Goal: Task Accomplishment & Management: Manage account settings

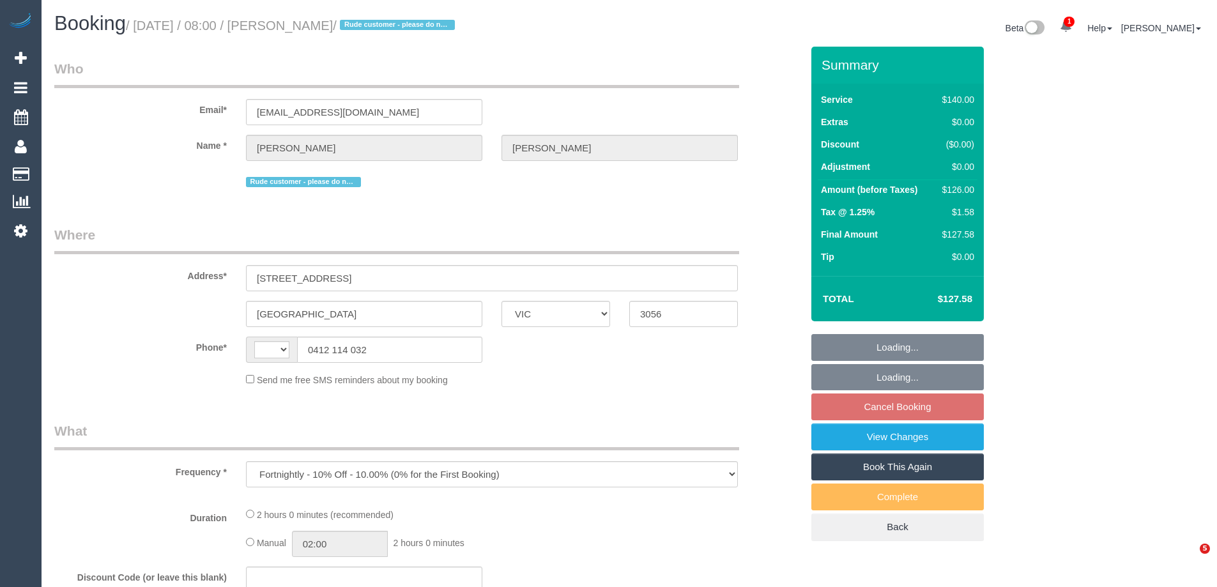
select select "VIC"
select select "string:stripe-card_1EqBSE2GScqysDRVWSTt6oYp"
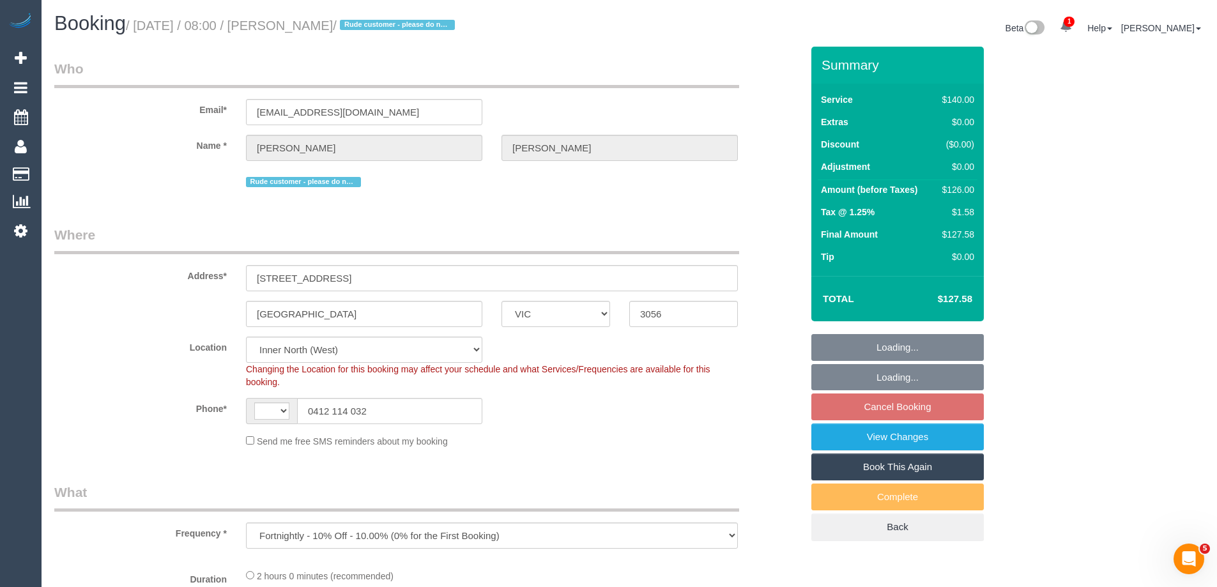
select select "object:332"
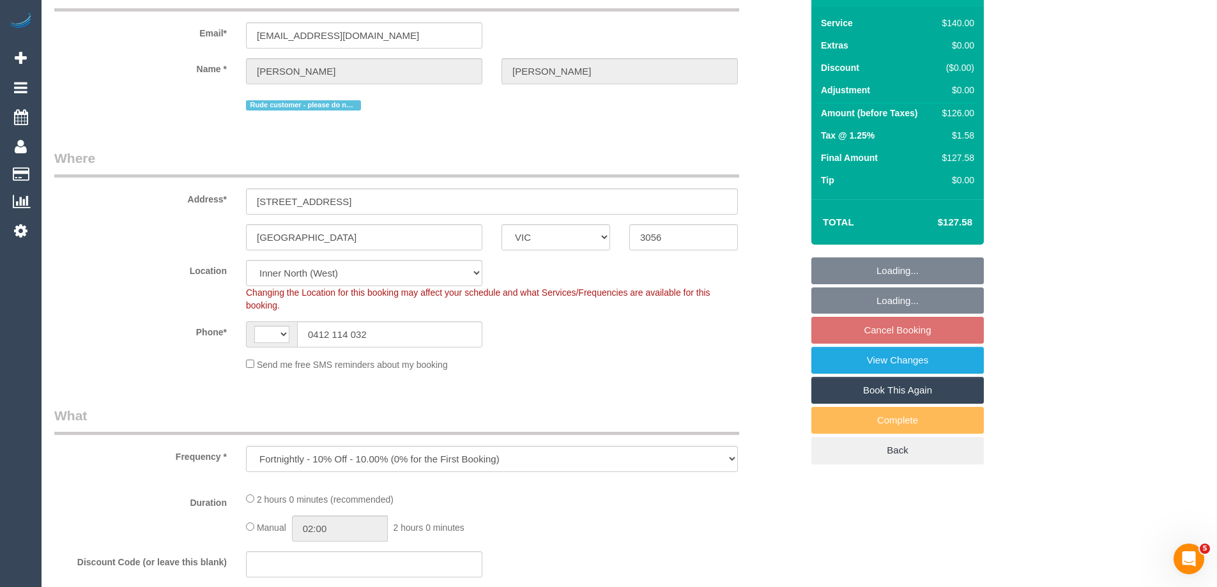
select select "string:AU"
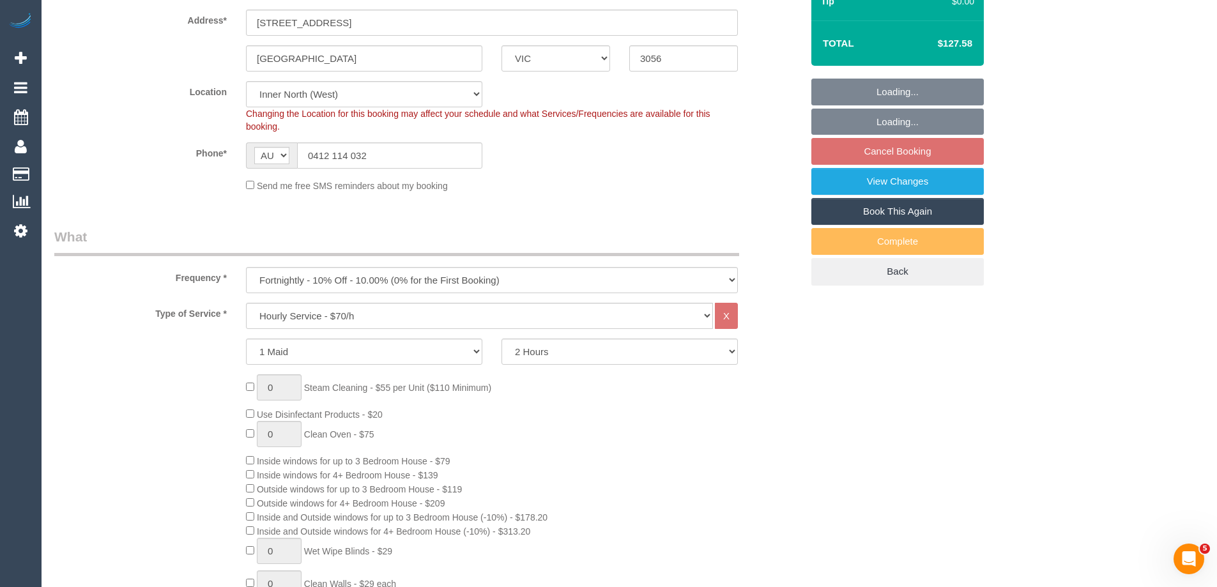
select select "20515"
select select "number:32"
select select "number:35"
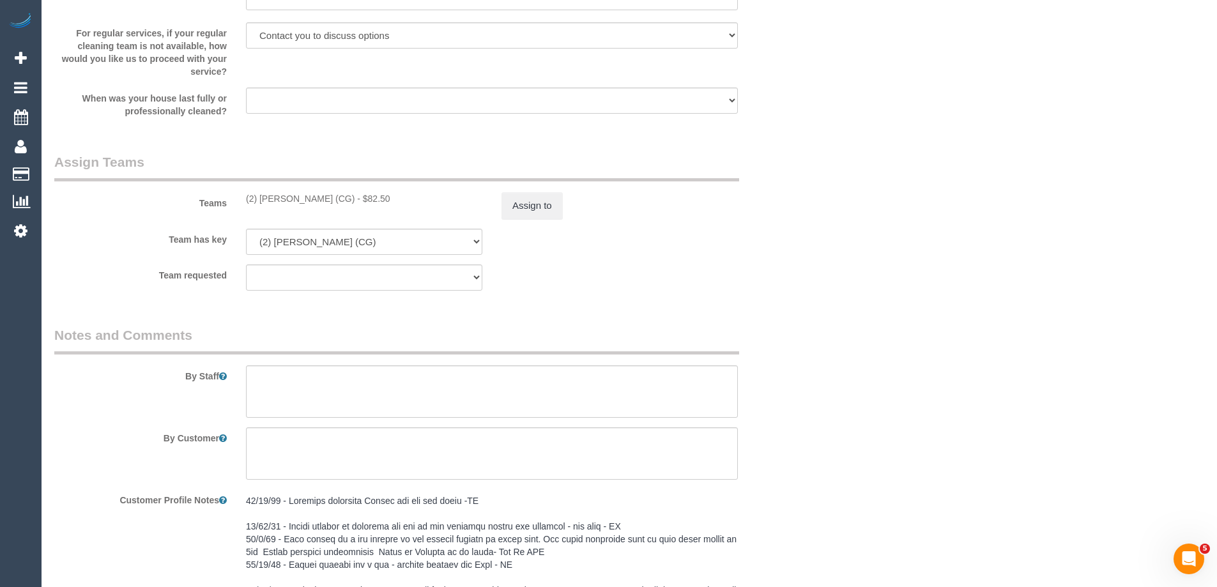
scroll to position [2108, 0]
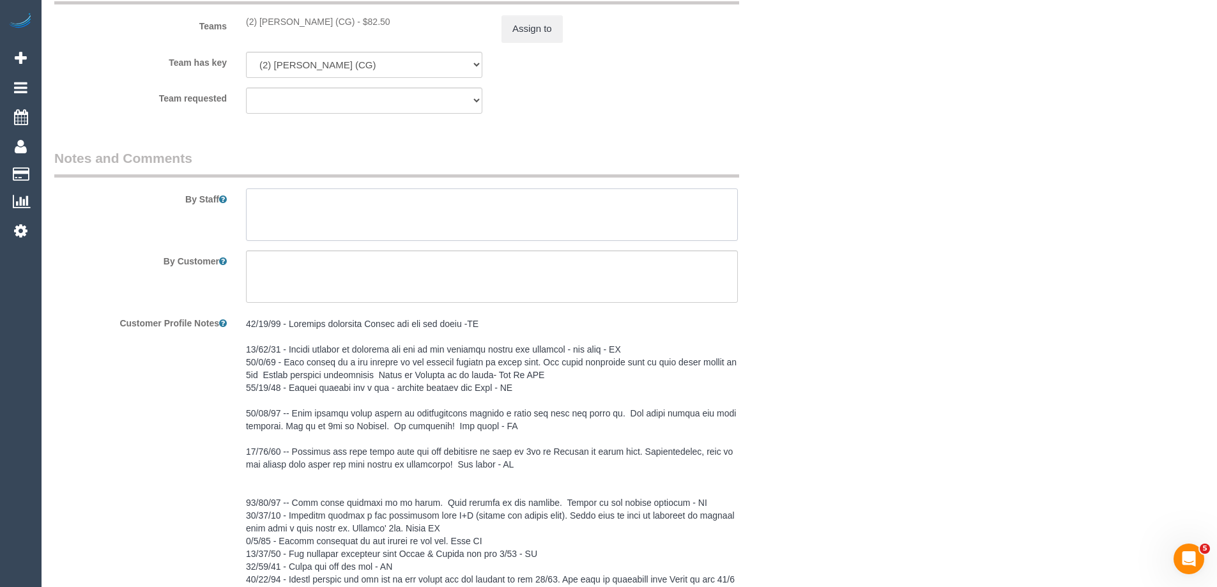
click at [328, 197] on textarea at bounding box center [492, 214] width 492 height 52
click at [322, 206] on textarea at bounding box center [492, 214] width 492 height 52
drag, startPoint x: 638, startPoint y: 210, endPoint x: 157, endPoint y: 196, distance: 481.9
click at [157, 196] on div "By Staff" at bounding box center [428, 195] width 767 height 92
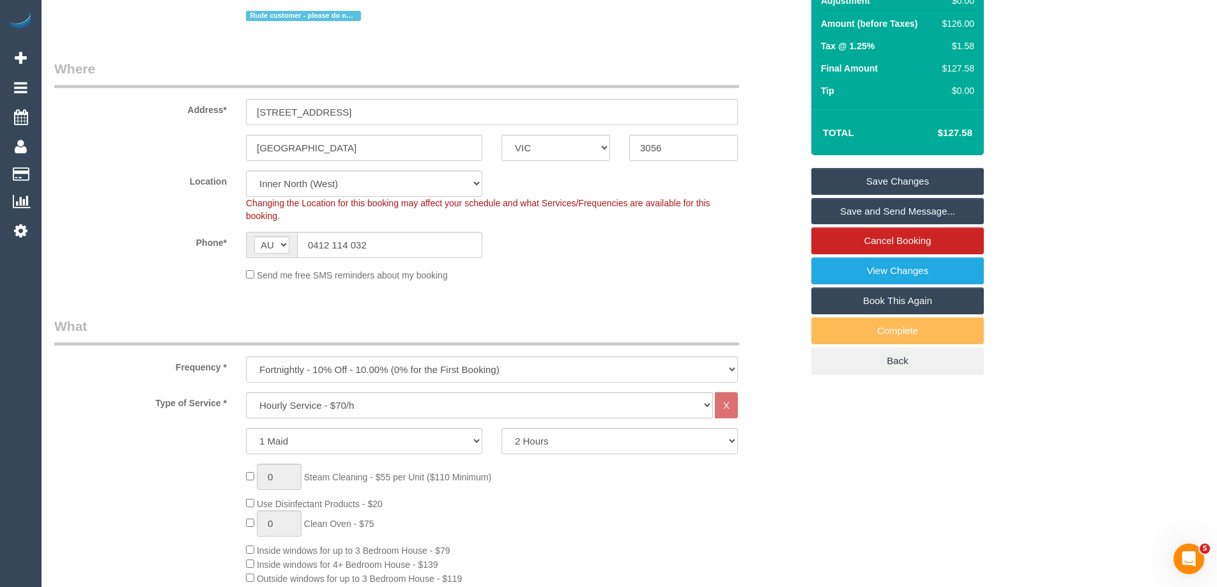
scroll to position [64, 0]
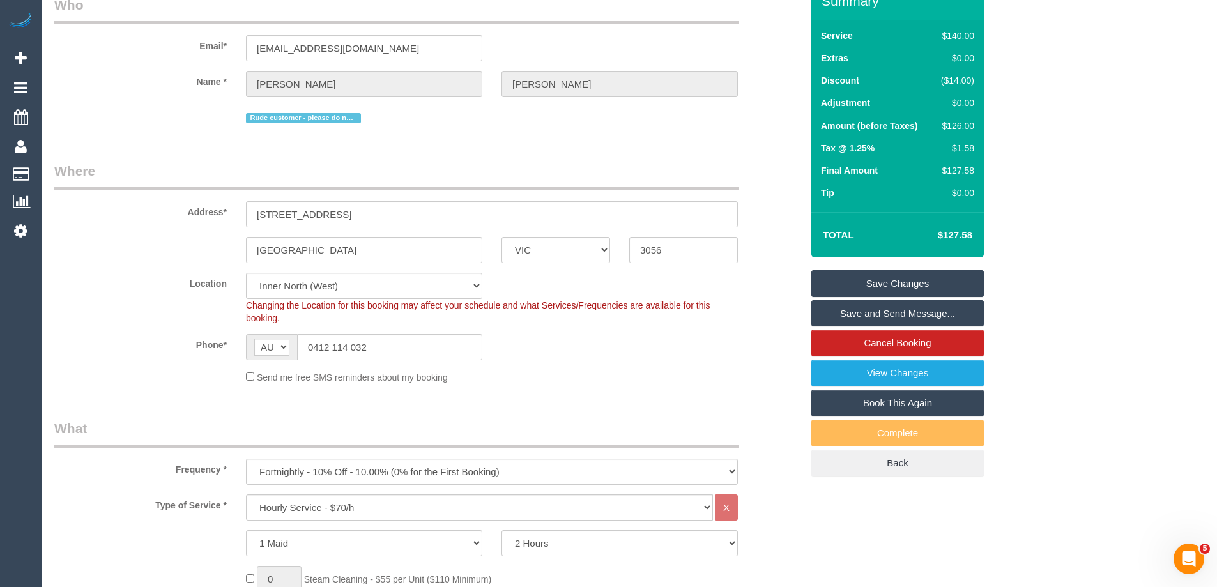
type textarea "No car parking in the street due to road works, will need to park on a differen…"
click at [838, 280] on link "Save Changes" at bounding box center [897, 283] width 172 height 27
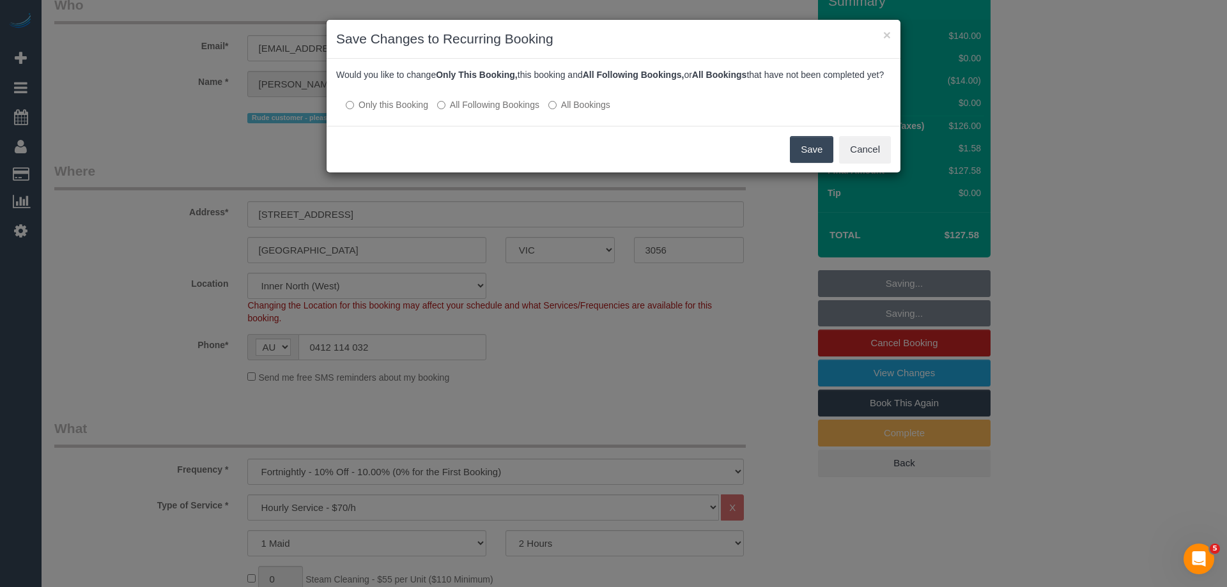
click at [472, 111] on label "All Following Bookings" at bounding box center [488, 104] width 102 height 13
click at [813, 163] on button "Save" at bounding box center [811, 149] width 43 height 27
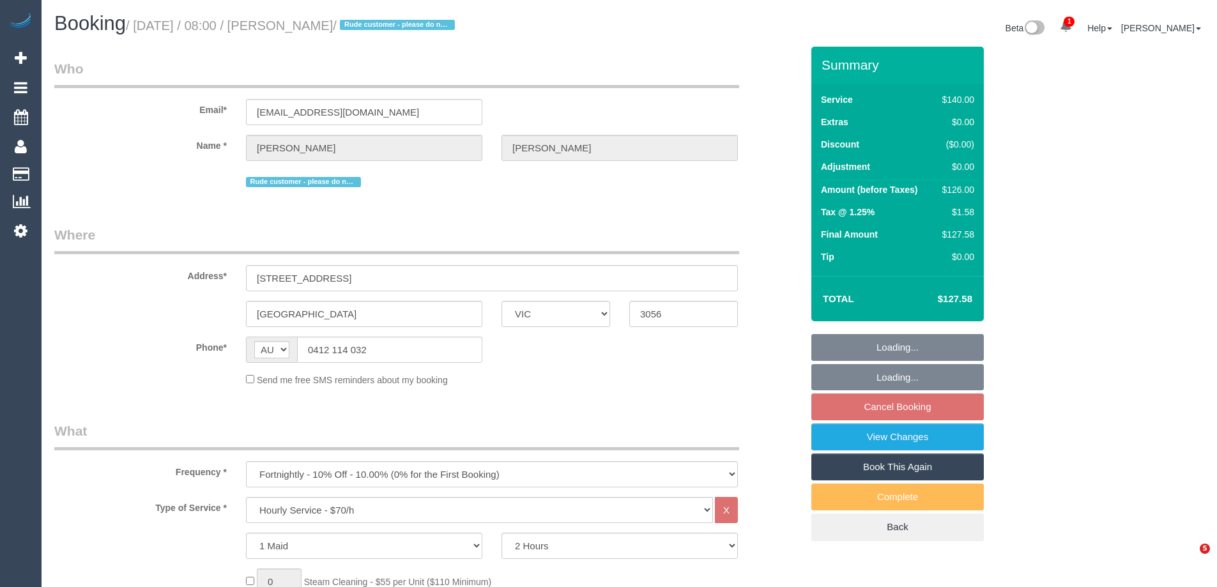
select select "VIC"
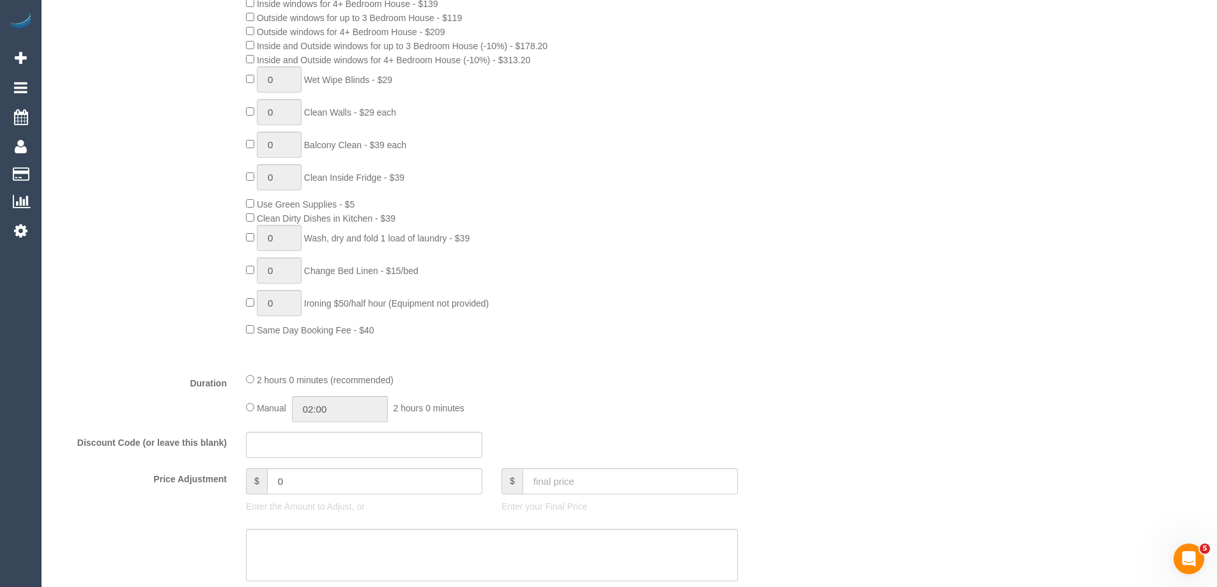
scroll to position [1020, 0]
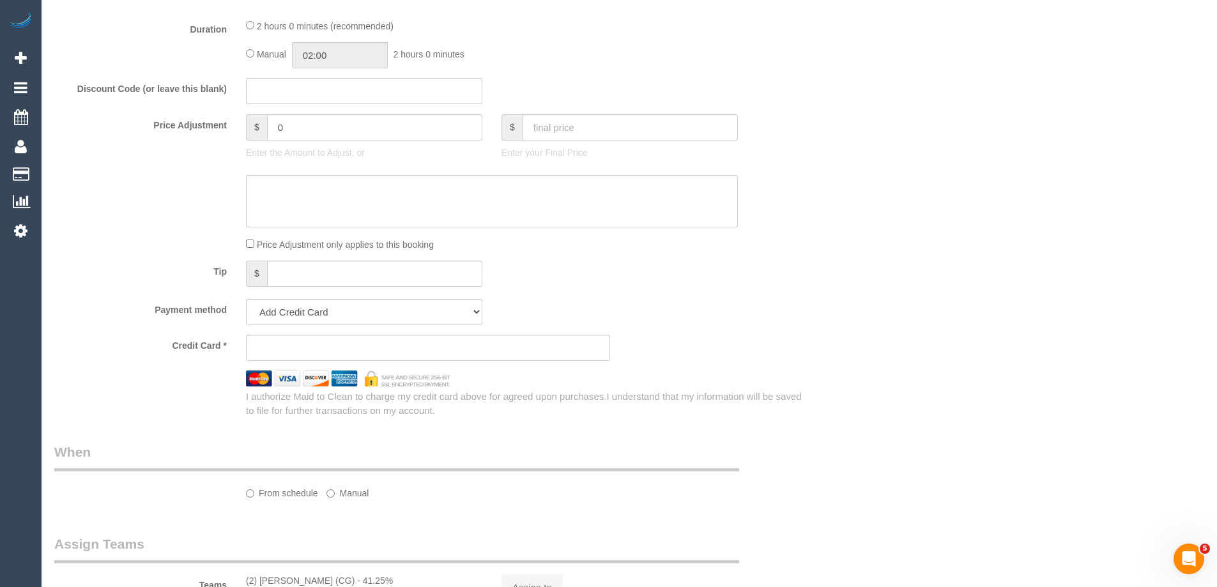
select select "string:stripe-card_1EqBSE2GScqysDRVWSTt6oYp"
select select "number:32"
select select "number:35"
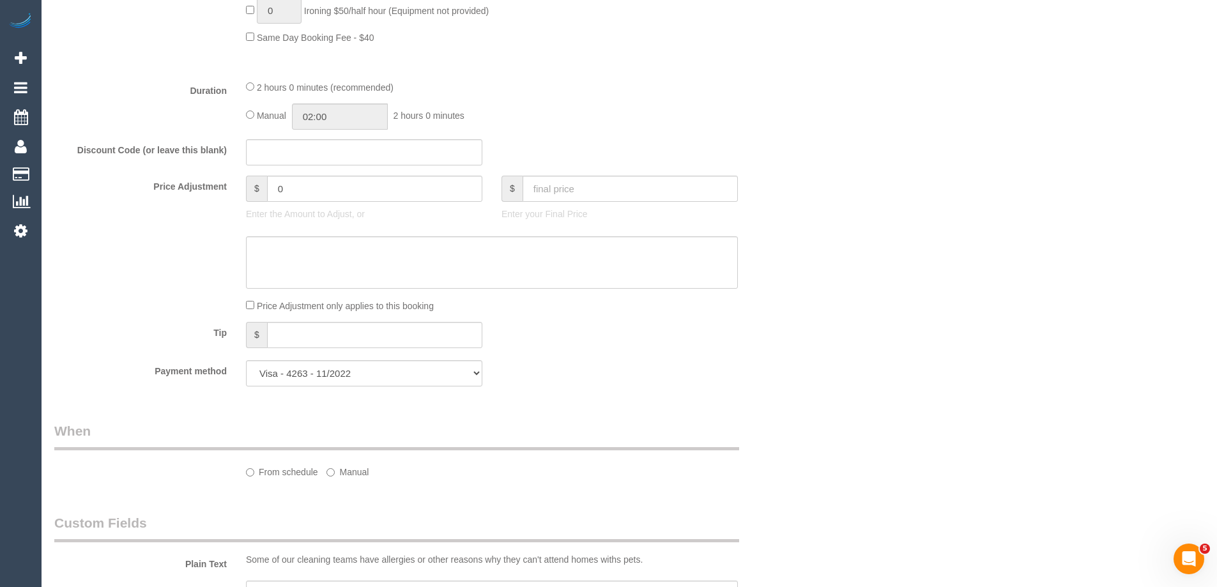
select select "20515"
select select "object:1724"
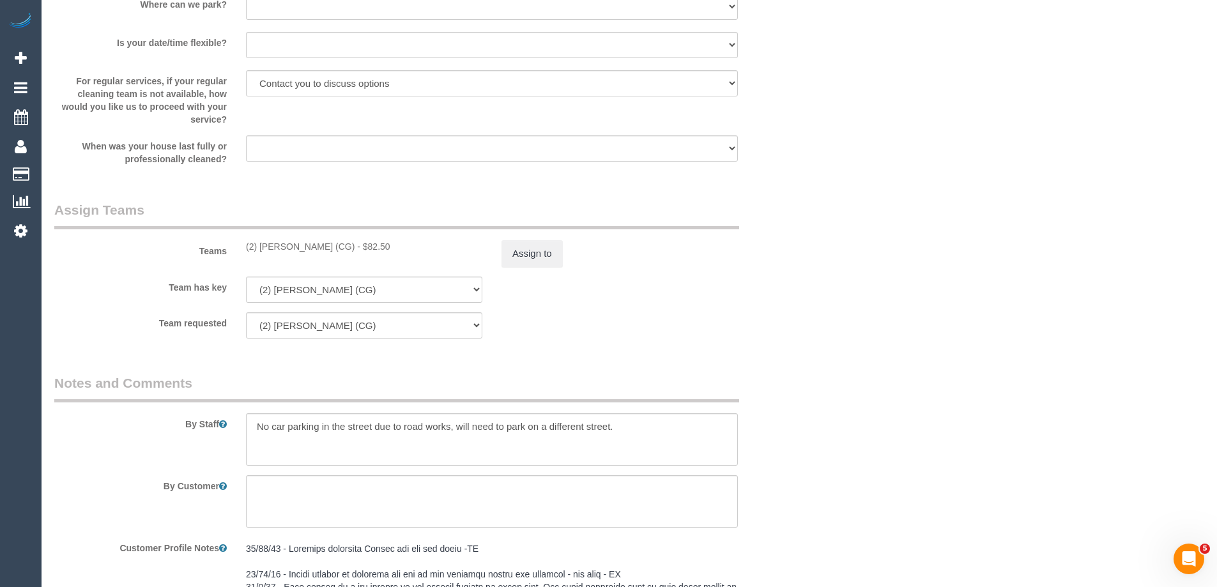
scroll to position [1766, 0]
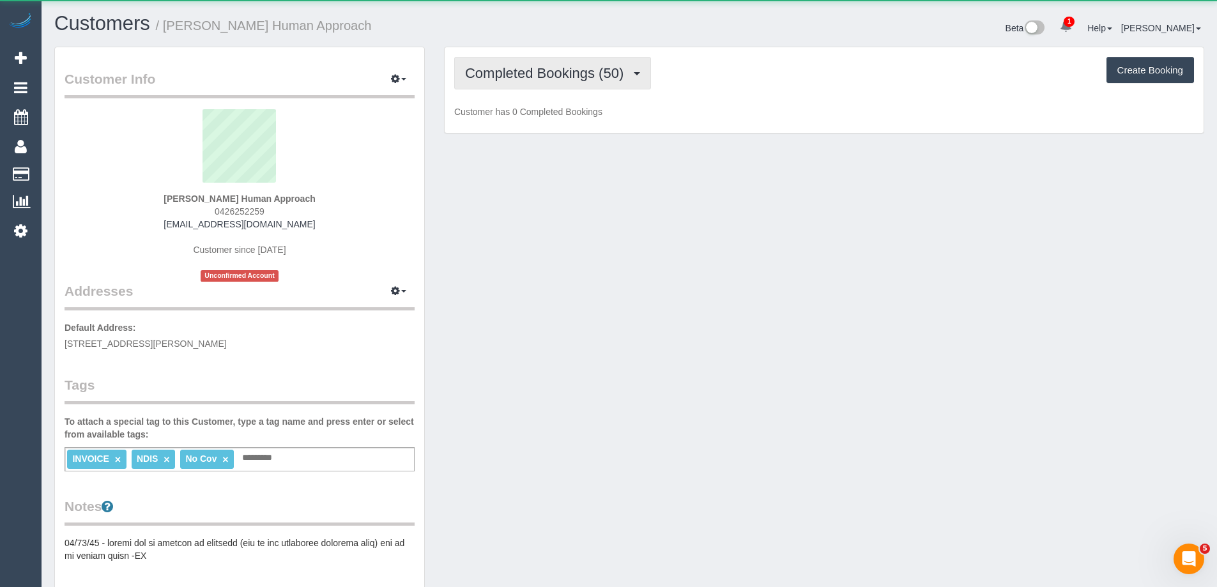
click at [535, 73] on span "Completed Bookings (50)" at bounding box center [547, 73] width 165 height 16
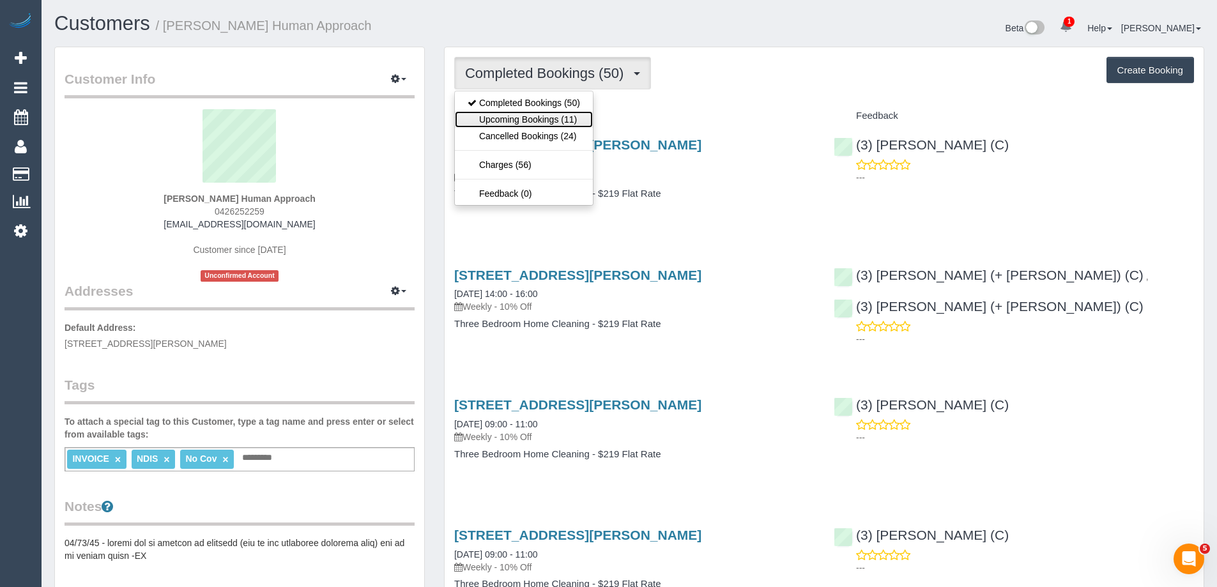
click at [523, 121] on link "Upcoming Bookings (11)" at bounding box center [524, 119] width 138 height 17
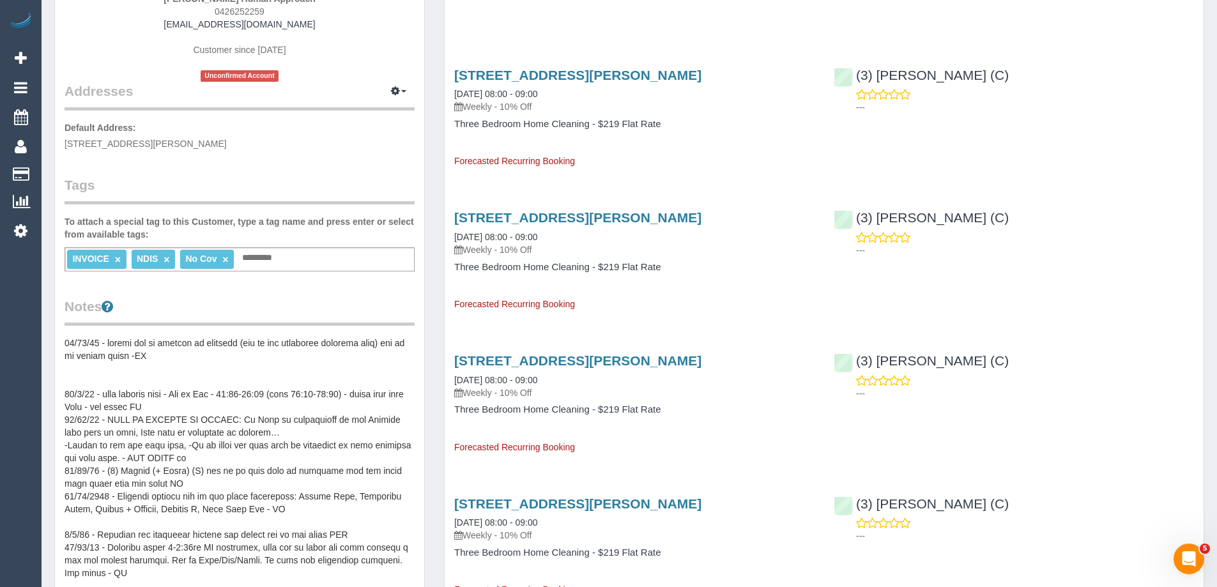
scroll to position [128, 0]
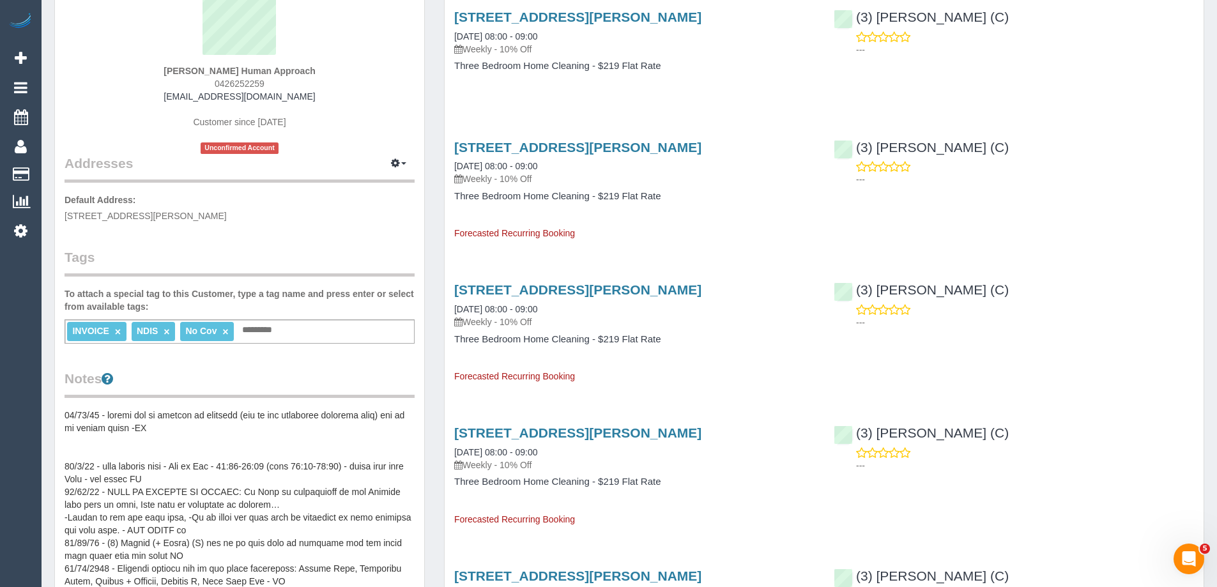
drag, startPoint x: 291, startPoint y: 331, endPoint x: 61, endPoint y: 330, distance: 230.0
click at [61, 330] on div "Customer Info Edit Contact Info Send Message Email Preferences Special Sales Ta…" at bounding box center [239, 484] width 369 height 1128
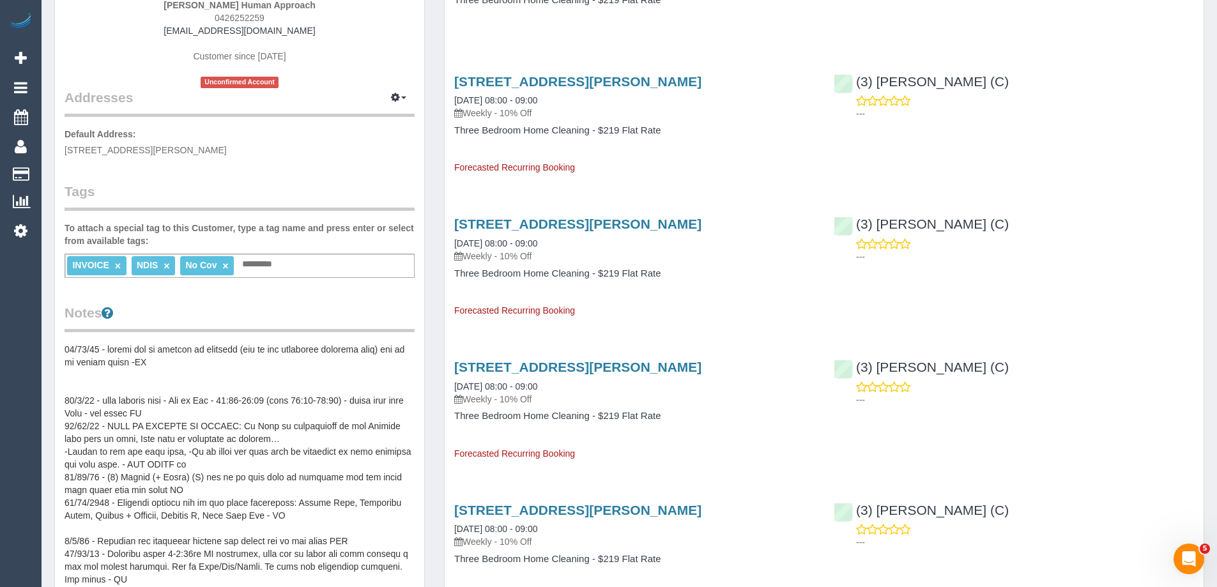
scroll to position [256, 0]
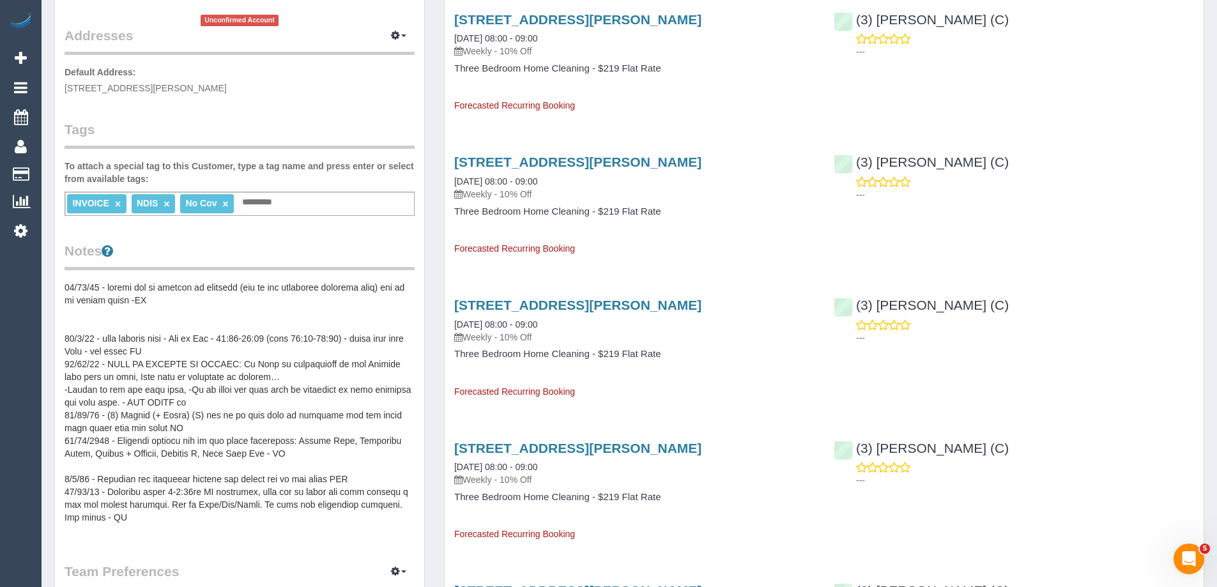
click at [104, 319] on pre at bounding box center [240, 409] width 350 height 256
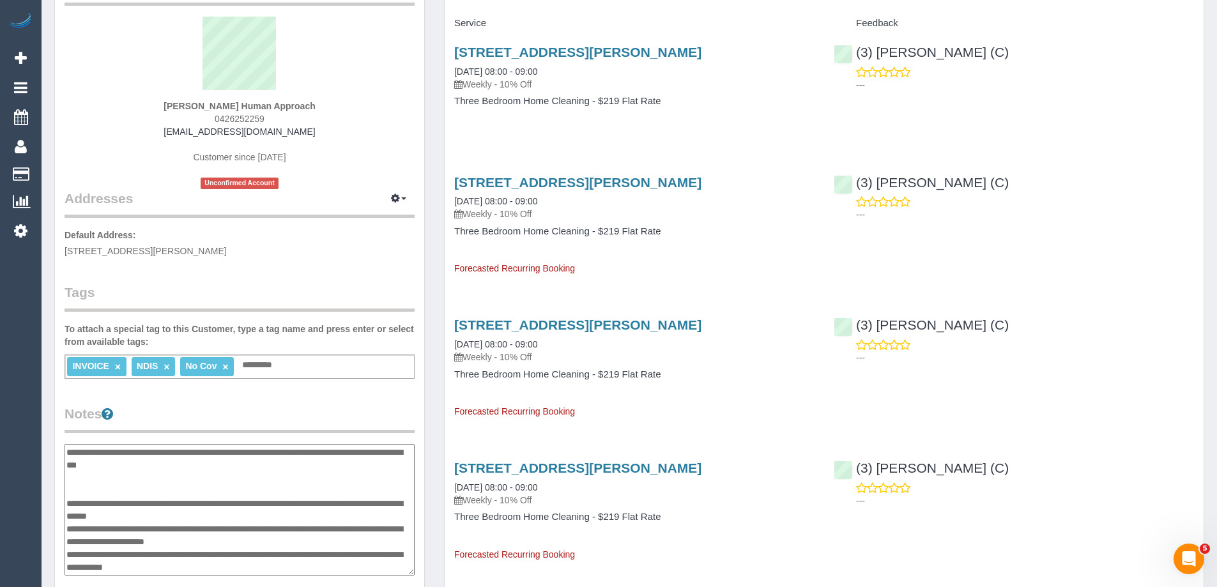
scroll to position [64, 0]
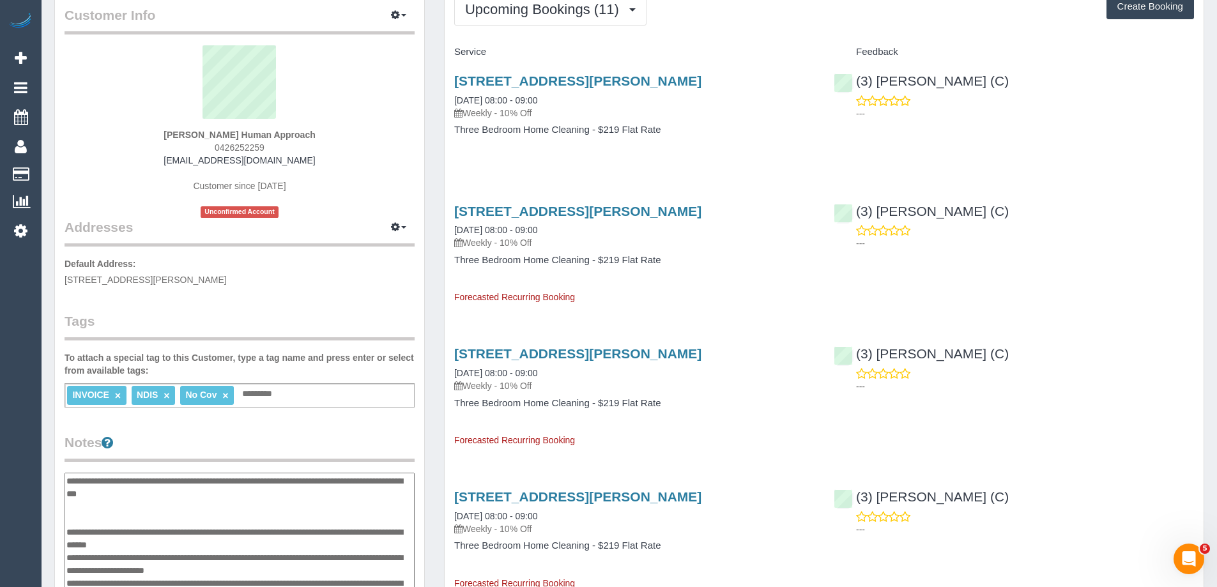
click at [296, 312] on legend "Tags" at bounding box center [240, 326] width 350 height 29
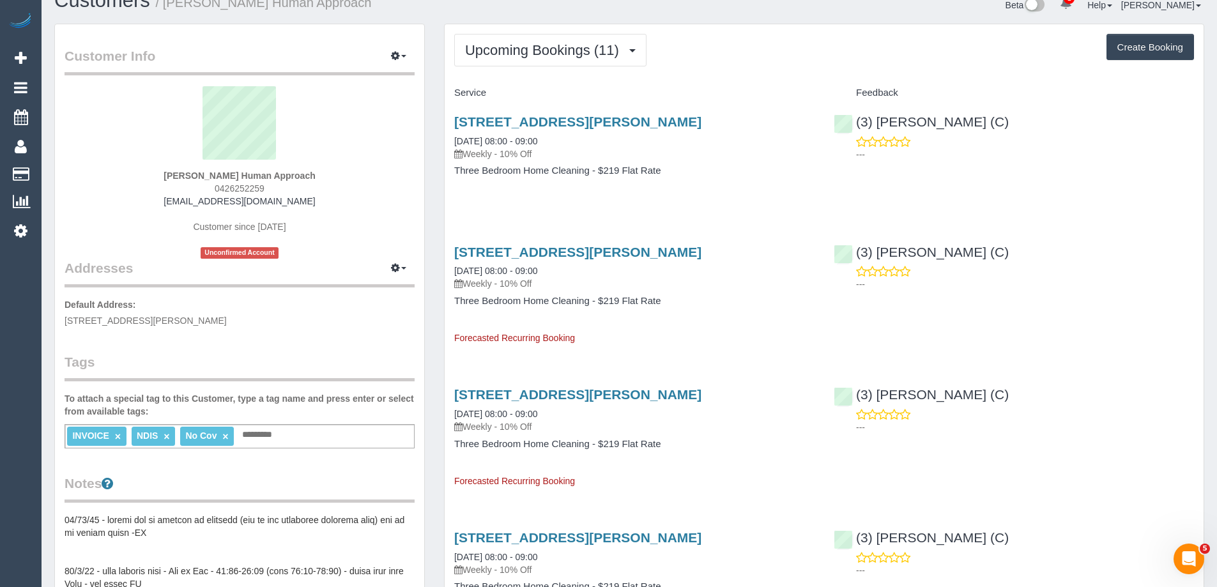
scroll to position [0, 0]
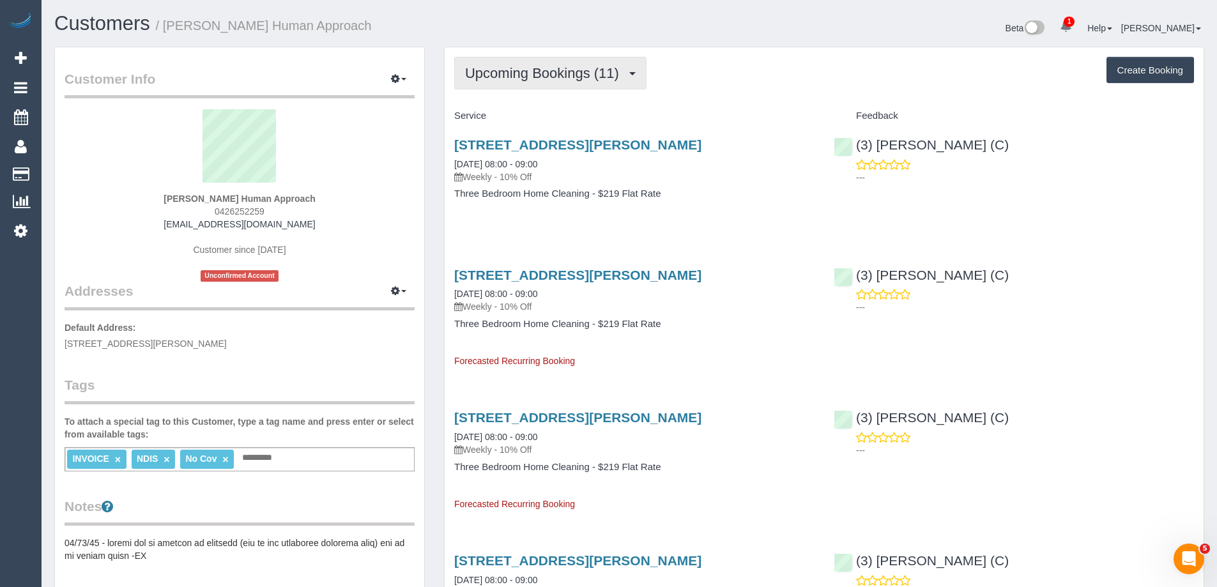
click at [501, 62] on button "Upcoming Bookings (11)" at bounding box center [550, 73] width 192 height 33
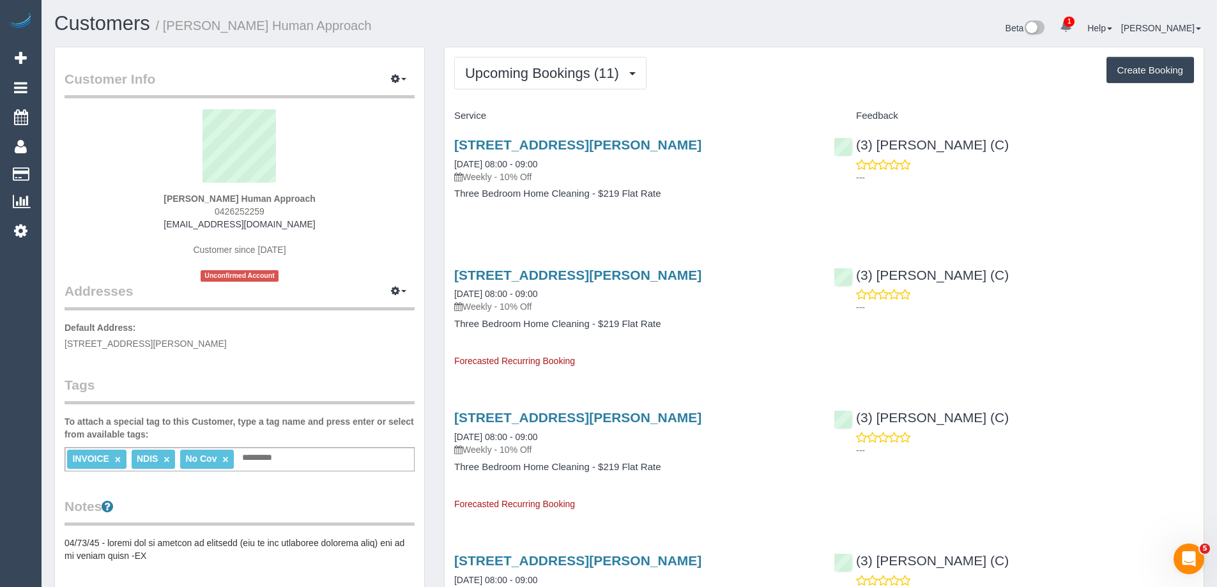
click at [295, 461] on div "INVOICE × NDIS × No Cov × Add a tag" at bounding box center [240, 459] width 350 height 24
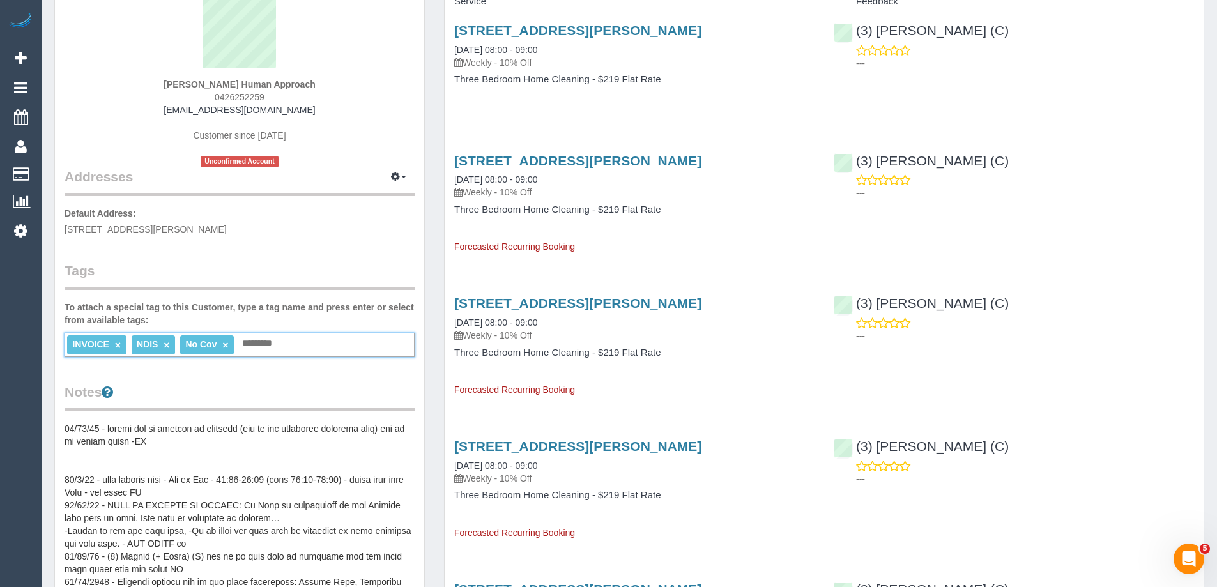
scroll to position [128, 0]
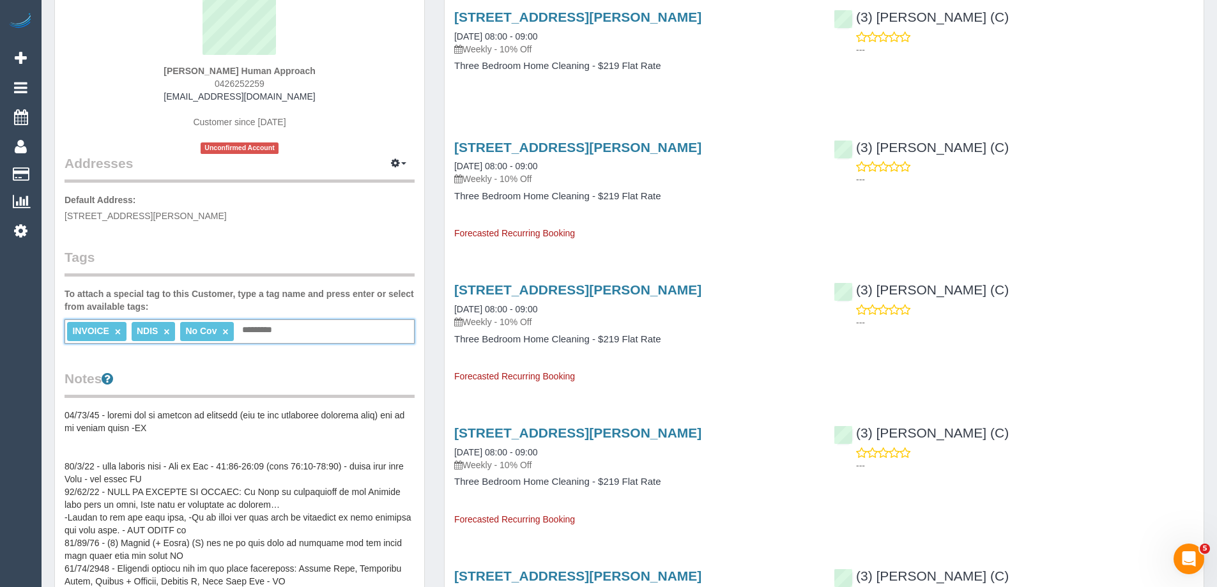
click at [112, 415] on pre at bounding box center [240, 537] width 350 height 256
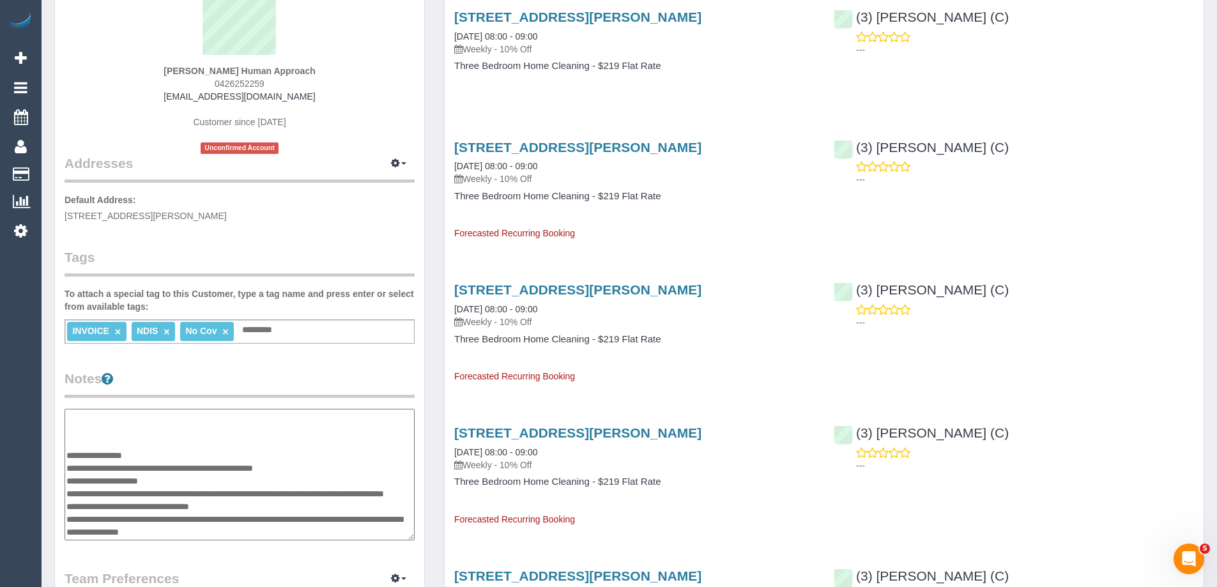
scroll to position [0, 0]
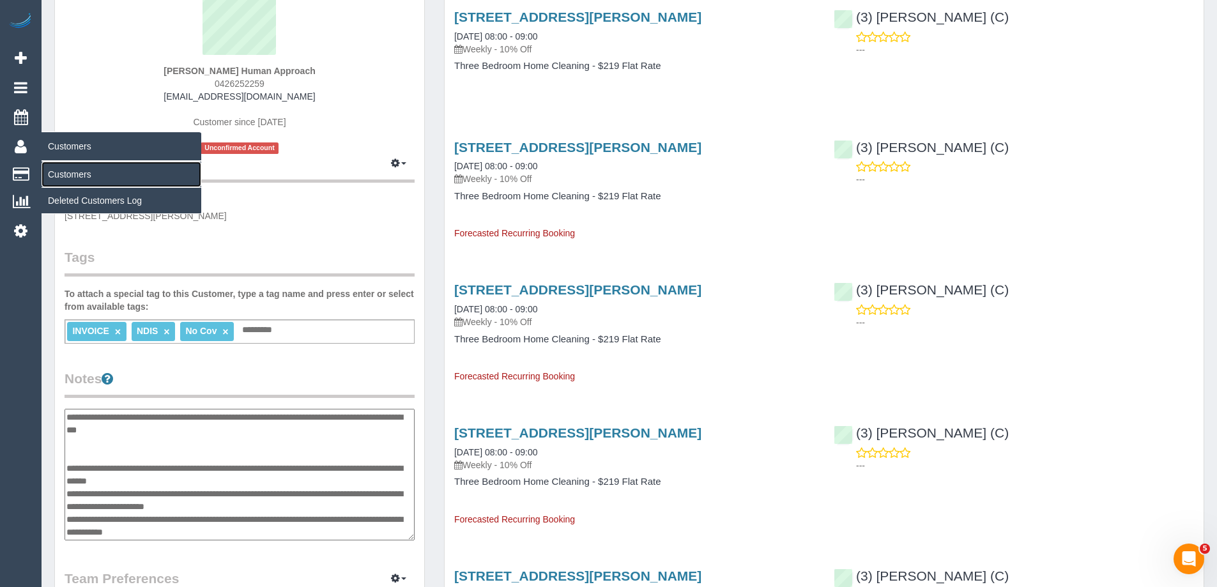
click at [61, 176] on link "Customers" at bounding box center [122, 175] width 160 height 26
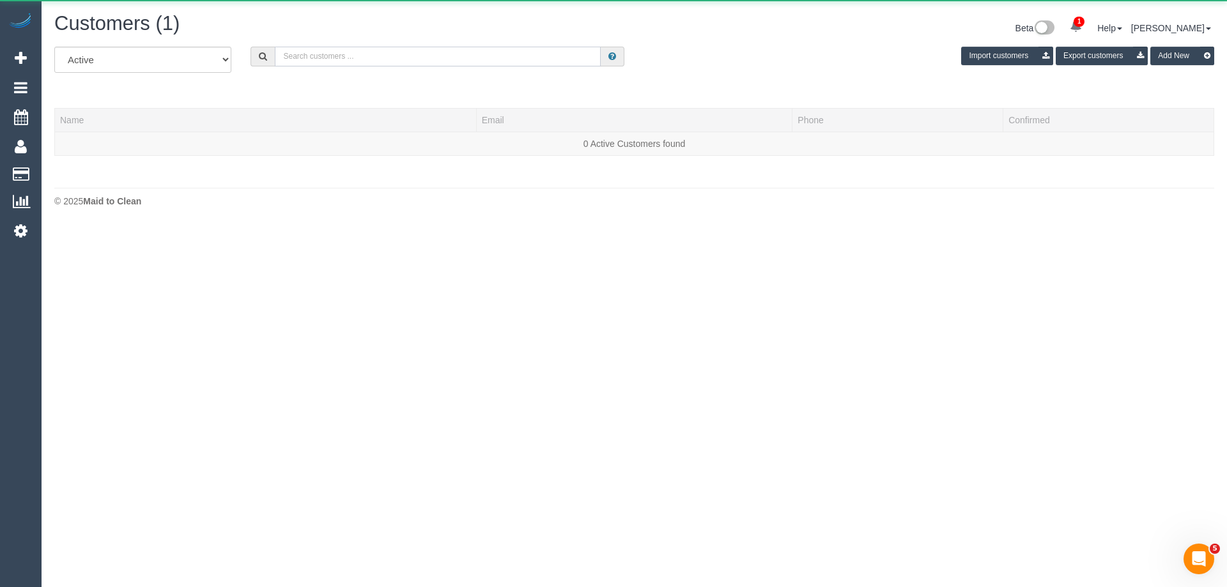
click at [431, 51] on input "text" at bounding box center [438, 57] width 326 height 20
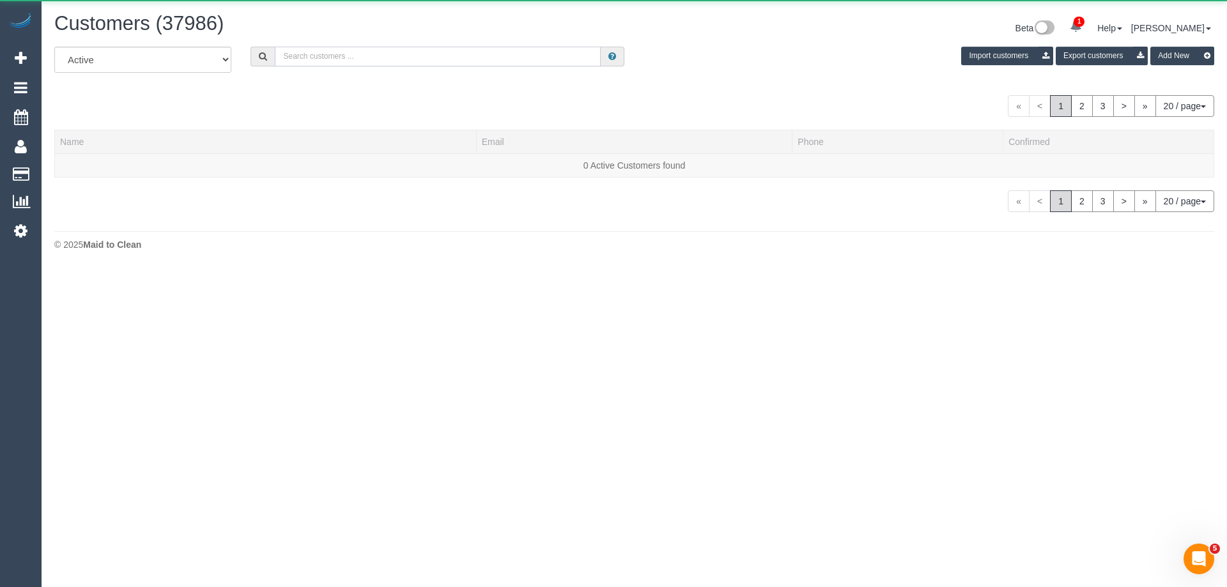
paste input "61410203578"
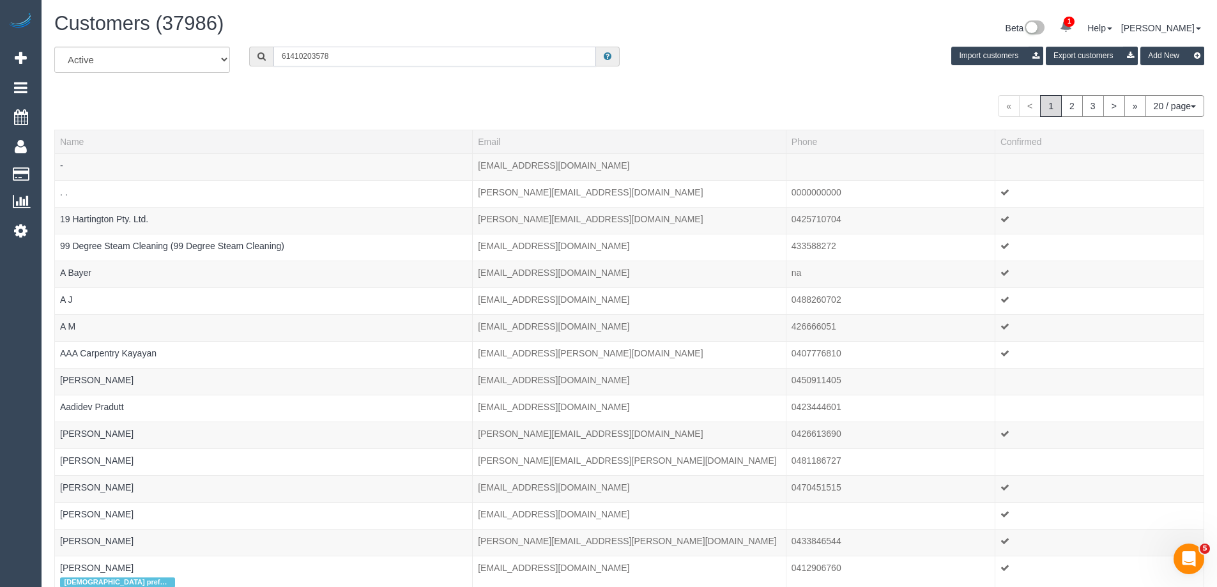
drag, startPoint x: 291, startPoint y: 54, endPoint x: 185, endPoint y: 57, distance: 106.7
click at [198, 54] on div "All Active Archived 61410203578 Import customers Export customers Add New" at bounding box center [629, 65] width 1169 height 36
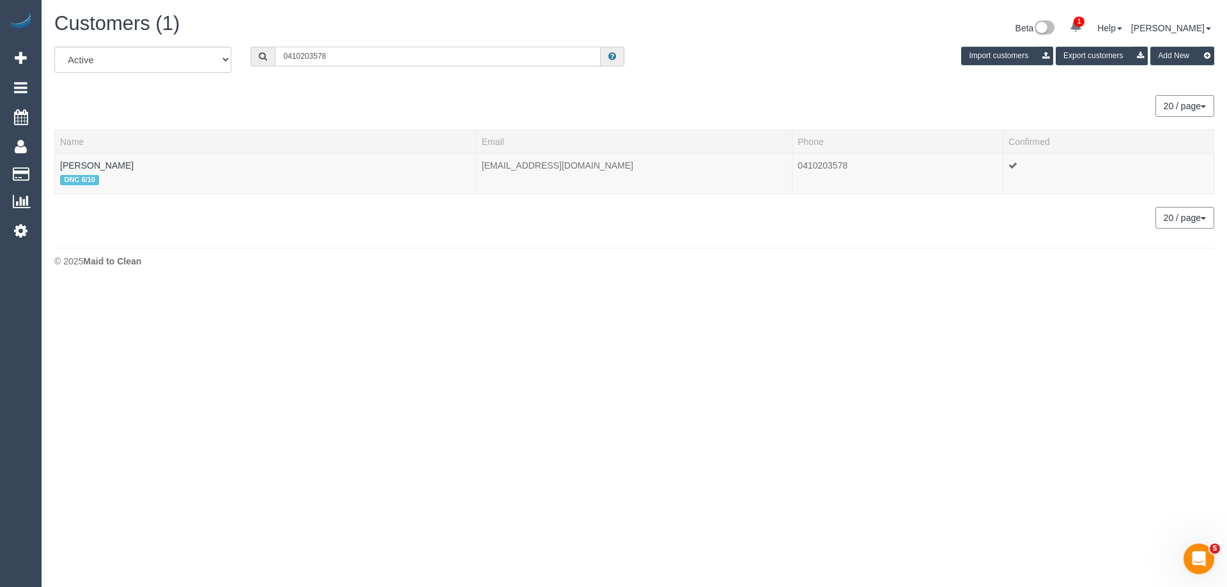
type input "0410203578"
drag, startPoint x: 146, startPoint y: 162, endPoint x: 60, endPoint y: 160, distance: 86.3
click at [60, 160] on td "Emily Macdonald DNC 6/10" at bounding box center [266, 173] width 422 height 40
copy link "Emily Macdonald"
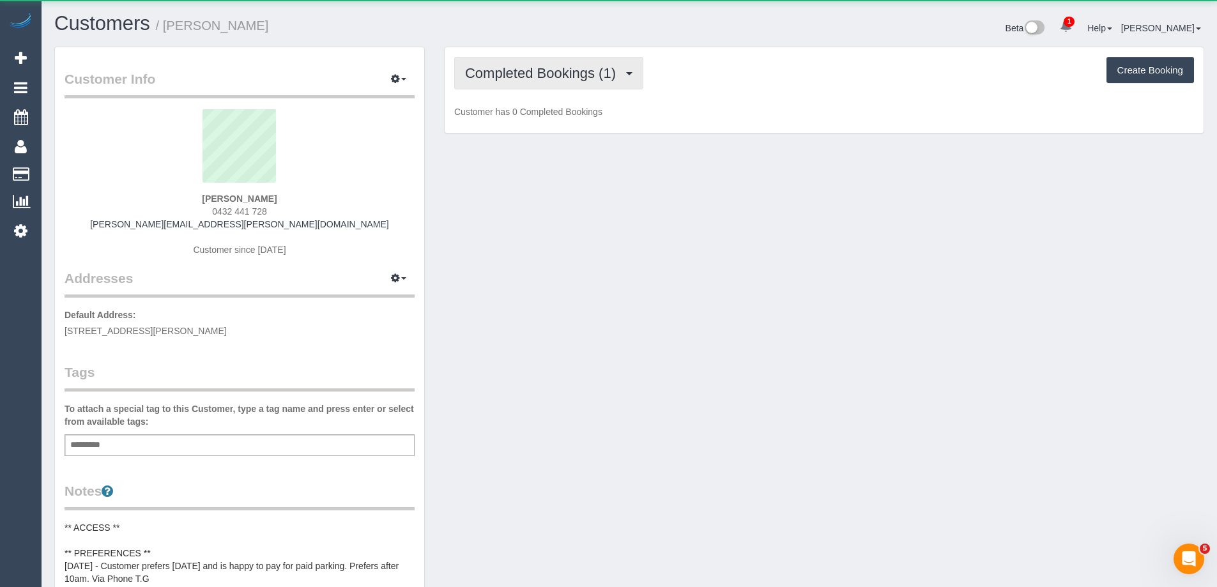
click at [493, 85] on button "Completed Bookings (1)" at bounding box center [548, 73] width 189 height 33
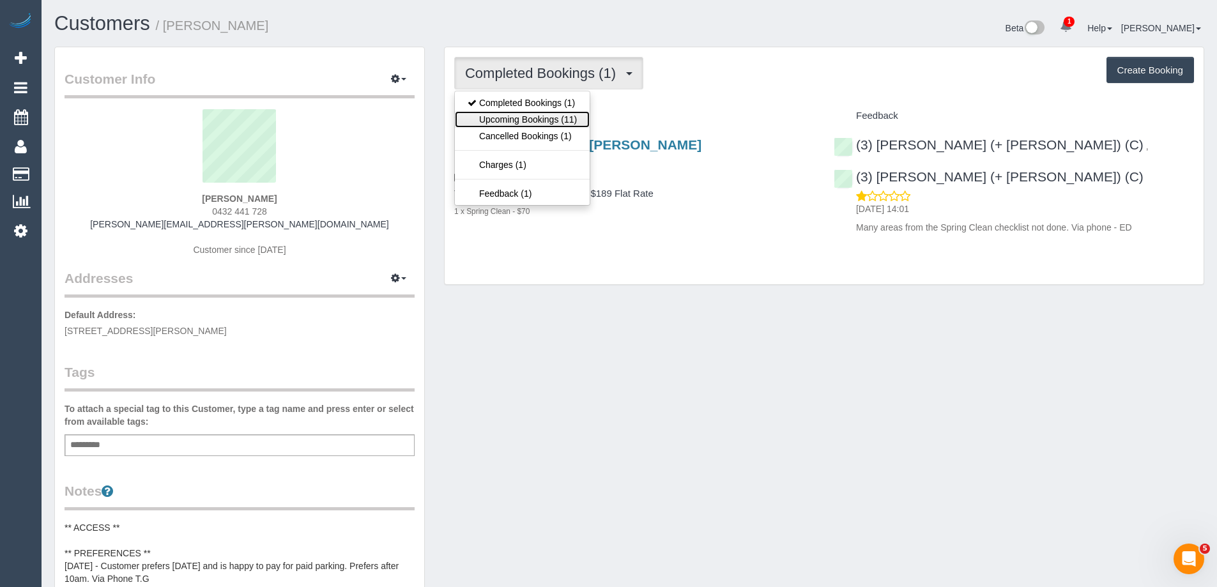
click at [510, 118] on link "Upcoming Bookings (11)" at bounding box center [522, 119] width 135 height 17
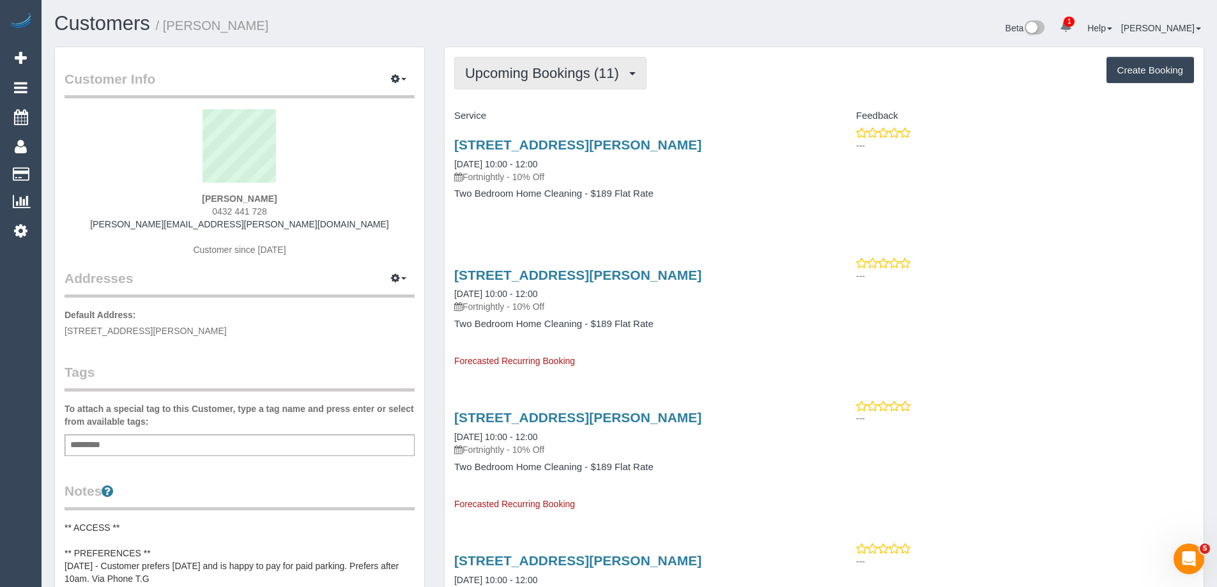
click at [480, 81] on button "Upcoming Bookings (11)" at bounding box center [550, 73] width 192 height 33
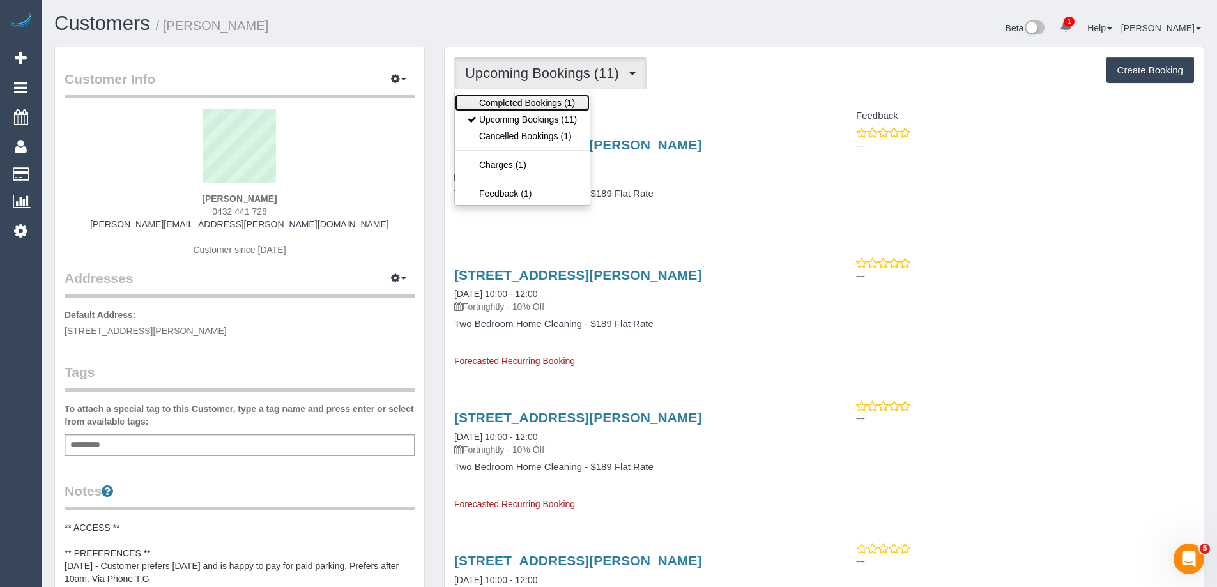
click at [493, 100] on link "Completed Bookings (1)" at bounding box center [522, 103] width 135 height 17
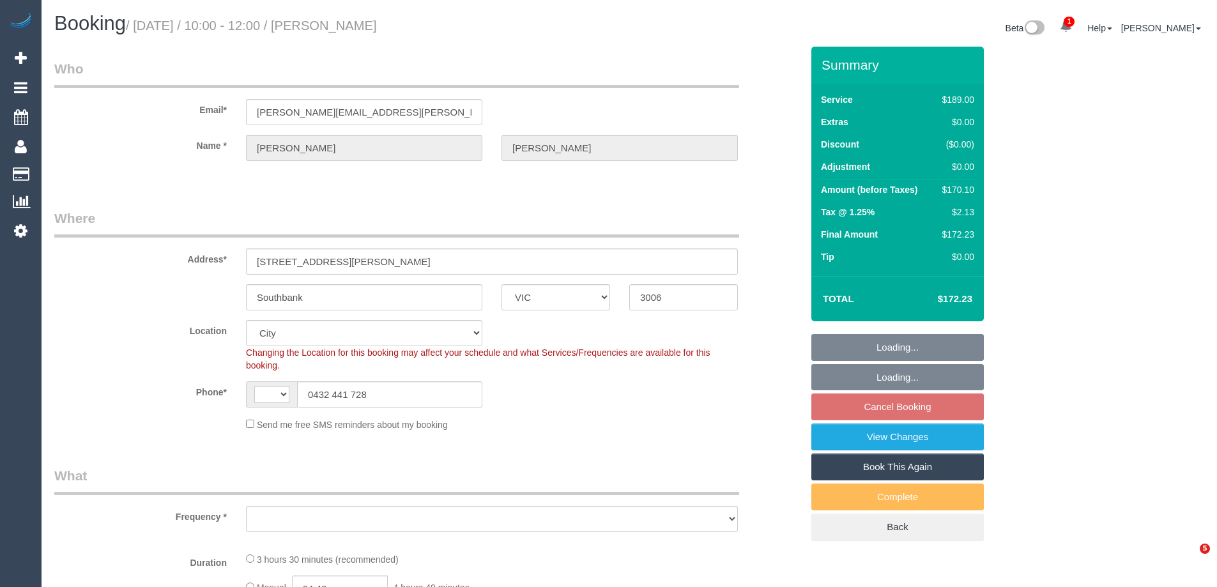
select select "VIC"
select select "string:AU"
select select "object:679"
select select "number:28"
select select "number:14"
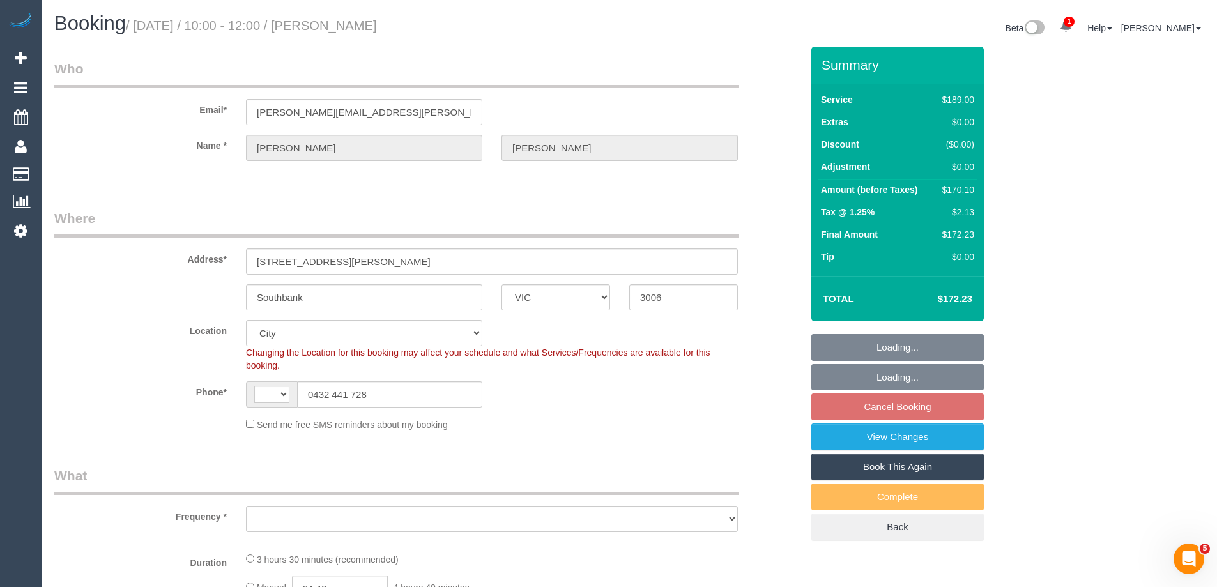
select select "number:19"
select select "object:786"
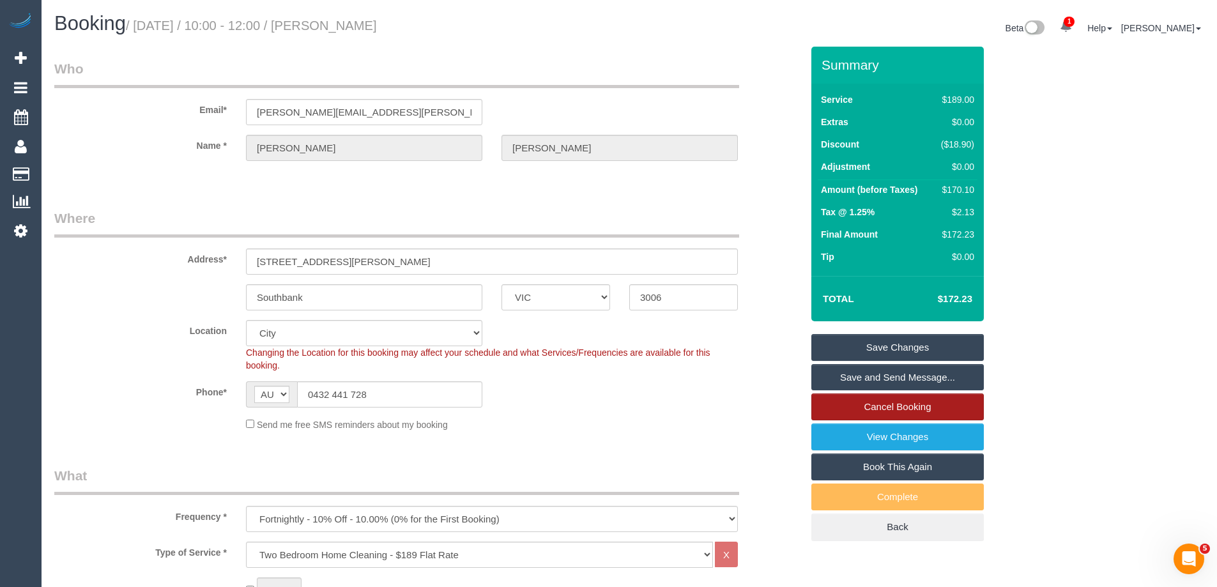
click at [866, 411] on link "Cancel Booking" at bounding box center [897, 407] width 172 height 27
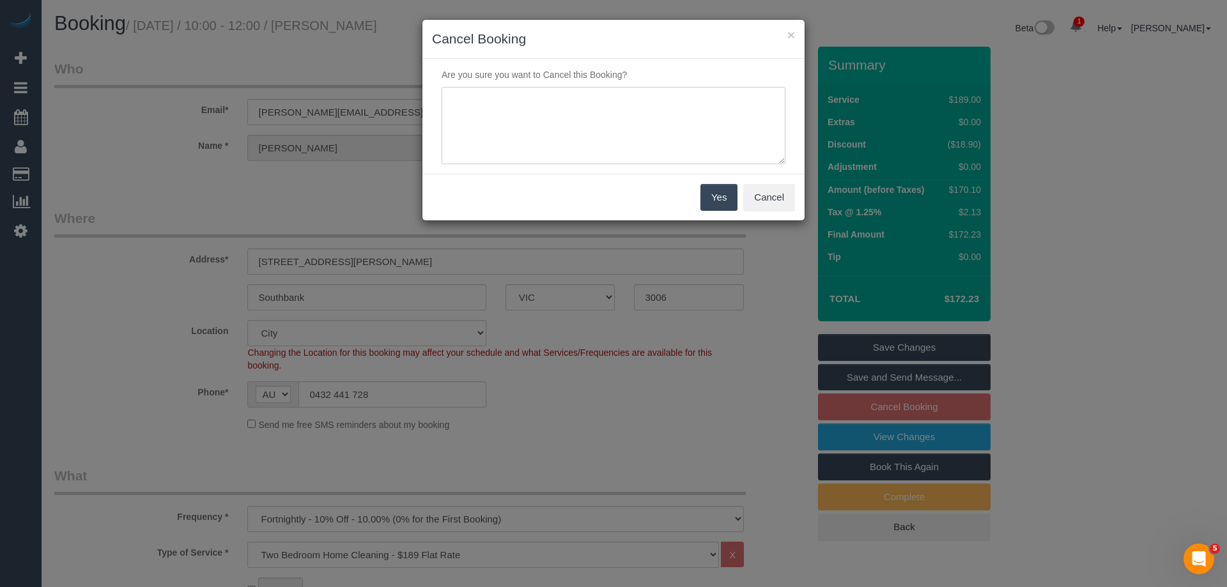
click at [615, 108] on textarea at bounding box center [613, 126] width 344 height 78
click at [461, 114] on textarea at bounding box center [613, 126] width 344 height 78
click at [503, 100] on textarea at bounding box center [613, 126] width 344 height 78
click at [588, 98] on textarea at bounding box center [613, 126] width 344 height 78
type textarea "Wasn't happy with initial service. - CE"
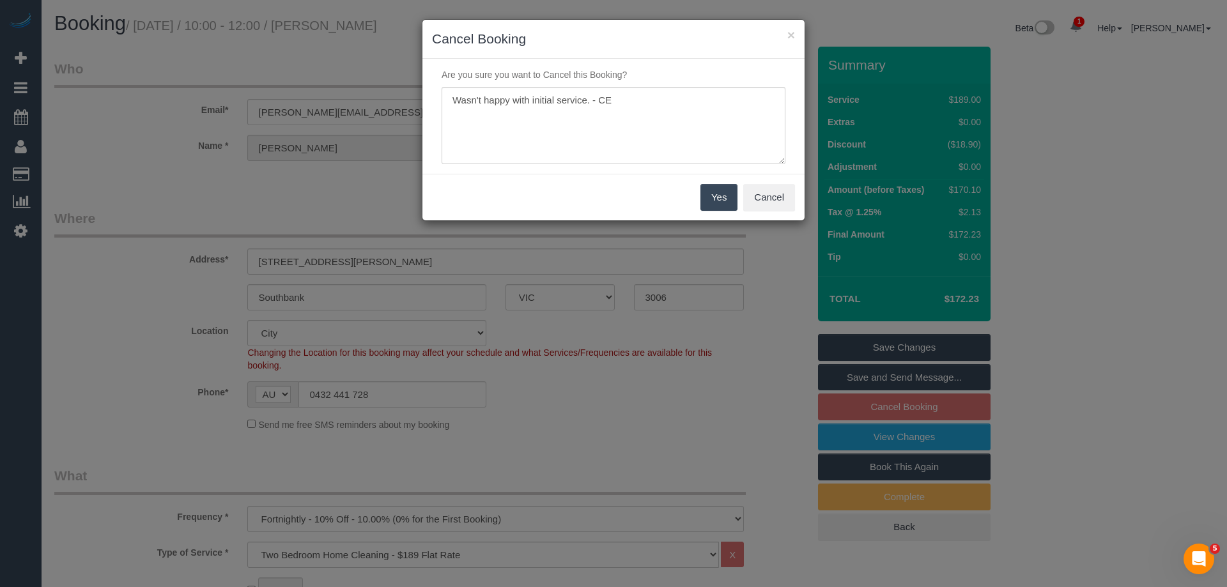
click at [726, 203] on button "Yes" at bounding box center [718, 197] width 37 height 27
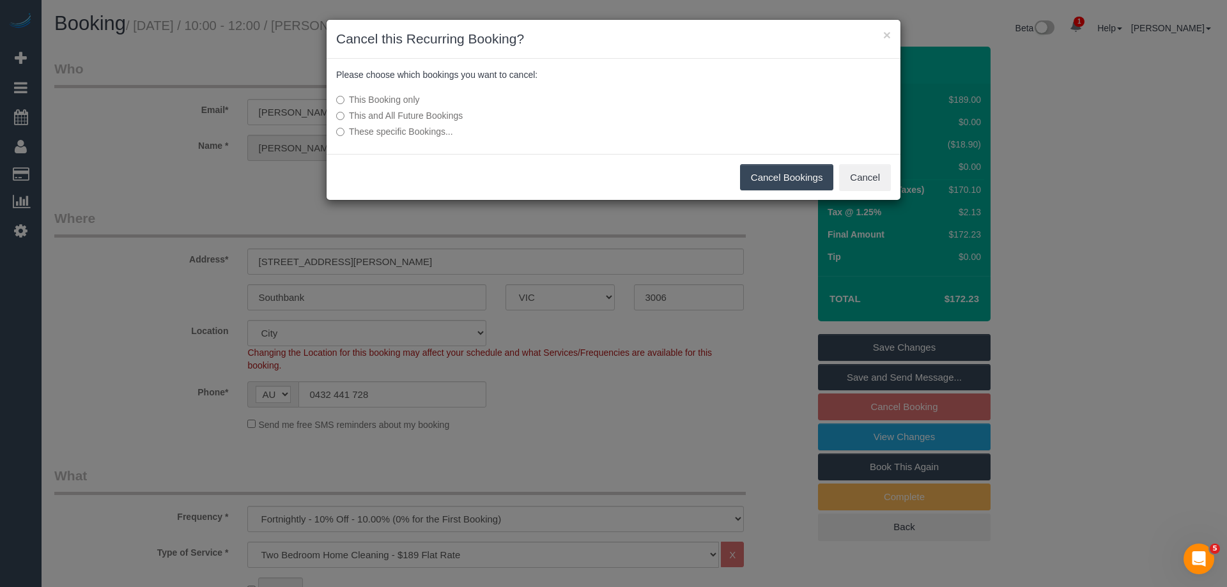
click at [412, 112] on label "This and All Future Bookings" at bounding box center [518, 115] width 364 height 13
click at [778, 173] on button "Cancel Bookings" at bounding box center [787, 177] width 94 height 27
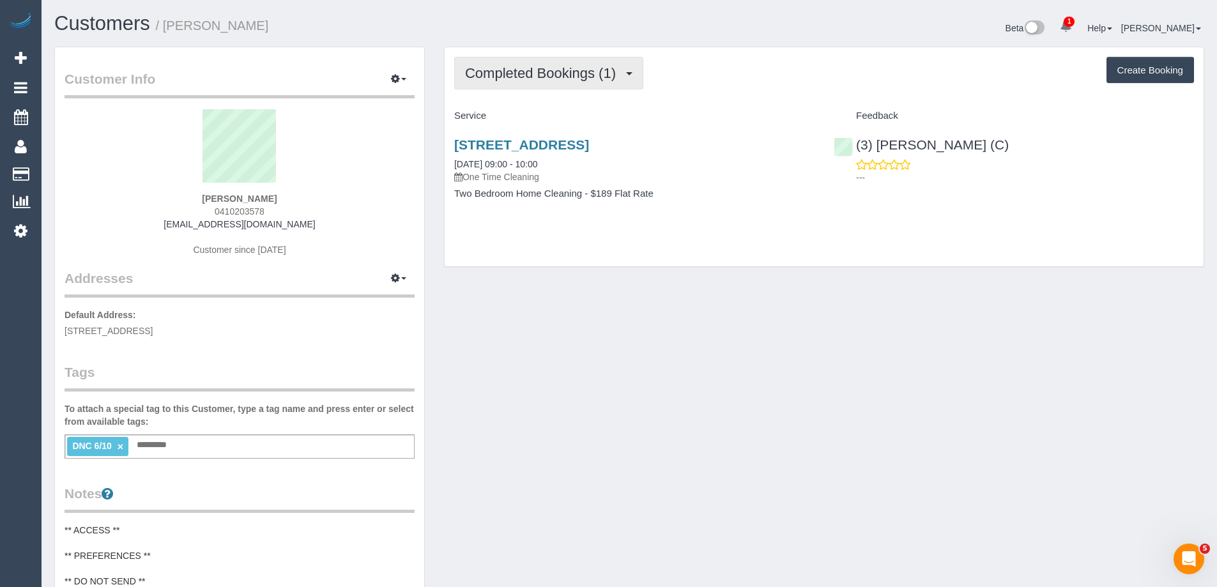
click at [514, 76] on span "Completed Bookings (1)" at bounding box center [543, 73] width 157 height 16
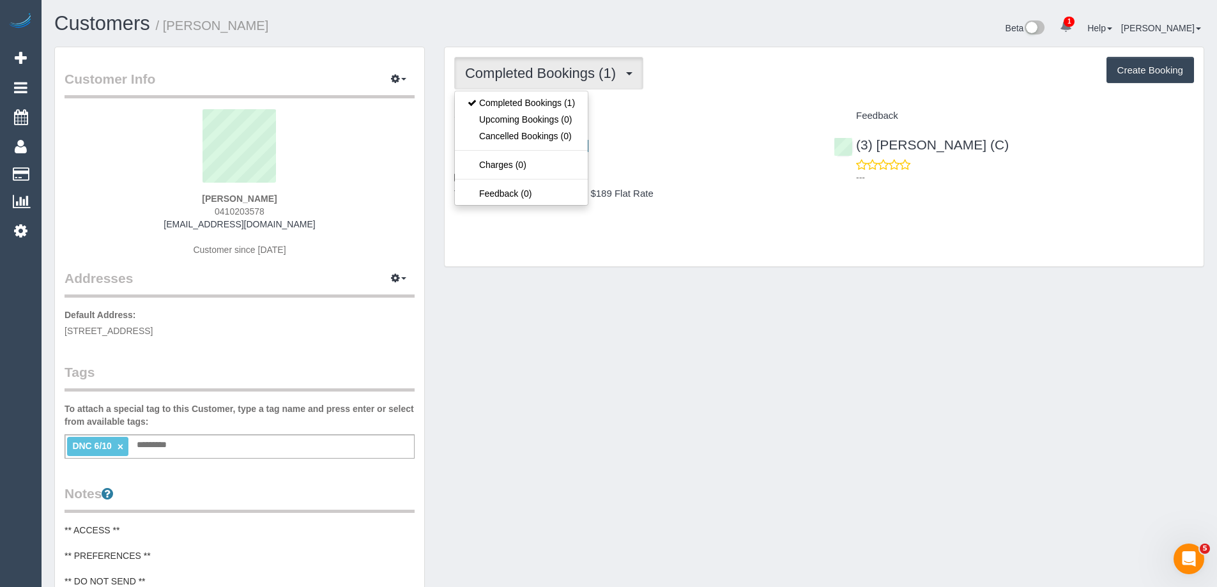
drag, startPoint x: 704, startPoint y: 72, endPoint x: 714, endPoint y: 80, distance: 13.2
click at [704, 72] on div "Completed Bookings (1) Completed Bookings (1) Upcoming Bookings (0) Cancelled B…" at bounding box center [824, 73] width 740 height 33
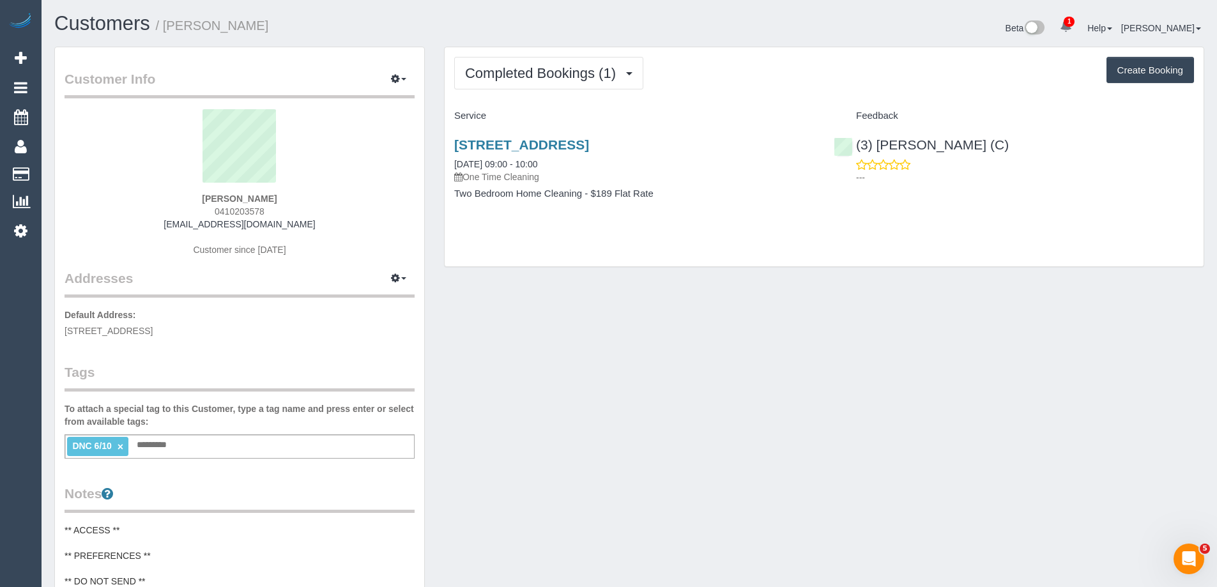
click at [644, 220] on div "[STREET_ADDRESS] [DATE] 09:00 - 10:00 One Time Cleaning Two Bedroom Home Cleani…" at bounding box center [634, 175] width 379 height 98
click at [567, 67] on span "Completed Bookings (1)" at bounding box center [543, 73] width 157 height 16
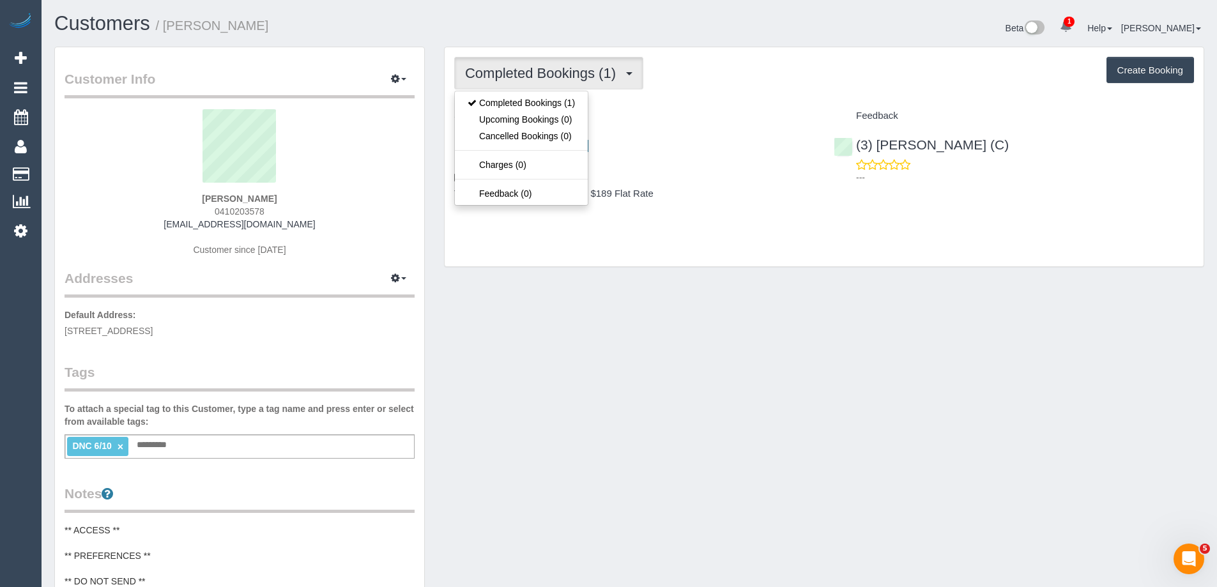
click at [672, 107] on div "Service" at bounding box center [634, 116] width 379 height 22
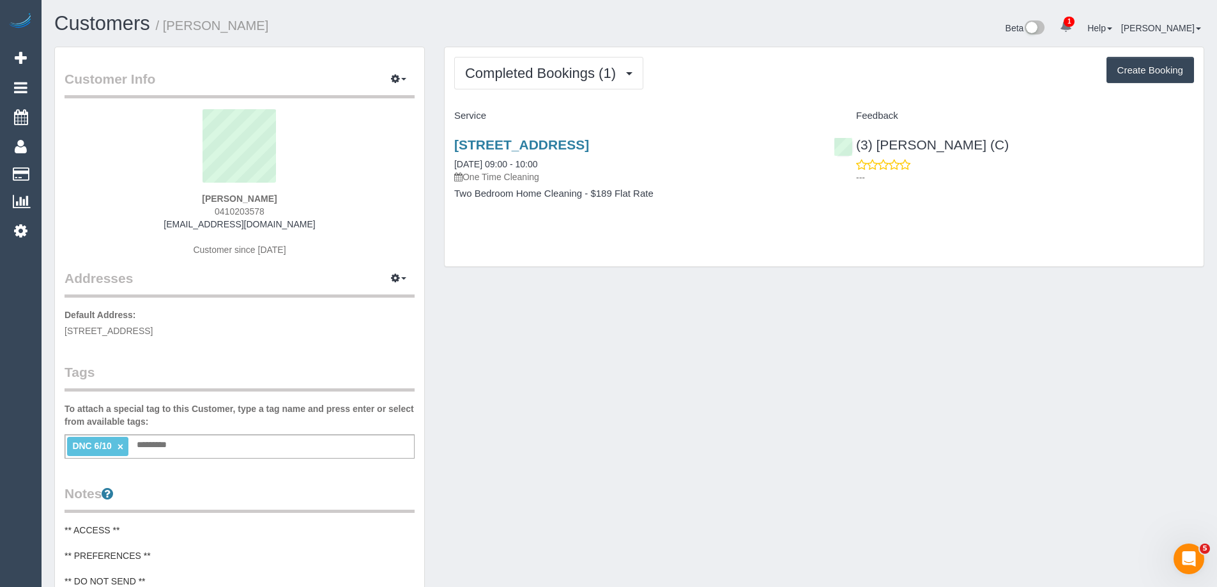
drag, startPoint x: 447, startPoint y: 156, endPoint x: 746, endPoint y: 218, distance: 305.5
click at [746, 218] on div "301/28 Queens Av, 301, Hawthorn, VIC 3122 06/10/2025 09:00 - 10:00 One Time Cle…" at bounding box center [634, 175] width 379 height 98
copy div "06/10/2025 09:00 - 10:00 One Time Cleaning Two Bedroom Home Cleaning - $189 Fla…"
drag, startPoint x: 301, startPoint y: 199, endPoint x: 181, endPoint y: 197, distance: 120.1
click at [181, 197] on div "Emily Macdonald 0410203578 emilymei774@gmail.com Customer since 2025" at bounding box center [240, 189] width 350 height 160
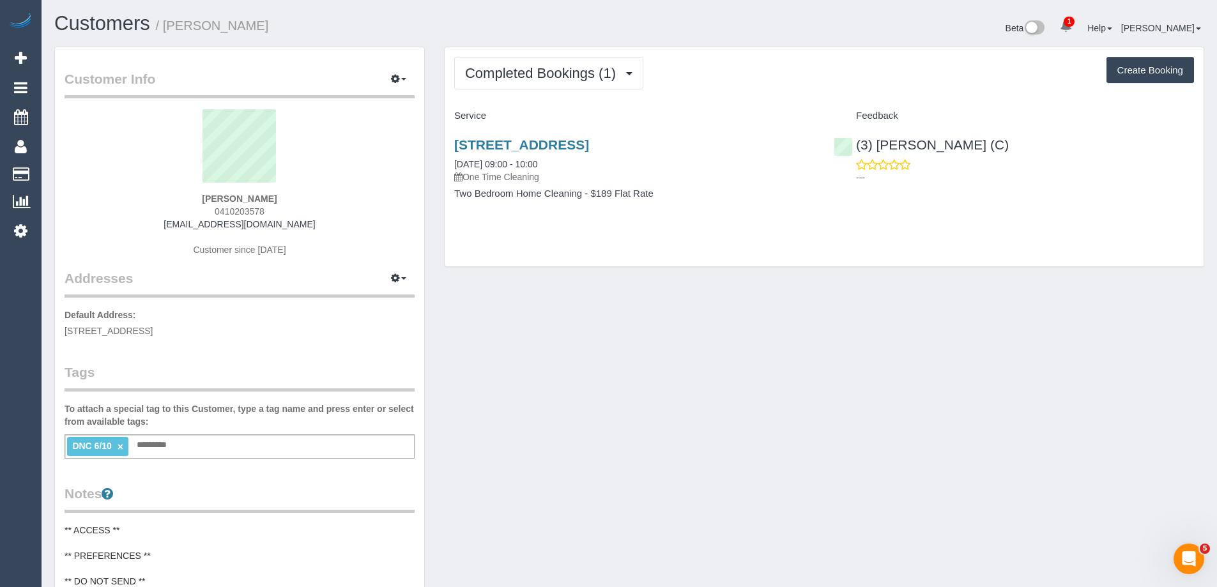
copy strong "Emily Macdonald"
drag, startPoint x: 1032, startPoint y: 145, endPoint x: 830, endPoint y: 145, distance: 202.5
click at [830, 145] on div "(3) Kaveen Wijesuriya (C) ---" at bounding box center [1013, 157] width 379 height 63
copy link "(3) [PERSON_NAME] (C)"
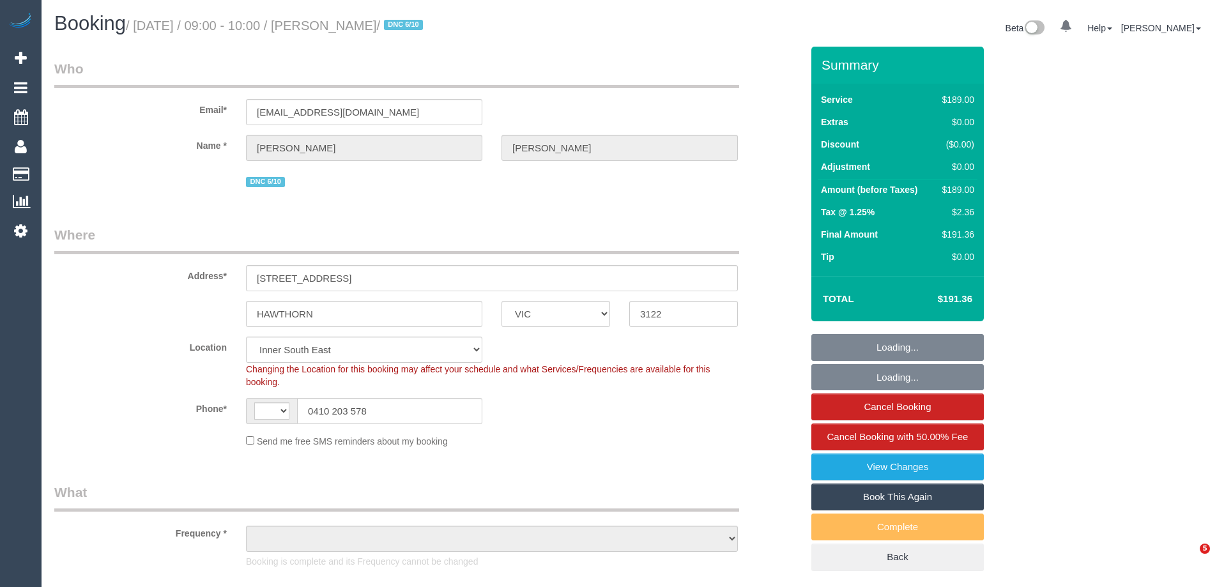
select select "VIC"
select select "string:AU"
select select "string:stripe-pm_1SCDkv2GScqysDRV5dEuQCOq"
select select "object:840"
select select "number:28"
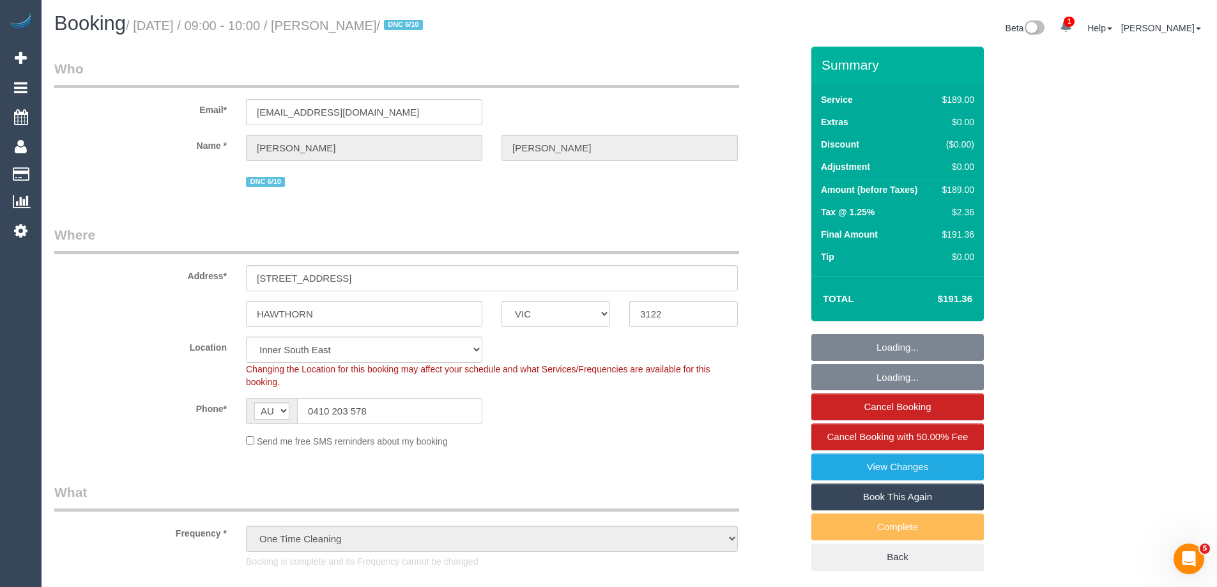
select select "number:14"
select select "number:19"
select select "number:25"
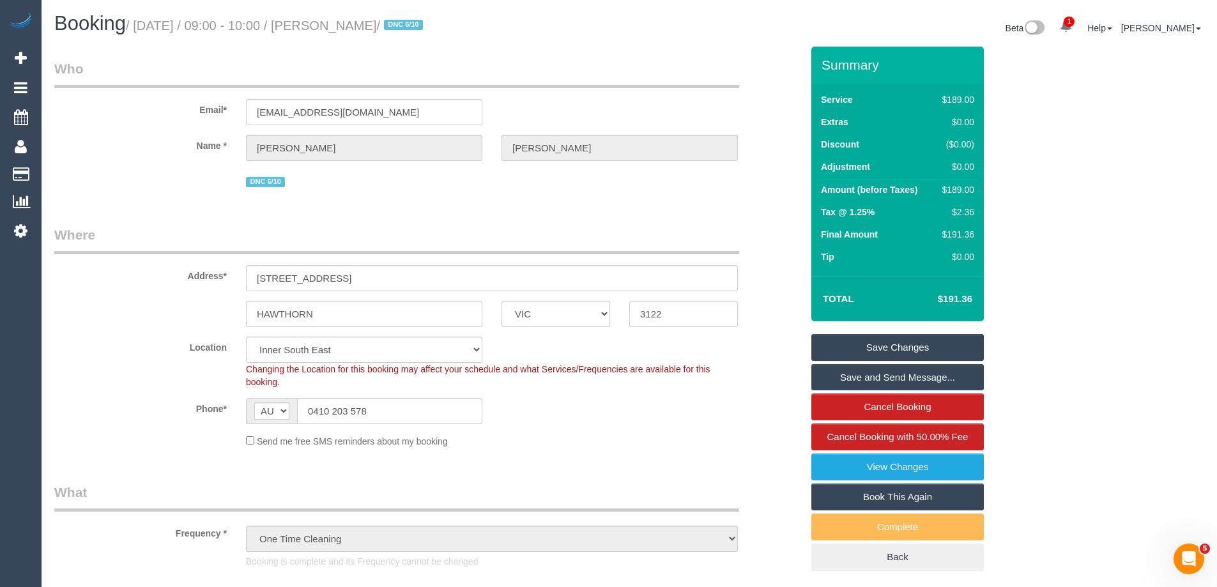
click at [960, 187] on div "$189.00" at bounding box center [955, 189] width 37 height 13
copy div "189.00"
click at [866, 459] on link "View Changes" at bounding box center [897, 467] width 172 height 27
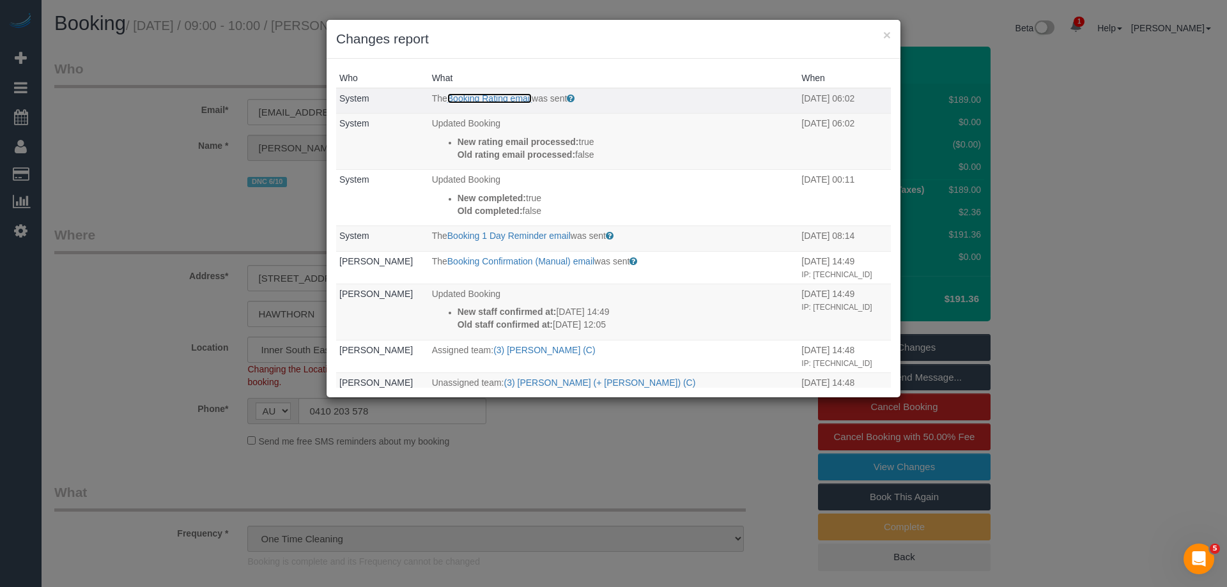
click at [482, 102] on link "Booking Rating email" at bounding box center [489, 98] width 84 height 10
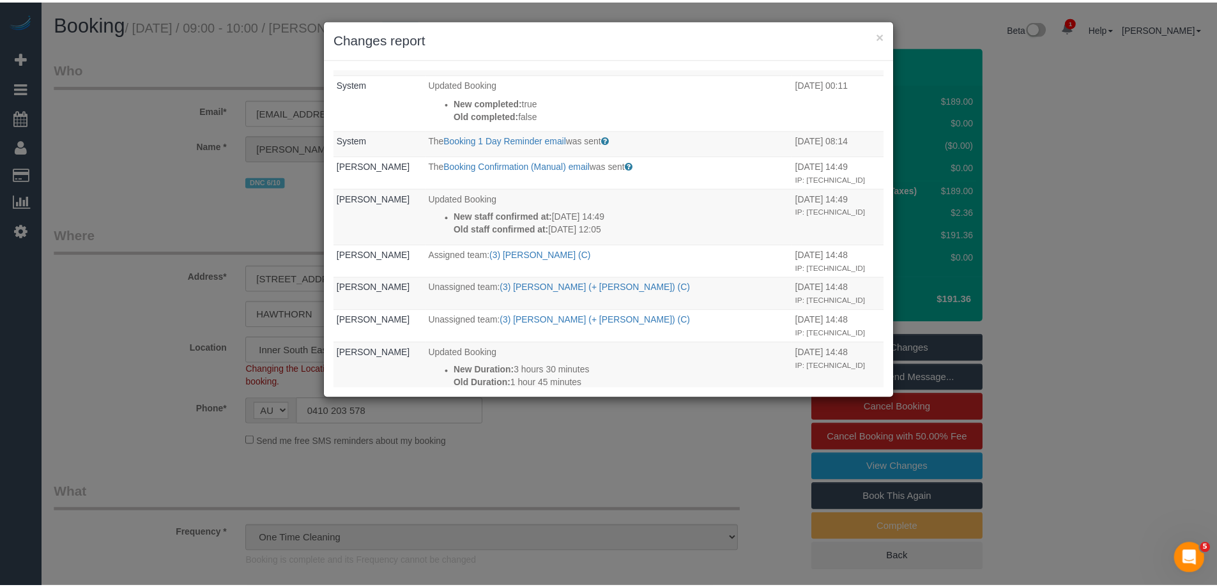
scroll to position [64, 0]
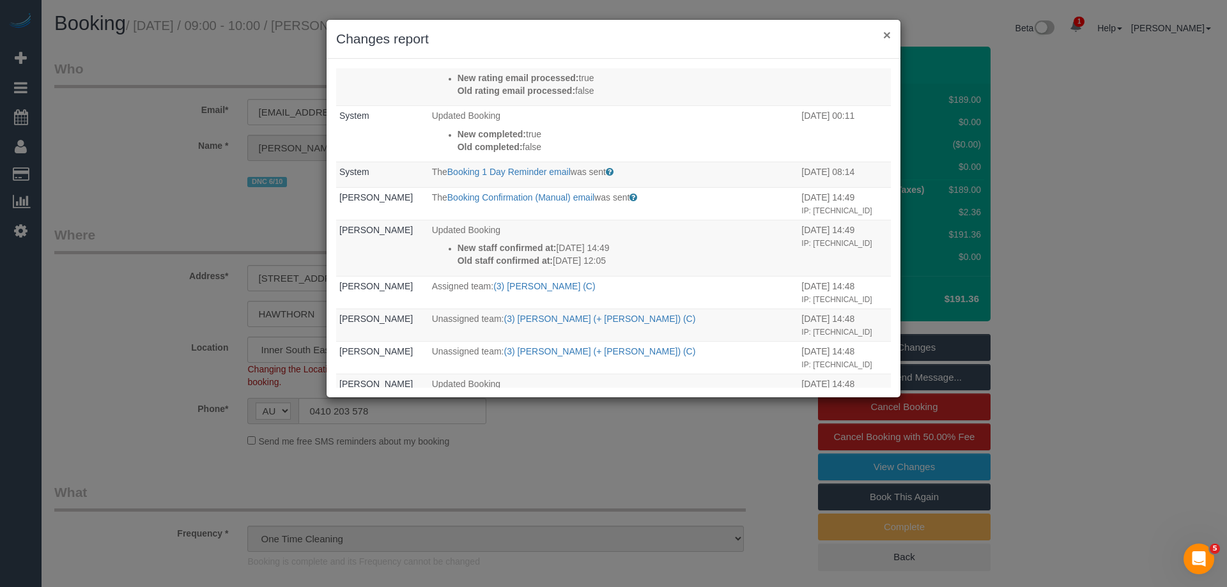
click at [889, 33] on button "×" at bounding box center [887, 34] width 8 height 13
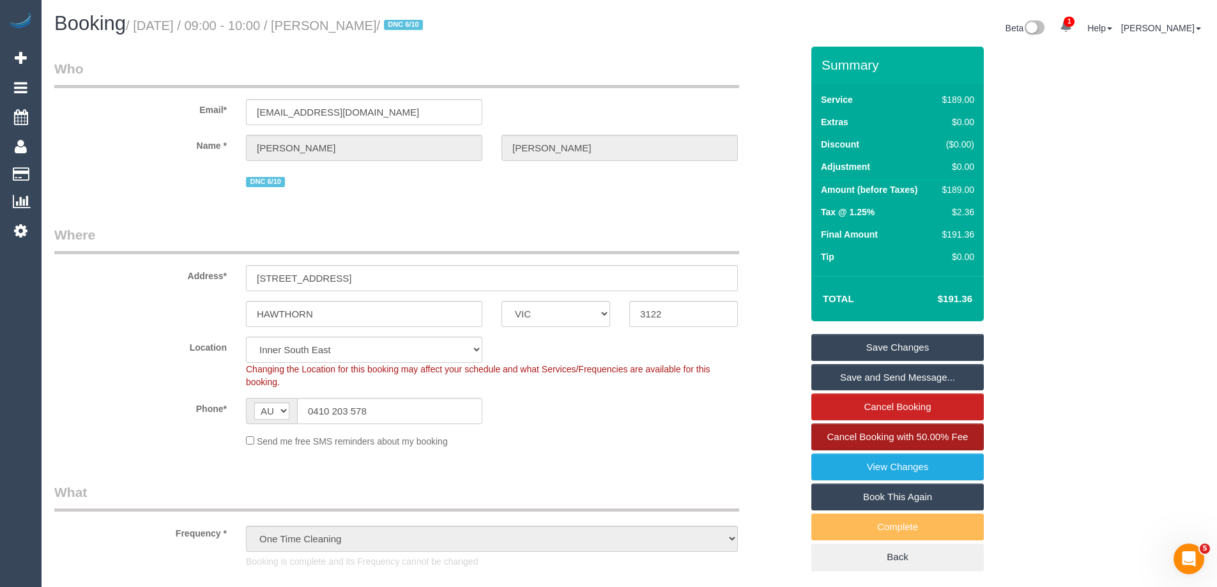
click at [894, 443] on link "Cancel Booking with 50.00% Fee" at bounding box center [897, 437] width 172 height 27
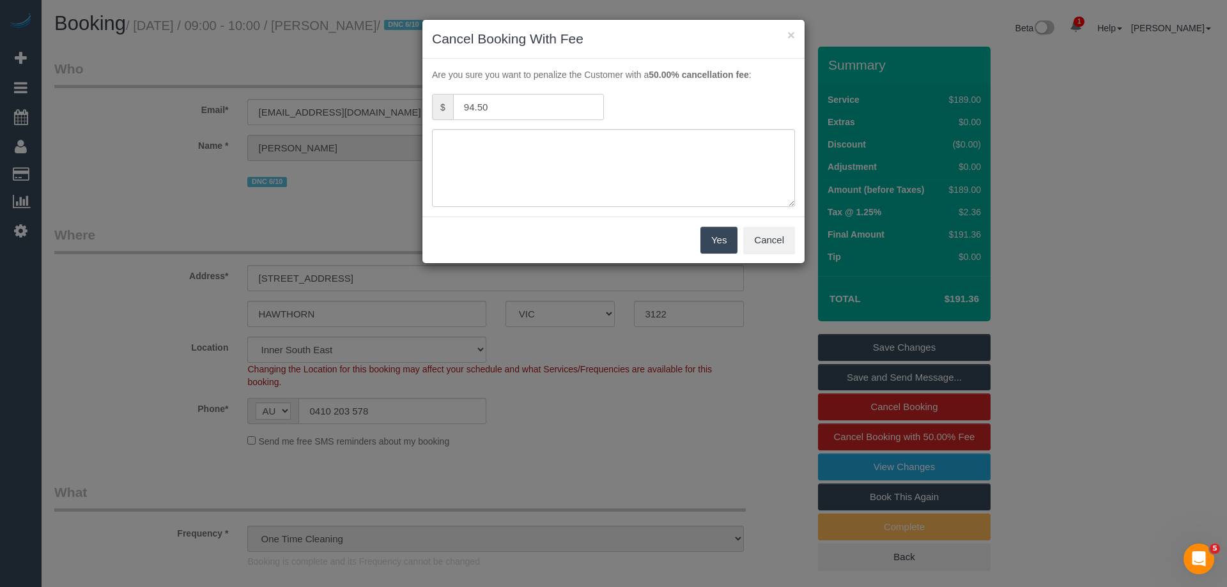
click at [512, 102] on input "94.50" at bounding box center [528, 107] width 151 height 26
click at [787, 34] on button "×" at bounding box center [791, 34] width 8 height 13
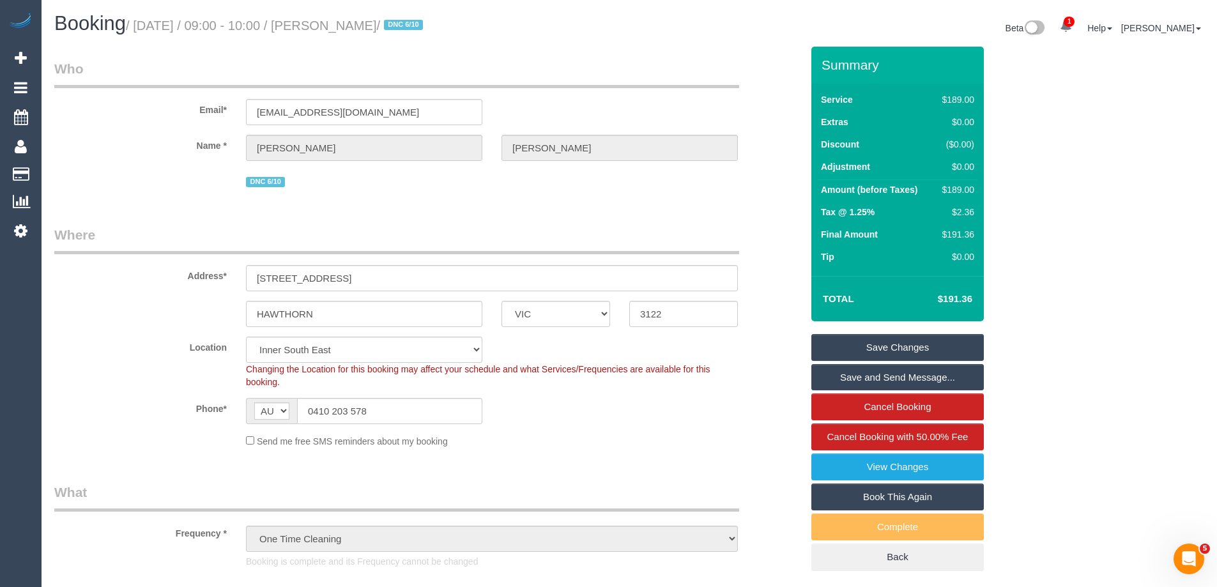
click at [958, 188] on div "$189.00" at bounding box center [955, 189] width 37 height 13
copy div "189.00"
click at [864, 471] on link "View Changes" at bounding box center [897, 467] width 172 height 27
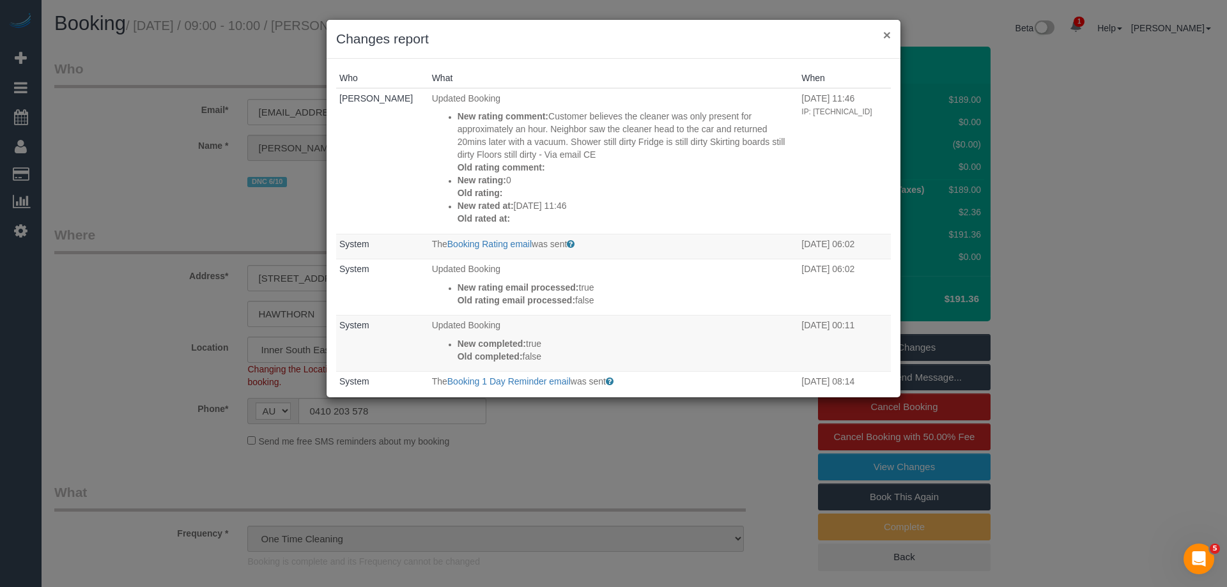
click at [887, 34] on button "×" at bounding box center [887, 34] width 8 height 13
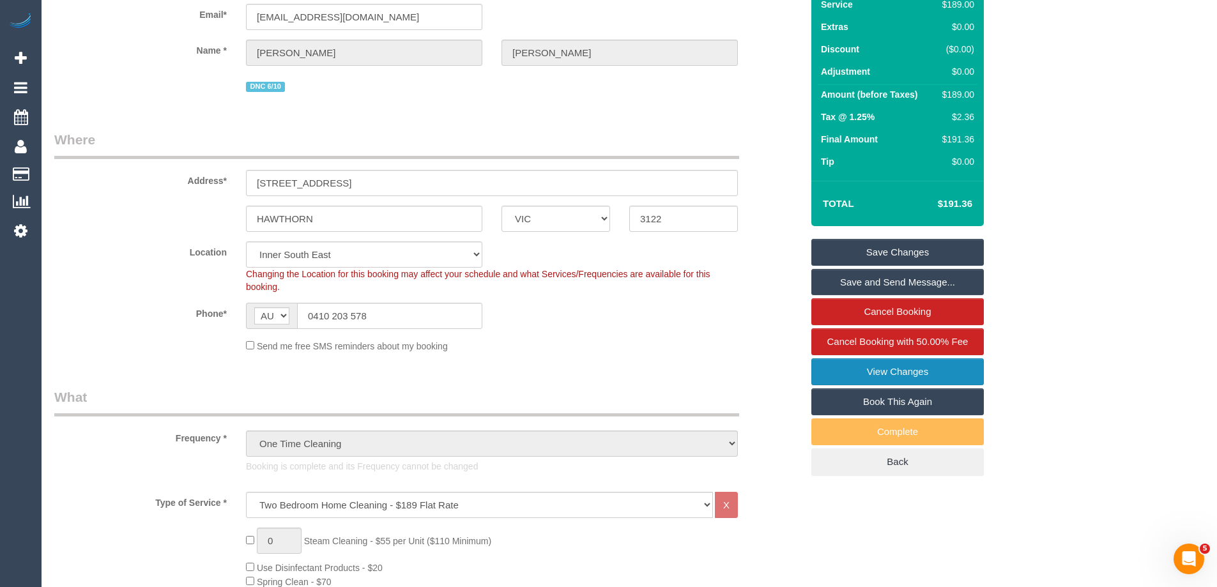
scroll to position [0, 0]
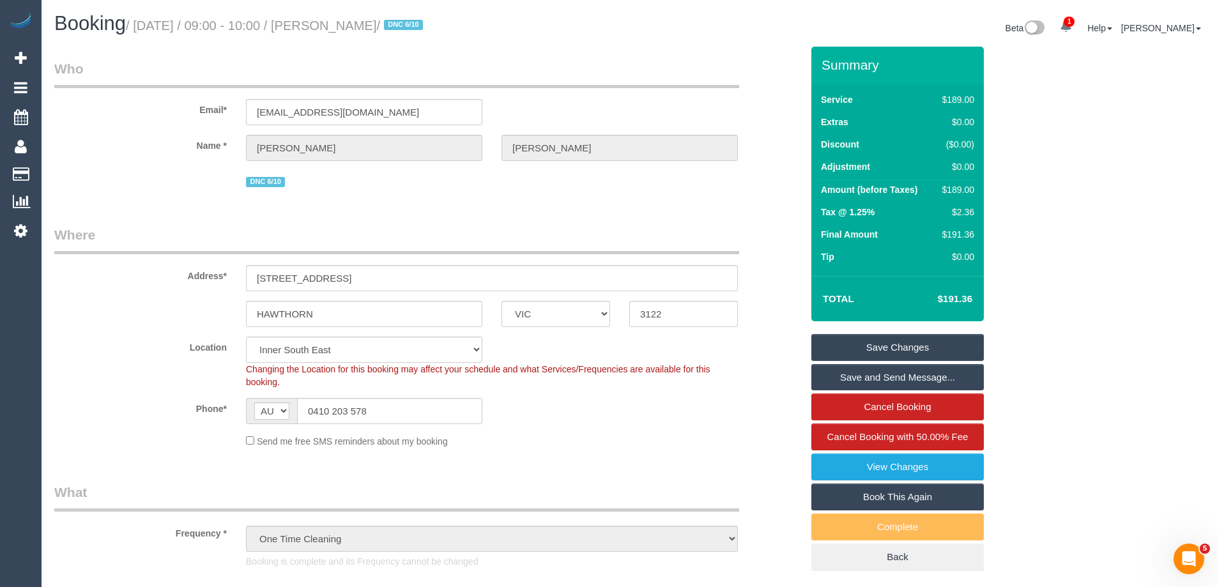
click at [926, 496] on link "Book This Again" at bounding box center [897, 497] width 172 height 27
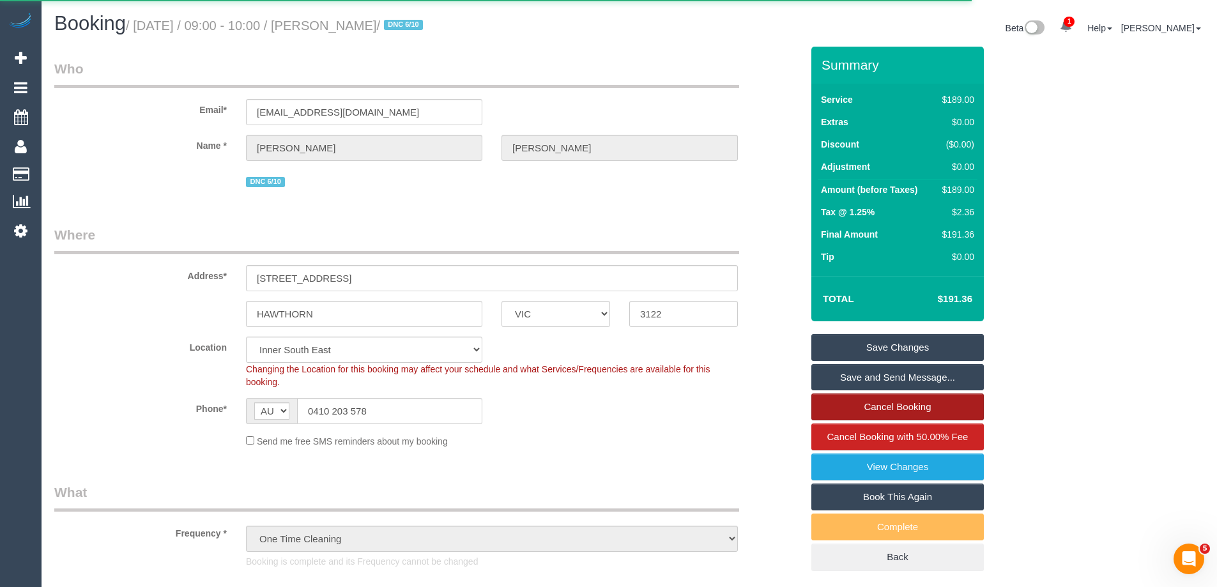
select select "VIC"
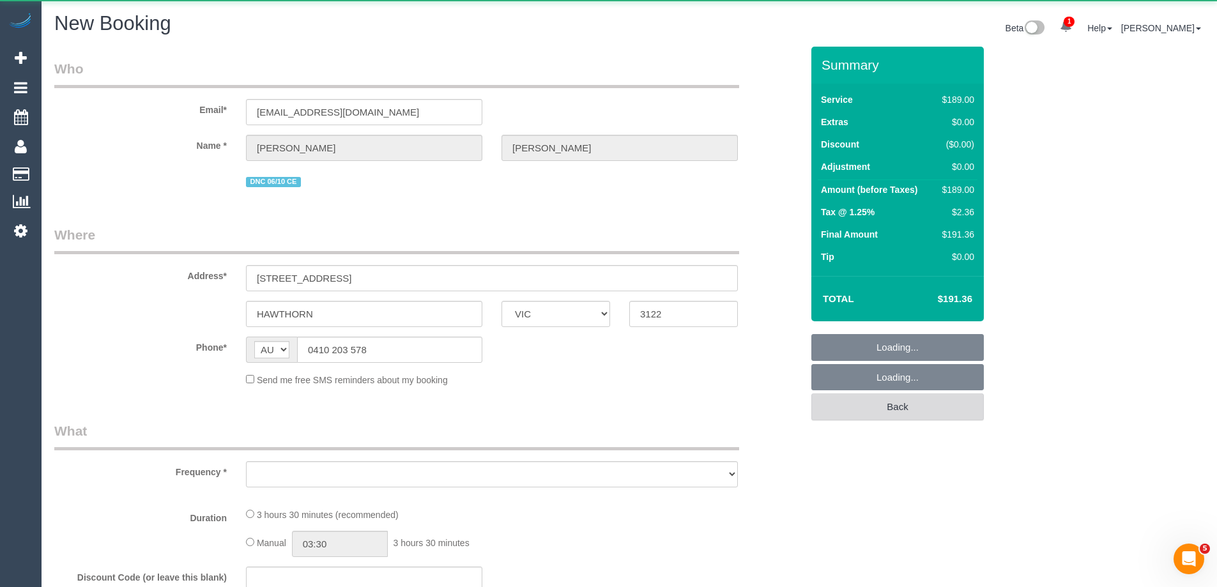
select select "object:3504"
select select "number:28"
select select "number:14"
select select "number:19"
select select "number:25"
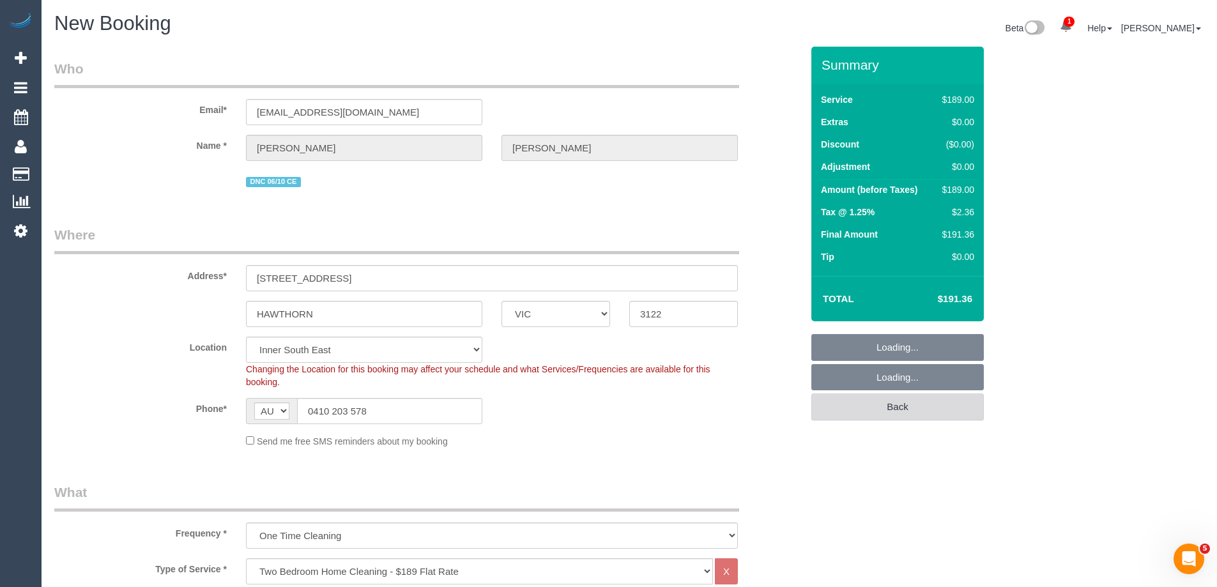
select select "string:stripe-pm_1SCDkv2GScqysDRV5dEuQCOq"
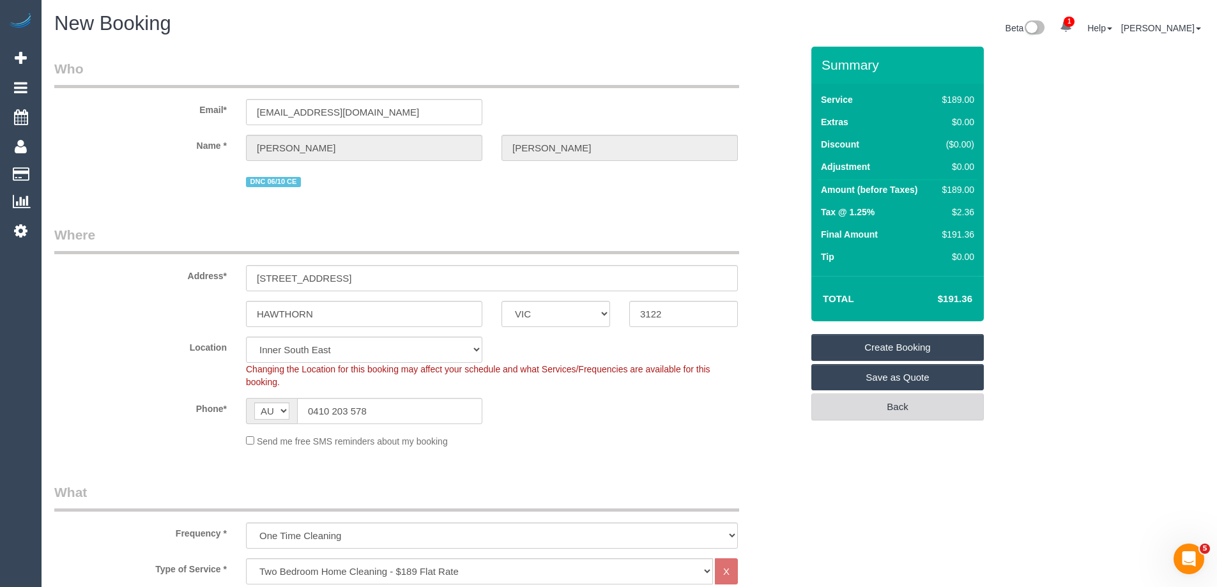
select select "object:4375"
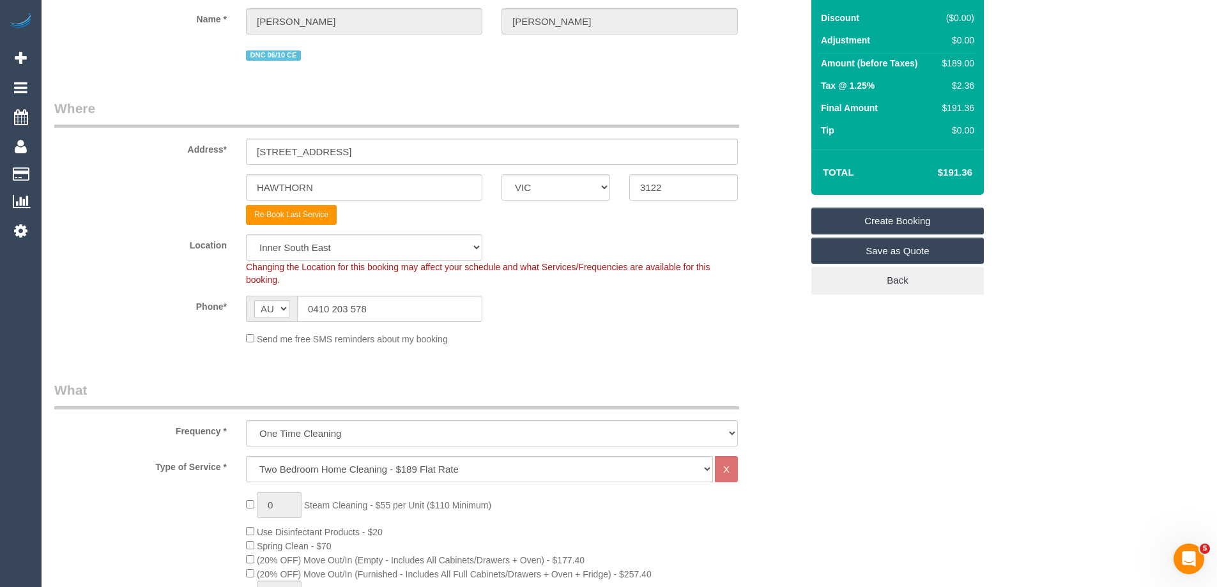
scroll to position [128, 0]
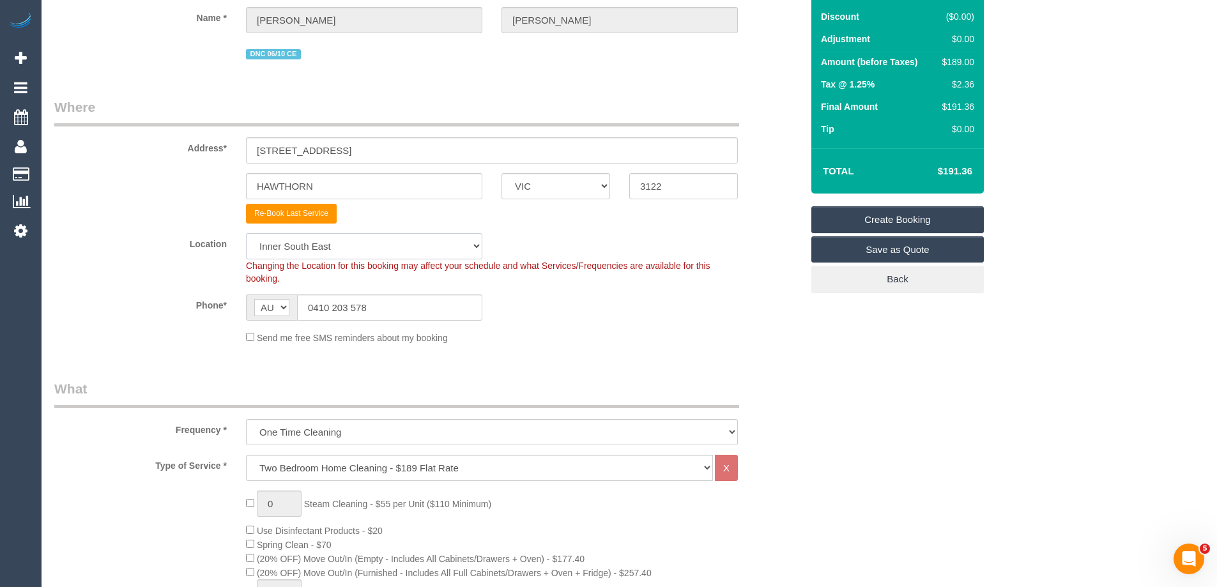
click at [309, 251] on select "Office City East (North) East (South) Inner East Inner North (East) Inner North…" at bounding box center [364, 246] width 236 height 26
select select "50"
click at [246, 233] on select "Office City East (North) East (South) Inner East Inner North (East) Inner North…" at bounding box center [364, 246] width 236 height 26
select select "object:4382"
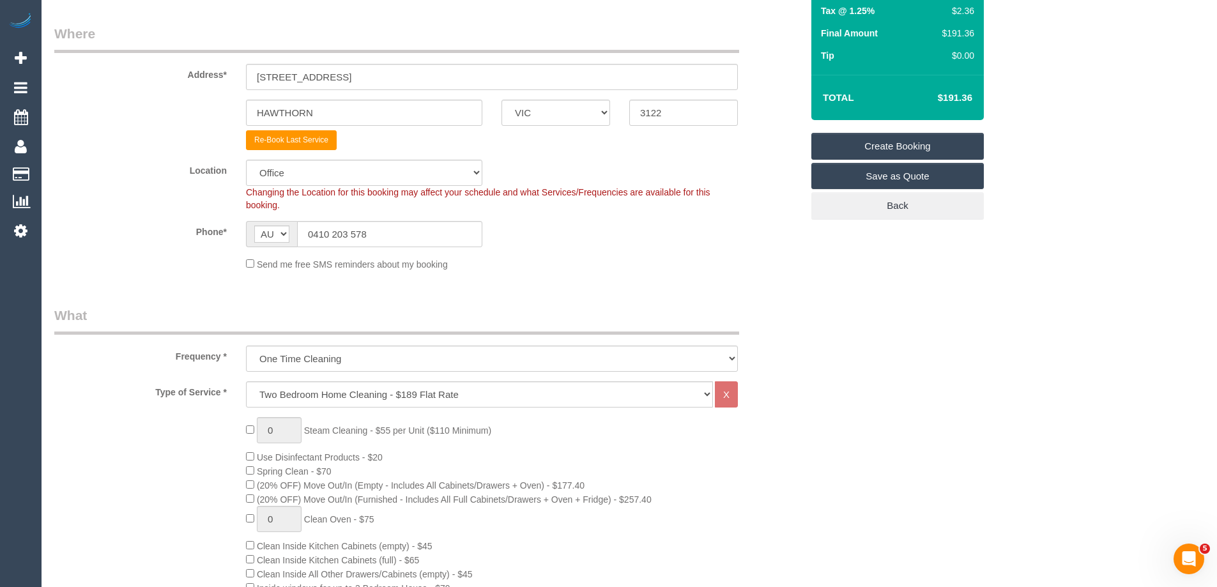
scroll to position [319, 0]
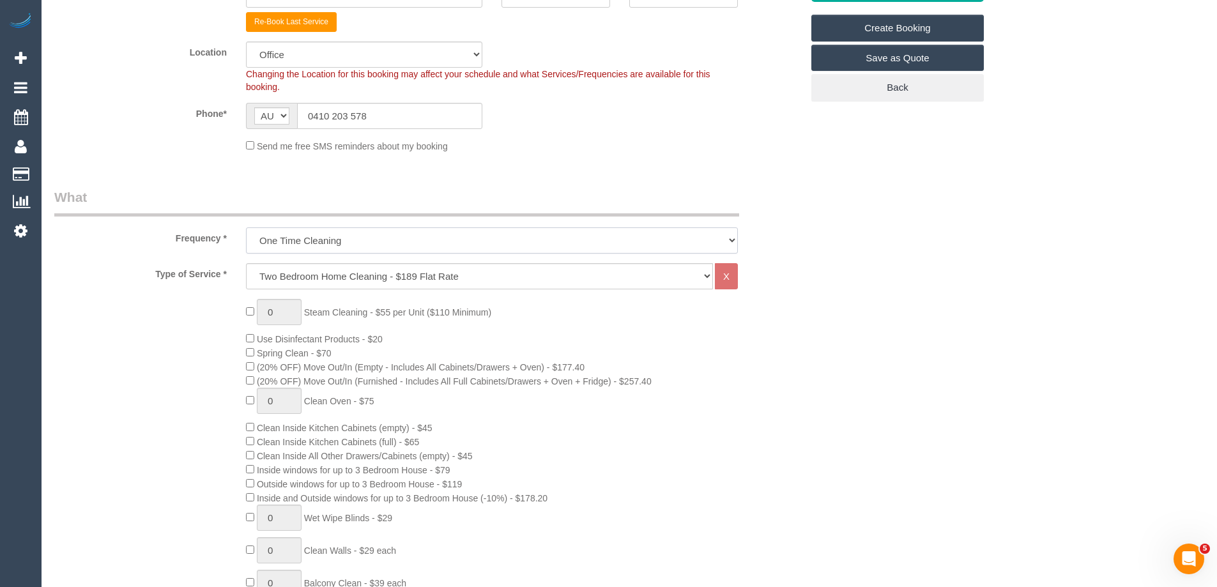
click at [361, 244] on select "One Time Cleaning Weekly - 10% Off - 10.00% (0% for the First Booking) Fortnigh…" at bounding box center [492, 240] width 492 height 26
click at [246, 227] on select "One Time Cleaning Weekly - 10% Off - 10.00% (0% for the First Booking) Fortnigh…" at bounding box center [492, 240] width 492 height 26
click at [361, 276] on select "Hourly Service - $70/h Hourly Service - $65/h Hourly Service - $60/h Hourly Ser…" at bounding box center [479, 276] width 467 height 26
select select "28"
click at [246, 263] on select "Hourly Service - $70/h Hourly Service - $65/h Hourly Service - $60/h Hourly Ser…" at bounding box center [479, 276] width 467 height 26
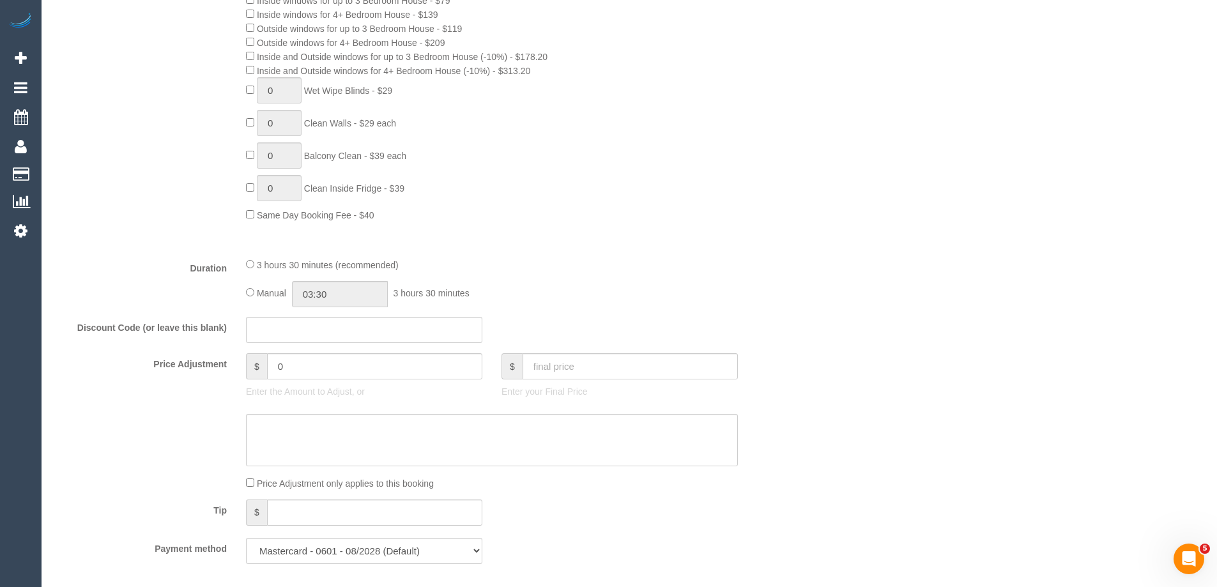
scroll to position [831, 0]
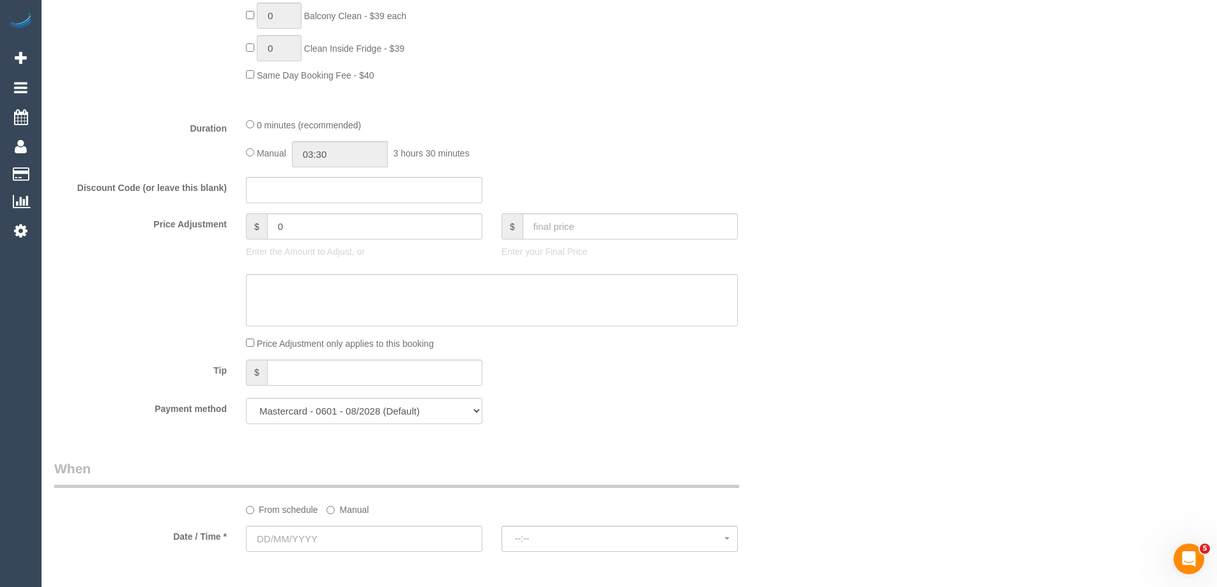
click at [250, 148] on div "Manual 03:30 3 hours 30 minutes" at bounding box center [492, 154] width 492 height 26
click at [323, 149] on input "00:00" at bounding box center [340, 154] width 96 height 26
type input "01:30"
click at [325, 224] on li "01:30" at bounding box center [325, 226] width 57 height 17
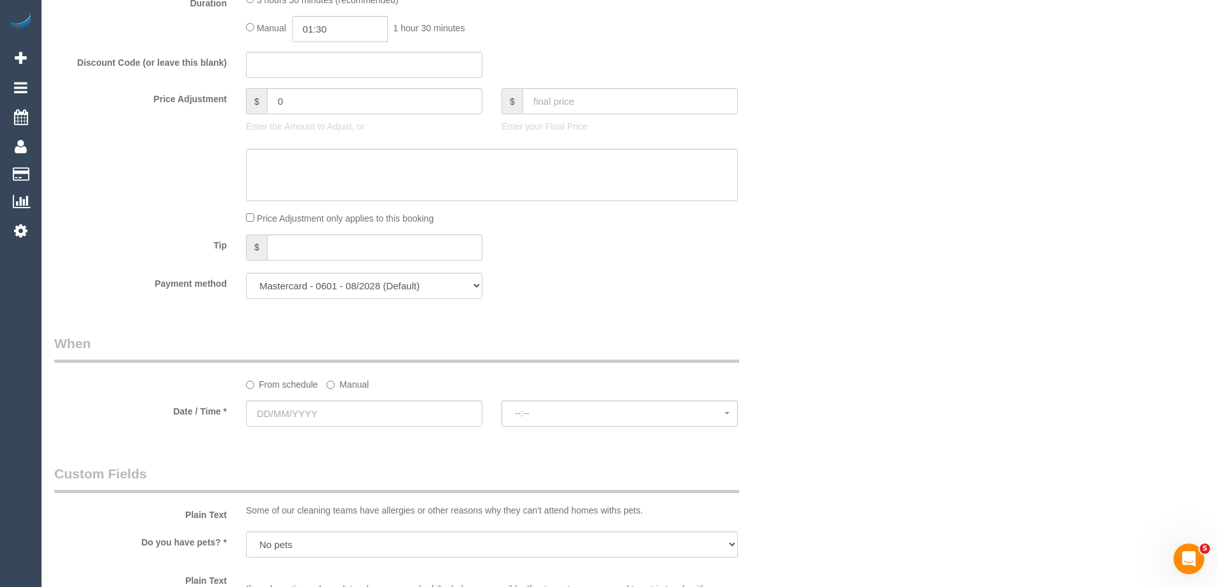
scroll to position [958, 0]
click at [285, 411] on input "text" at bounding box center [364, 411] width 236 height 26
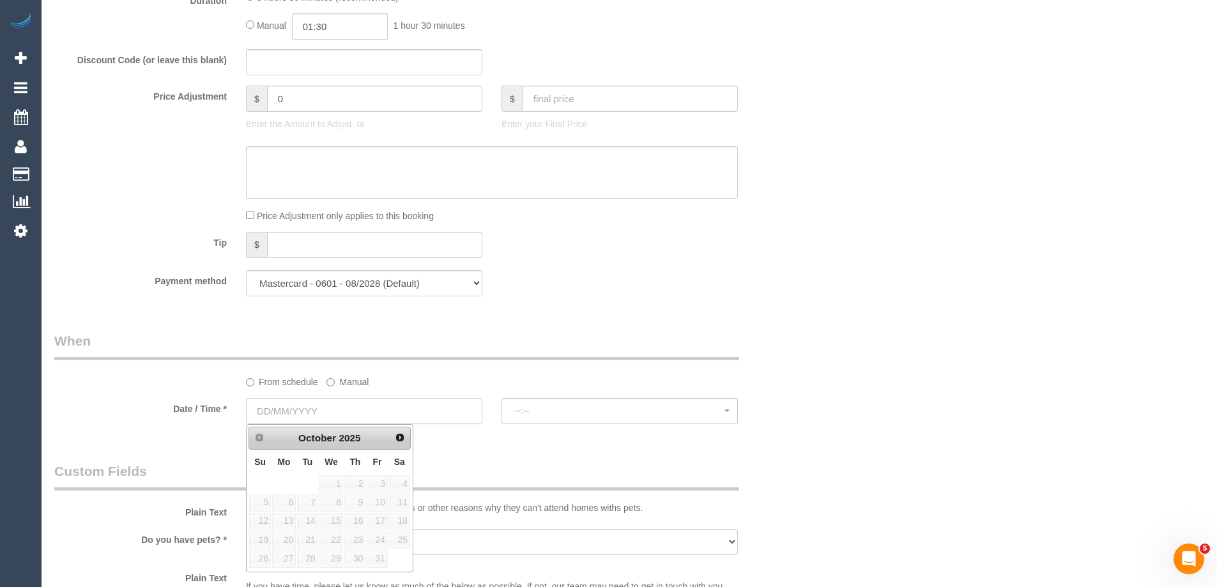
click at [301, 399] on input "text" at bounding box center [364, 411] width 236 height 26
click at [341, 381] on label "Manual" at bounding box center [347, 379] width 42 height 17
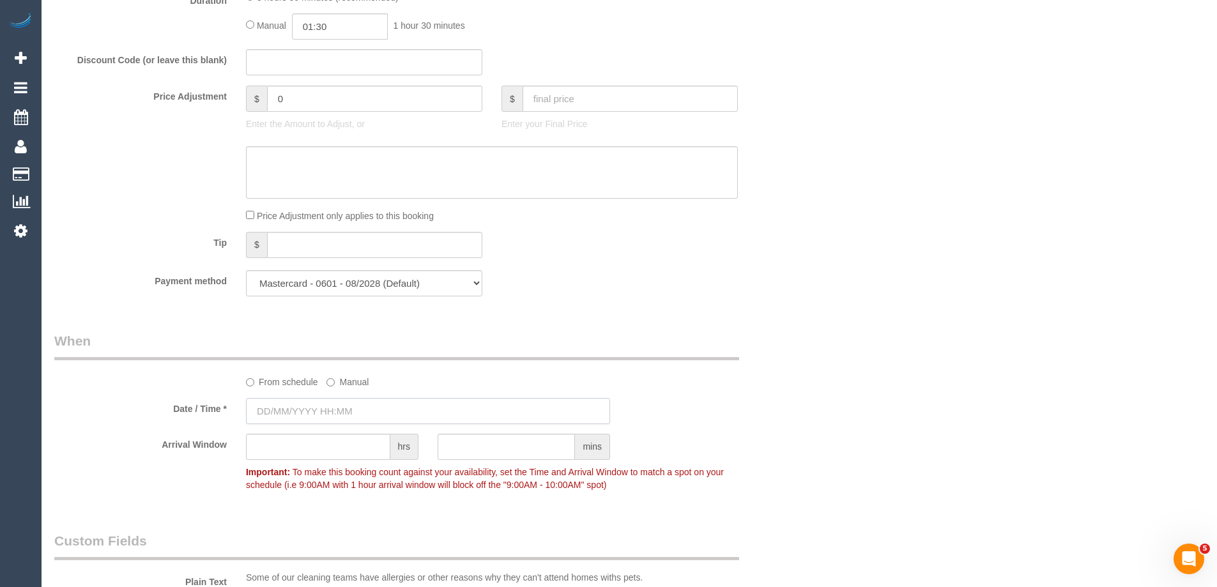
click at [347, 408] on input "text" at bounding box center [428, 411] width 364 height 26
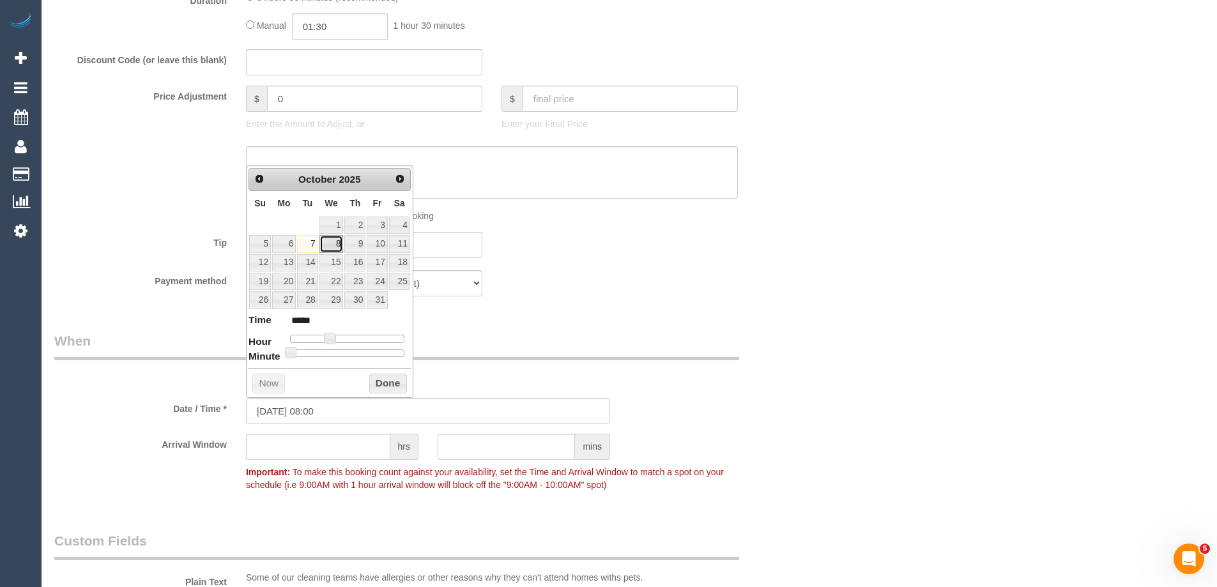
click at [335, 245] on link "8" at bounding box center [331, 243] width 24 height 17
type input "08/10/2025 09:00"
type input "*****"
type input "08/10/2025 08:00"
type input "*****"
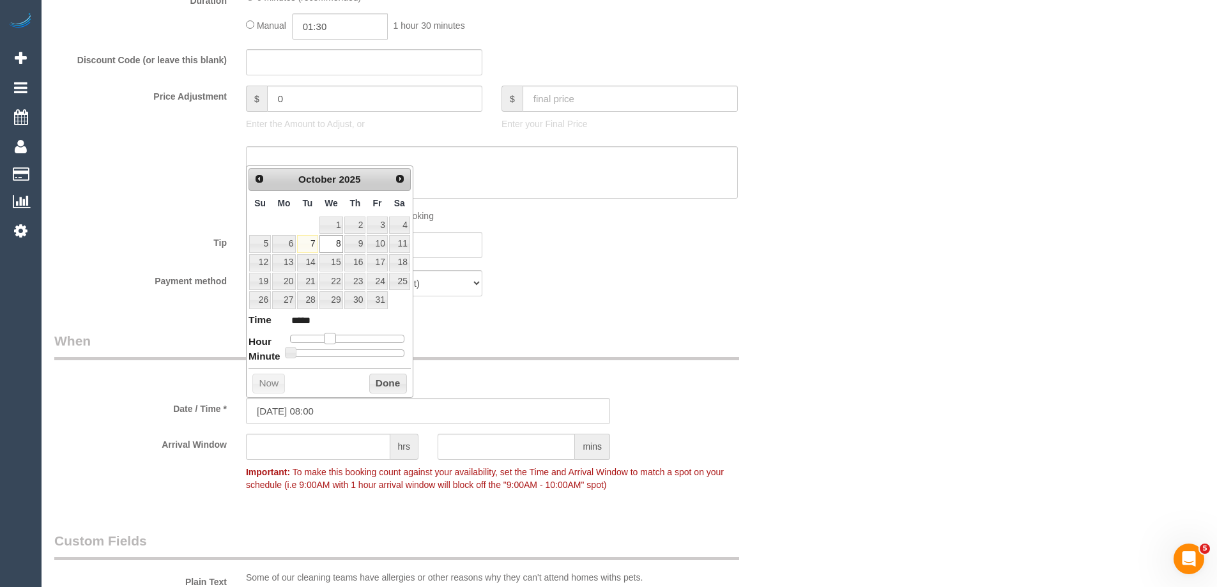
type input "08/10/2025 07:00"
type input "*****"
type input "08/10/2025 08:00"
type input "*****"
click at [334, 333] on span at bounding box center [329, 338] width 11 height 11
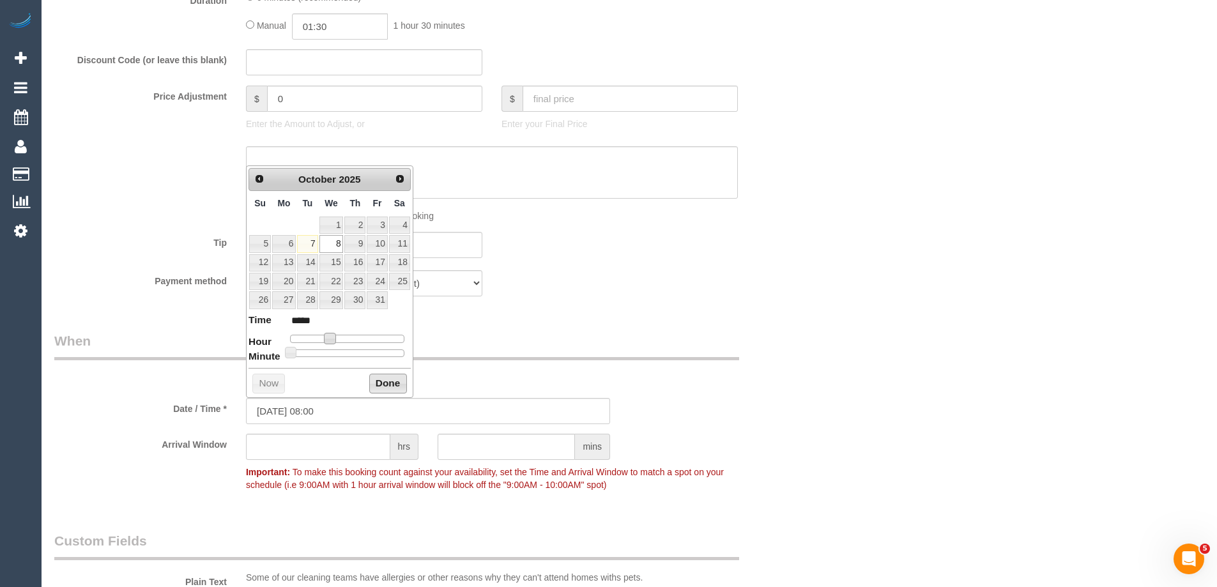
click at [385, 384] on button "Done" at bounding box center [388, 384] width 38 height 20
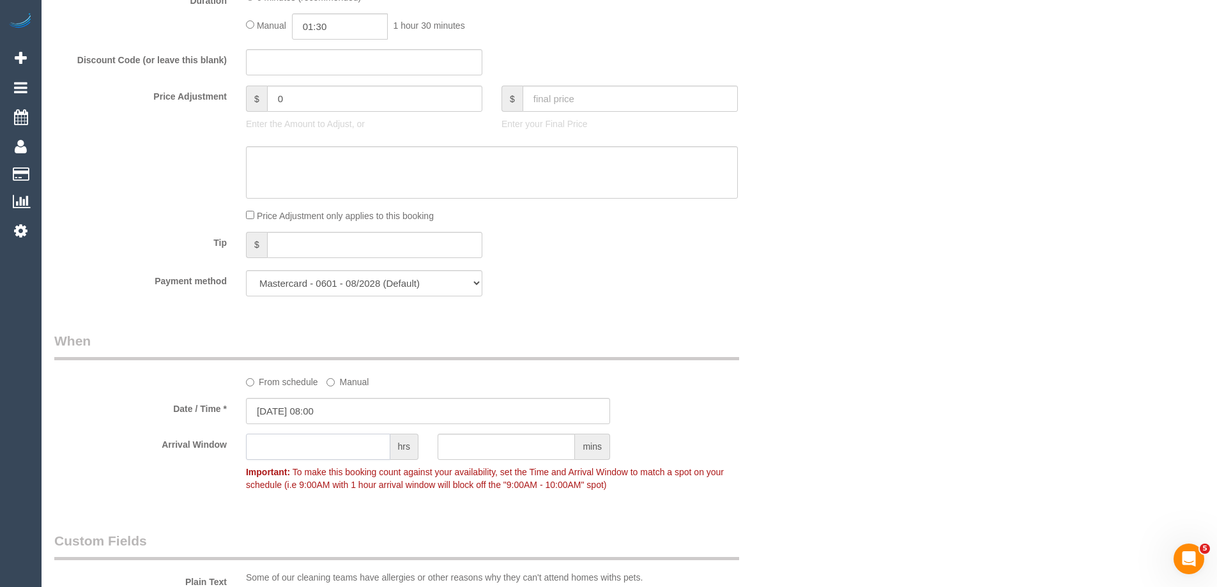
click at [336, 451] on input "text" at bounding box center [318, 447] width 144 height 26
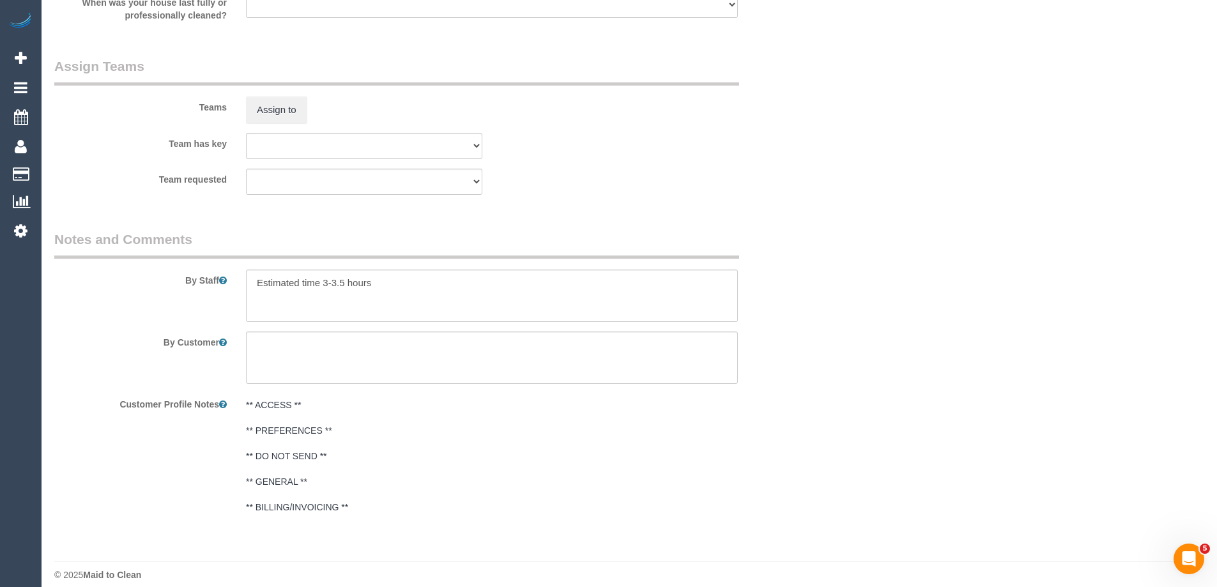
scroll to position [1850, 0]
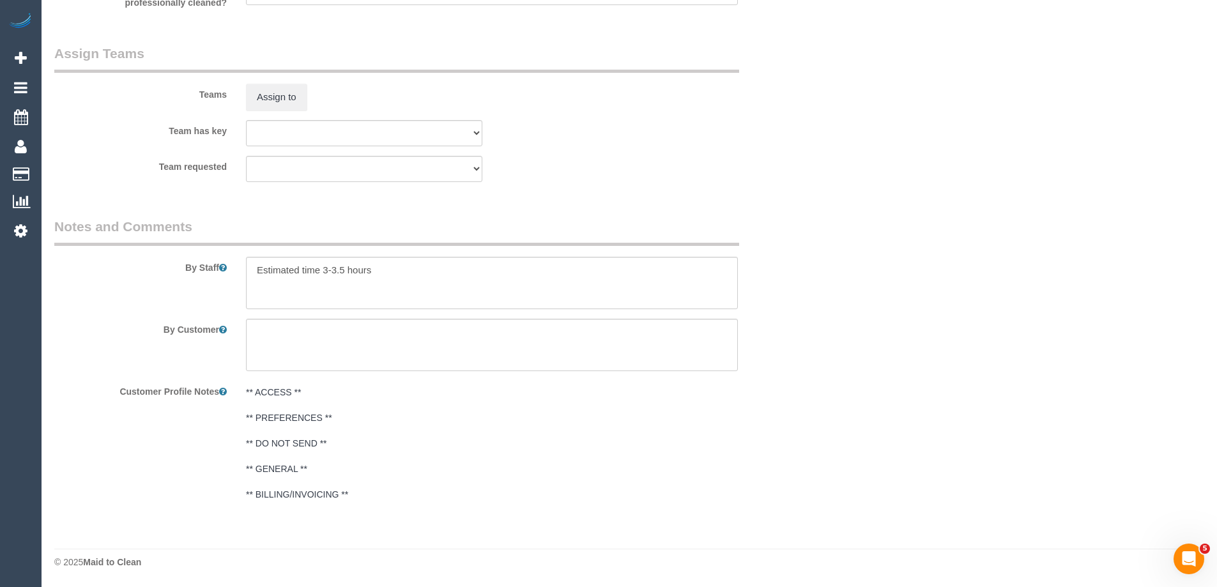
type input "1"
drag, startPoint x: 409, startPoint y: 280, endPoint x: 192, endPoint y: 261, distance: 217.4
click at [192, 261] on div "By Staff" at bounding box center [428, 263] width 767 height 92
click at [346, 261] on textarea at bounding box center [492, 283] width 492 height 52
click at [344, 268] on textarea at bounding box center [492, 283] width 492 height 52
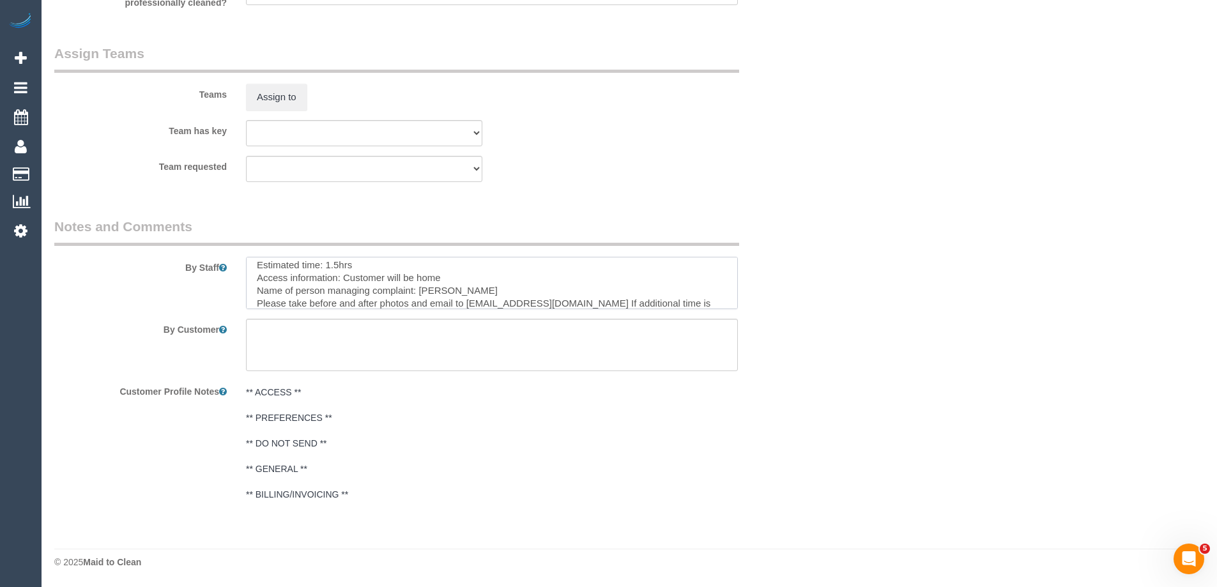
scroll to position [82, 0]
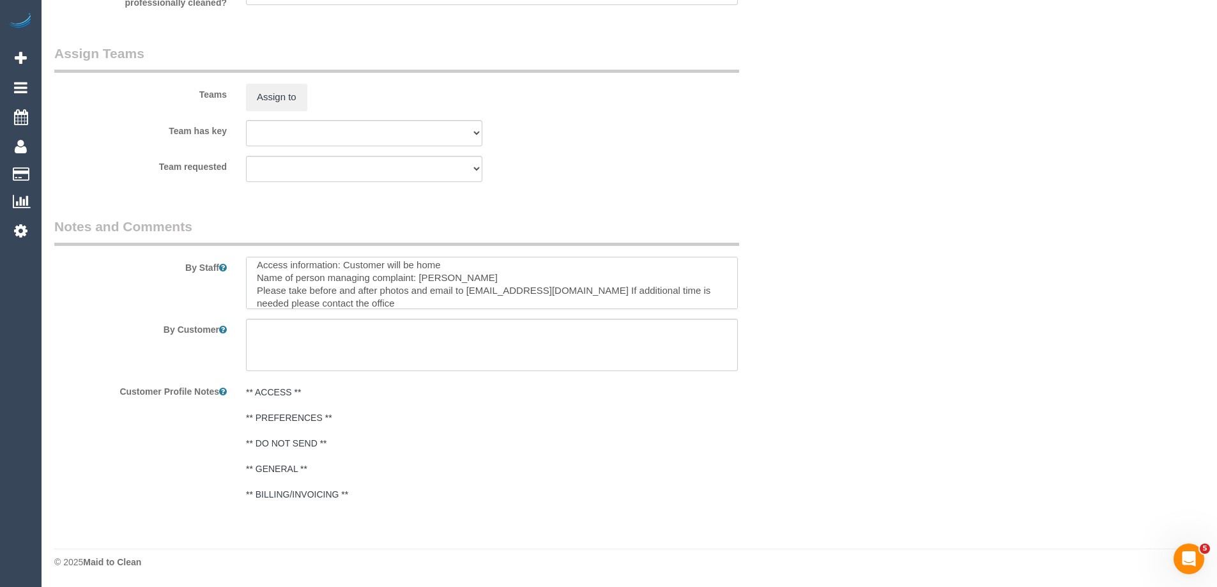
type textarea "Re-clean tasks: - Scrub Shower - Clean crumbs out of dishwasher handle - Clean …"
click at [349, 346] on textarea at bounding box center [492, 345] width 492 height 52
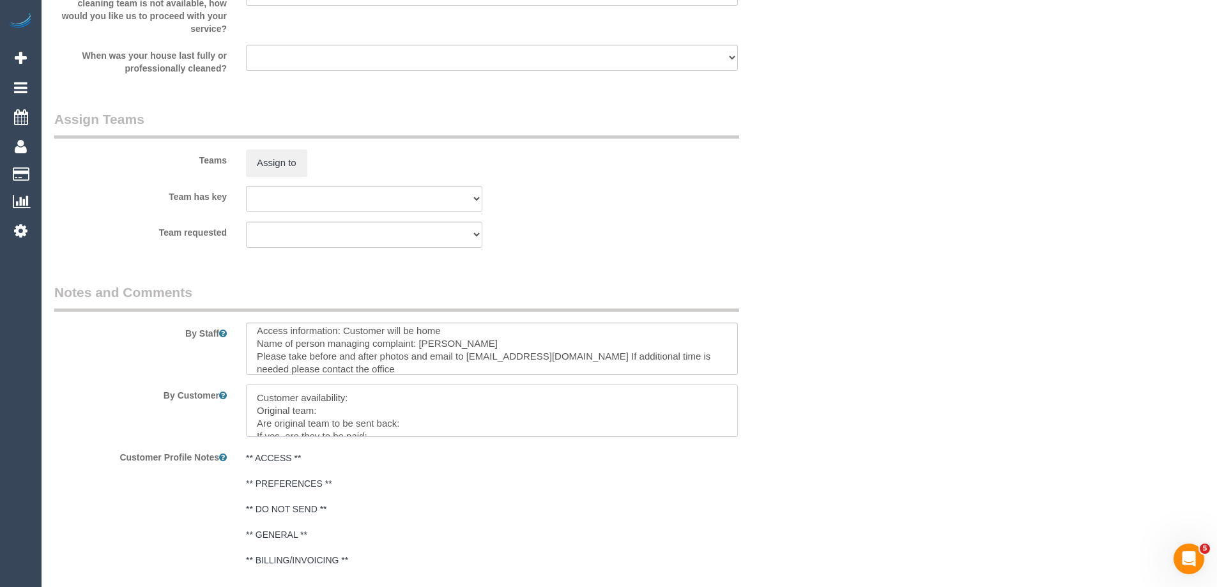
scroll to position [1850, 0]
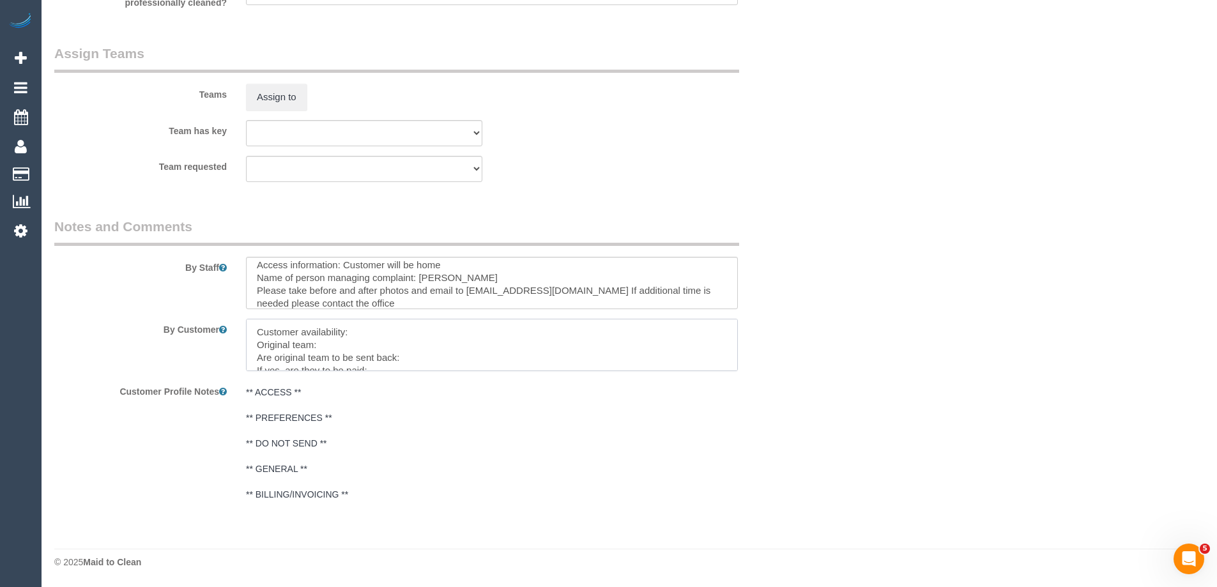
click at [383, 332] on textarea at bounding box center [492, 345] width 492 height 52
click at [351, 347] on textarea at bounding box center [492, 345] width 492 height 52
paste textarea "(3) Kaveen Wijesuriya (C)"
click at [456, 356] on textarea at bounding box center [492, 345] width 492 height 52
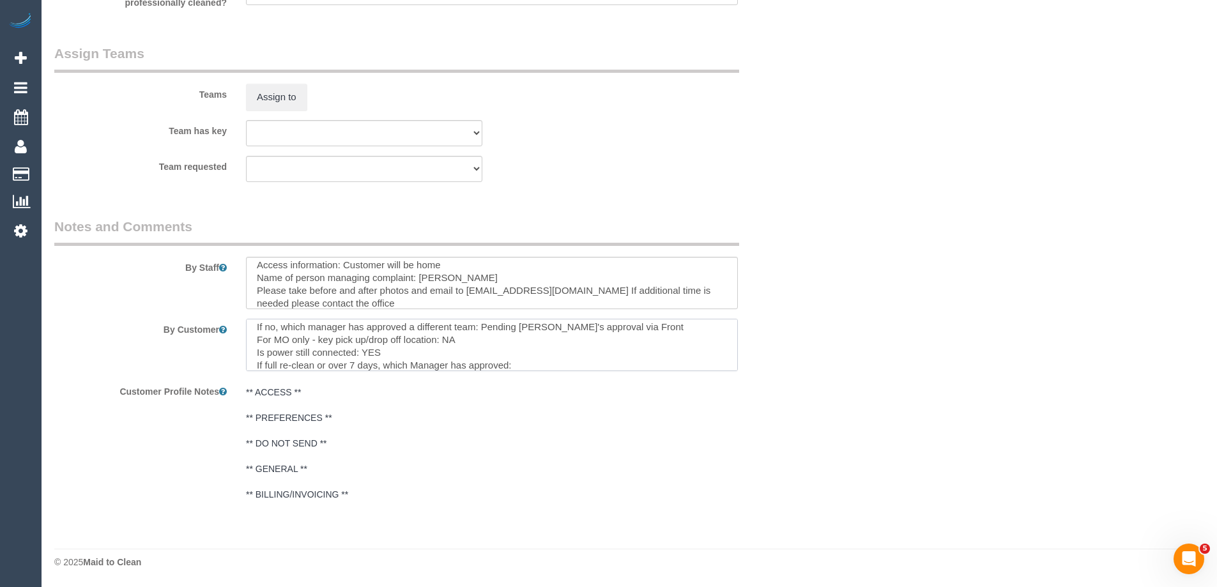
click at [533, 366] on textarea at bounding box center [492, 345] width 492 height 52
click at [357, 365] on textarea at bounding box center [492, 345] width 492 height 52
paste textarea "cnv_1fj46jmg"
type textarea "Customer availability: Tomorrow, Wednesday Morning. Cleaning must be done befor…"
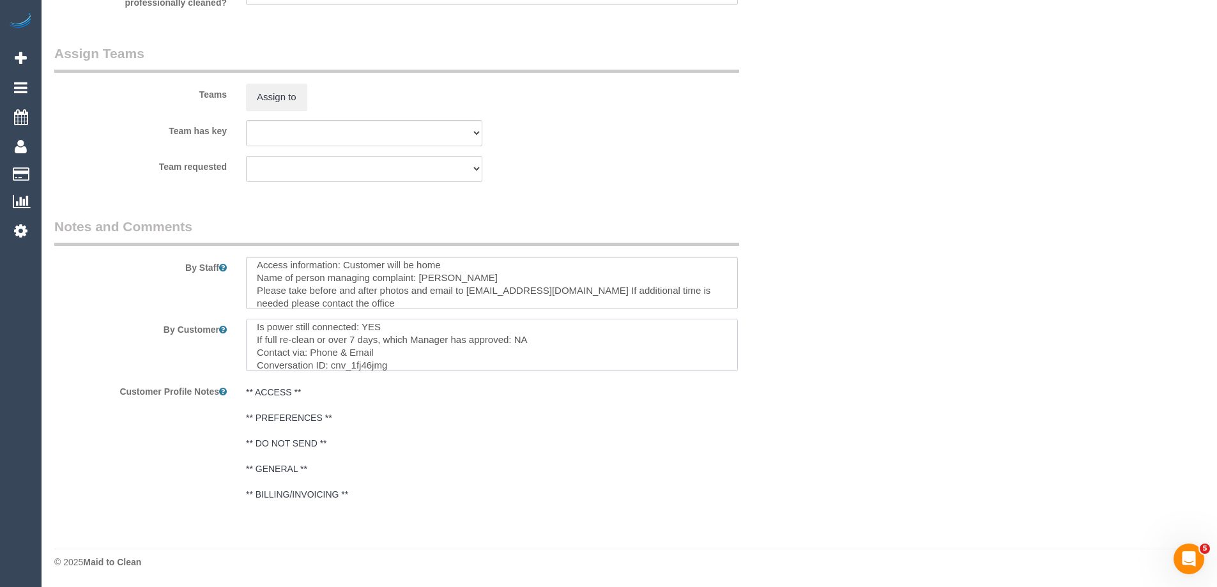
scroll to position [0, 0]
drag, startPoint x: 405, startPoint y: 367, endPoint x: 94, endPoint y: 272, distance: 325.4
click at [94, 272] on sui-booking-comments "By Staff By Customer Customer Profile Notes ** ACCESS ** ** PREFERENCES ** ** D…" at bounding box center [427, 362] width 747 height 290
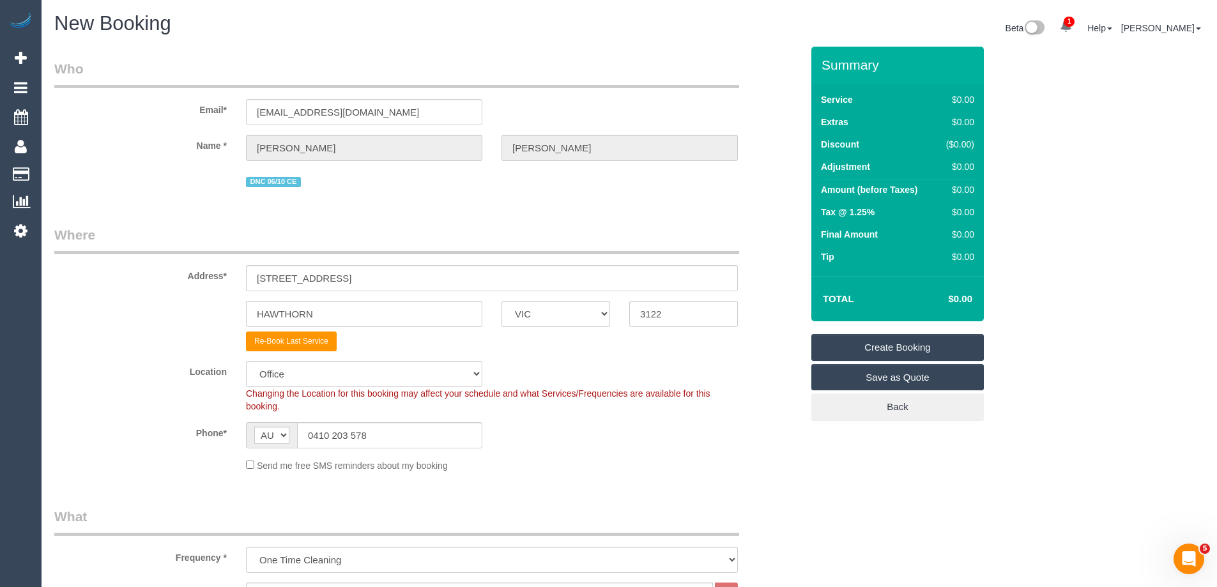
click at [905, 349] on link "Create Booking" at bounding box center [897, 347] width 172 height 27
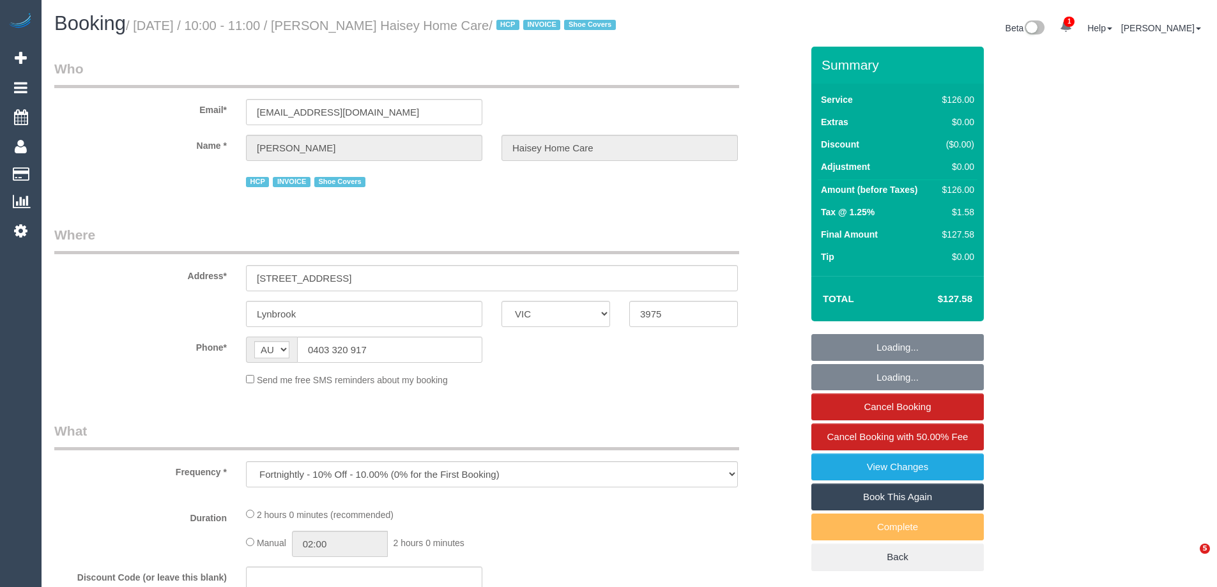
select select "VIC"
select select "number:28"
select select "number:14"
select select "number:19"
select select "number:25"
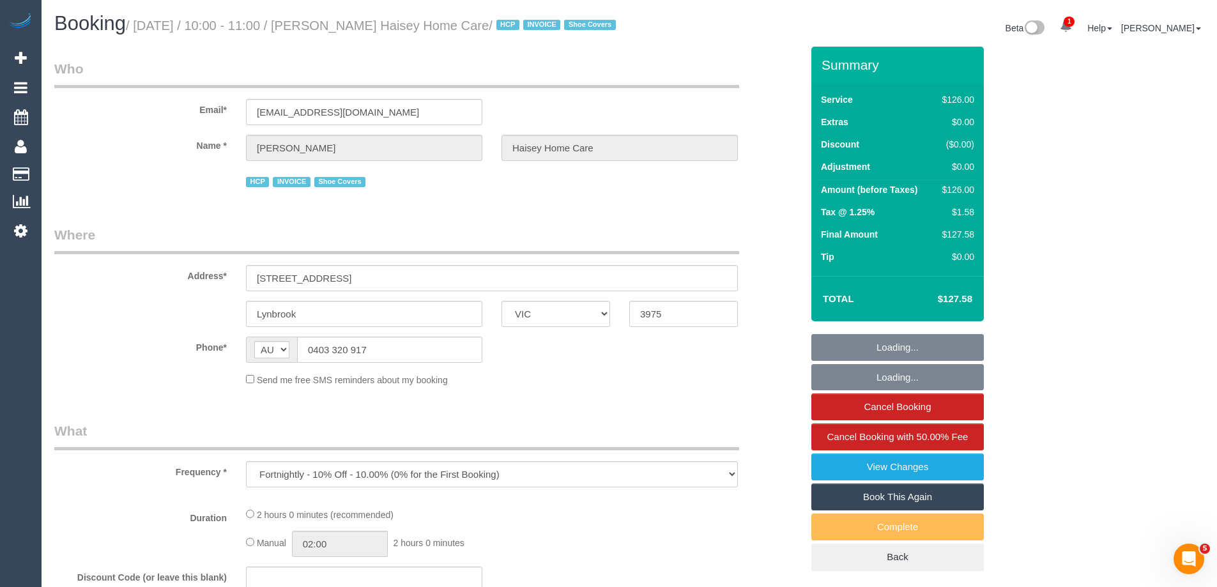
select select "object:1081"
select select "120"
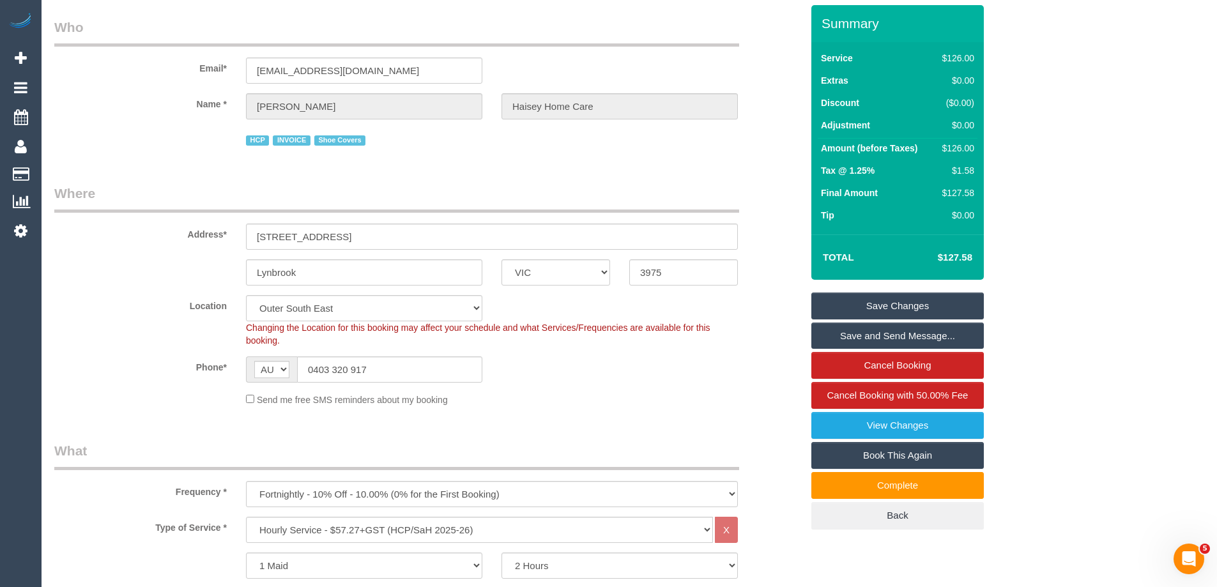
scroll to position [64, 0]
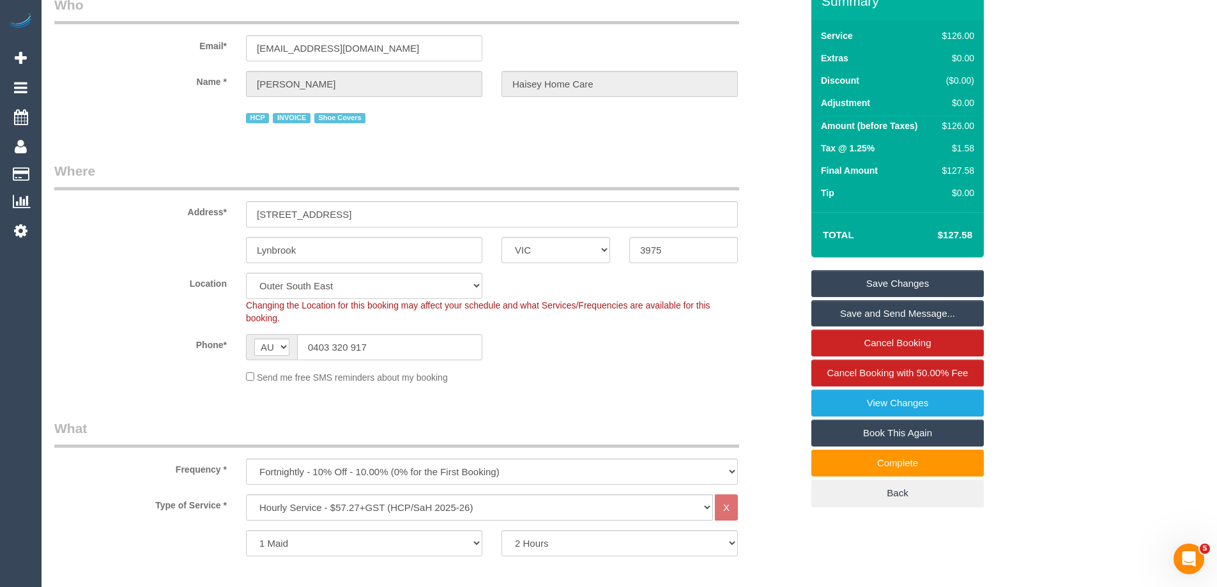
drag, startPoint x: 287, startPoint y: 333, endPoint x: 224, endPoint y: 321, distance: 65.1
click at [224, 321] on div "Location [GEOGRAPHIC_DATA] (North) East (South) [GEOGRAPHIC_DATA] (East) [GEOGR…" at bounding box center [428, 299] width 767 height 52
drag, startPoint x: 229, startPoint y: 317, endPoint x: 303, endPoint y: 335, distance: 76.4
click at [303, 325] on div "Location [GEOGRAPHIC_DATA] (North) East (South) [GEOGRAPHIC_DATA] (East) [GEOGR…" at bounding box center [428, 299] width 767 height 52
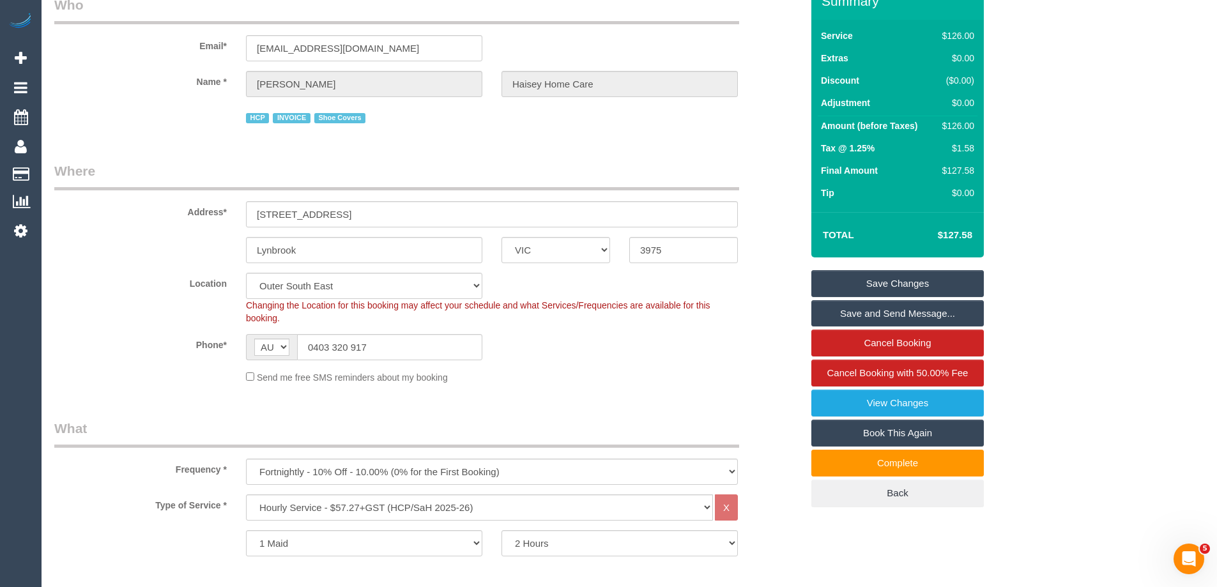
click at [303, 325] on div "Changing the Location for this booking may affect your schedule and what Servic…" at bounding box center [491, 312] width 511 height 26
drag, startPoint x: 231, startPoint y: 322, endPoint x: 291, endPoint y: 339, distance: 62.3
click at [291, 325] on div "Location [GEOGRAPHIC_DATA] (North) East (South) [GEOGRAPHIC_DATA] (East) [GEOGR…" at bounding box center [428, 299] width 767 height 52
click at [292, 325] on div "Changing the Location for this booking may affect your schedule and what Servic…" at bounding box center [491, 312] width 511 height 26
click at [220, 318] on div "Location [GEOGRAPHIC_DATA] (North) East (South) [GEOGRAPHIC_DATA] (East) [GEOGR…" at bounding box center [428, 299] width 767 height 52
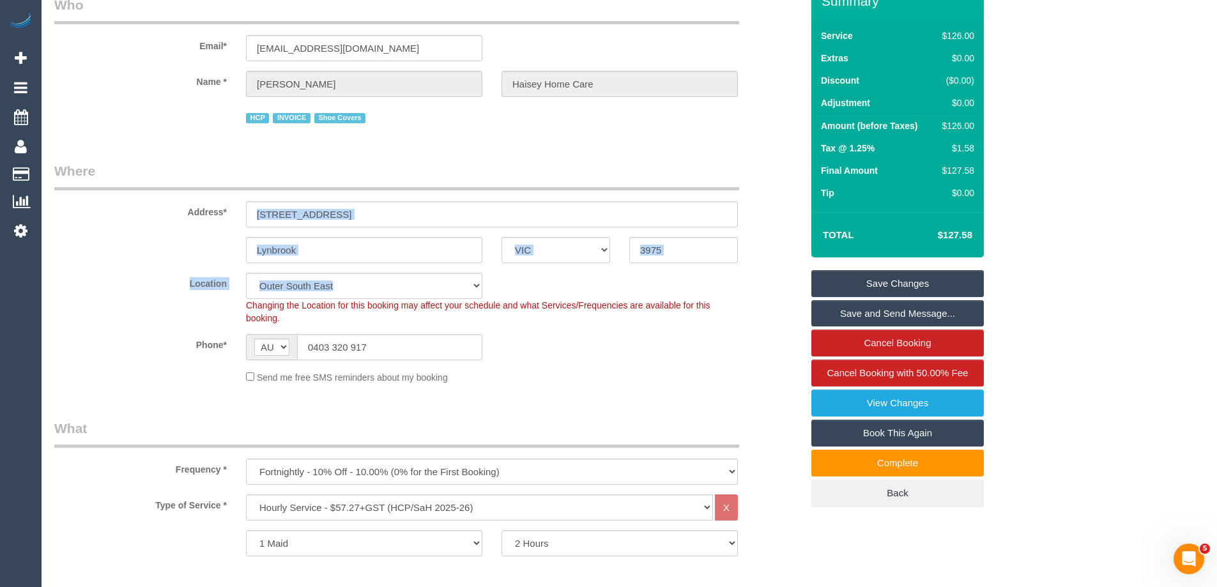
drag, startPoint x: 232, startPoint y: 321, endPoint x: 336, endPoint y: 346, distance: 107.1
click at [336, 348] on sui-booking-location "Location [GEOGRAPHIC_DATA] (North) East (South) [GEOGRAPHIC_DATA] (East) [GEOGR…" at bounding box center [427, 328] width 747 height 111
click at [327, 325] on div "Changing the Location for this booking may affect your schedule and what Servic…" at bounding box center [491, 312] width 511 height 26
drag, startPoint x: 307, startPoint y: 338, endPoint x: 152, endPoint y: 282, distance: 165.1
click at [153, 282] on fieldset "Where Address* [STREET_ADDRESS] [GEOGRAPHIC_DATA] ACT [GEOGRAPHIC_DATA] NT [GEO…" at bounding box center [427, 278] width 747 height 232
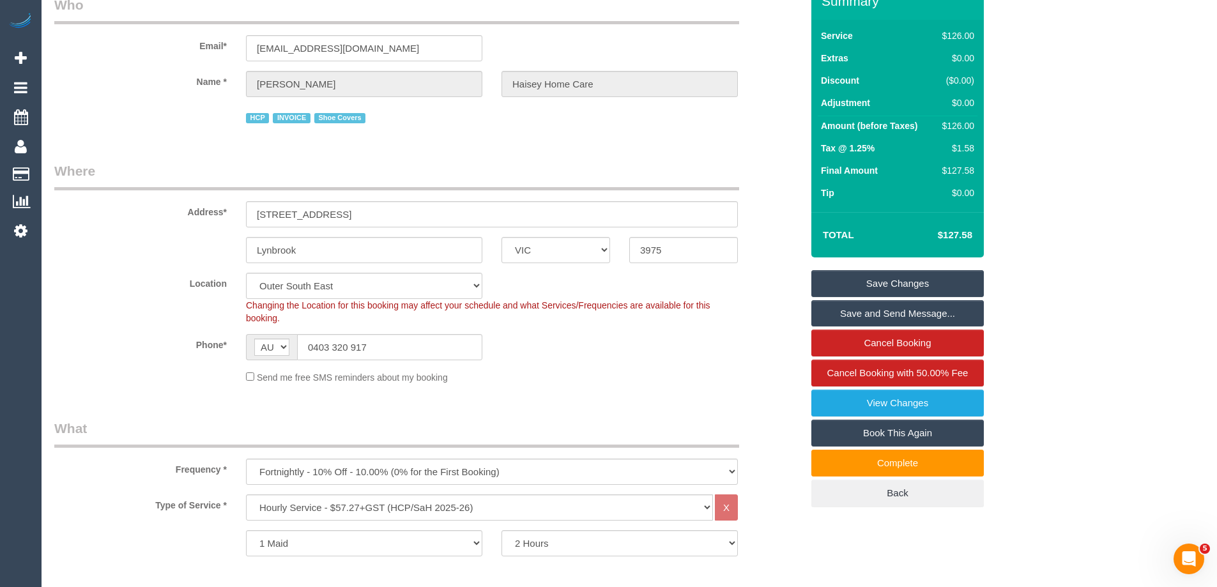
click at [164, 263] on div "Lynbrook ACT [GEOGRAPHIC_DATA] NT [GEOGRAPHIC_DATA] SA TAS [GEOGRAPHIC_DATA] [G…" at bounding box center [428, 250] width 767 height 26
drag, startPoint x: 170, startPoint y: 226, endPoint x: 463, endPoint y: 341, distance: 315.2
click at [463, 341] on fieldset "Where Address* [STREET_ADDRESS] [GEOGRAPHIC_DATA] ACT [GEOGRAPHIC_DATA] NT [GEO…" at bounding box center [427, 278] width 747 height 232
click at [390, 325] on div "Changing the Location for this booking may affect your schedule and what Servic…" at bounding box center [491, 312] width 511 height 26
drag, startPoint x: 305, startPoint y: 334, endPoint x: 224, endPoint y: 317, distance: 82.3
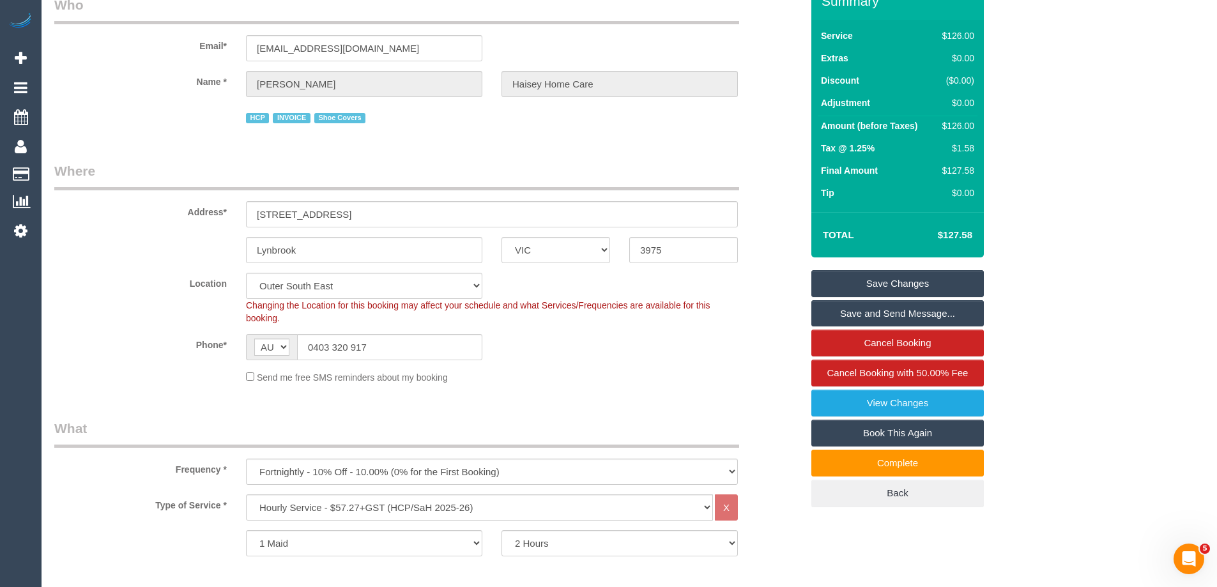
click at [224, 317] on div "Location [GEOGRAPHIC_DATA] (North) East (South) [GEOGRAPHIC_DATA] (East) [GEOGR…" at bounding box center [428, 299] width 767 height 52
click at [204, 290] on label "Location" at bounding box center [141, 281] width 192 height 17
drag, startPoint x: 171, startPoint y: 223, endPoint x: 303, endPoint y: 337, distance: 174.3
click at [303, 337] on fieldset "Where Address* [STREET_ADDRESS] [GEOGRAPHIC_DATA] ACT [GEOGRAPHIC_DATA] NT [GEO…" at bounding box center [427, 278] width 747 height 232
click at [298, 325] on div "Changing the Location for this booking may affect your schedule and what Servic…" at bounding box center [491, 312] width 511 height 26
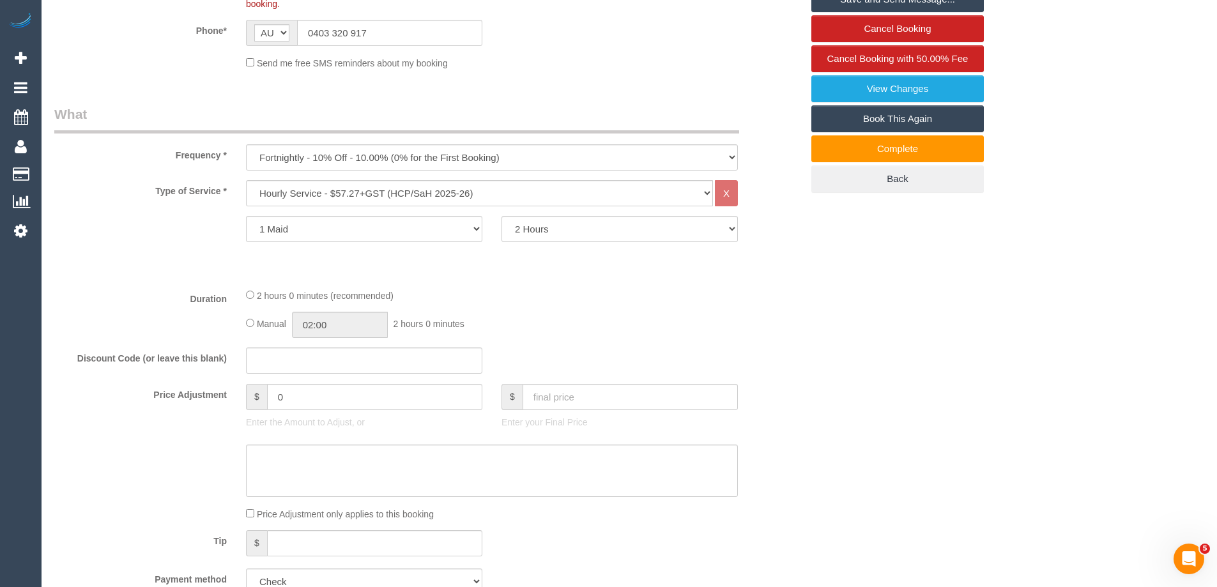
scroll to position [192, 0]
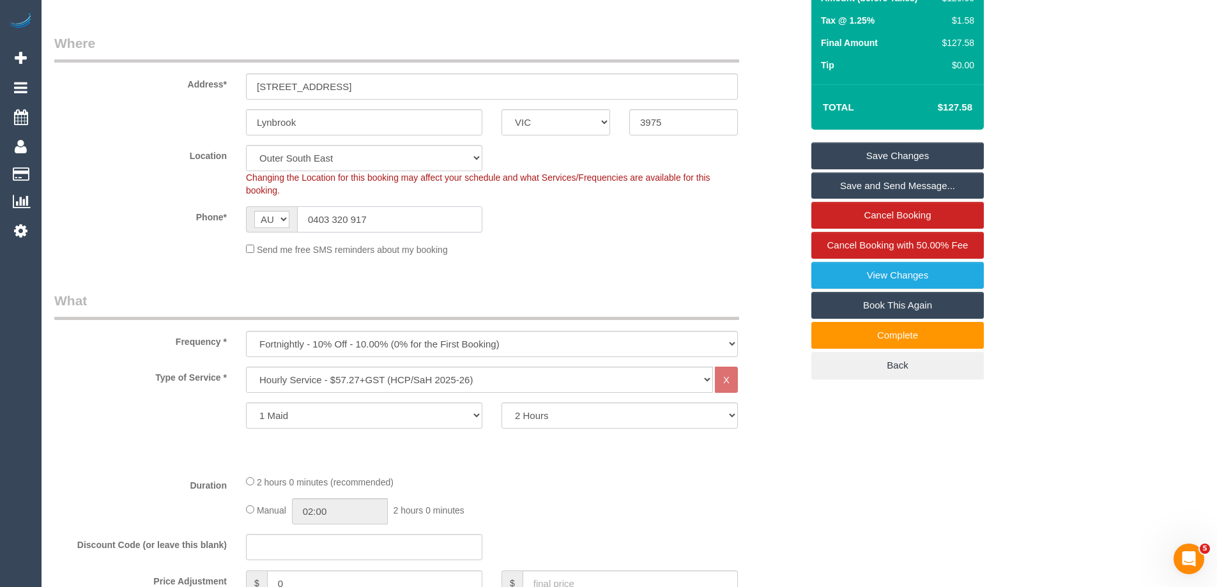
drag, startPoint x: 418, startPoint y: 236, endPoint x: 52, endPoint y: 209, distance: 367.1
click at [54, 209] on sui-booking-location "Location [GEOGRAPHIC_DATA] (North) East (South) [GEOGRAPHIC_DATA] (East) [GEOGR…" at bounding box center [427, 200] width 747 height 111
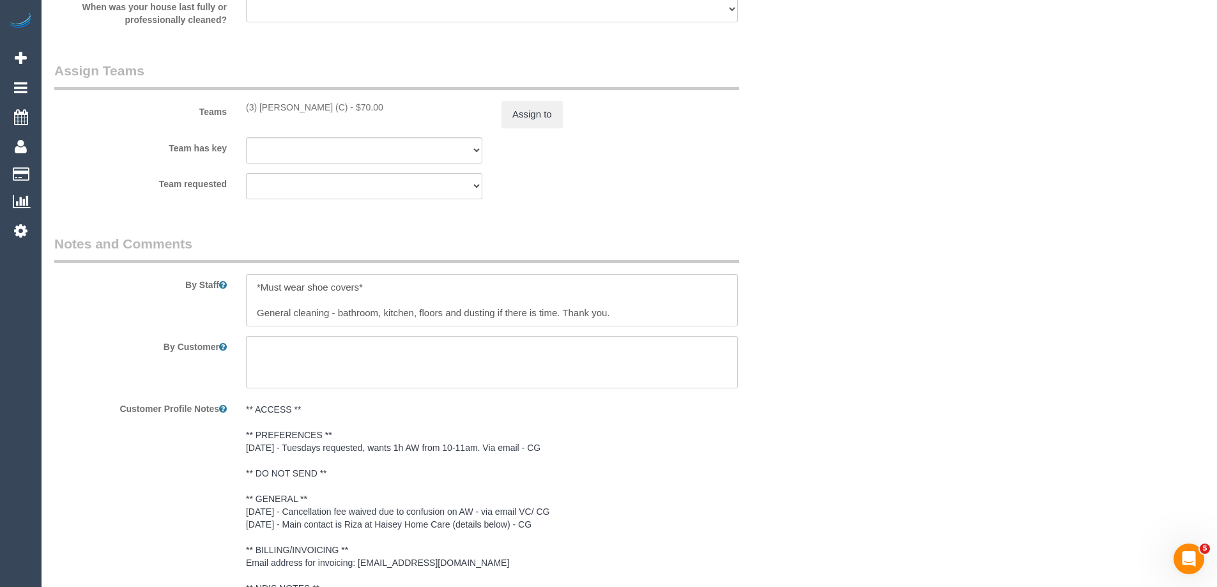
scroll to position [1756, 0]
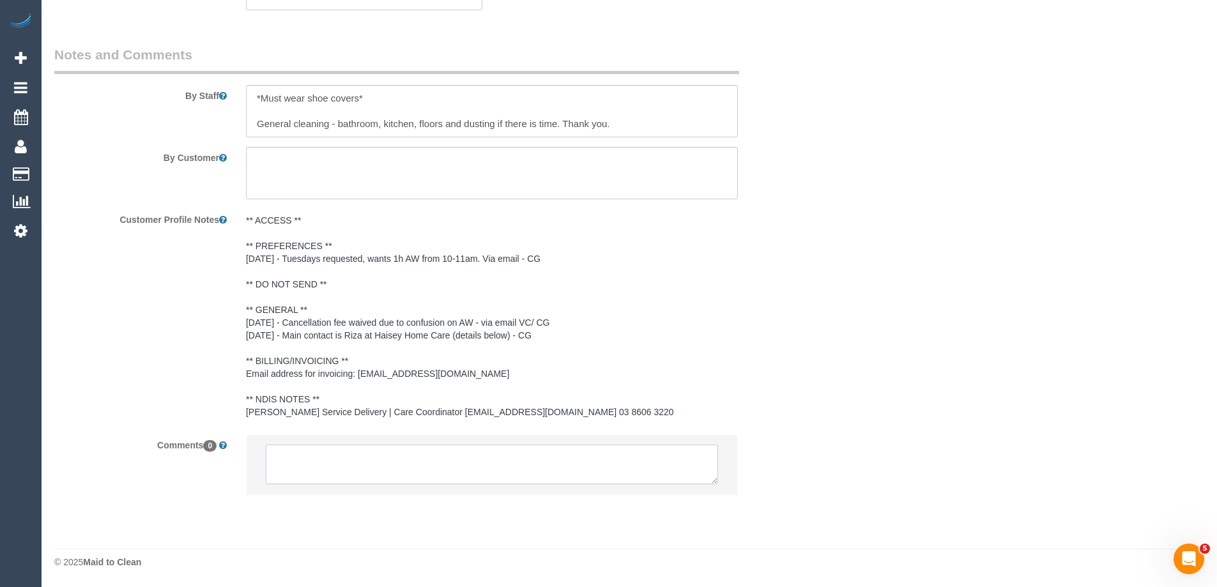
click at [384, 468] on textarea at bounding box center [492, 465] width 452 height 40
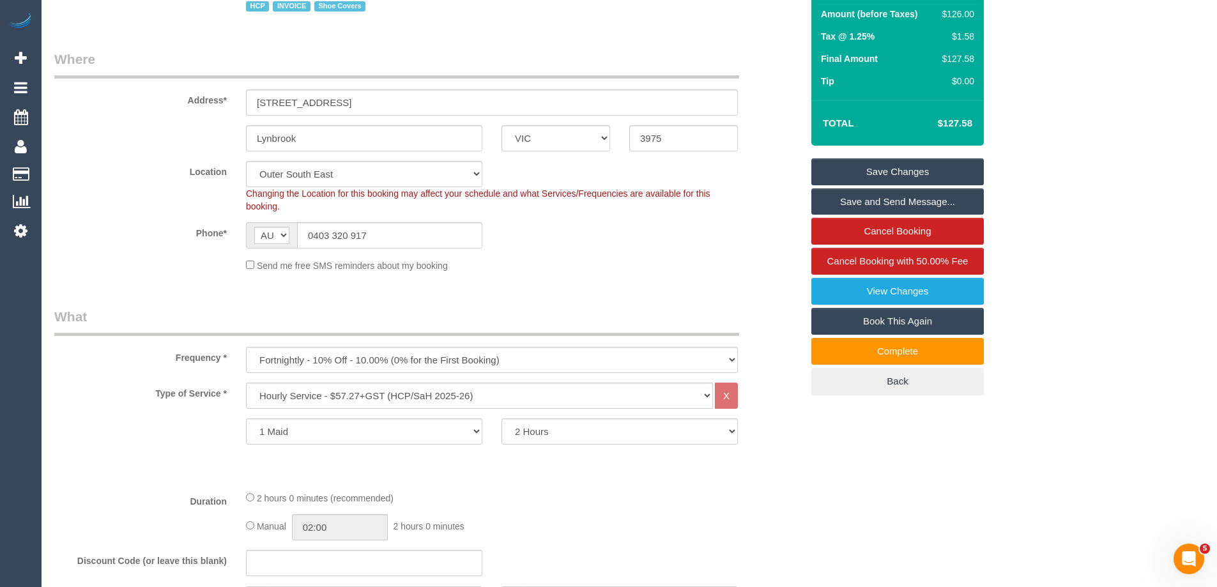
scroll to position [0, 0]
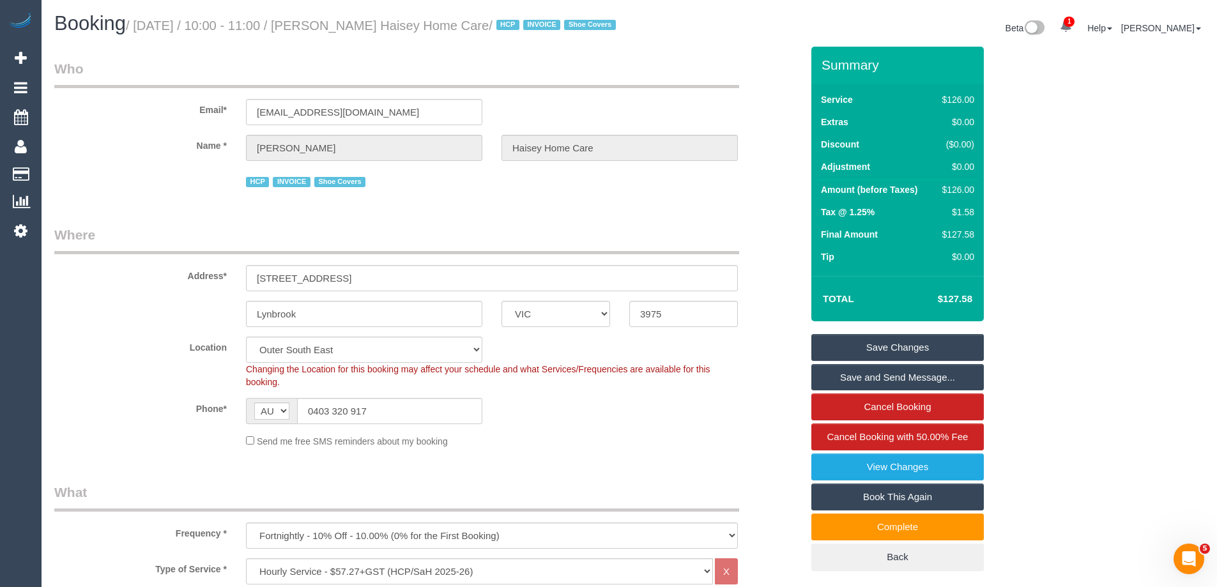
type textarea "Cleaner"
click at [243, 161] on div "[PERSON_NAME]" at bounding box center [364, 148] width 256 height 26
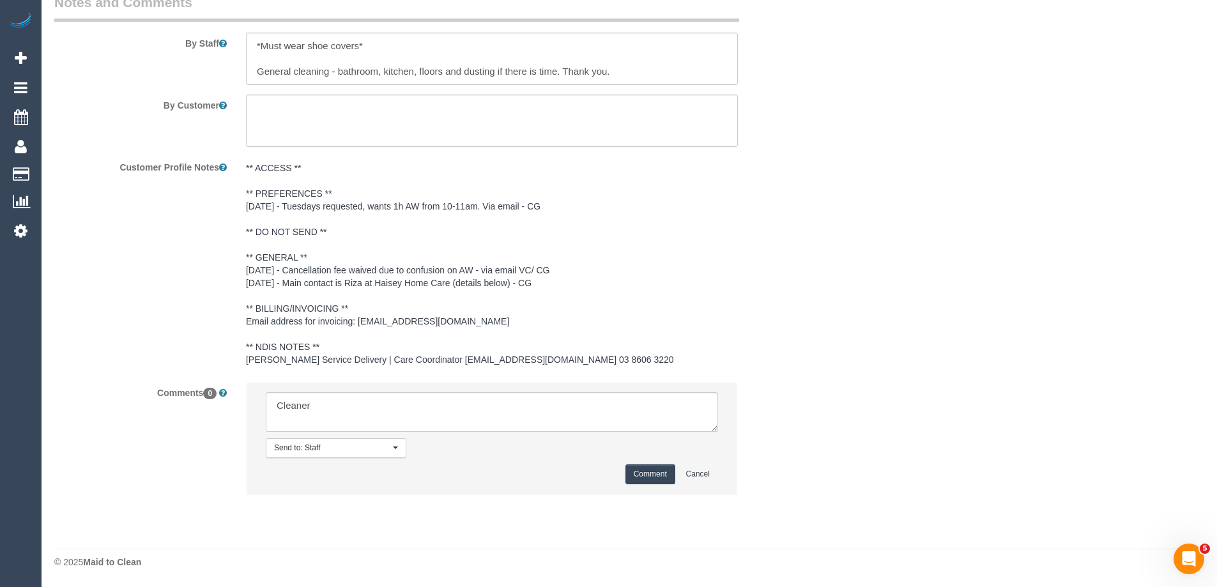
scroll to position [1808, 0]
click at [333, 413] on textarea at bounding box center [492, 412] width 452 height 40
drag, startPoint x: 339, startPoint y: 402, endPoint x: 254, endPoint y: 408, distance: 85.2
click at [250, 406] on li "Send to: Staff Nothing selected Send to: Staff Send to: Customer Send to: Team …" at bounding box center [492, 438] width 491 height 111
click at [298, 406] on textarea at bounding box center [492, 412] width 452 height 40
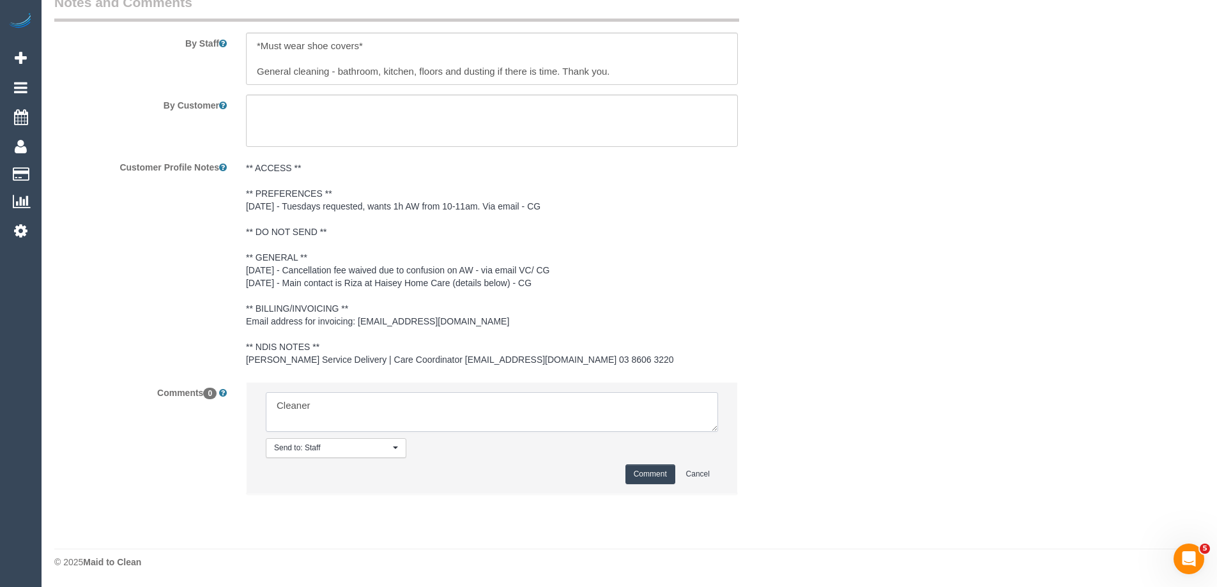
drag, startPoint x: 273, startPoint y: 411, endPoint x: 371, endPoint y: 415, distance: 97.8
click at [371, 415] on textarea at bounding box center [492, 412] width 452 height 40
drag, startPoint x: 349, startPoint y: 407, endPoint x: 237, endPoint y: 400, distance: 112.0
click at [237, 400] on div "Send to: Staff Nothing selected Send to: Staff Send to: Customer Send to: Team …" at bounding box center [491, 444] width 511 height 125
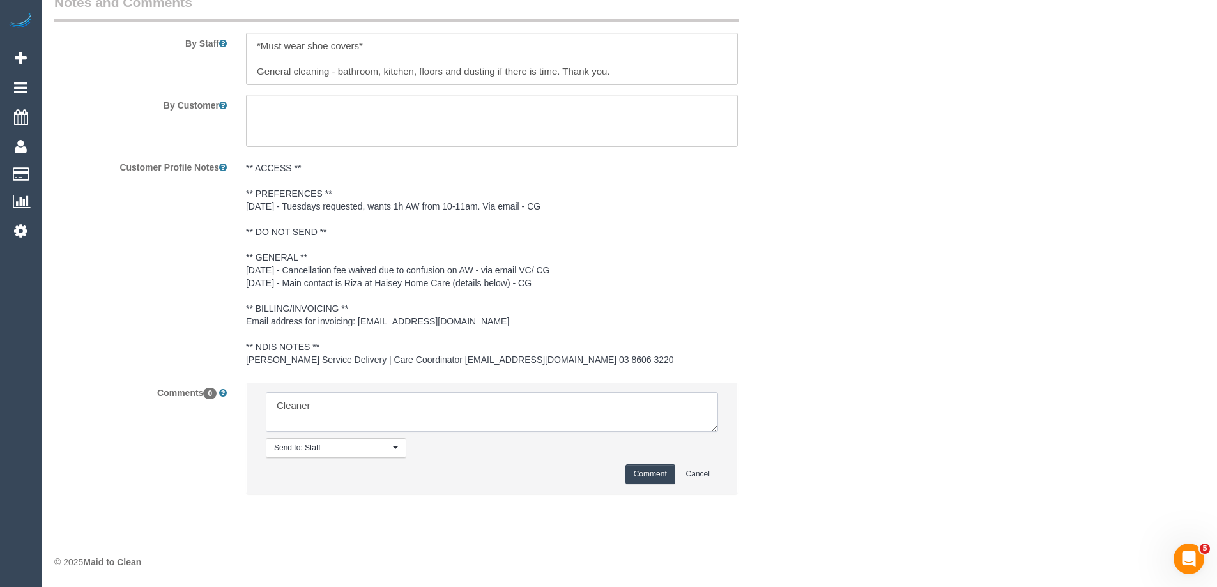
click at [276, 405] on textarea at bounding box center [492, 412] width 452 height 40
drag, startPoint x: 273, startPoint y: 404, endPoint x: 378, endPoint y: 401, distance: 104.2
click at [378, 401] on textarea at bounding box center [492, 412] width 452 height 40
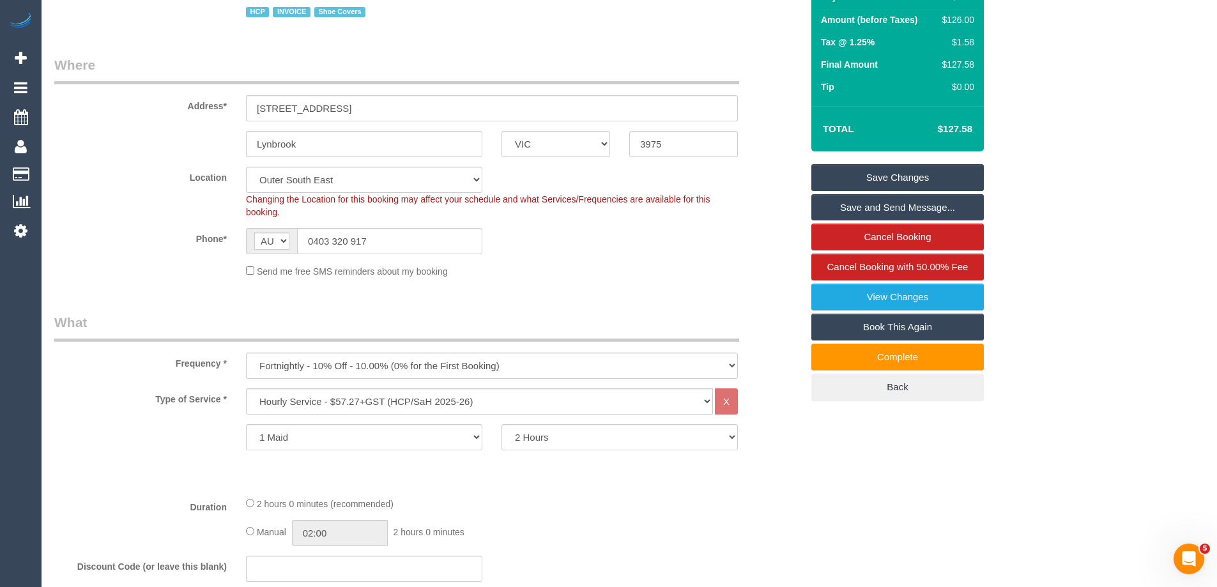
scroll to position [147, 0]
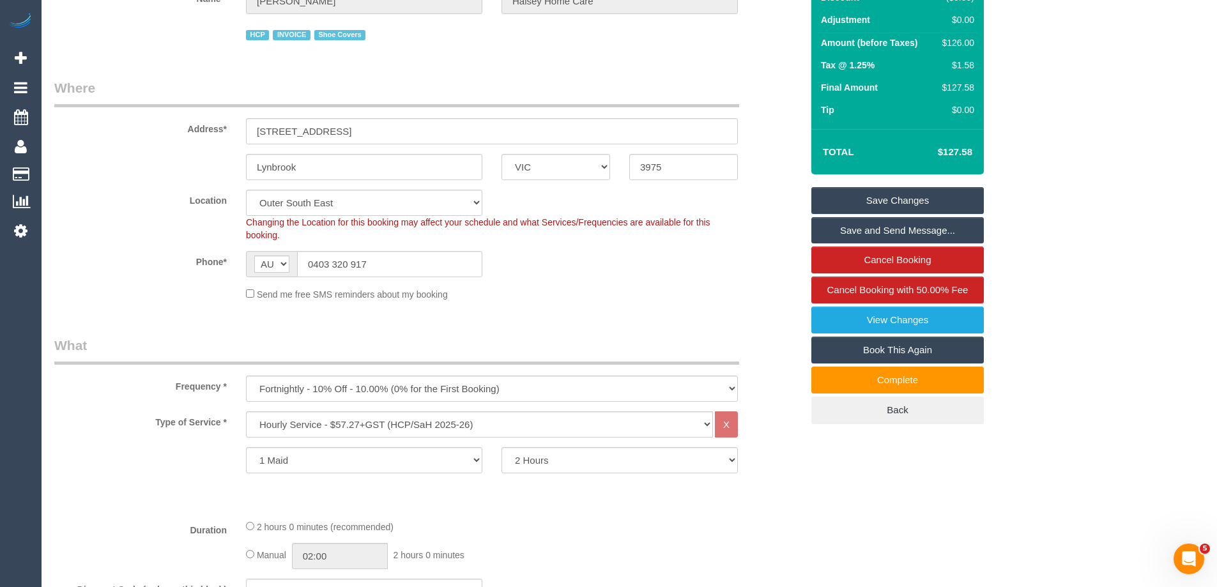
drag, startPoint x: 455, startPoint y: 317, endPoint x: 261, endPoint y: 320, distance: 194.9
click at [261, 310] on fieldset "Where Address* 18 Andretti Ave Lynbrook ACT NSW NT QLD SA TAS VIC WA 3975 Locat…" at bounding box center [427, 195] width 747 height 232
drag, startPoint x: 262, startPoint y: 309, endPoint x: 573, endPoint y: 310, distance: 311.1
click at [573, 301] on div "Send me free SMS reminders about my booking" at bounding box center [491, 294] width 511 height 14
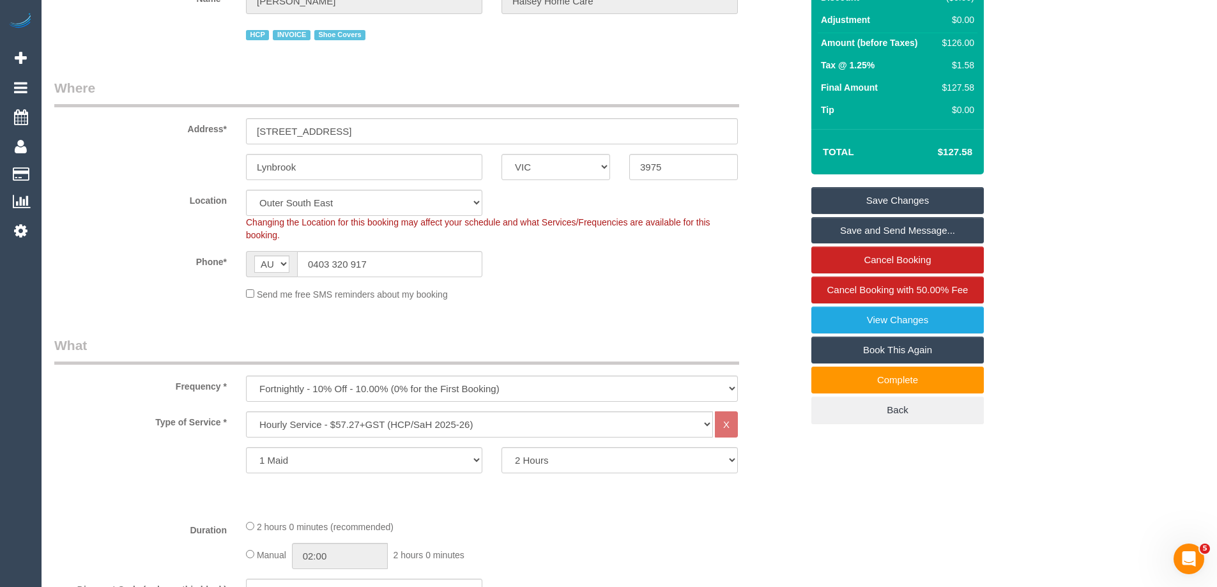
click at [573, 301] on div "Send me free SMS reminders about my booking" at bounding box center [491, 294] width 511 height 14
drag, startPoint x: 564, startPoint y: 311, endPoint x: 259, endPoint y: 310, distance: 304.7
click at [259, 301] on div "Send me free SMS reminders about my booking" at bounding box center [491, 294] width 511 height 14
click at [263, 300] on span "Send me free SMS reminders about my booking" at bounding box center [352, 294] width 191 height 10
drag, startPoint x: 262, startPoint y: 312, endPoint x: 576, endPoint y: 315, distance: 313.7
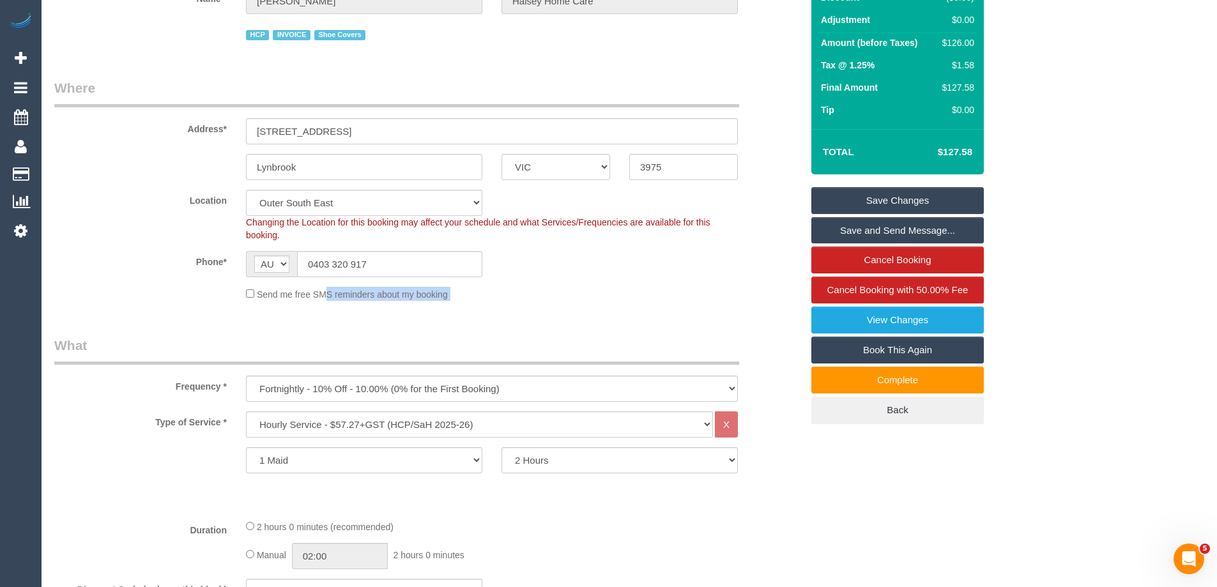
click at [576, 301] on div "Send me free SMS reminders about my booking" at bounding box center [491, 294] width 511 height 14
drag, startPoint x: 528, startPoint y: 309, endPoint x: 262, endPoint y: 313, distance: 266.4
click at [262, 301] on div "Send me free SMS reminders about my booking" at bounding box center [491, 294] width 511 height 14
click at [262, 300] on span "Send me free SMS reminders about my booking" at bounding box center [352, 294] width 191 height 10
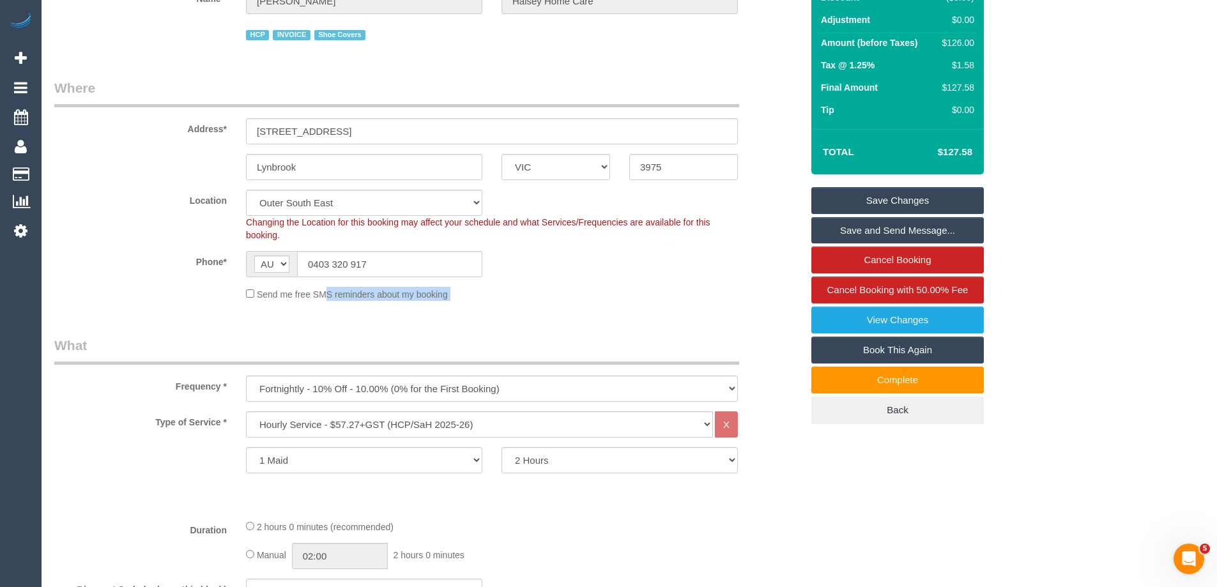
drag, startPoint x: 262, startPoint y: 311, endPoint x: 515, endPoint y: 318, distance: 253.1
click at [515, 310] on fieldset "Where Address* 18 Andretti Ave Lynbrook ACT NSW NT QLD SA TAS VIC WA 3975 Locat…" at bounding box center [427, 195] width 747 height 232
drag, startPoint x: 496, startPoint y: 305, endPoint x: 262, endPoint y: 317, distance: 234.7
click at [262, 310] on fieldset "Where Address* 18 Andretti Ave Lynbrook ACT NSW NT QLD SA TAS VIC WA 3975 Locat…" at bounding box center [427, 195] width 747 height 232
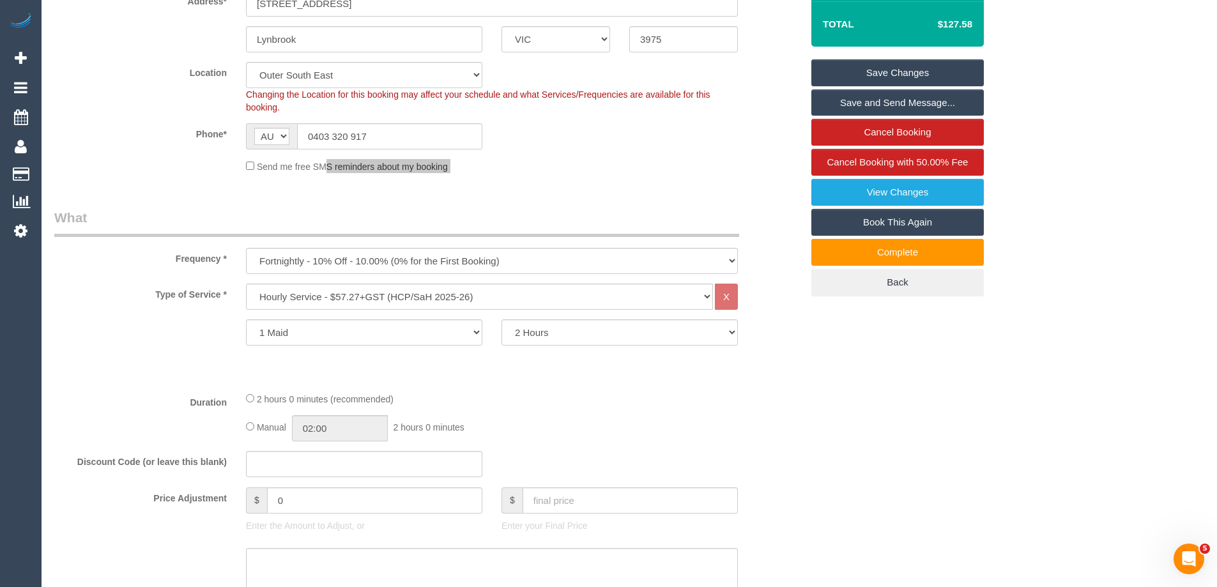
scroll to position [0, 0]
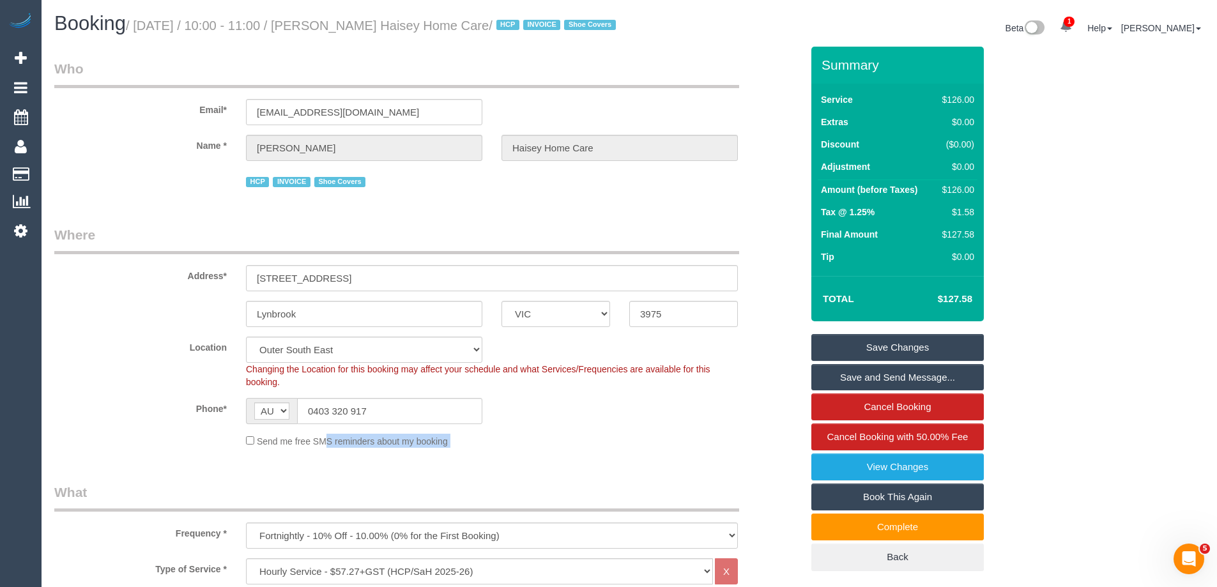
drag, startPoint x: 648, startPoint y: 413, endPoint x: 1156, endPoint y: 408, distance: 507.3
click at [657, 406] on sui-booking-location "Location Office City East (North) East (South) Inner East Inner North (East) In…" at bounding box center [427, 392] width 747 height 111
click at [693, 418] on div "Phone* AF AL DZ AD AO AI AQ AG AR AM AW AU AT AZ BS BH BD BB BY BE BZ BJ BM BT …" at bounding box center [428, 411] width 767 height 26
click at [439, 424] on input "0403 320 917" at bounding box center [389, 411] width 185 height 26
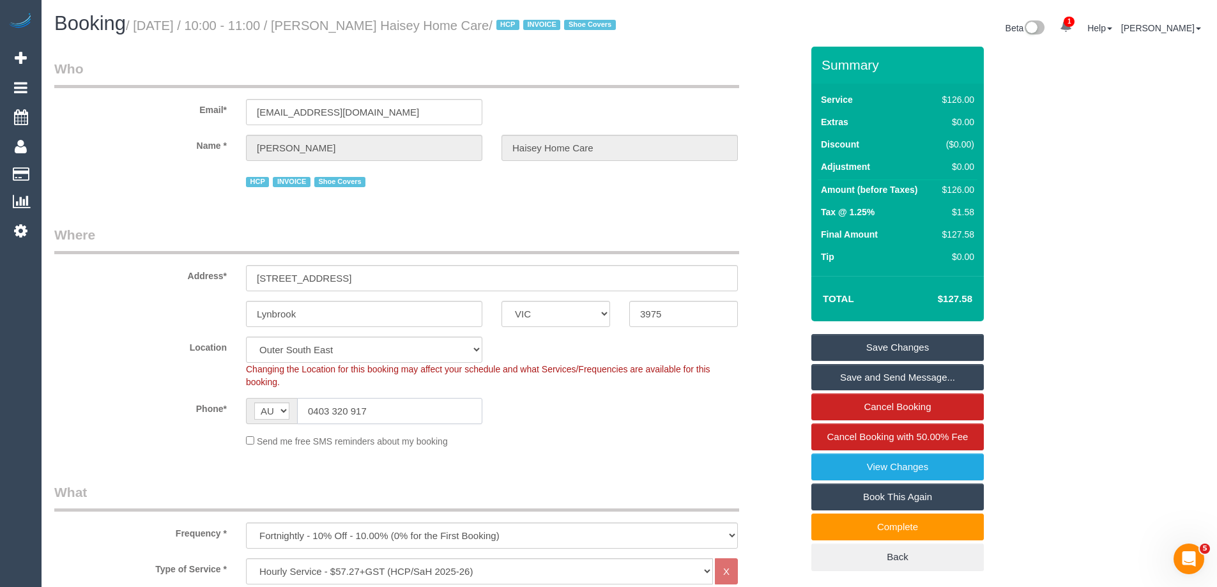
click at [439, 424] on input "0403 320 917" at bounding box center [389, 411] width 185 height 26
click at [569, 413] on div "Phone* AF AL DZ AD AO AI AQ AG AR AM AW AU AT AZ BS BH BD BB BY BE BZ BJ BM BT …" at bounding box center [428, 411] width 767 height 26
click at [451, 424] on input "0403 320 917" at bounding box center [389, 411] width 185 height 26
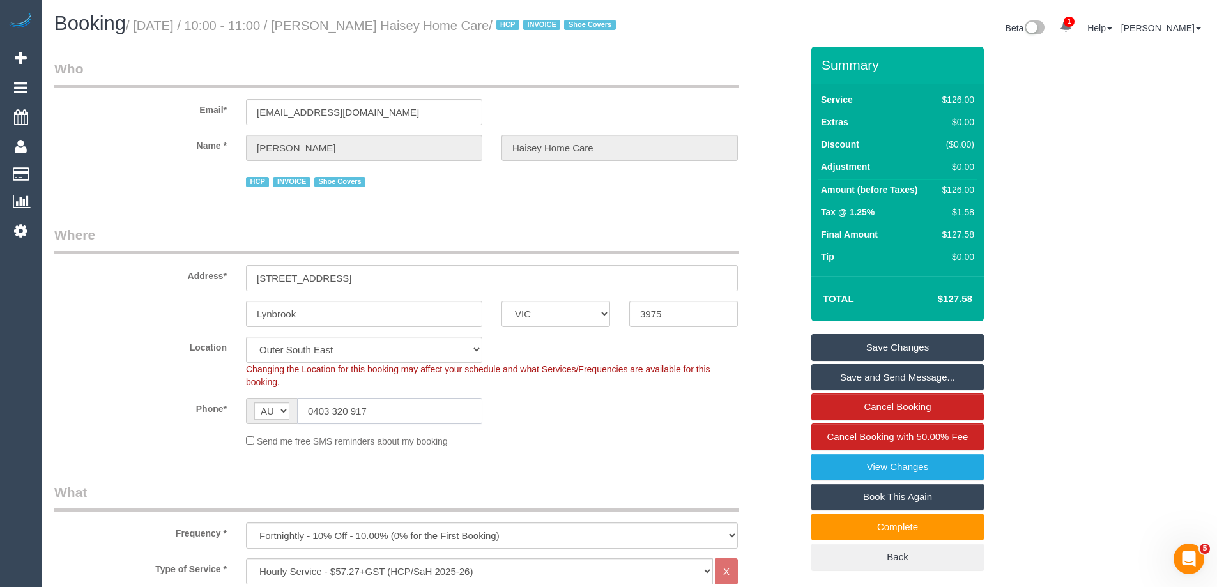
click at [451, 424] on input "0403 320 917" at bounding box center [389, 411] width 185 height 26
click at [888, 420] on link "Cancel Booking" at bounding box center [897, 407] width 172 height 27
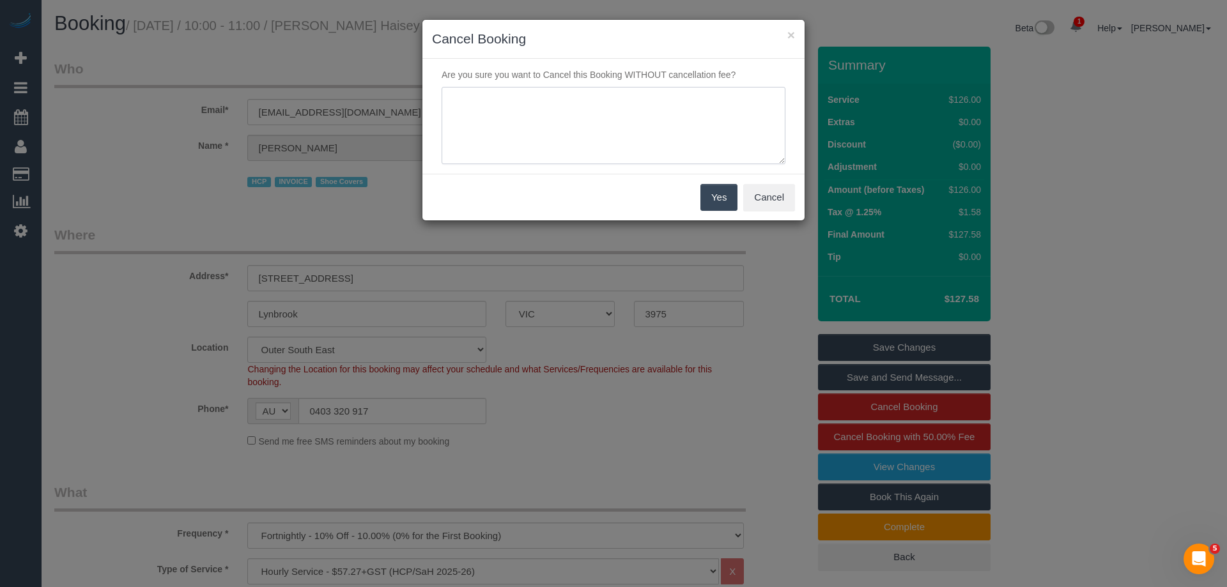
click at [537, 112] on textarea at bounding box center [613, 126] width 344 height 78
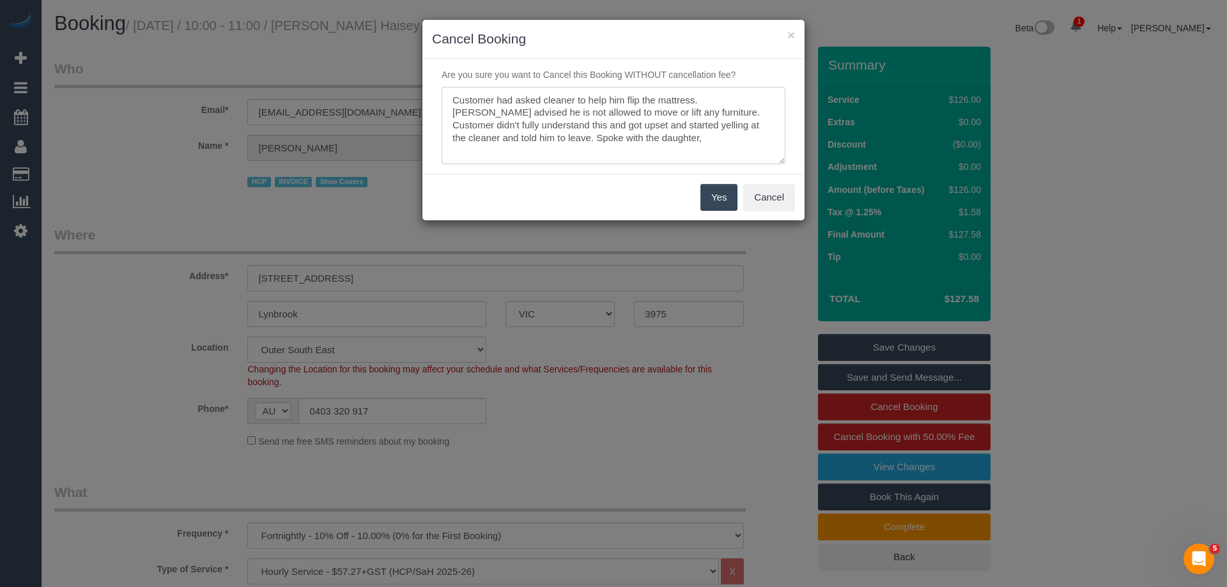
click at [536, 119] on textarea at bounding box center [613, 126] width 344 height 78
click at [728, 139] on textarea at bounding box center [613, 126] width 344 height 78
type textarea "Customer had asked cleaner to help him flip the mattress. Cleaner advised he is…"
click at [712, 194] on button "Yes" at bounding box center [718, 197] width 37 height 27
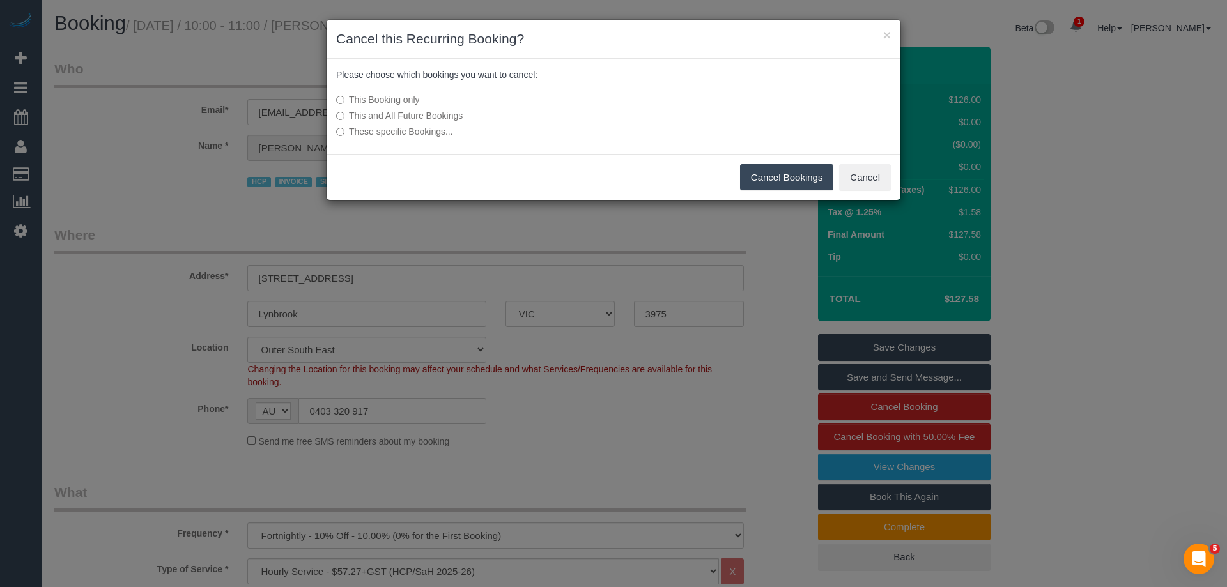
click at [779, 181] on button "Cancel Bookings" at bounding box center [787, 177] width 94 height 27
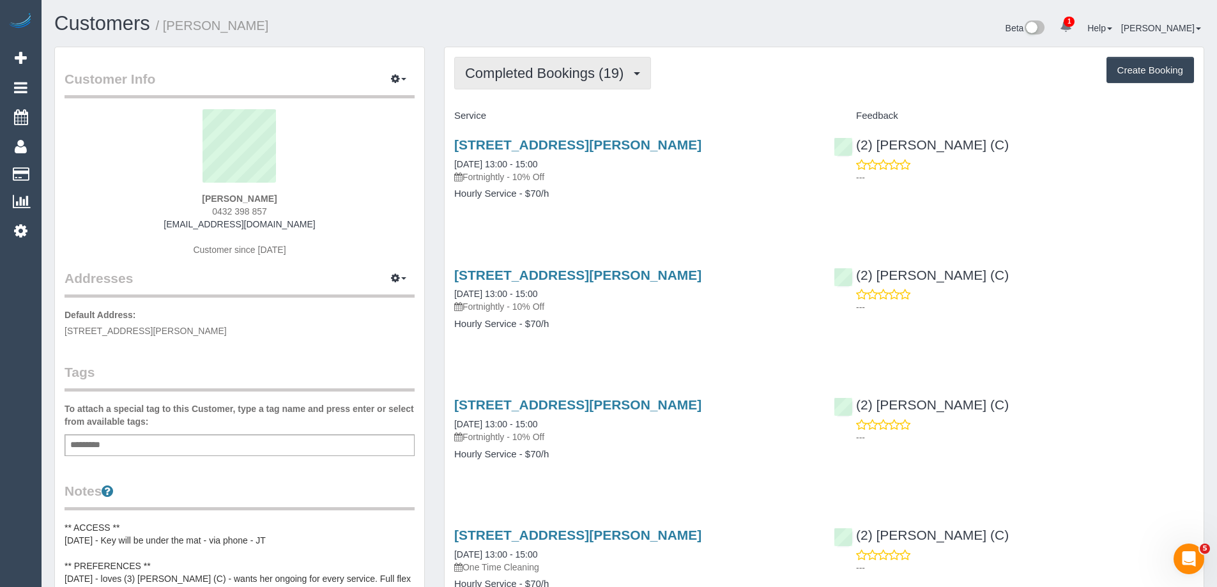
click at [529, 80] on span "Completed Bookings (19)" at bounding box center [547, 73] width 165 height 16
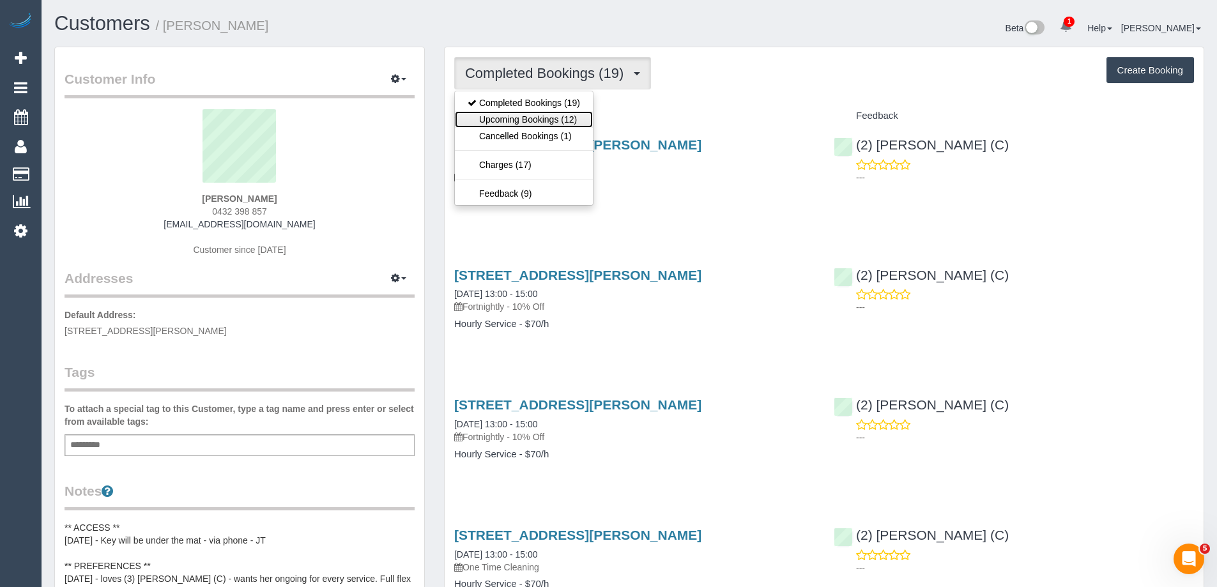
click at [536, 116] on link "Upcoming Bookings (12)" at bounding box center [524, 119] width 138 height 17
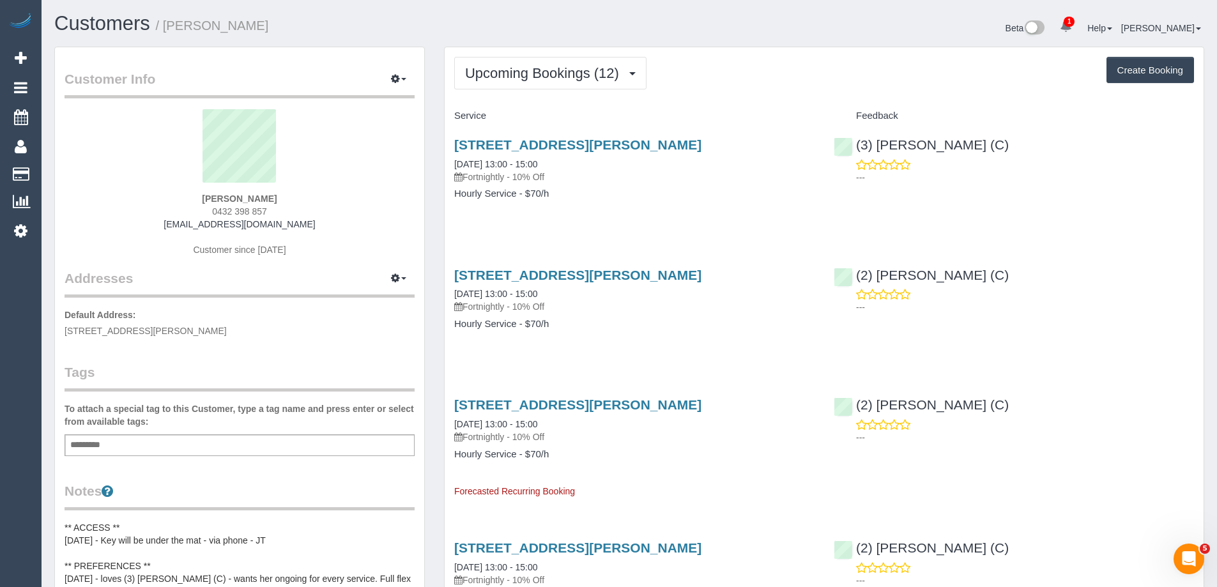
drag, startPoint x: 312, startPoint y: 210, endPoint x: 116, endPoint y: 210, distance: 195.5
click at [116, 210] on div "[PERSON_NAME] 0432 398 857 [EMAIL_ADDRESS][DOMAIN_NAME] Customer since [DATE]" at bounding box center [240, 189] width 350 height 160
copy span "0432 398 857"
drag, startPoint x: 1046, startPoint y: 139, endPoint x: 857, endPoint y: 141, distance: 189.7
click at [857, 141] on div "(3) [PERSON_NAME] (C) ---" at bounding box center [1013, 157] width 379 height 63
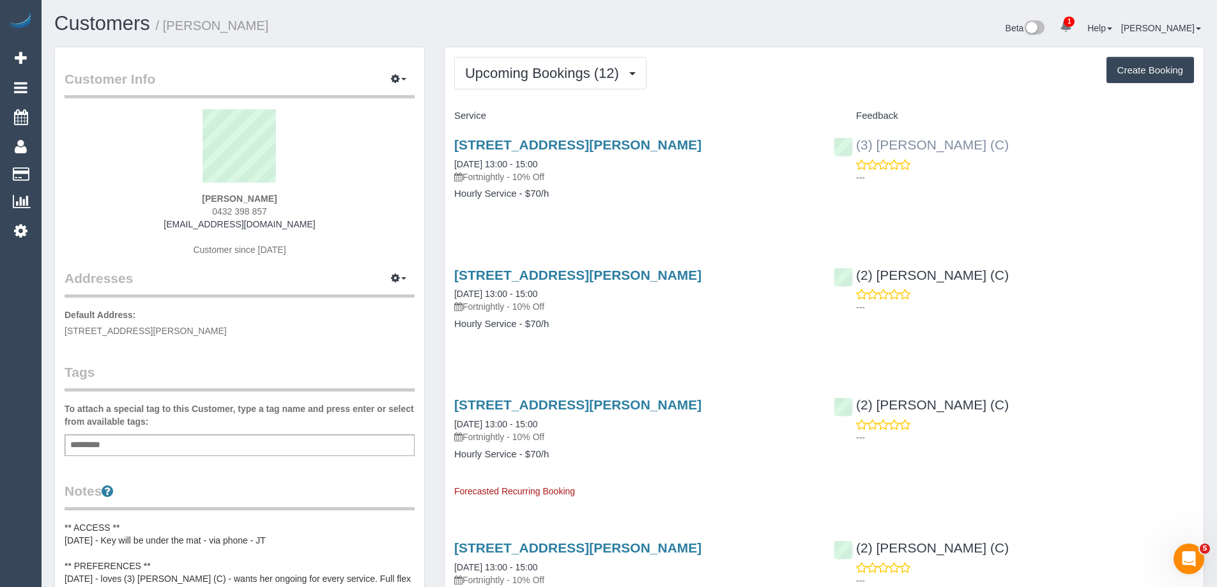
copy link "(3) [PERSON_NAME] (C)"
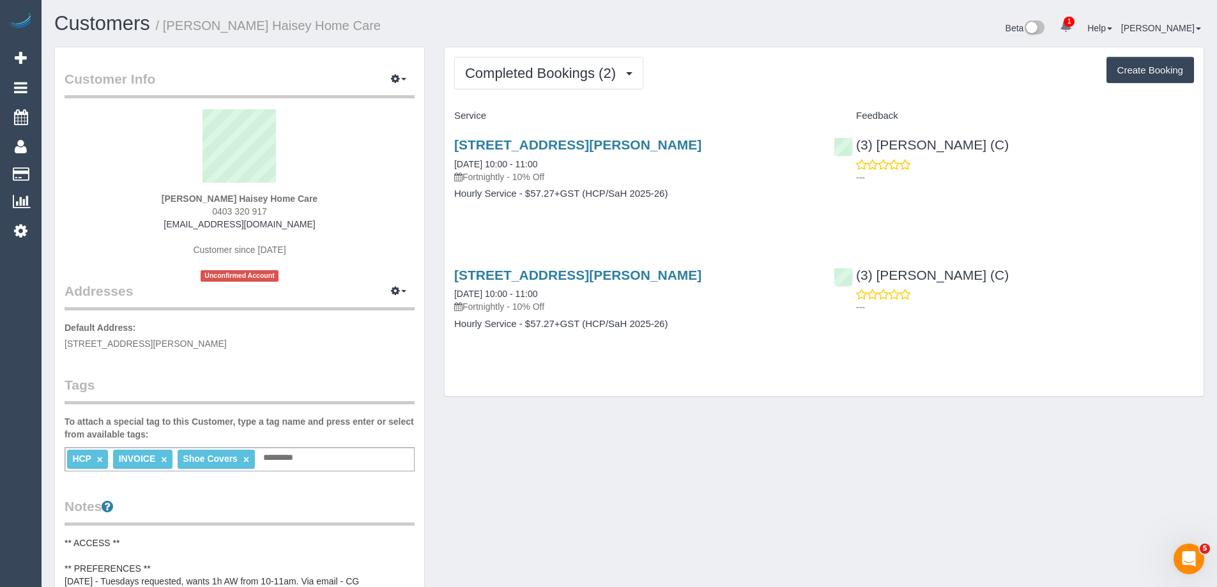
drag, startPoint x: 332, startPoint y: 197, endPoint x: 177, endPoint y: 180, distance: 155.5
click at [124, 195] on div "[PERSON_NAME] Haisey Home Care 0403 320 917 [EMAIL_ADDRESS][DOMAIN_NAME] Custom…" at bounding box center [240, 195] width 350 height 172
copy strong "[PERSON_NAME] Haisey Home Care"
drag, startPoint x: 224, startPoint y: 346, endPoint x: 63, endPoint y: 344, distance: 160.4
click at [63, 344] on div "Customer Info Edit Contact Info Send Message Email Preferences Special Sales Ta…" at bounding box center [239, 569] width 369 height 1045
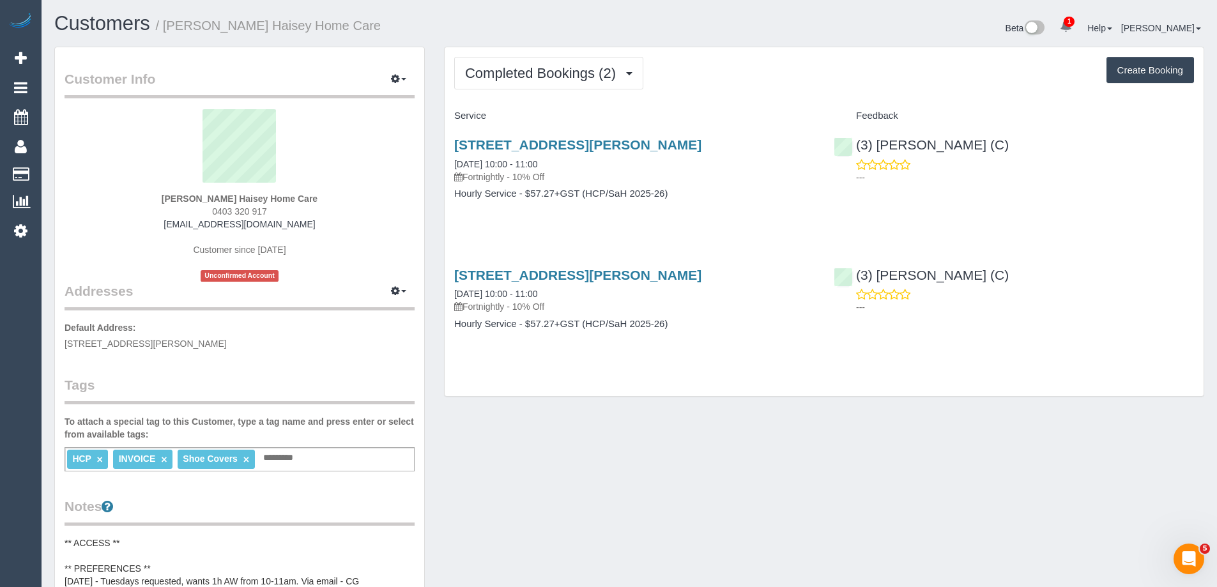
copy span "[STREET_ADDRESS][PERSON_NAME]"
click at [539, 77] on span "Completed Bookings (2)" at bounding box center [543, 73] width 157 height 16
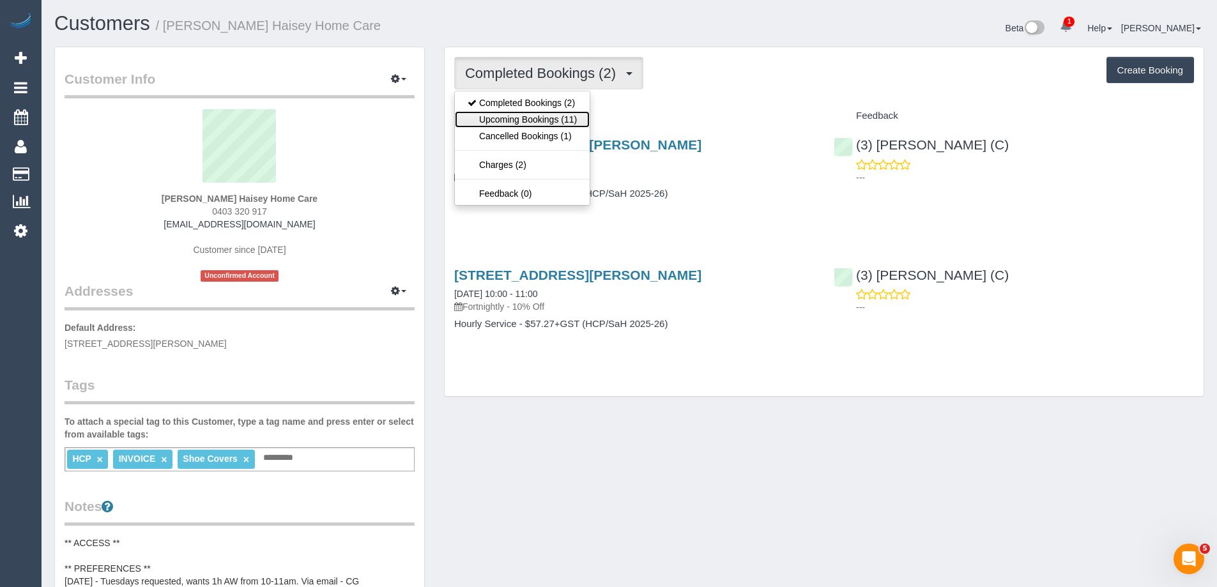
click at [533, 119] on link "Upcoming Bookings (11)" at bounding box center [522, 119] width 135 height 17
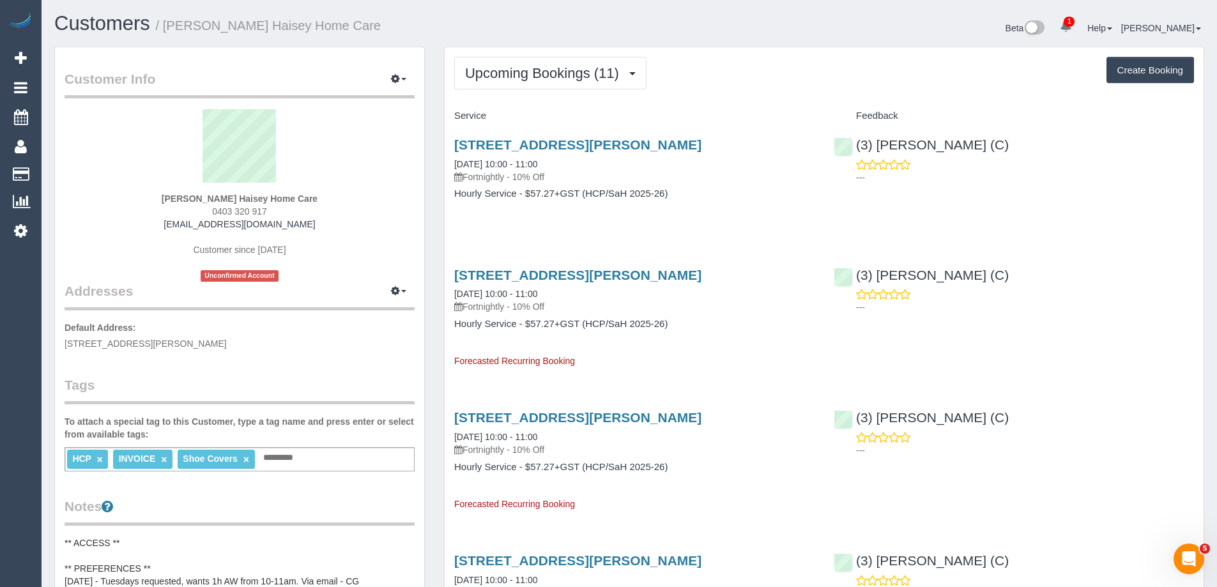
drag, startPoint x: 565, startPoint y: 163, endPoint x: 445, endPoint y: 163, distance: 120.7
click at [445, 163] on div "[STREET_ADDRESS][PERSON_NAME] [DATE] 10:00 - 11:00 Fortnightly - 10% Off Hourly…" at bounding box center [634, 175] width 379 height 98
copy link "[DATE] 10:00 - 11:00"
click at [496, 295] on link "[DATE] 10:00 - 11:00" at bounding box center [495, 294] width 83 height 10
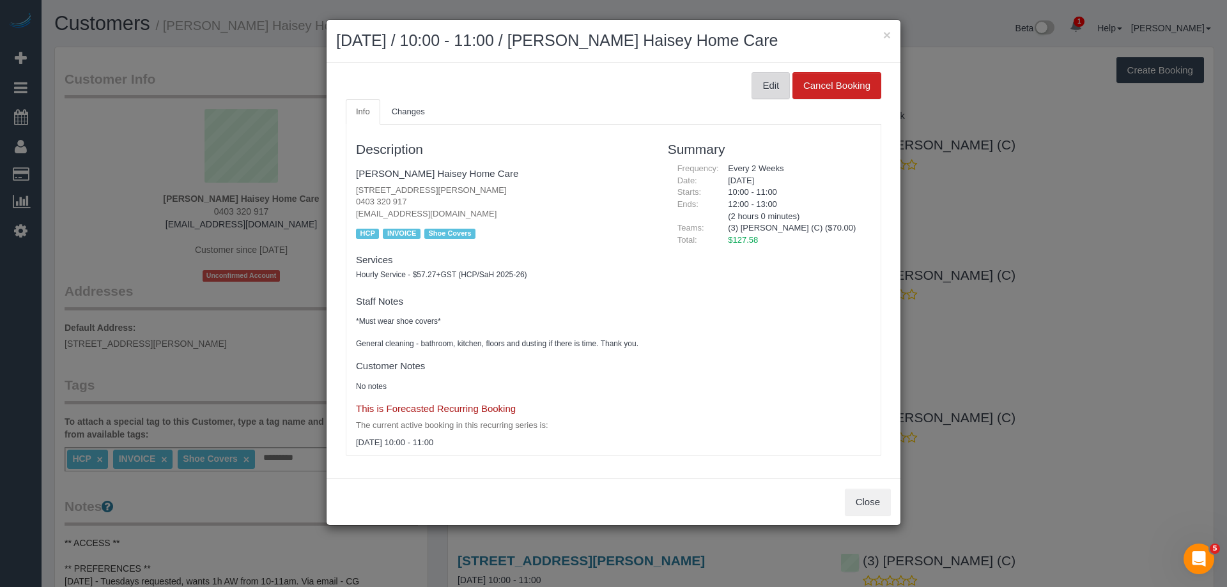
click at [767, 93] on button "Edit" at bounding box center [770, 85] width 38 height 27
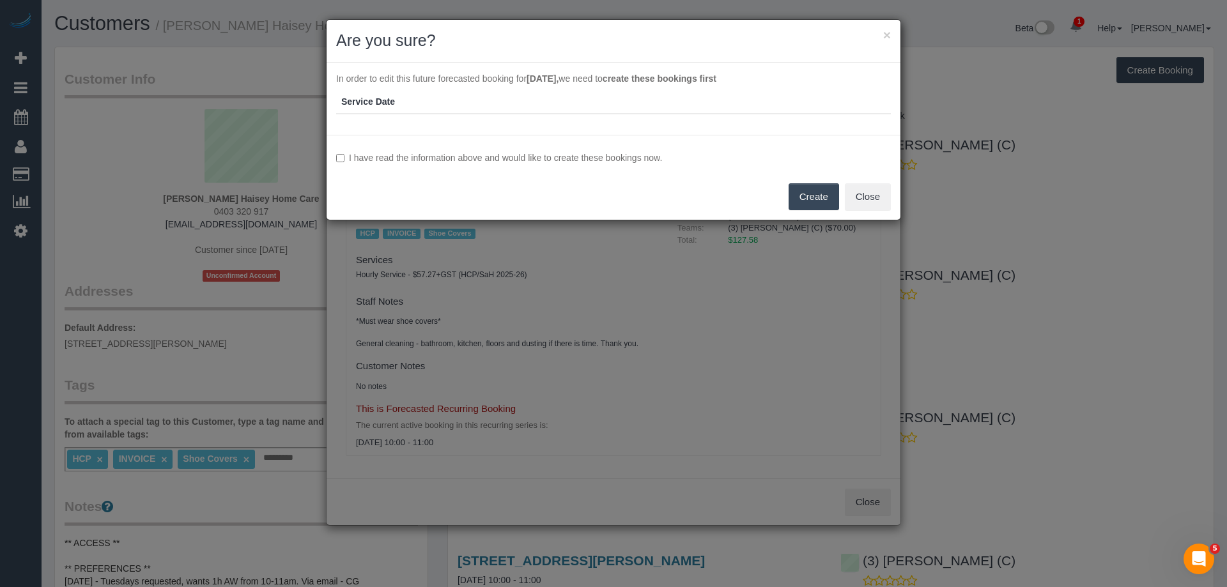
click at [369, 155] on label "I have read the information above and would like to create these bookings now." at bounding box center [613, 157] width 555 height 13
click at [800, 193] on button "Create" at bounding box center [813, 196] width 50 height 27
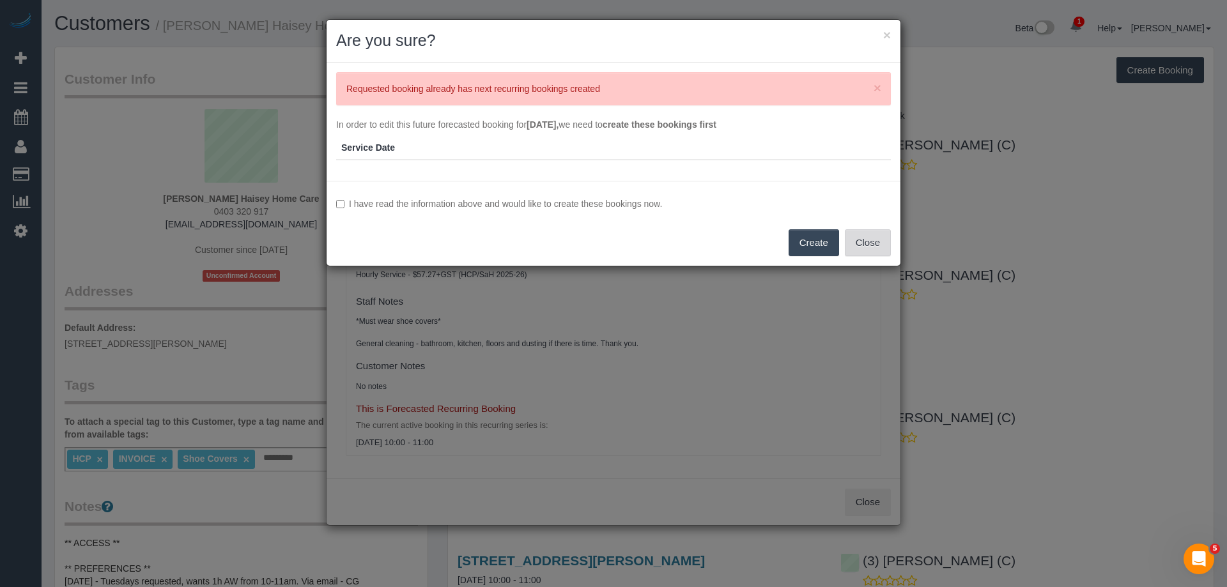
click at [854, 244] on button "Close" at bounding box center [868, 242] width 46 height 27
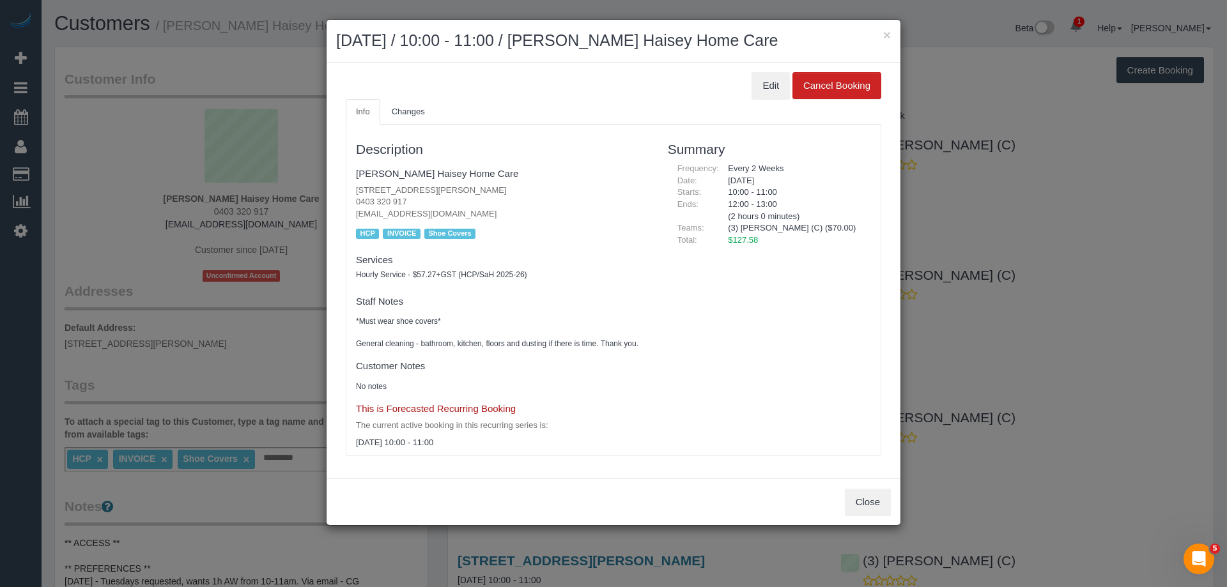
click at [880, 36] on h2 "[DATE] / 10:00 - 11:00 / [PERSON_NAME] Haisey Home Care" at bounding box center [613, 40] width 555 height 23
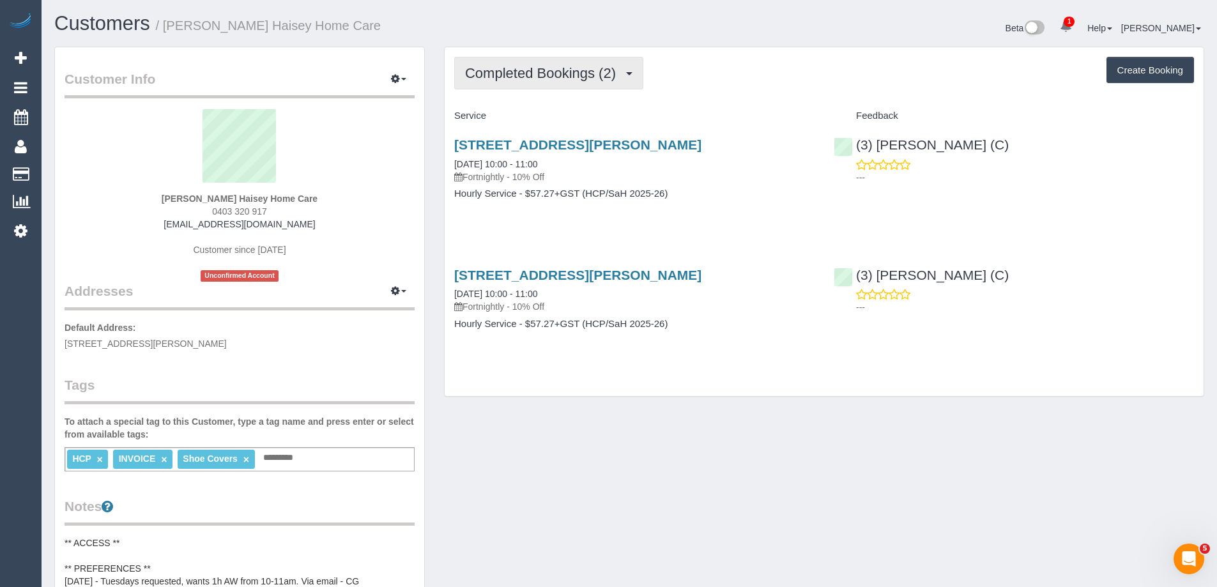
click at [501, 72] on span "Completed Bookings (2)" at bounding box center [543, 73] width 157 height 16
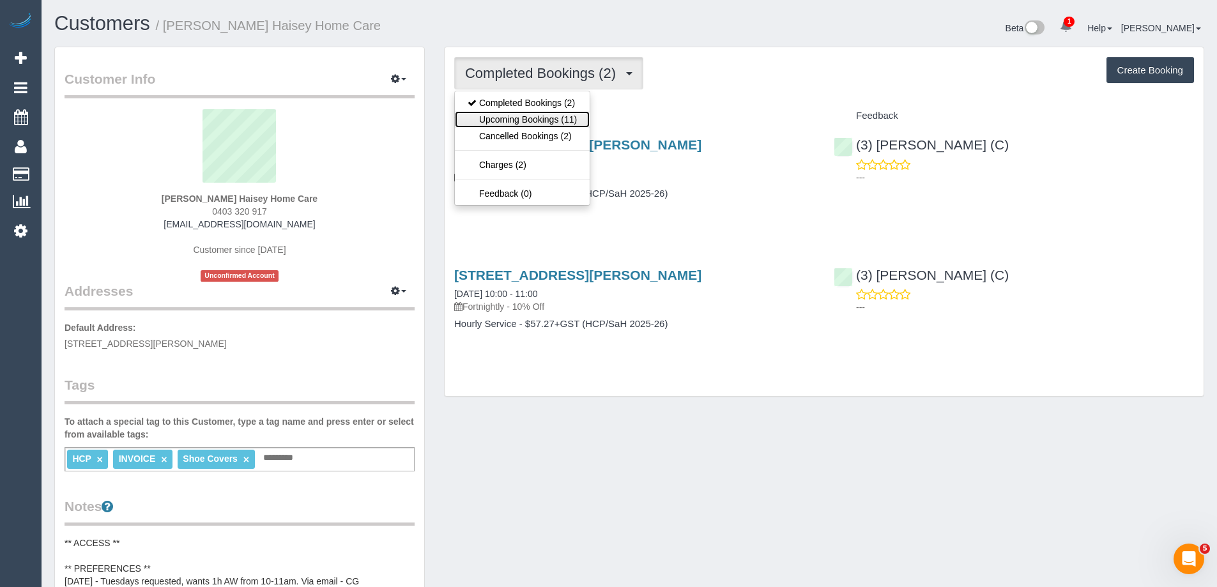
click at [516, 122] on link "Upcoming Bookings (11)" at bounding box center [522, 119] width 135 height 17
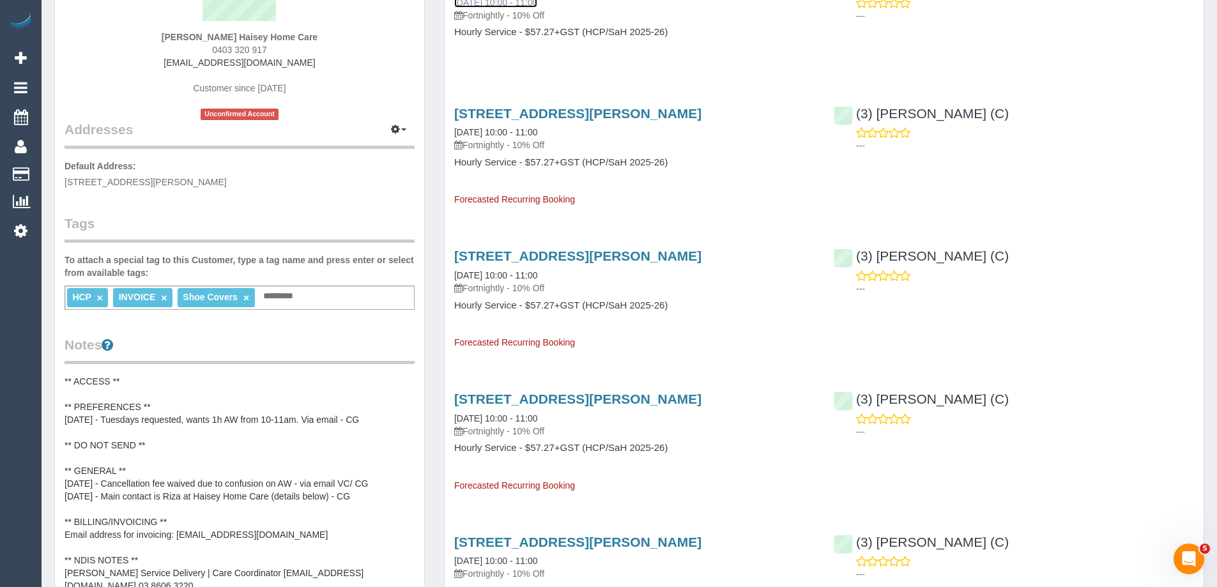
scroll to position [192, 0]
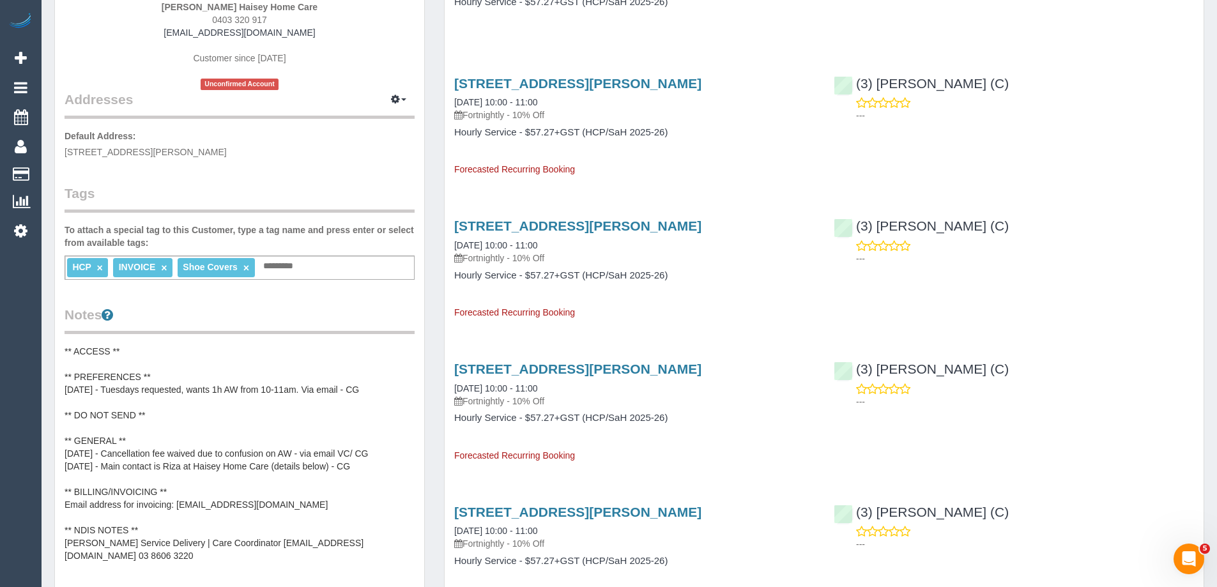
click at [149, 389] on pre "** ACCESS ** ** PREFERENCES ** [DATE] - Tuesdays requested, wants 1h AW from 10…" at bounding box center [240, 453] width 350 height 217
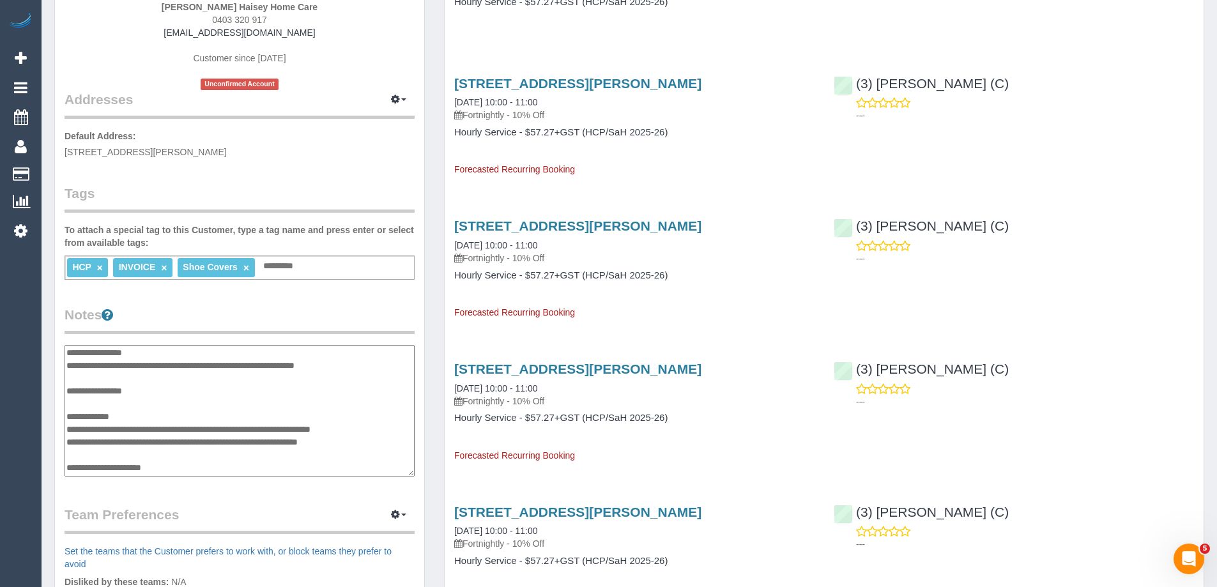
scroll to position [26, 0]
click at [151, 401] on textarea "**********" at bounding box center [240, 411] width 350 height 132
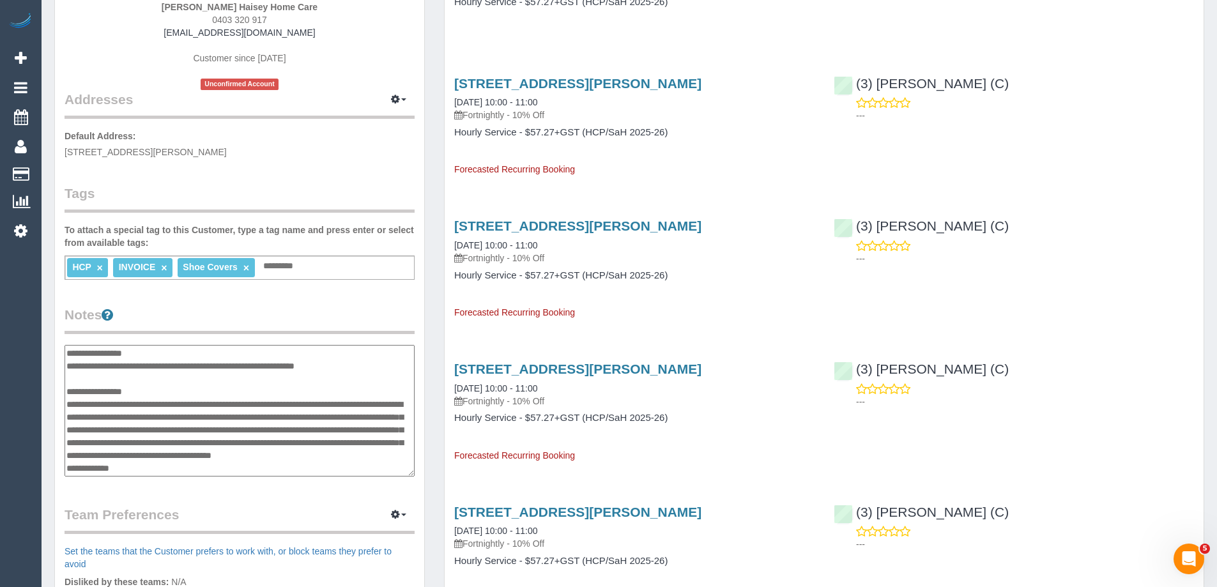
type textarea "**********"
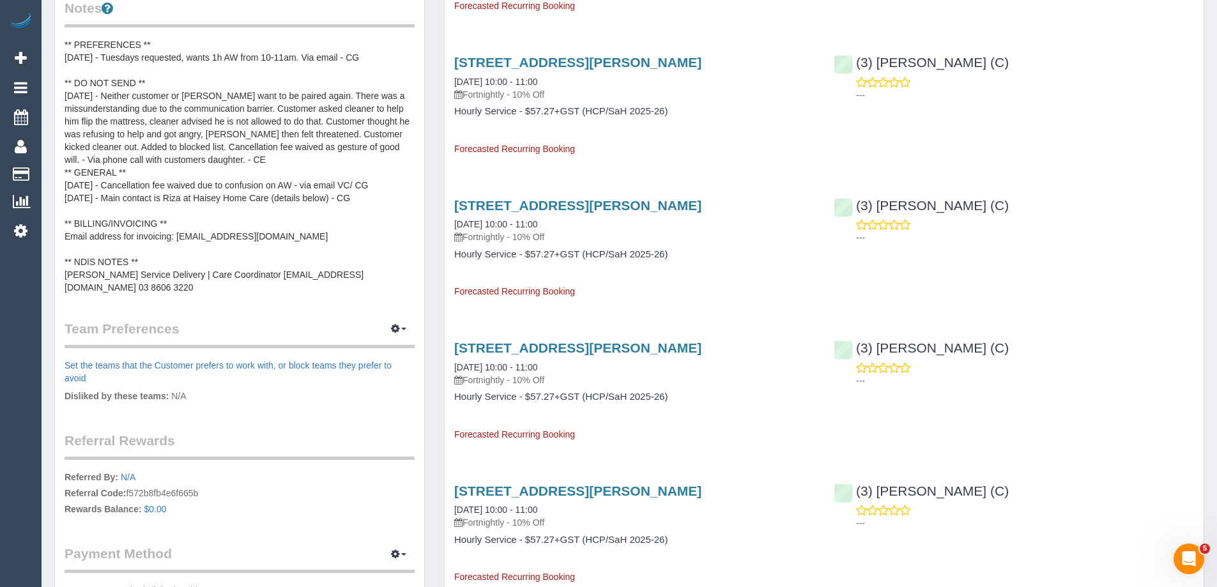
scroll to position [511, 0]
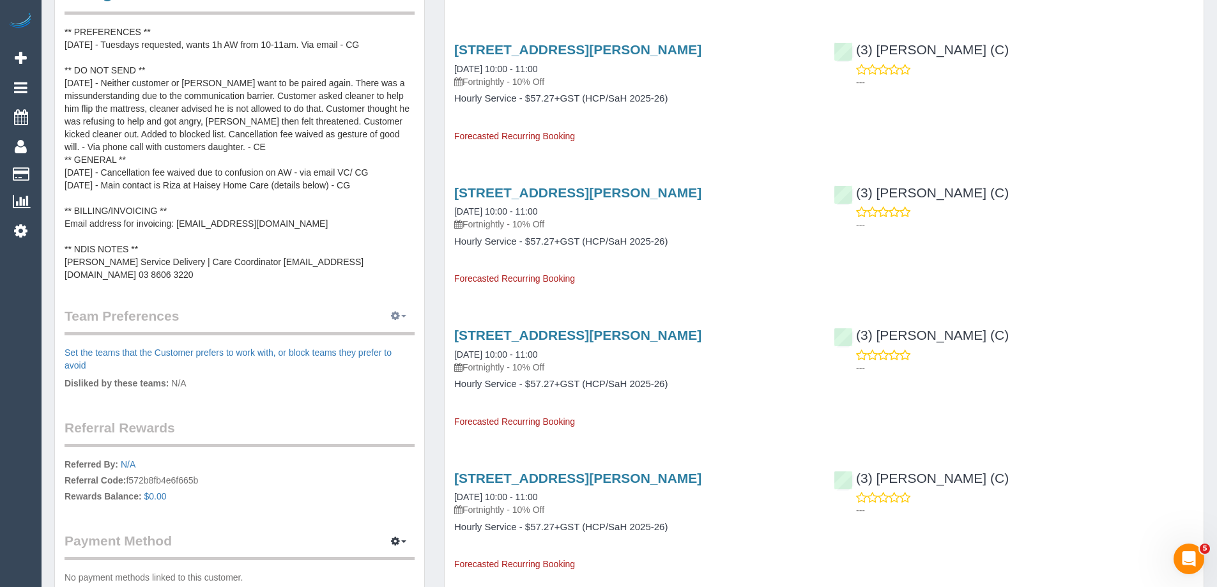
click at [397, 319] on icon "button" at bounding box center [395, 316] width 9 height 8
click at [375, 341] on link "Manage Preferences" at bounding box center [359, 340] width 109 height 17
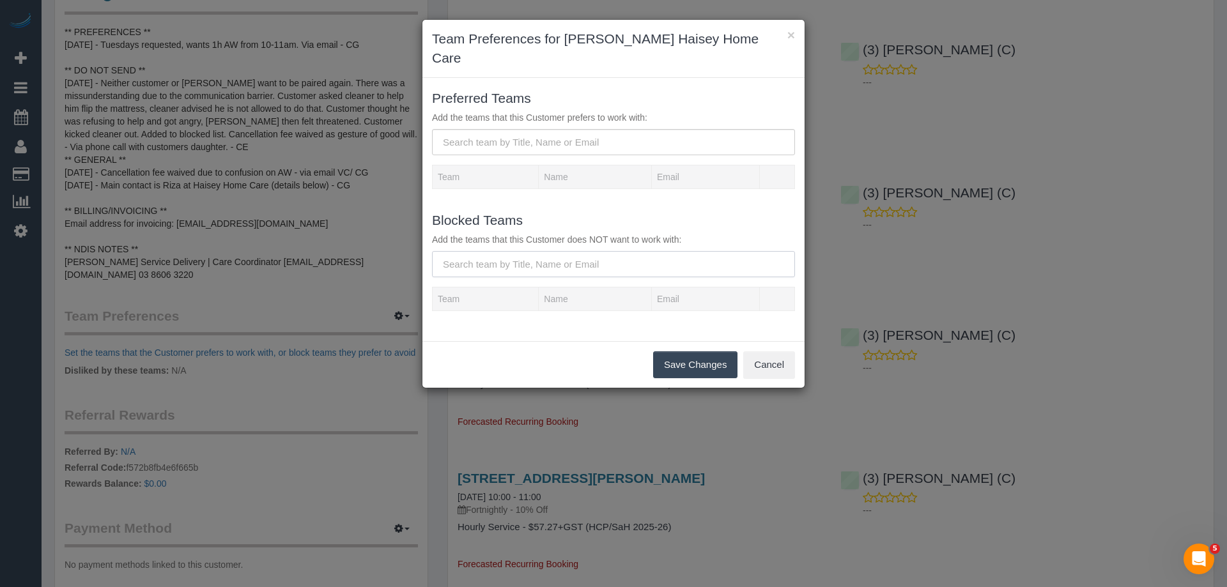
click at [583, 256] on input "text" at bounding box center [613, 264] width 363 height 26
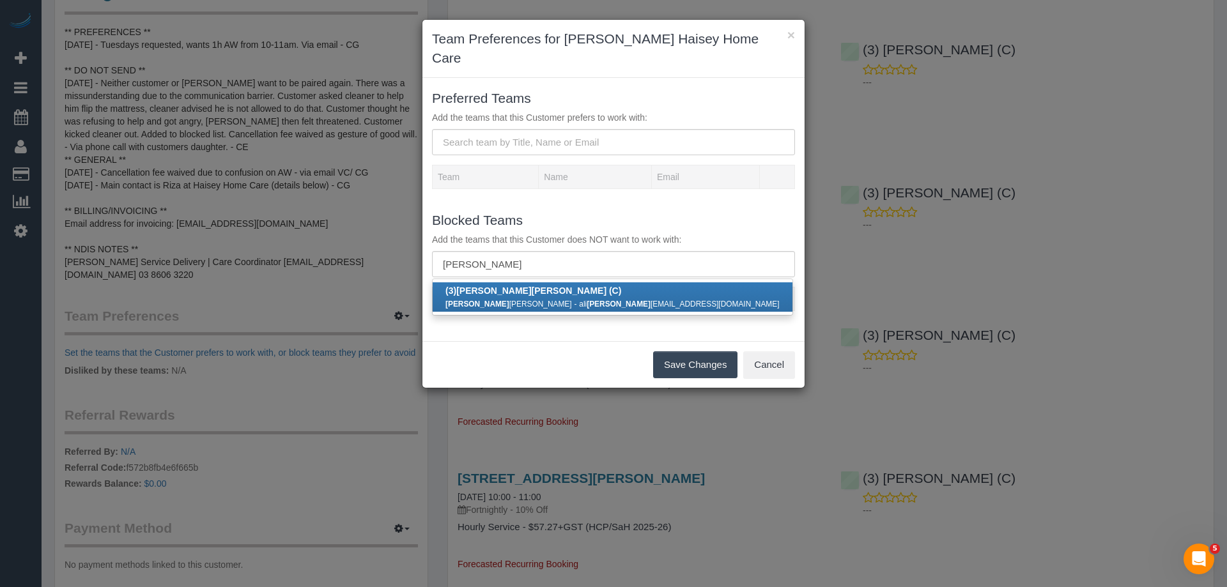
click at [498, 279] on ul "(3) Danya l Ali (C) Danya l Ali - ali danya l608@gmail.com" at bounding box center [612, 297] width 361 height 37
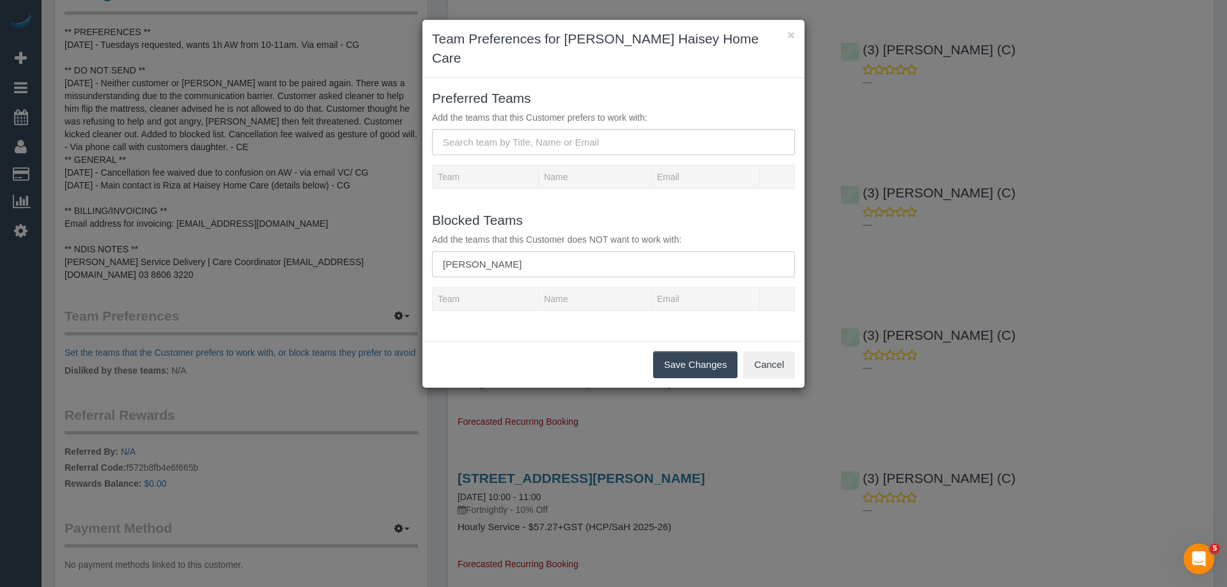
click at [512, 251] on input "danya" at bounding box center [613, 264] width 363 height 26
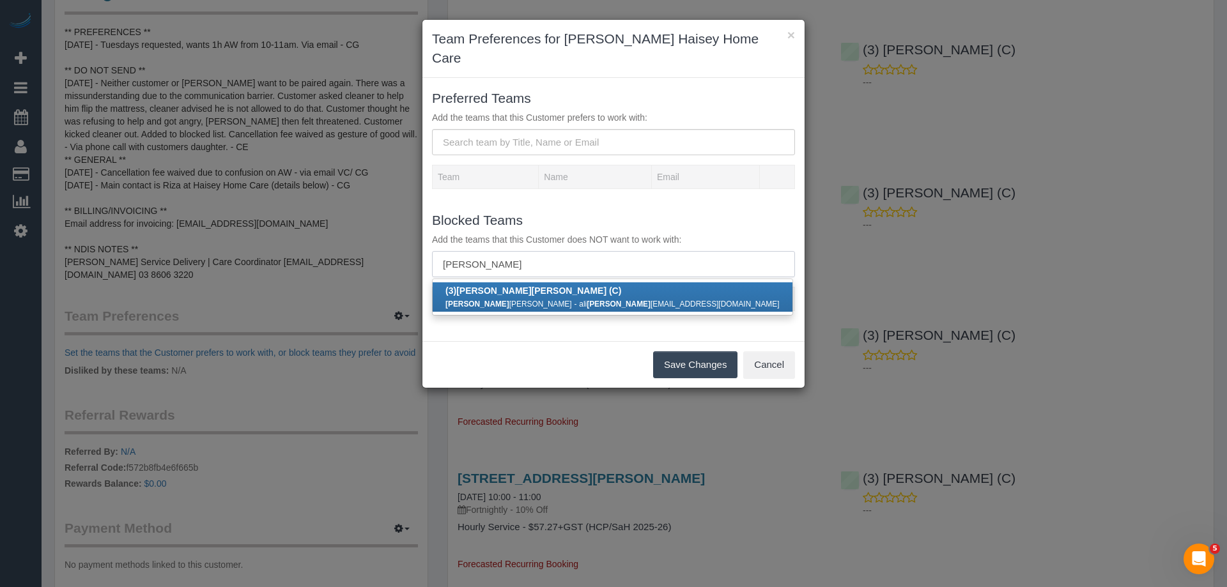
type input "danyal"
click at [510, 286] on b "(3) Danyal Ali (C)" at bounding box center [533, 291] width 176 height 10
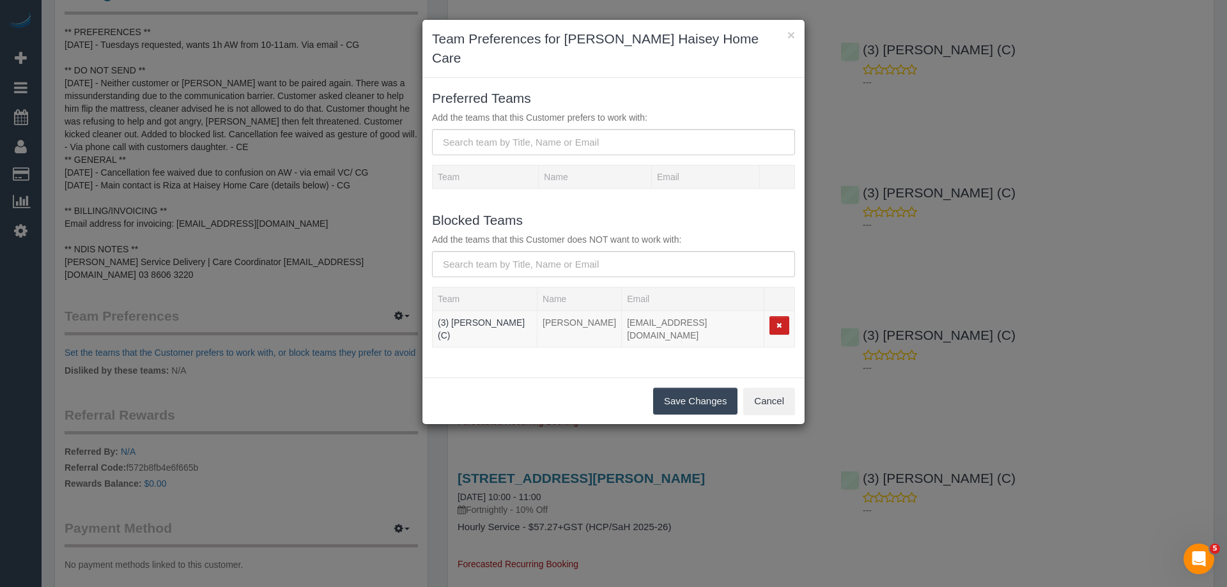
click at [674, 388] on button "Save Changes" at bounding box center [695, 401] width 84 height 27
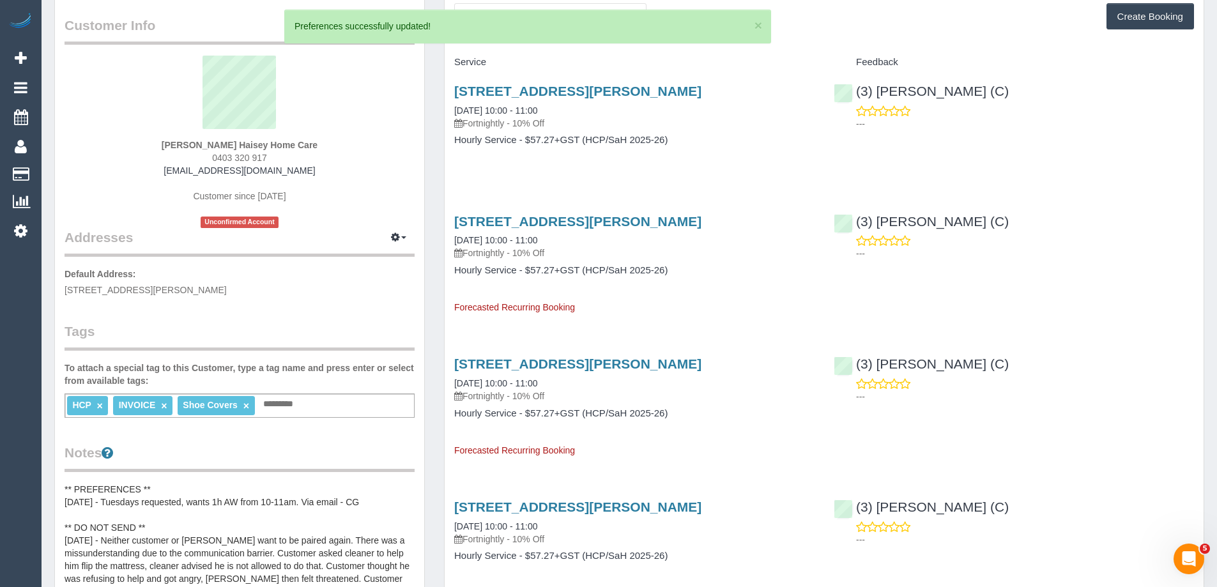
scroll to position [0, 0]
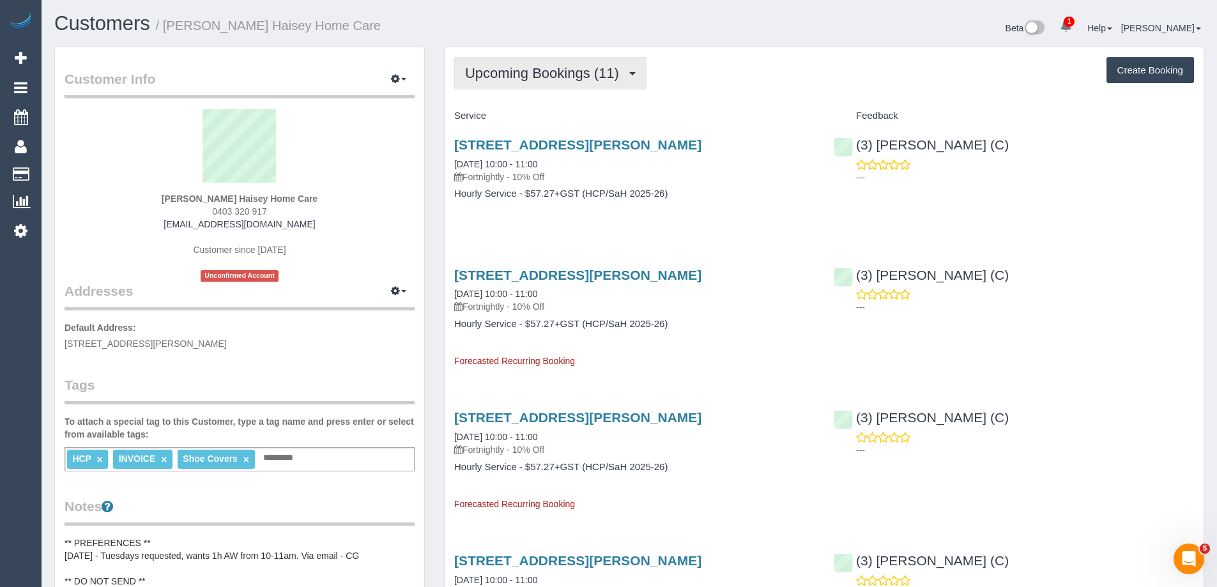
click at [539, 85] on button "Upcoming Bookings (11)" at bounding box center [550, 73] width 192 height 33
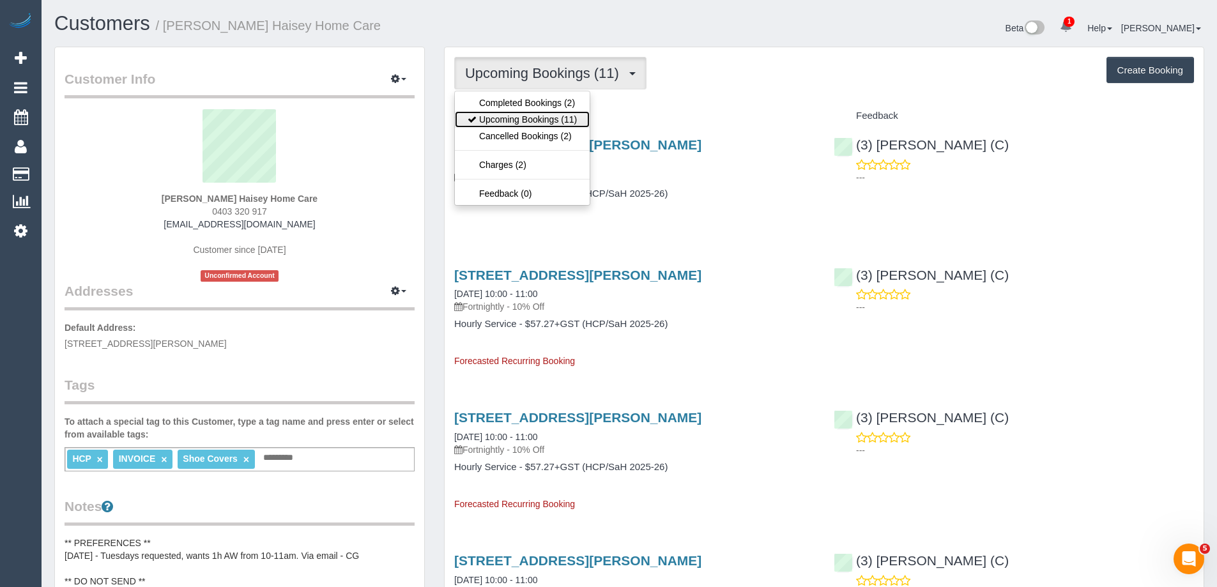
click at [535, 124] on link "Upcoming Bookings (11)" at bounding box center [522, 119] width 135 height 17
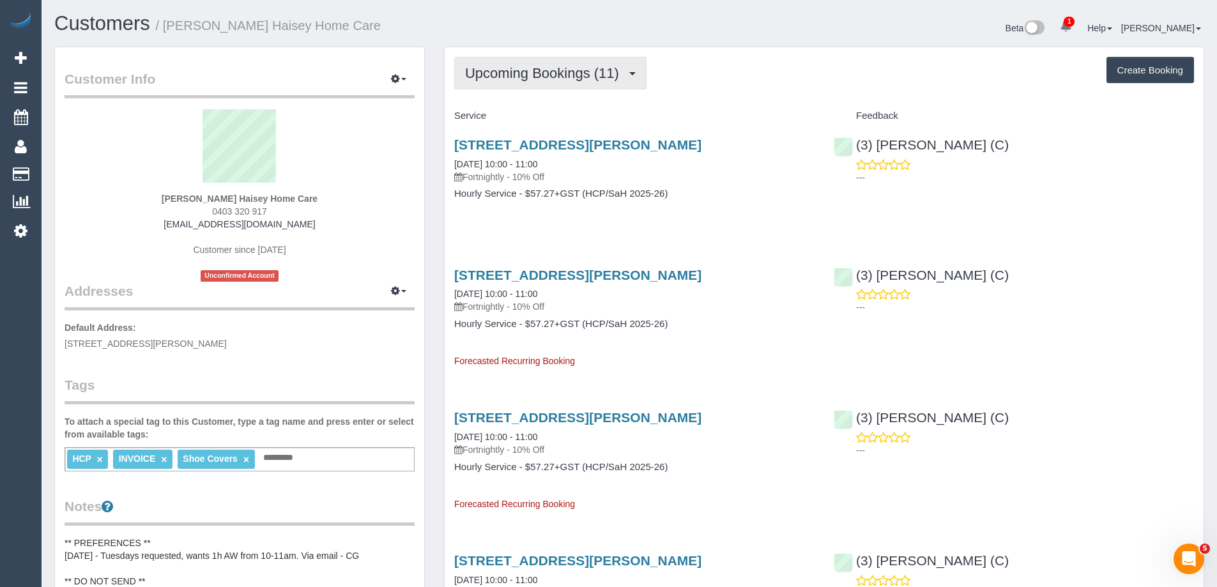
click at [543, 86] on button "Upcoming Bookings (11)" at bounding box center [550, 73] width 192 height 33
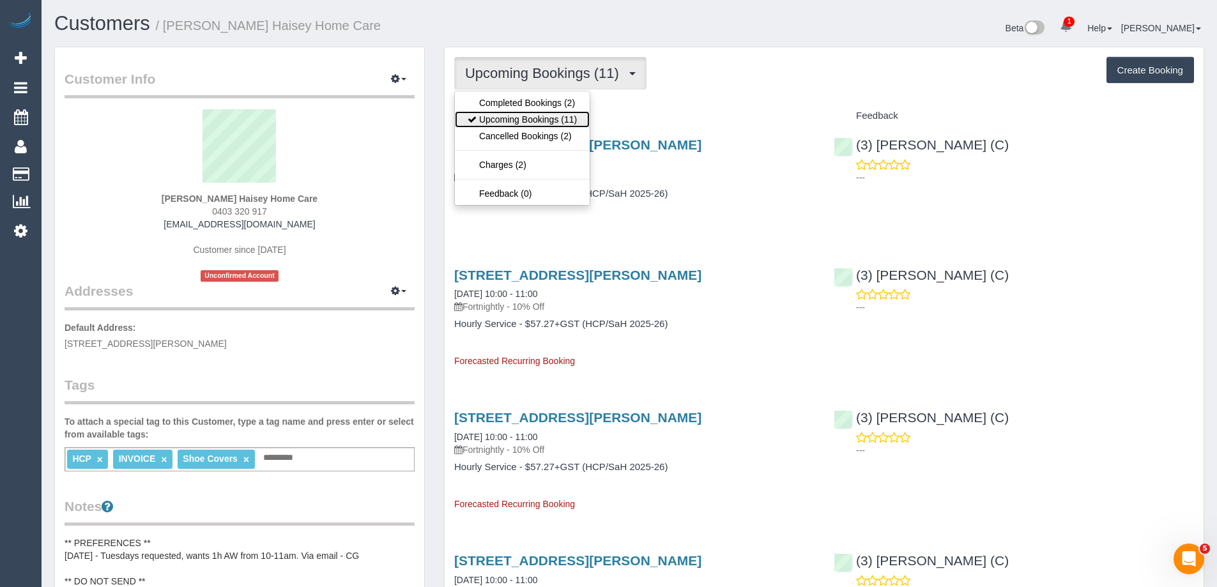
click at [540, 122] on link "Upcoming Bookings (11)" at bounding box center [522, 119] width 135 height 17
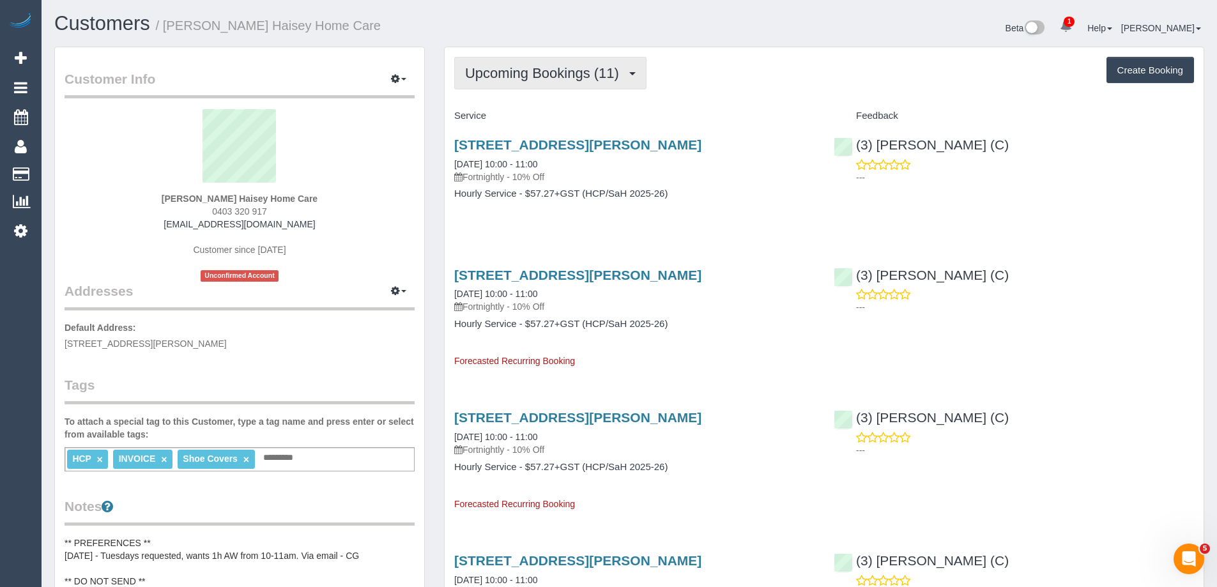
click at [570, 79] on span "Upcoming Bookings (11)" at bounding box center [545, 73] width 160 height 16
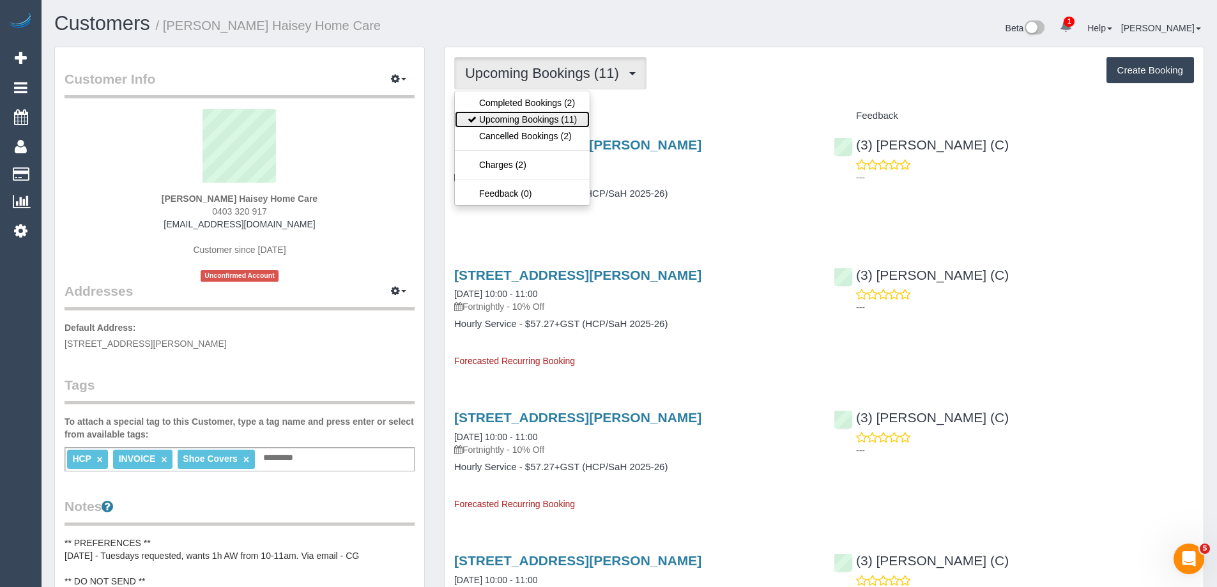
click at [547, 120] on link "Upcoming Bookings (11)" at bounding box center [522, 119] width 135 height 17
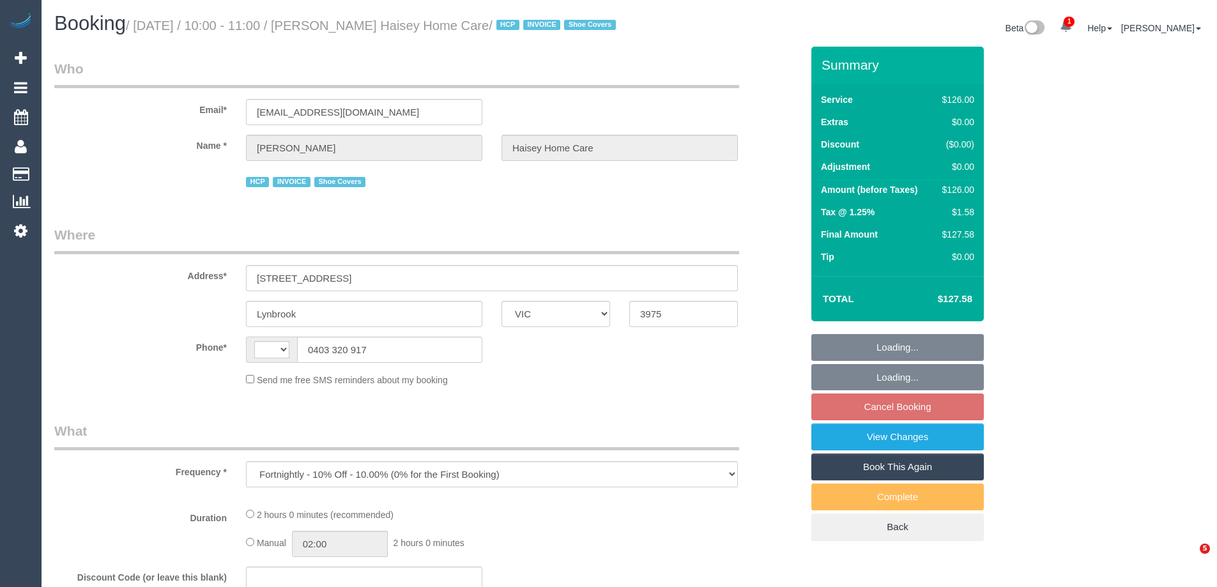
select select "VIC"
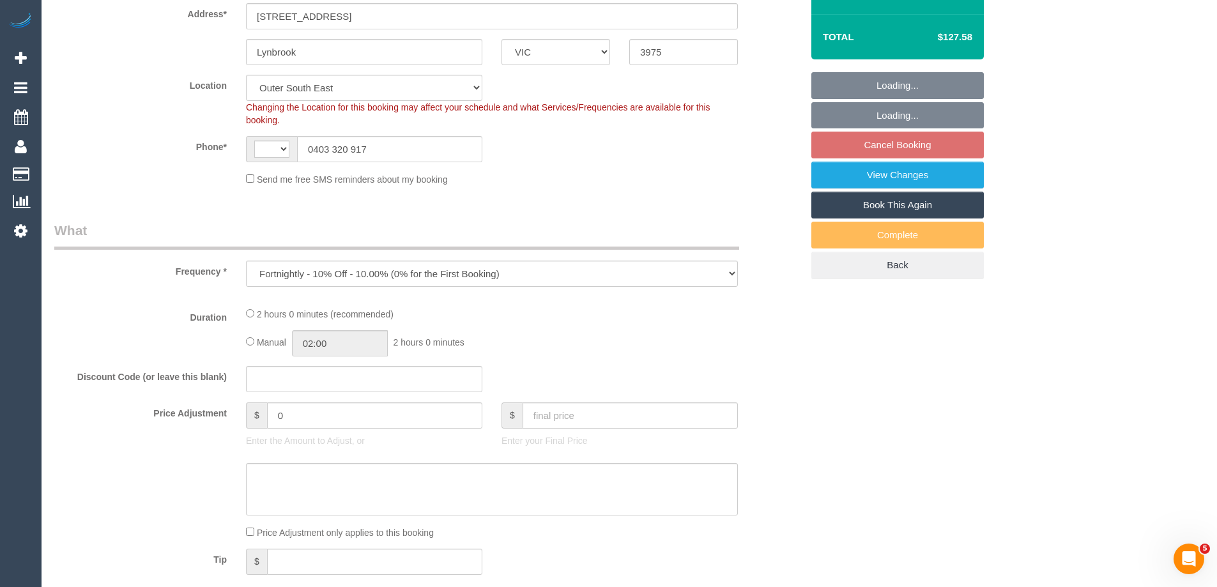
select select "object:691"
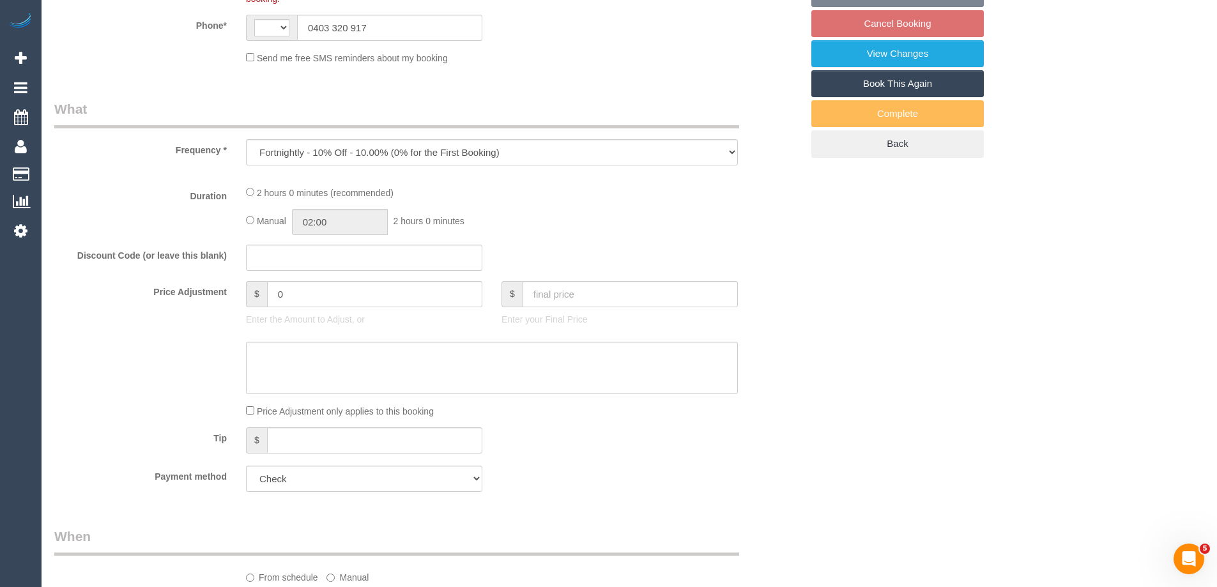
select select "string:AU"
select select "number:28"
select select "number:14"
select select "number:19"
select select "number:25"
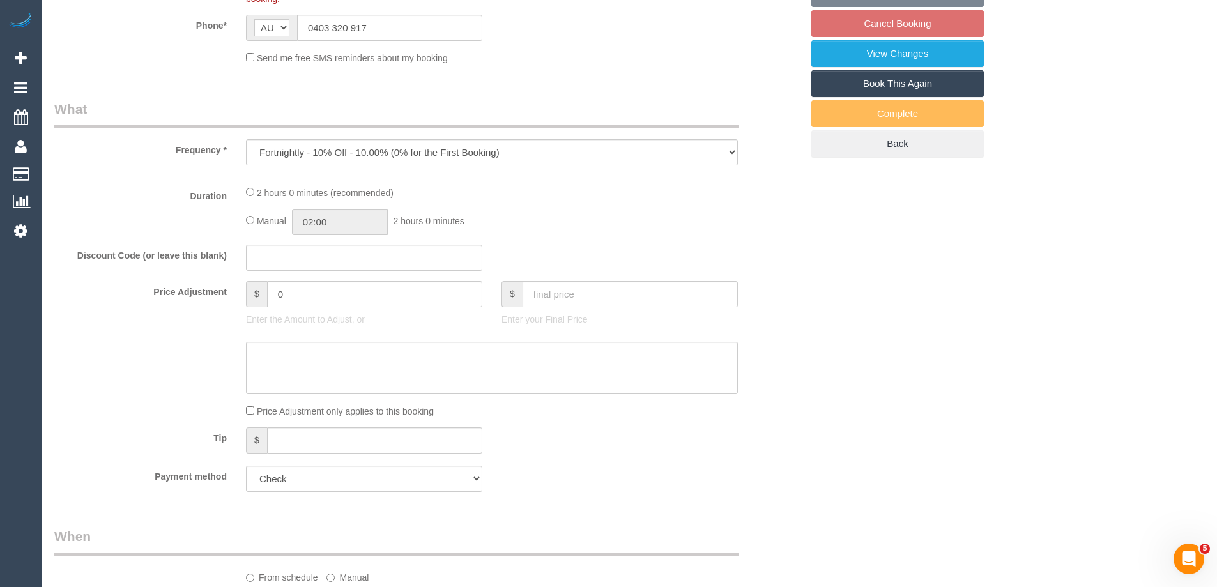
select select "120"
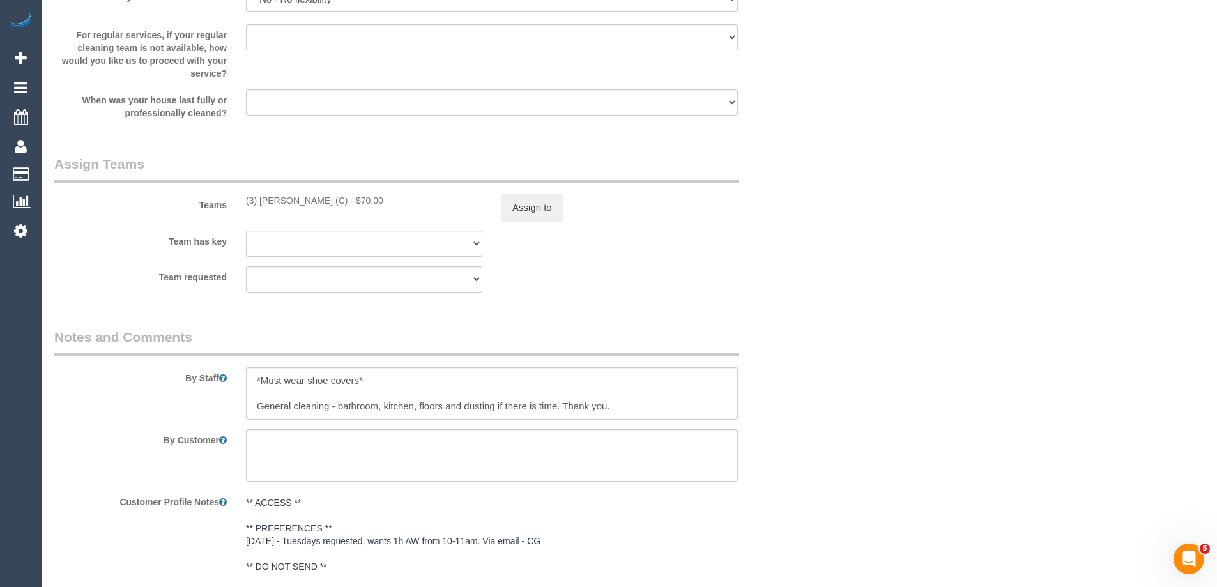
scroll to position [1469, 0]
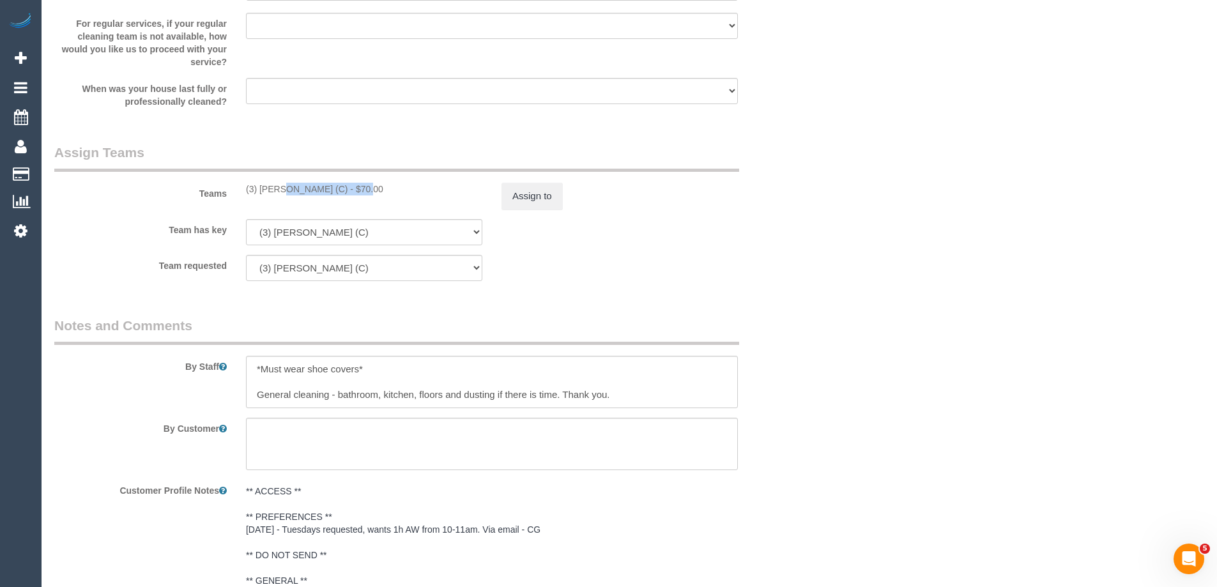
drag, startPoint x: 316, startPoint y: 204, endPoint x: 243, endPoint y: 203, distance: 72.8
click at [243, 195] on div "(3) [PERSON_NAME] (C) - $70.00" at bounding box center [364, 189] width 256 height 13
click at [507, 210] on button "Assign to" at bounding box center [531, 196] width 61 height 27
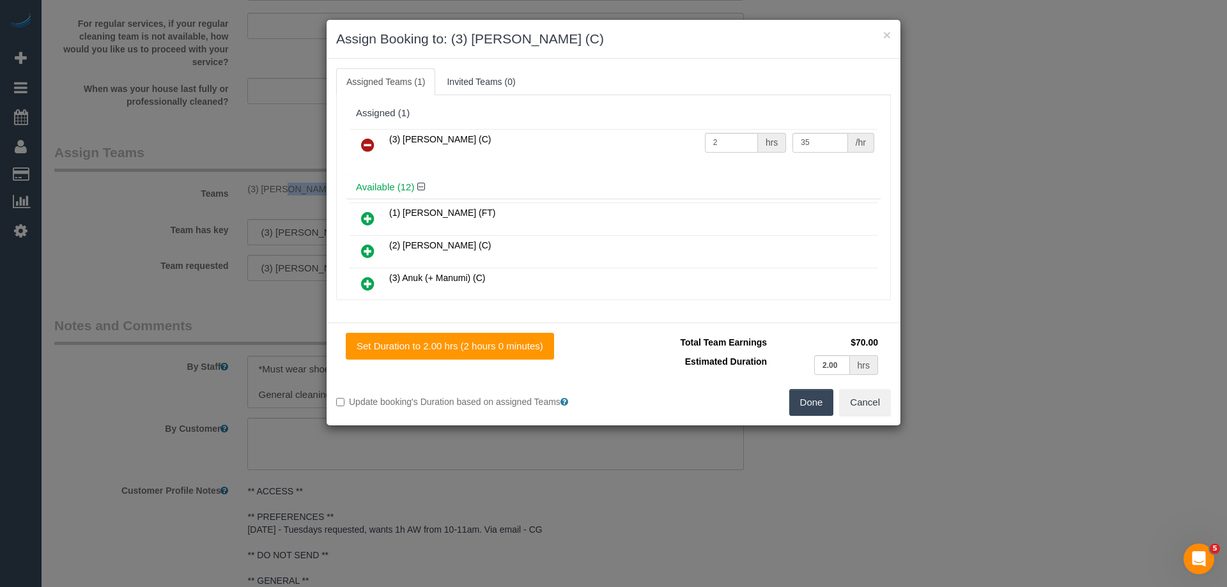
click at [371, 142] on icon at bounding box center [367, 144] width 13 height 15
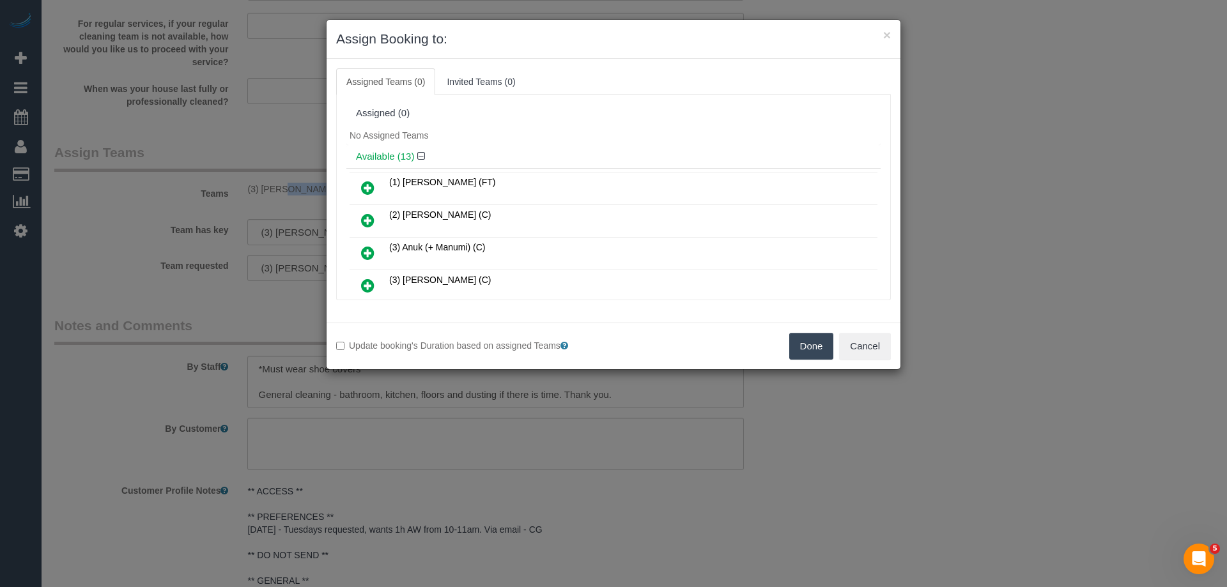
click at [798, 342] on button "Done" at bounding box center [811, 346] width 45 height 27
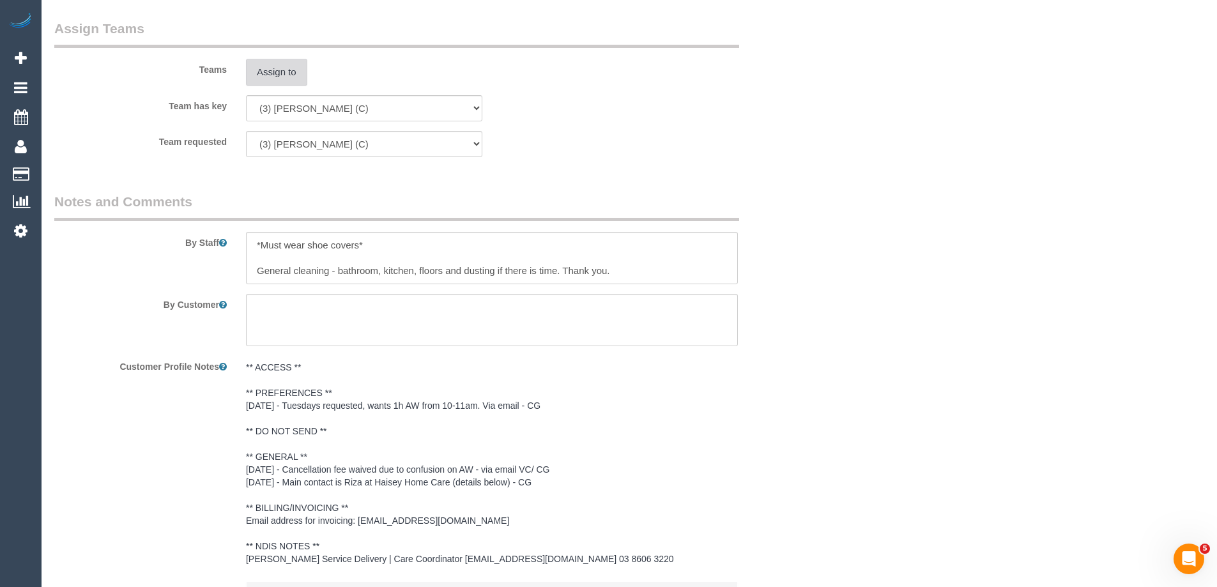
scroll to position [1756, 0]
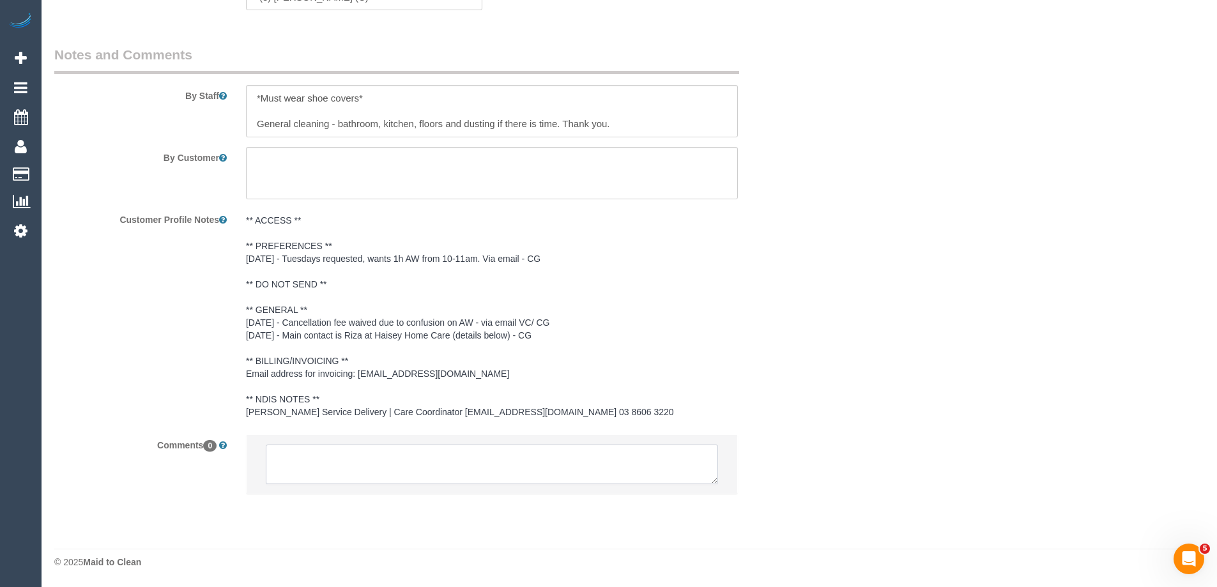
click at [366, 470] on textarea at bounding box center [492, 465] width 452 height 40
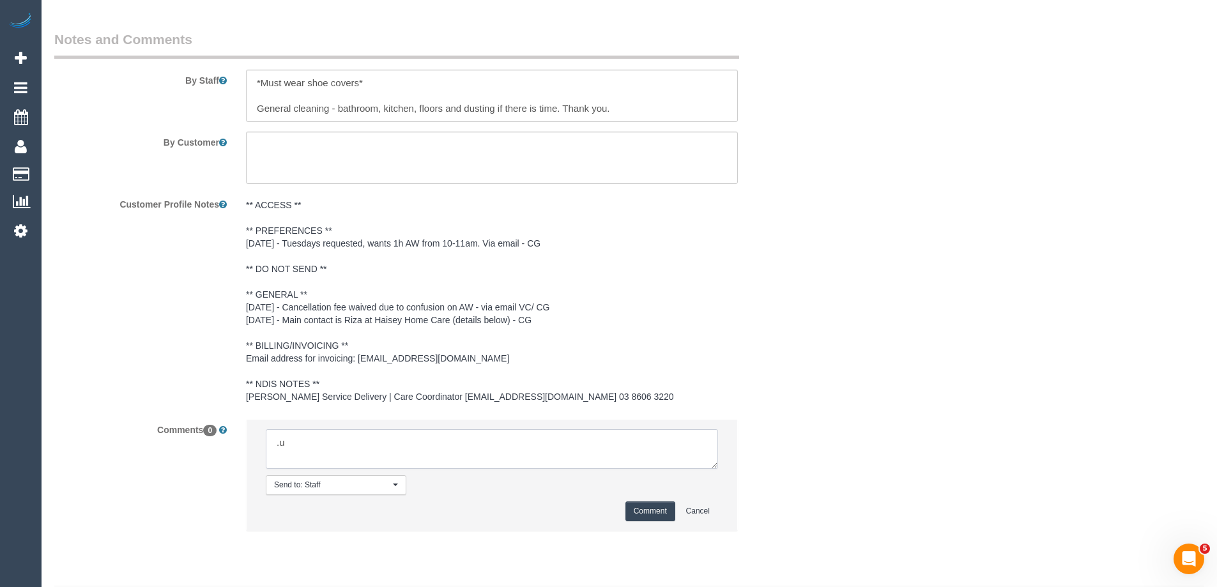
type textarea "."
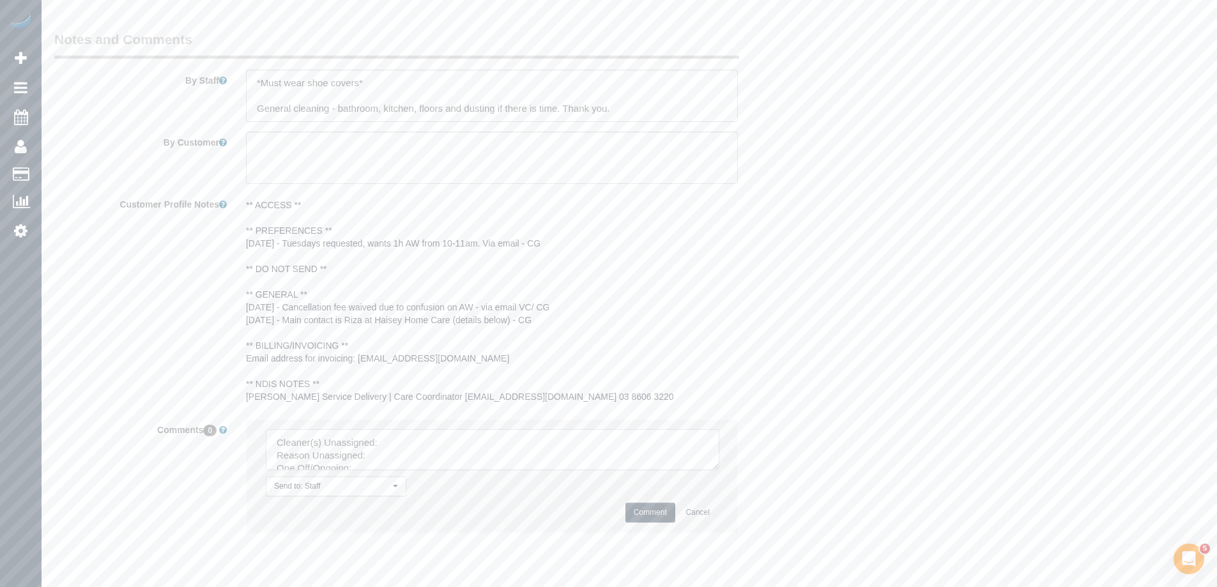
drag, startPoint x: 712, startPoint y: 476, endPoint x: 857, endPoint y: 612, distance: 199.3
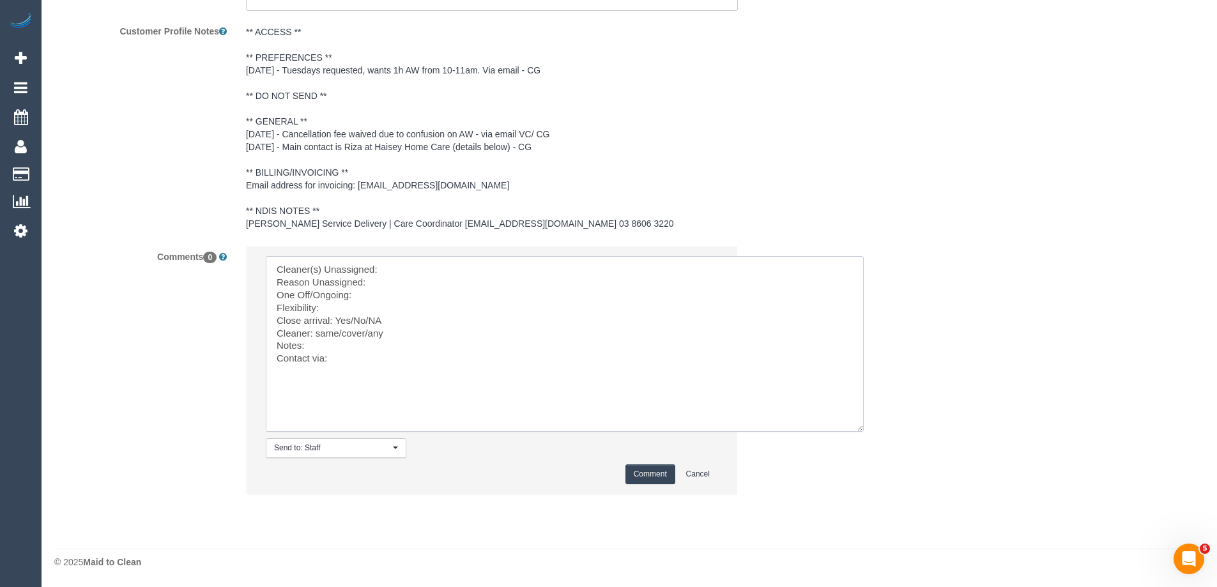
scroll to position [1944, 0]
click at [419, 267] on textarea at bounding box center [565, 344] width 598 height 176
paste textarea "(3) [PERSON_NAME] (C)"
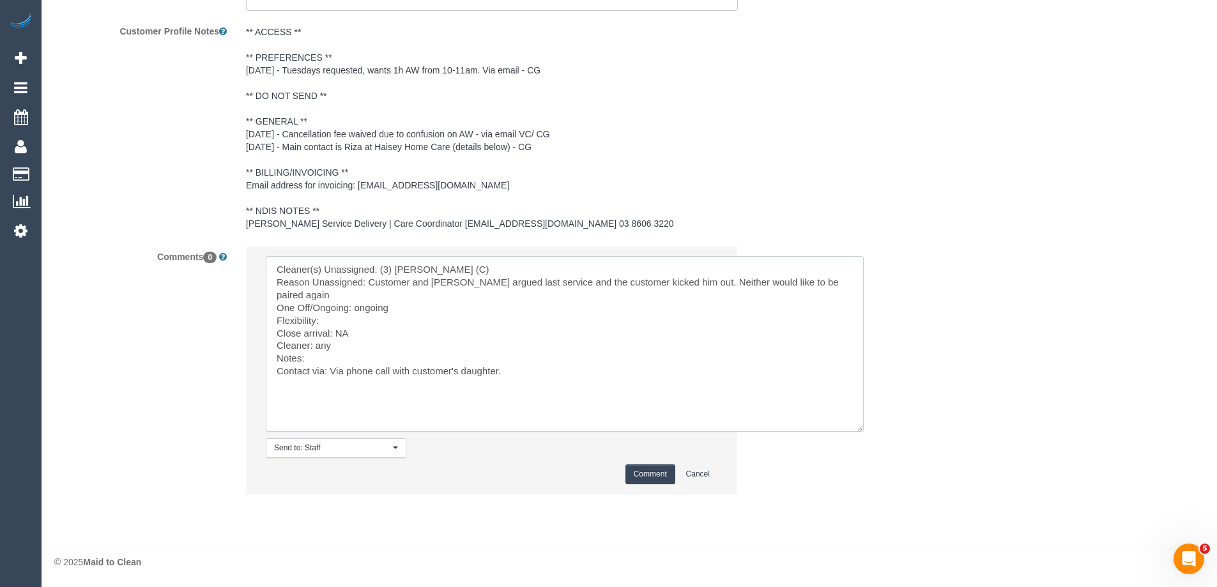
type textarea "Cleaner(s) Unassigned: (3) [PERSON_NAME] (C) Reason Unassigned: Customer and [P…"
click at [650, 472] on button "Comment" at bounding box center [650, 474] width 50 height 20
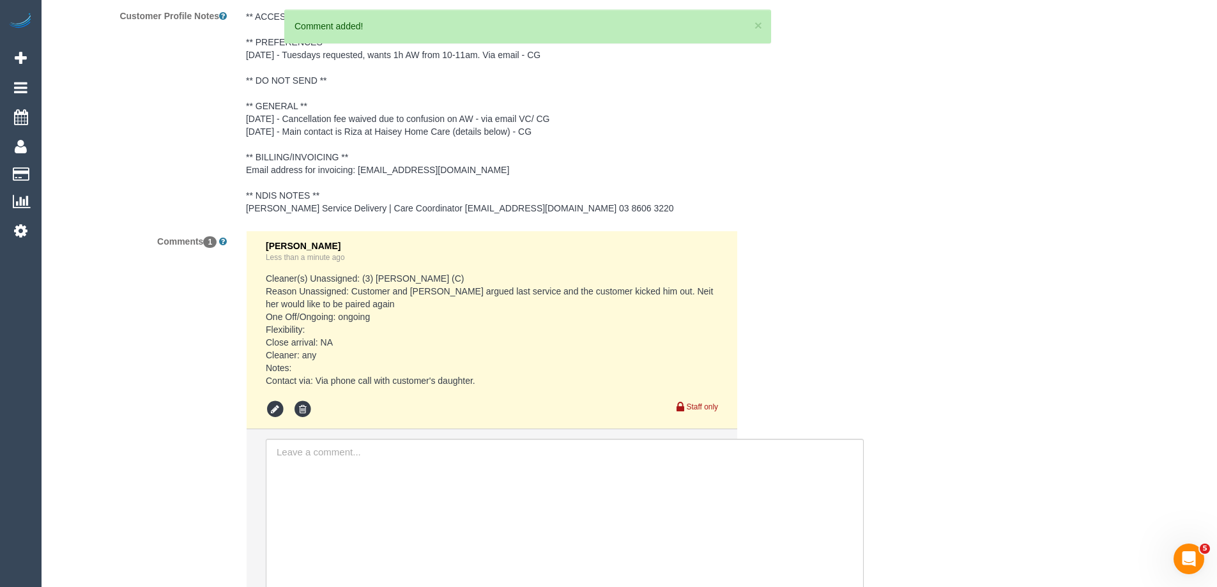
click at [351, 307] on pre "Cleaner(s) Unassigned: (3) [PERSON_NAME] (C) Reason Unassigned: Customer and [P…" at bounding box center [492, 329] width 452 height 115
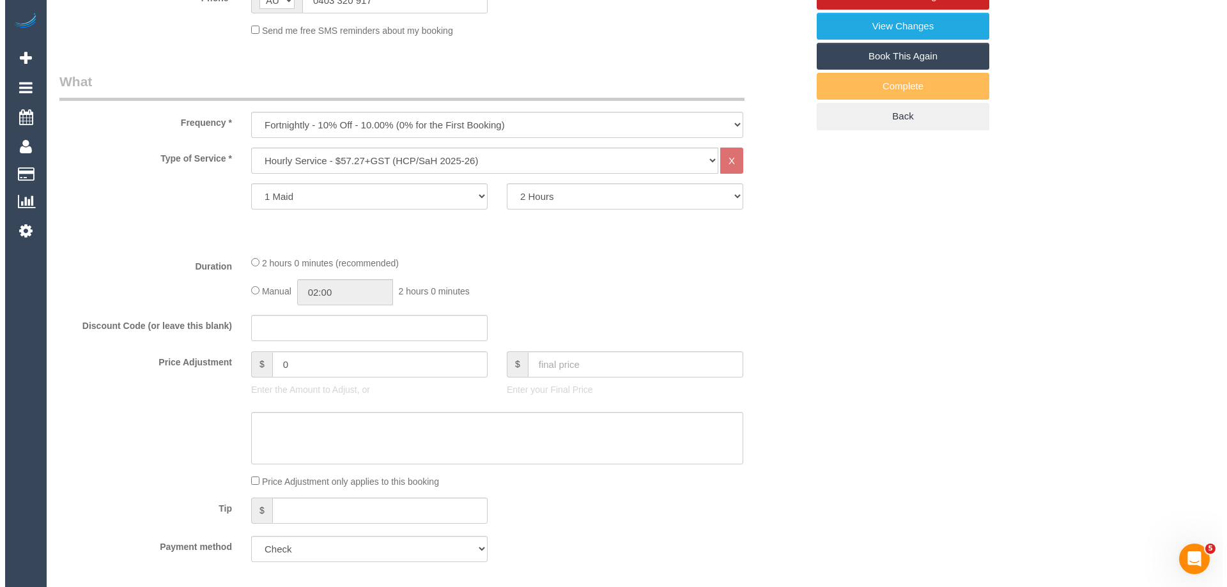
scroll to position [0, 0]
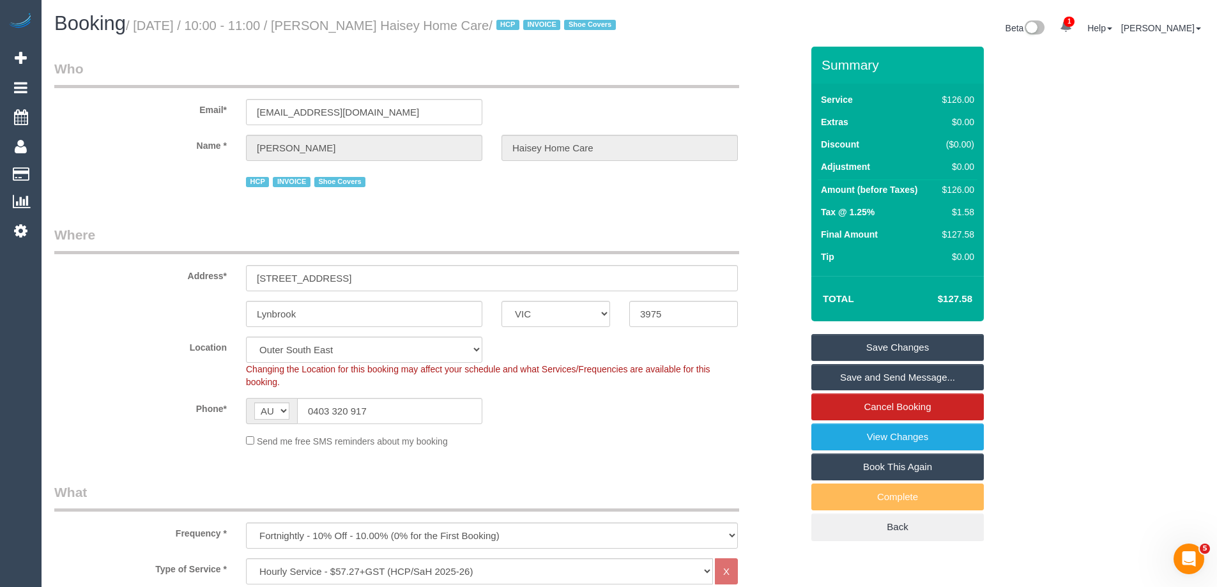
click at [903, 361] on link "Save Changes" at bounding box center [897, 347] width 172 height 27
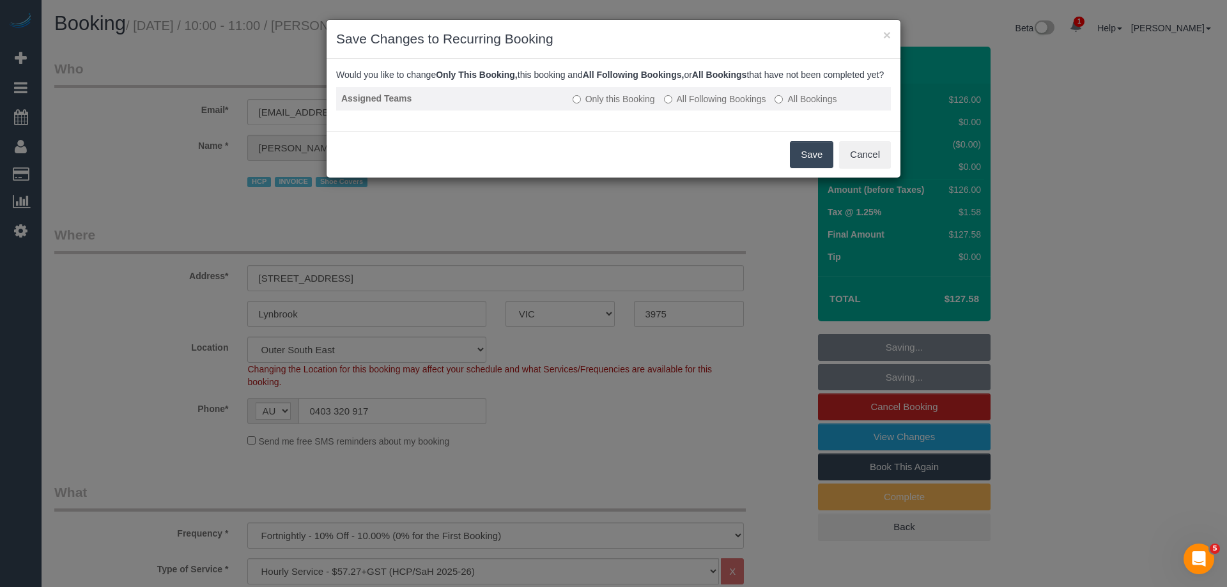
click at [723, 105] on label "All Following Bookings" at bounding box center [715, 99] width 102 height 13
click at [802, 168] on button "Save" at bounding box center [811, 154] width 43 height 27
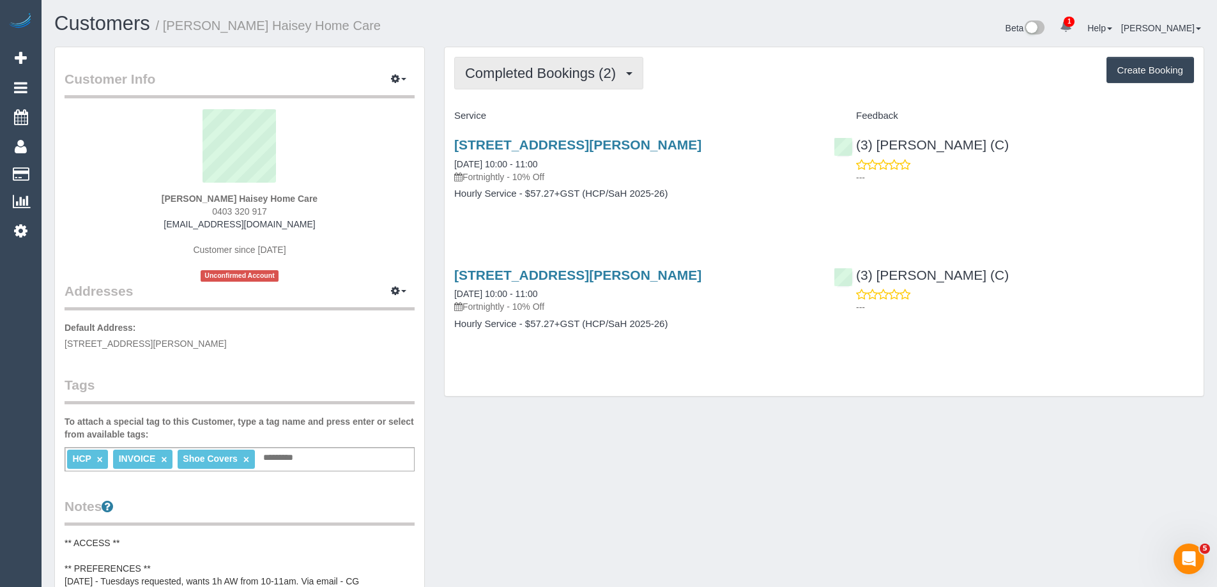
click at [519, 64] on button "Completed Bookings (2)" at bounding box center [548, 73] width 189 height 33
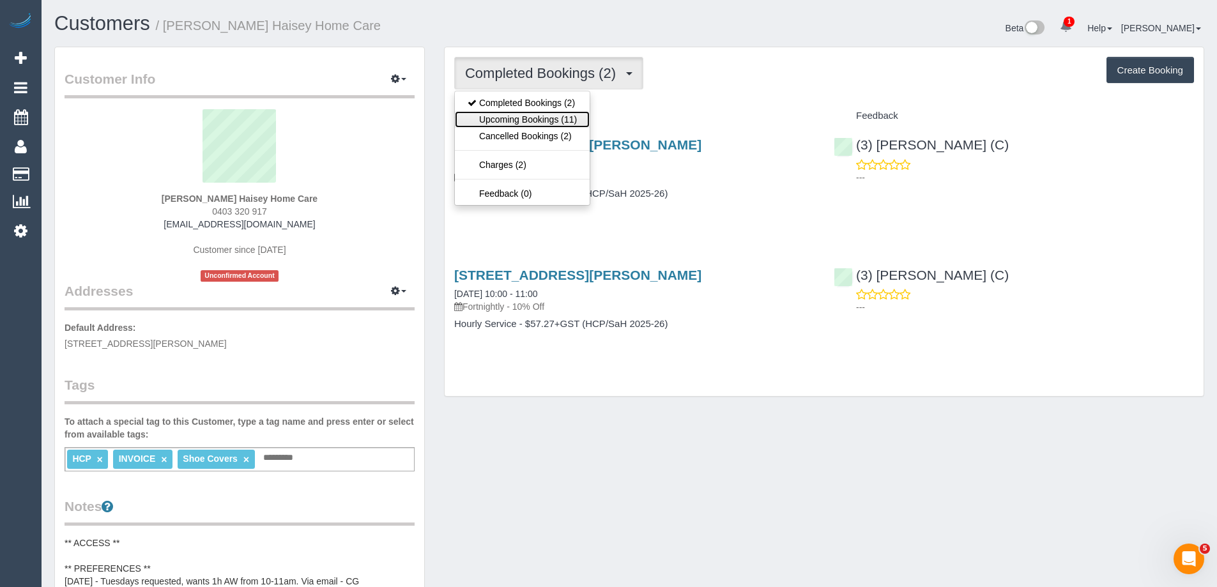
click at [562, 122] on link "Upcoming Bookings (11)" at bounding box center [522, 119] width 135 height 17
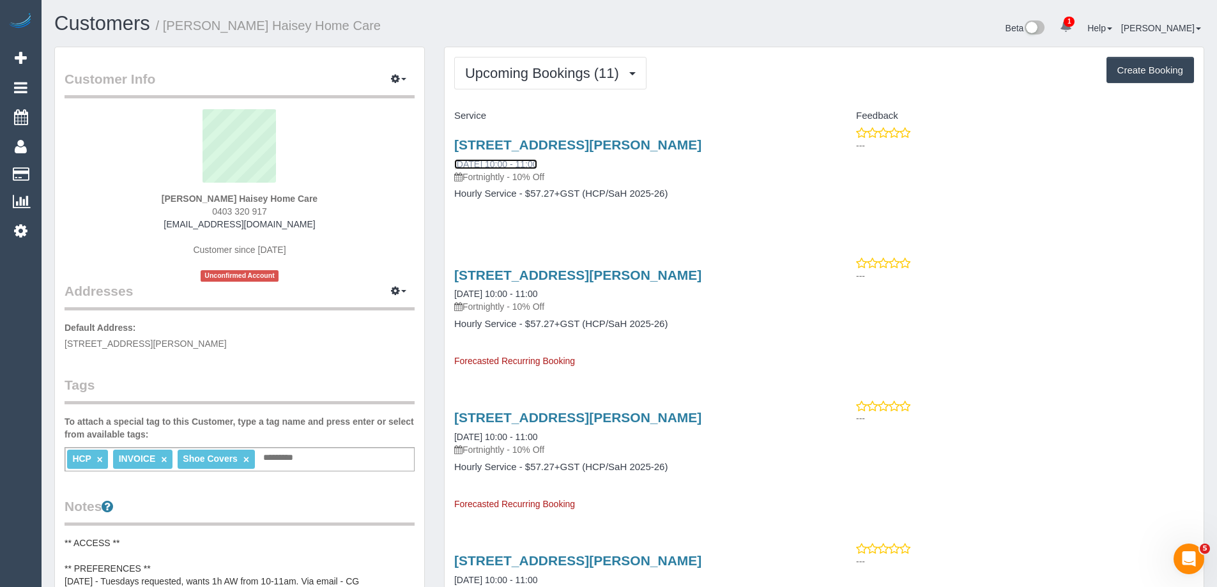
click at [496, 166] on link "[DATE] 10:00 - 11:00" at bounding box center [495, 164] width 83 height 10
click at [516, 72] on span "Upcoming Bookings (11)" at bounding box center [545, 73] width 160 height 16
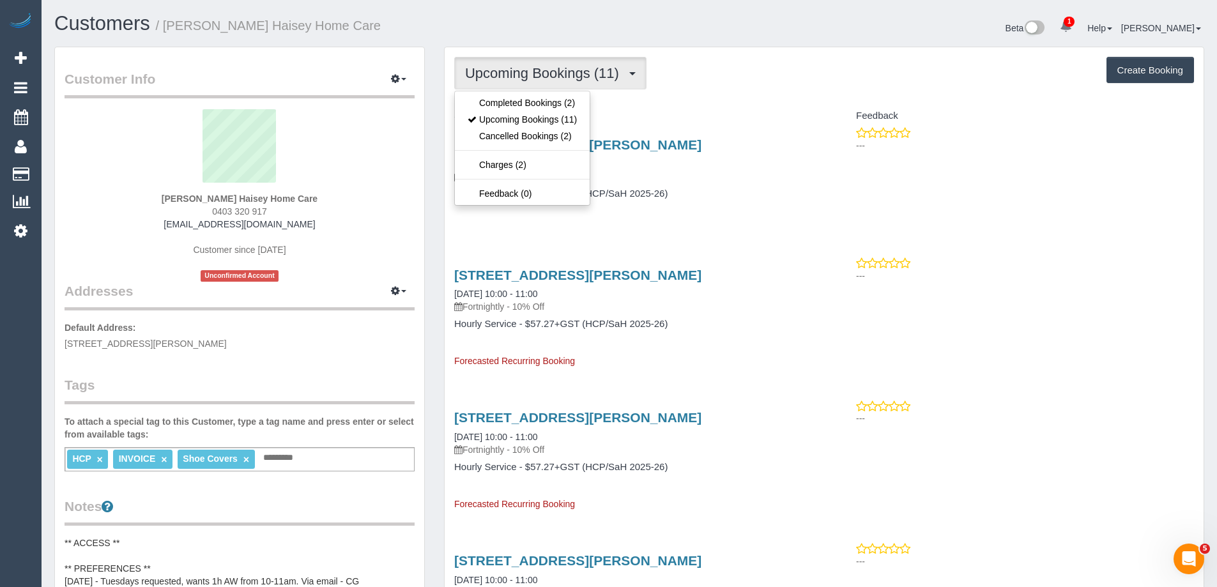
click at [518, 91] on ul "Completed Bookings (2) Upcoming Bookings (11) Cancelled Bookings (2) Charges (2…" at bounding box center [522, 148] width 136 height 115
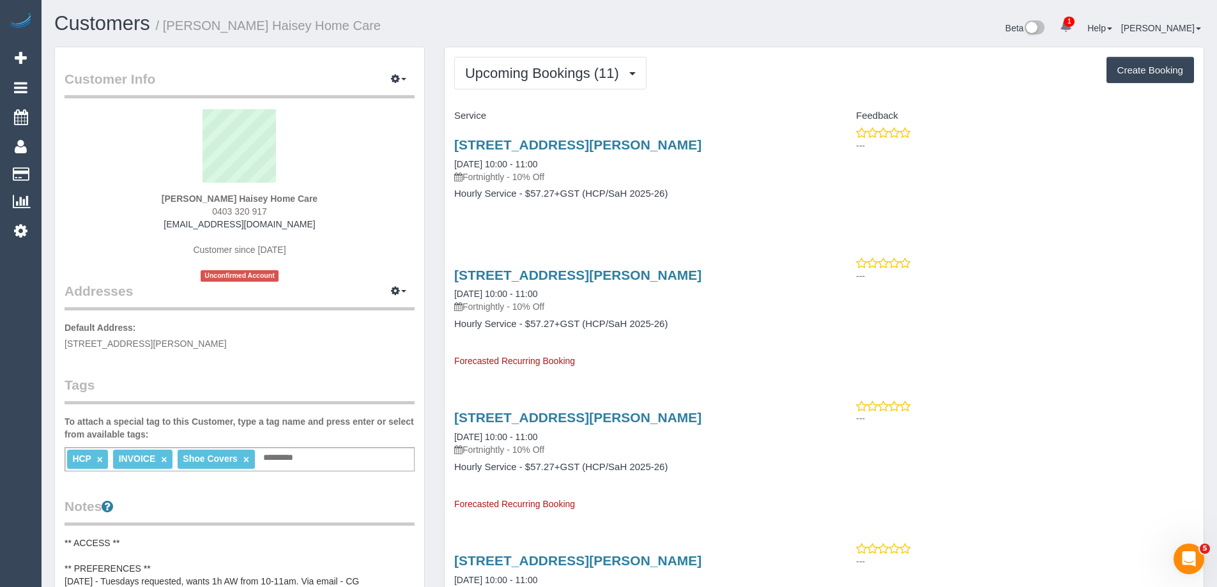
click at [516, 79] on span "Upcoming Bookings (11)" at bounding box center [545, 73] width 160 height 16
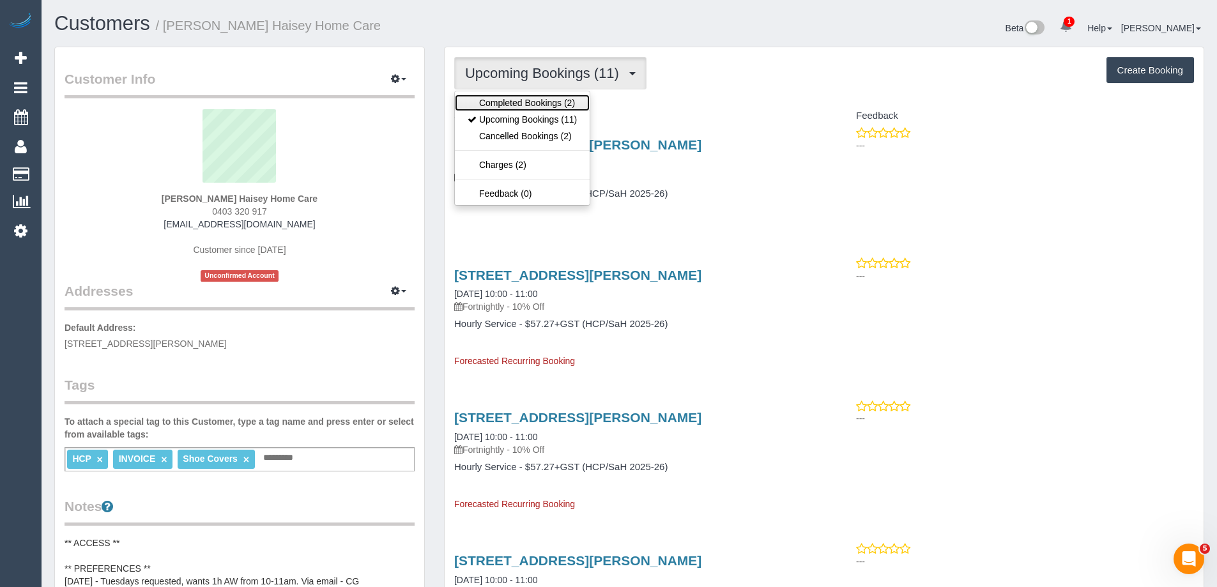
click at [517, 100] on link "Completed Bookings (2)" at bounding box center [522, 103] width 135 height 17
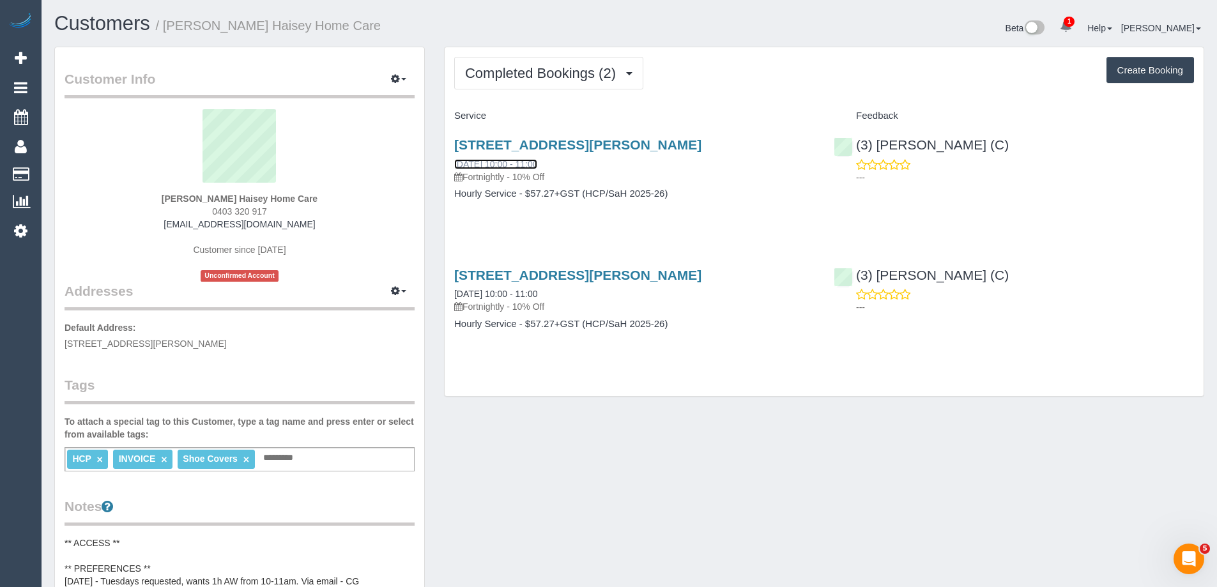
click at [514, 164] on link "23/09/2025 10:00 - 11:00" at bounding box center [495, 164] width 83 height 10
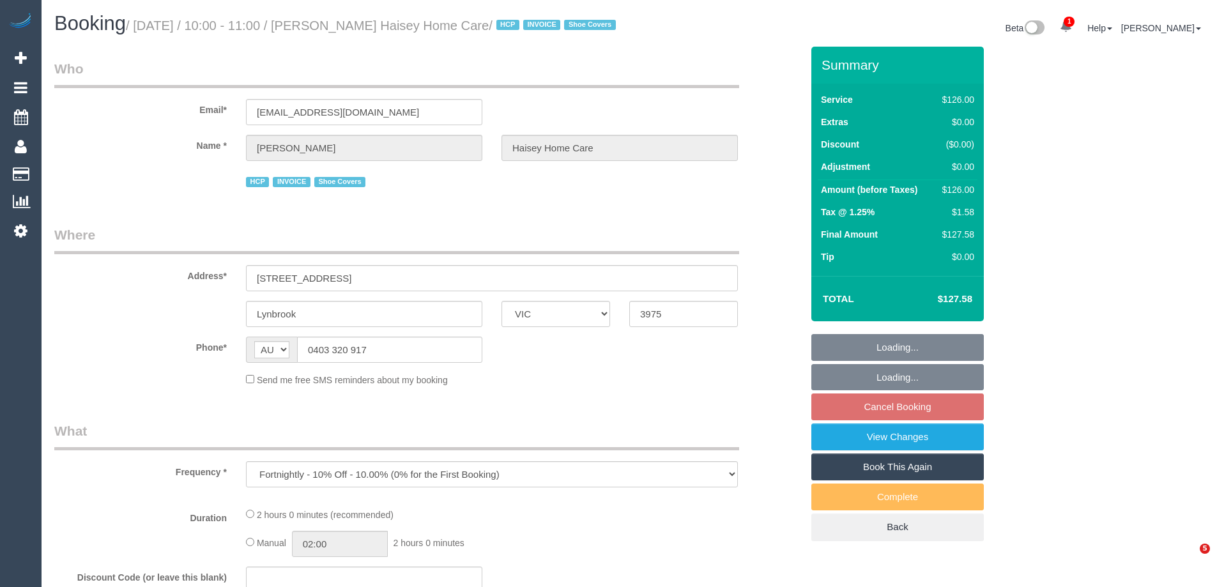
select select "VIC"
select select "120"
select select "number:28"
select select "number:14"
select select "number:19"
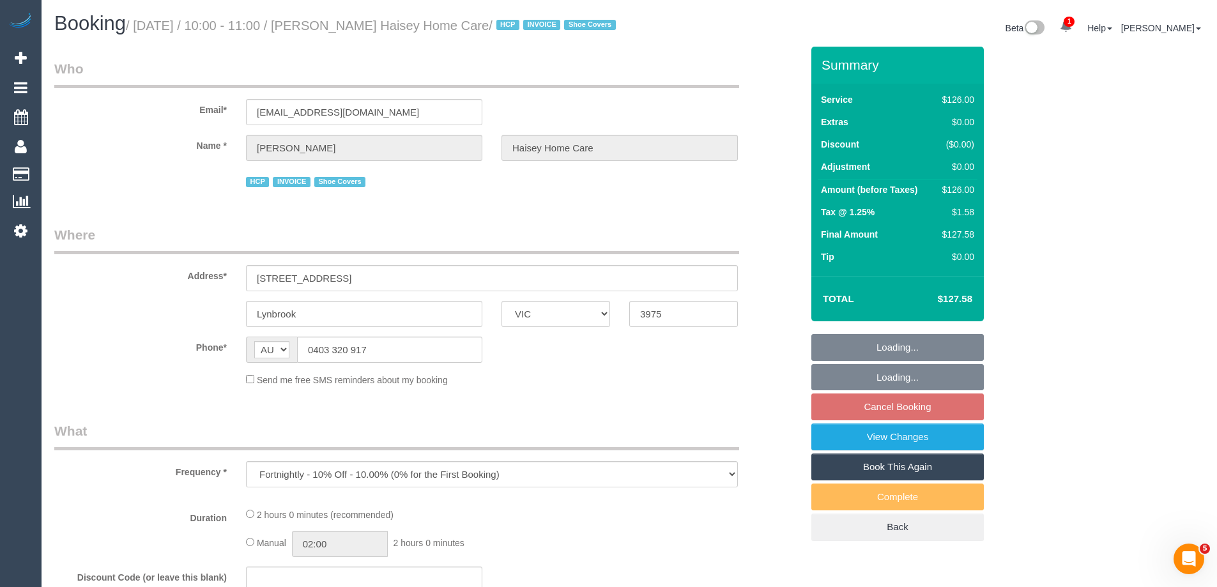
select select "number:25"
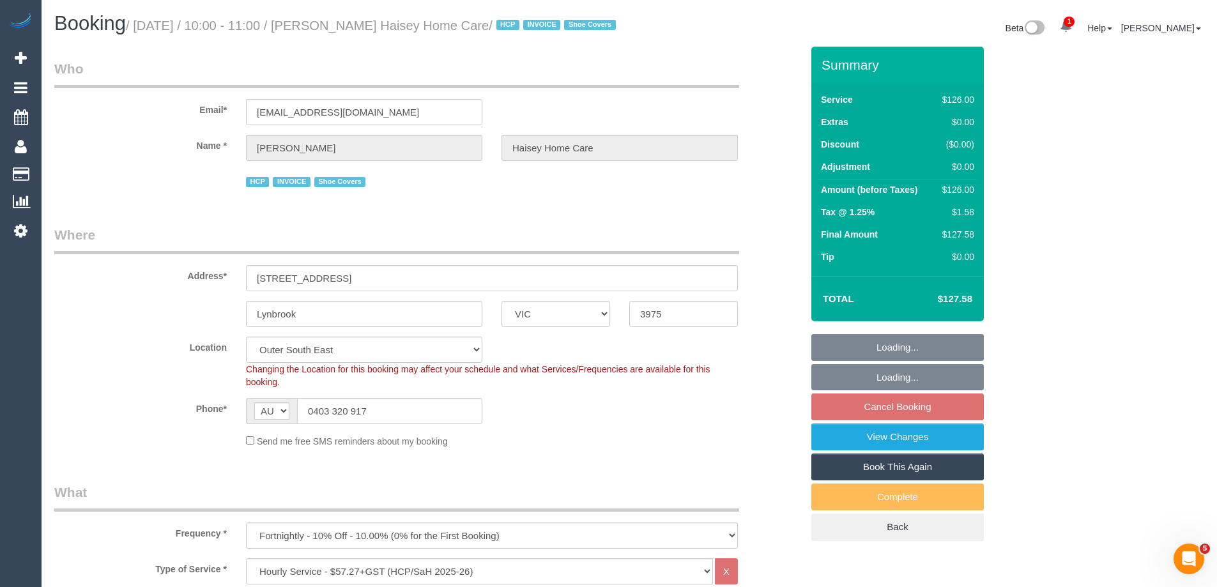
select select "object:769"
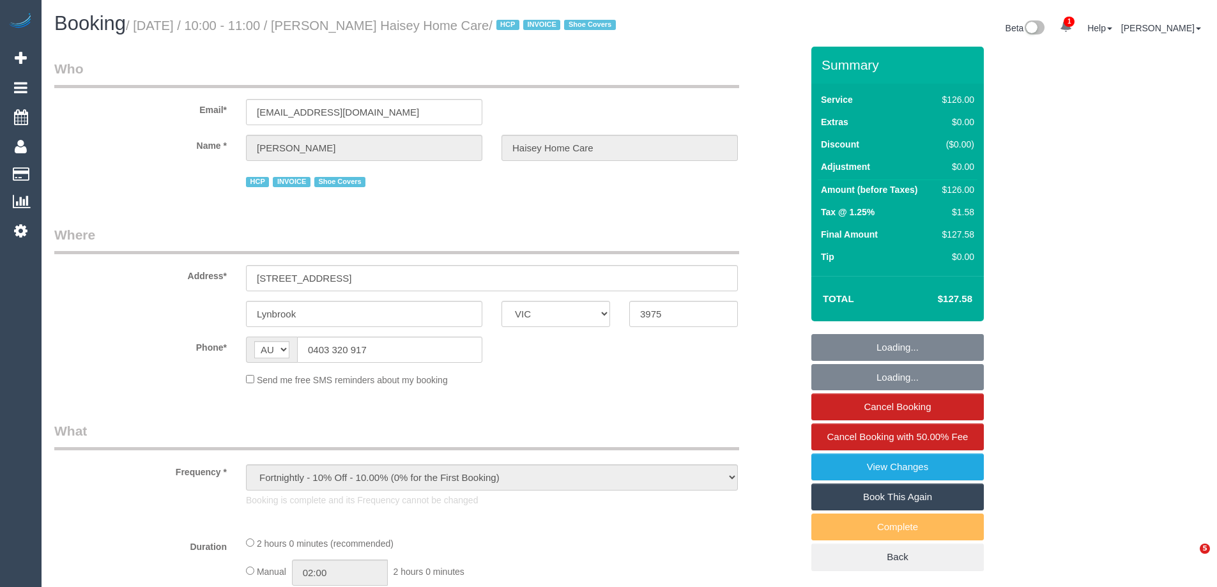
select select "VIC"
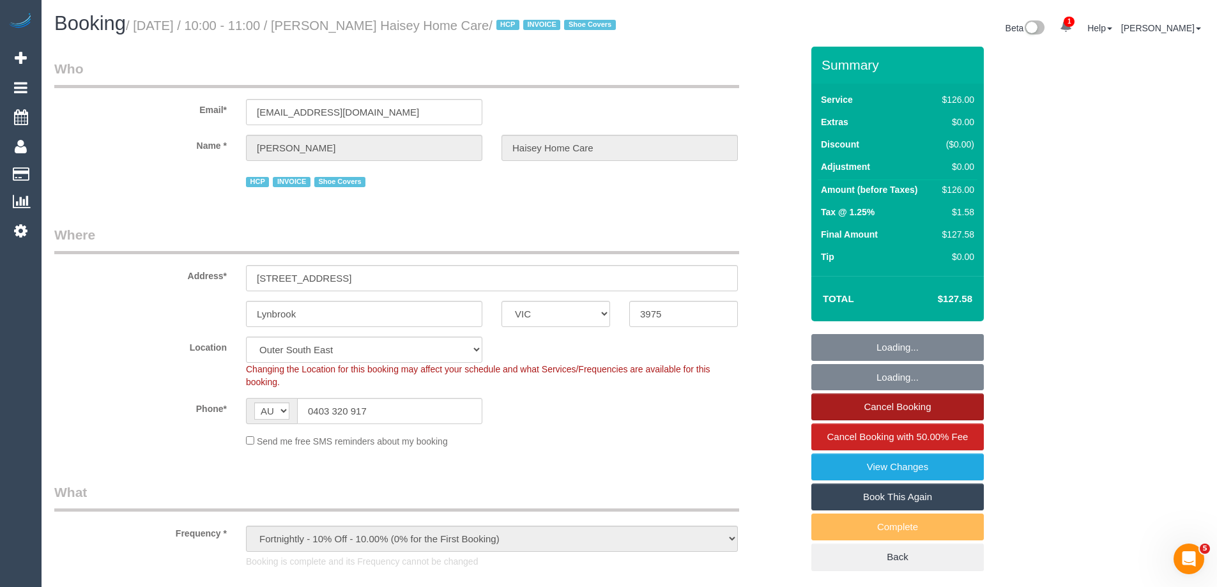
select select "object:554"
select select "120"
select select "number:28"
select select "number:14"
select select "number:19"
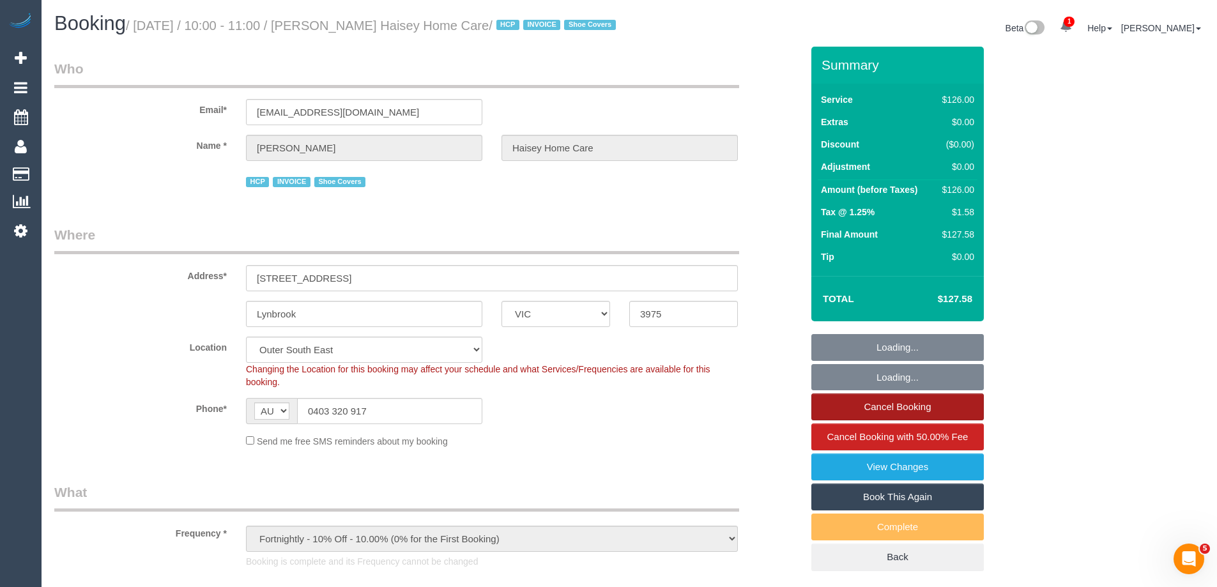
select select "number:25"
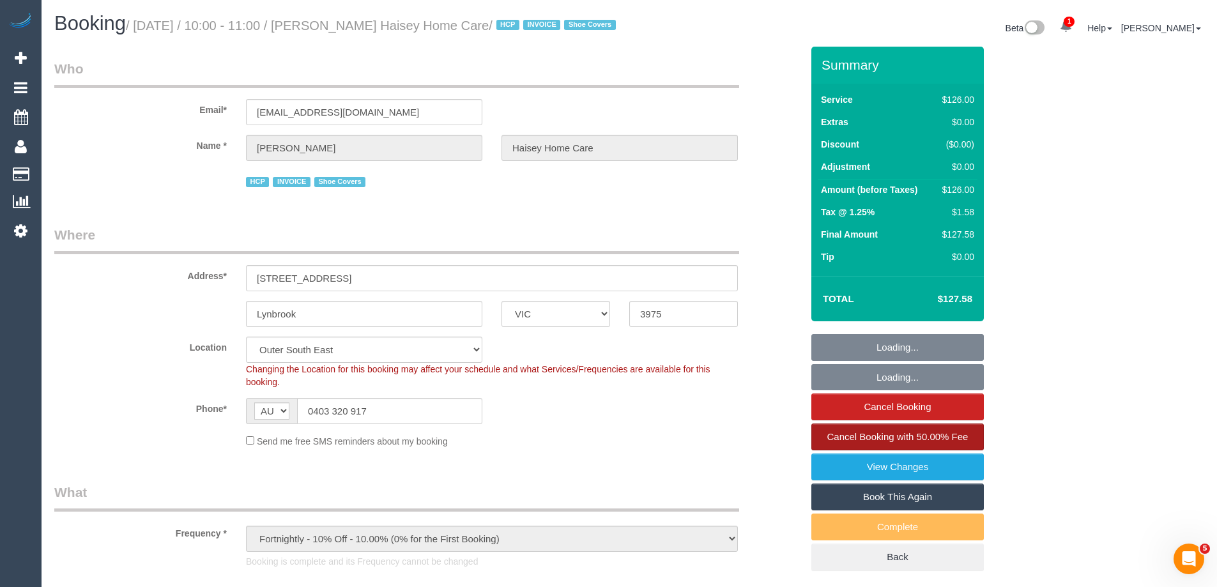
click at [877, 442] on span "Cancel Booking with 50.00% Fee" at bounding box center [897, 436] width 141 height 11
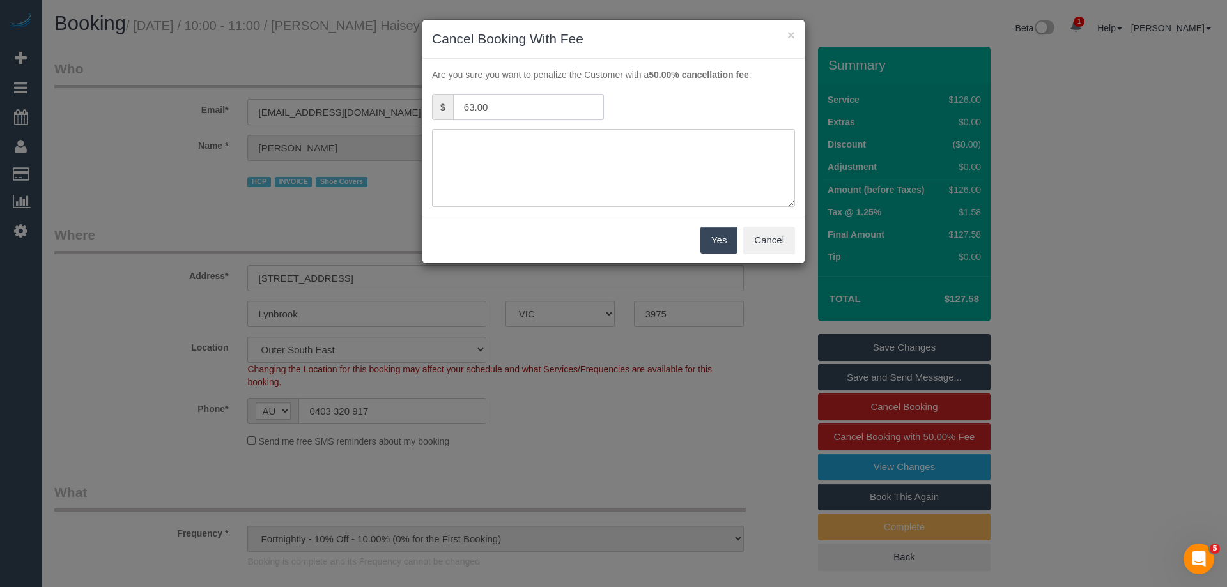
click at [505, 112] on input "63.00" at bounding box center [528, 107] width 151 height 26
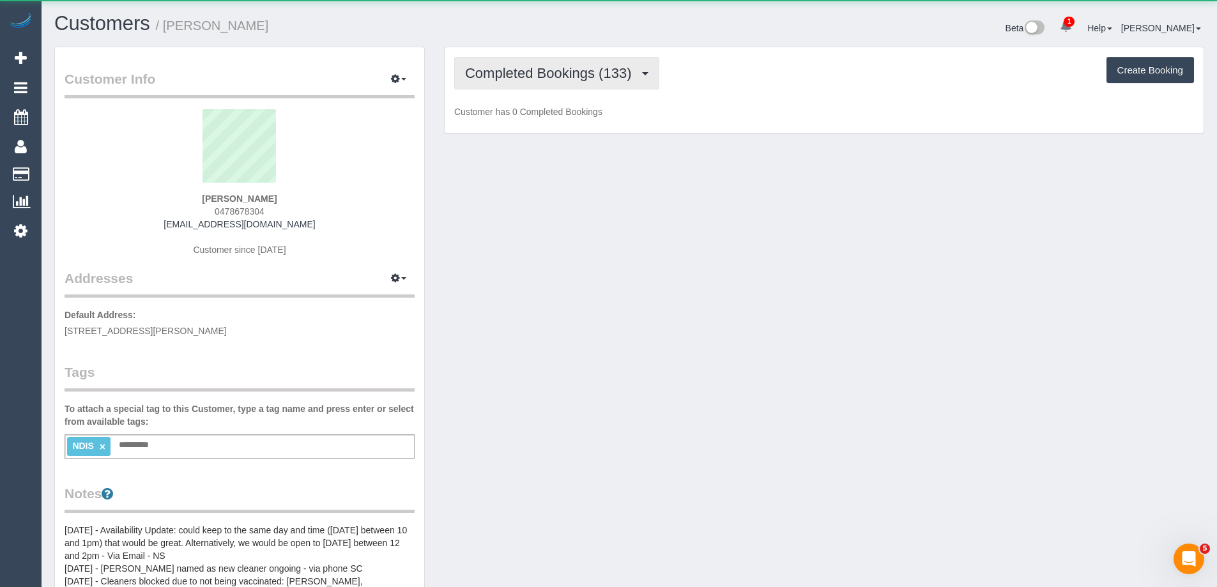
click at [540, 70] on span "Completed Bookings (133)" at bounding box center [551, 73] width 172 height 16
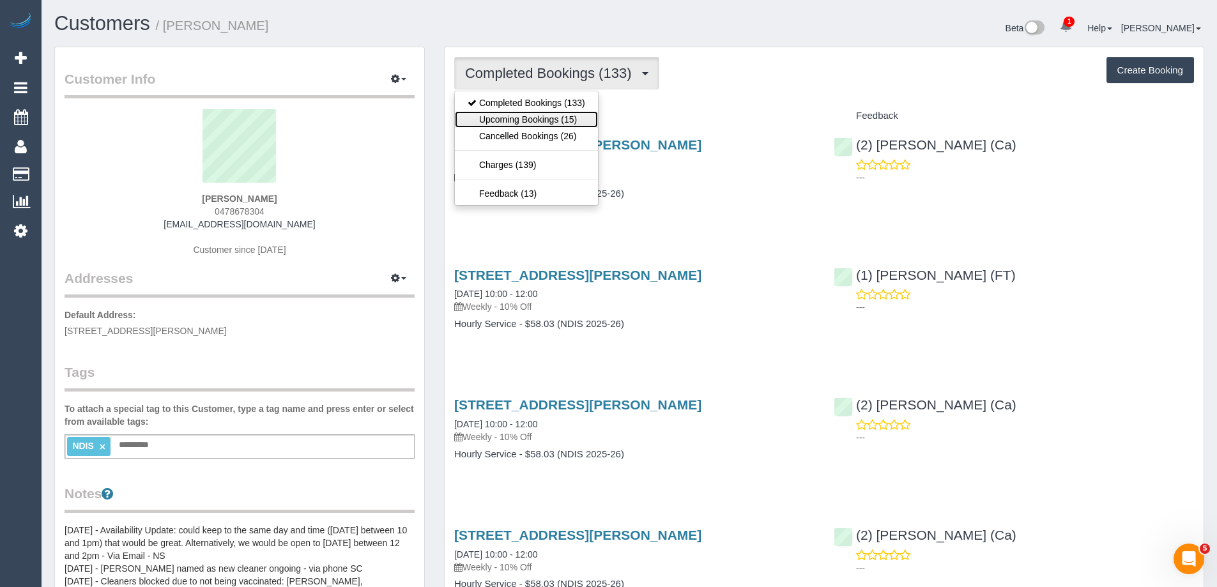
click at [567, 118] on link "Upcoming Bookings (15)" at bounding box center [526, 119] width 143 height 17
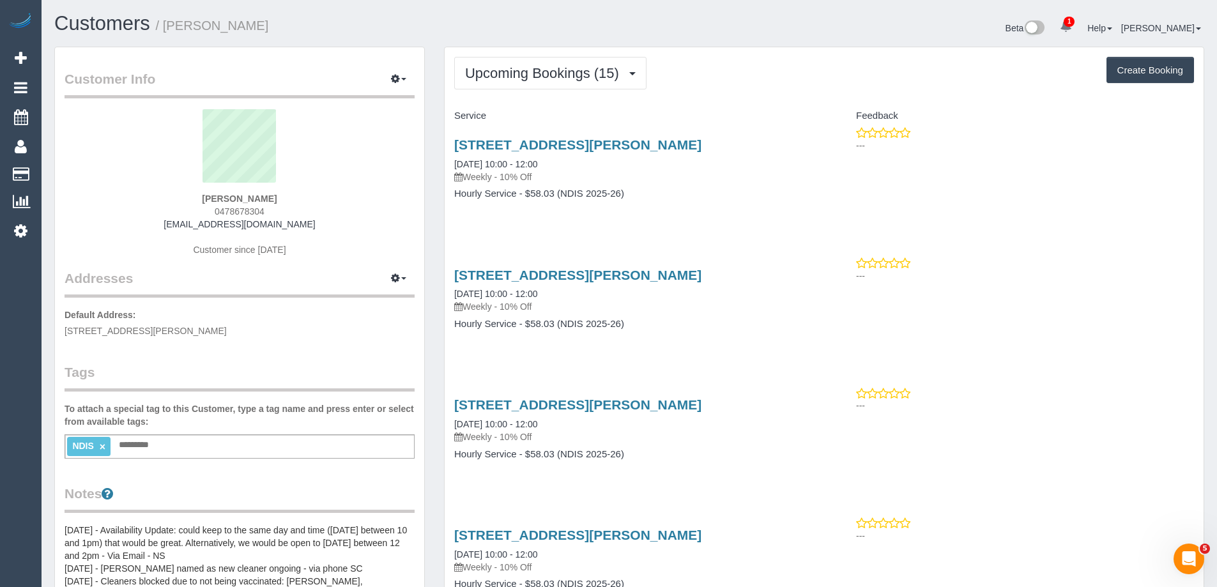
copy strong "Melodye Sartori"
copy div "Melodye Sartori 0478678304"
drag, startPoint x: 183, startPoint y: 195, endPoint x: 323, endPoint y: 206, distance: 140.4
click at [323, 206] on div "Melodye Sartori 0478678304 melissartakada@gmail.com Customer since 2022" at bounding box center [240, 189] width 350 height 160
drag, startPoint x: 329, startPoint y: 228, endPoint x: 166, endPoint y: 229, distance: 162.9
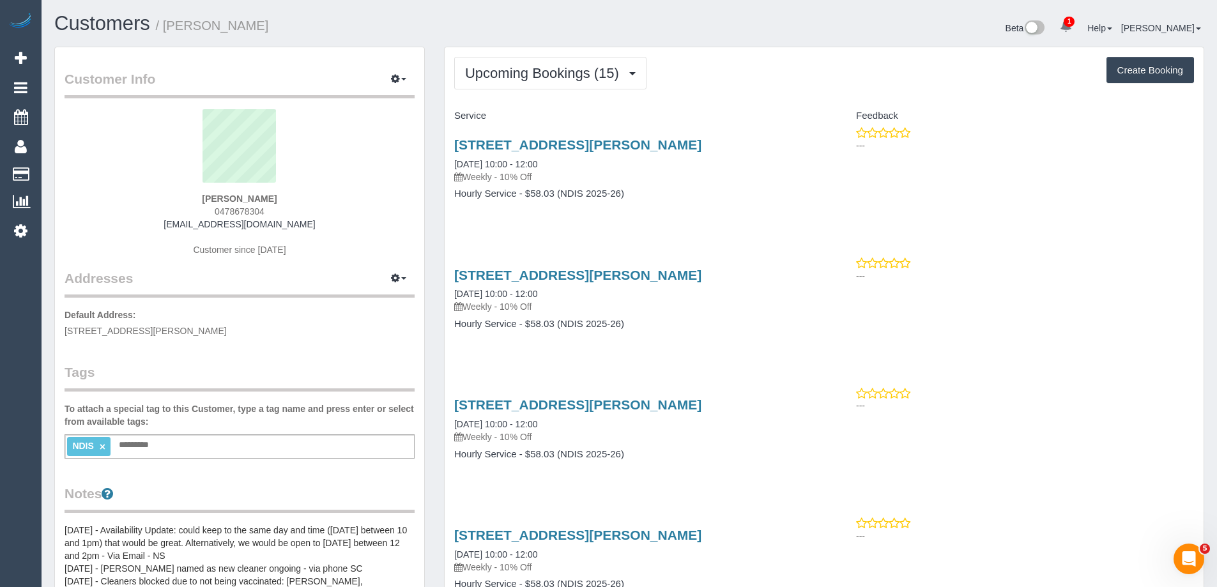
click at [166, 229] on div "Melodye Sartori 0478678304 melissartakada@gmail.com Customer since 2022" at bounding box center [240, 189] width 350 height 160
copy link "melissartakada@gmail.com"
click at [297, 220] on div "Melodye Sartori 0478678304 melissartakada@gmail.com Customer since 2022" at bounding box center [240, 189] width 350 height 160
drag, startPoint x: 310, startPoint y: 224, endPoint x: 153, endPoint y: 229, distance: 157.2
click at [153, 229] on div "Melodye Sartori 0478678304 melissartakada@gmail.com Customer since 2022" at bounding box center [240, 189] width 350 height 160
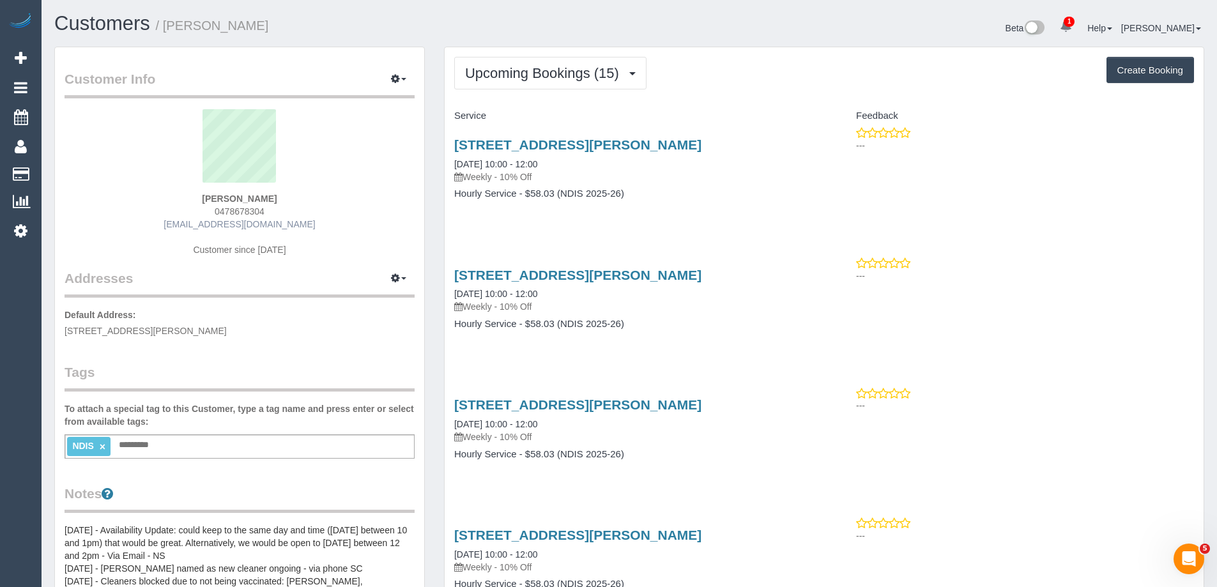
copy link "melissartakada@gmail.com"
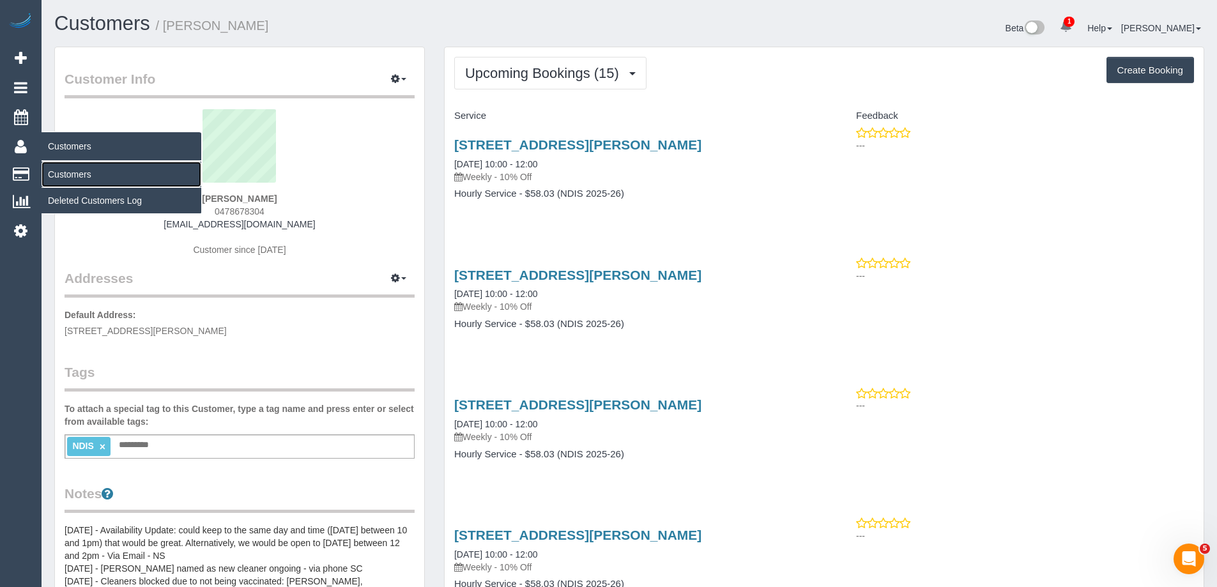
click at [63, 173] on link "Customers" at bounding box center [122, 175] width 160 height 26
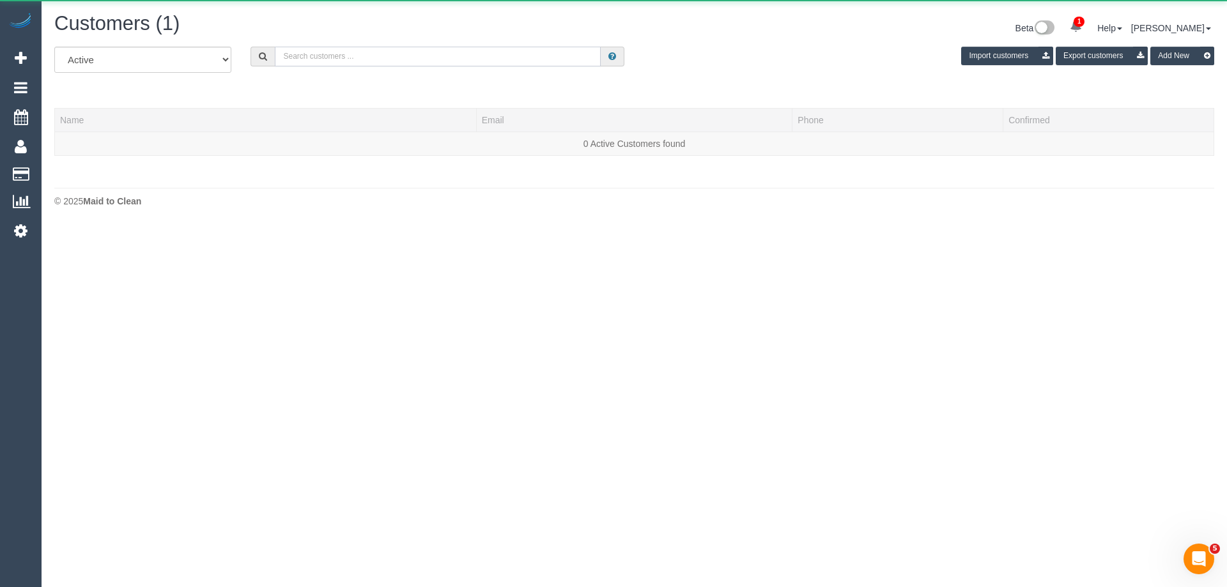
click at [481, 61] on input "text" at bounding box center [438, 57] width 326 height 20
paste input "61403680726"
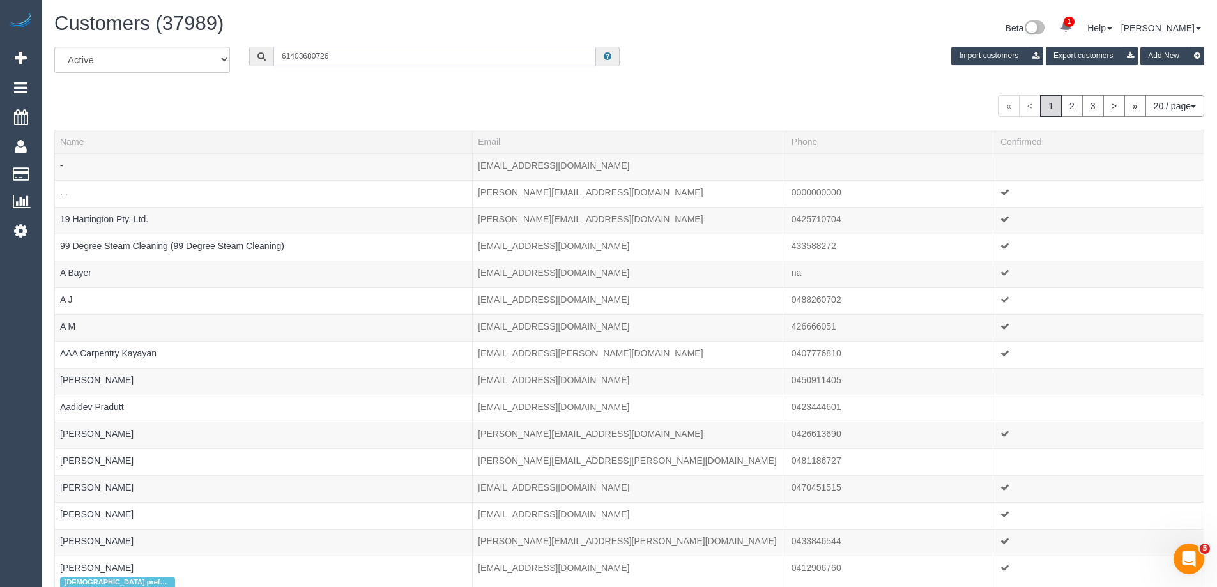
drag, startPoint x: 291, startPoint y: 54, endPoint x: 208, endPoint y: 54, distance: 82.4
click at [208, 54] on div "All Active Archived 61403680726 Import customers Export customers Add New" at bounding box center [629, 65] width 1169 height 36
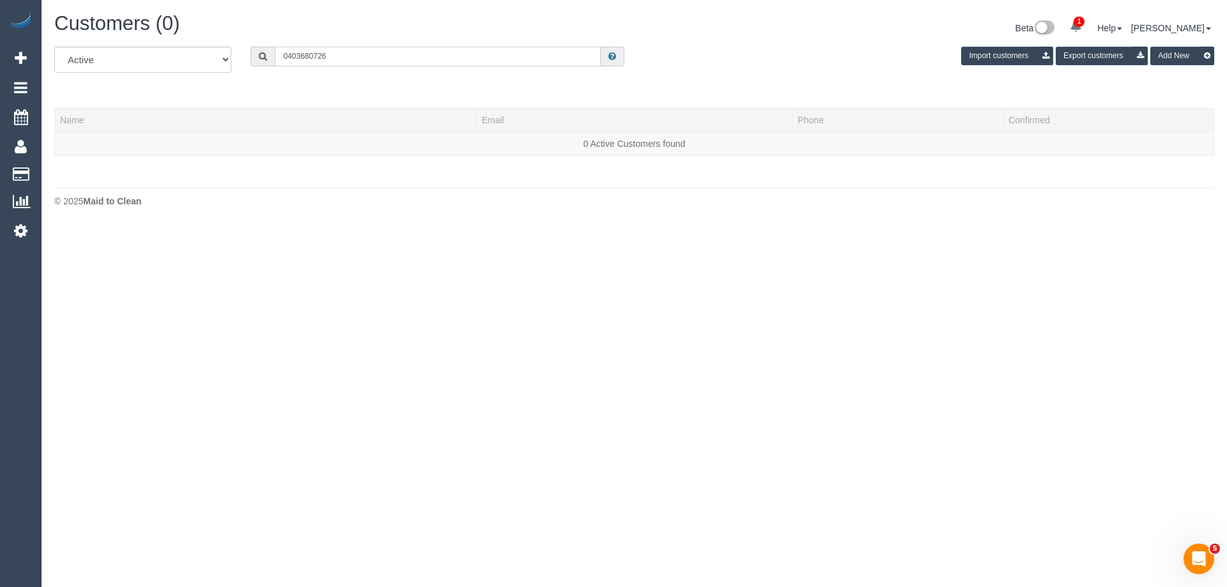
click at [302, 60] on input "0403680726" at bounding box center [438, 57] width 326 height 20
click at [316, 56] on input "0403 680726" at bounding box center [438, 57] width 326 height 20
click at [338, 54] on input "0403 680 726" at bounding box center [438, 57] width 326 height 20
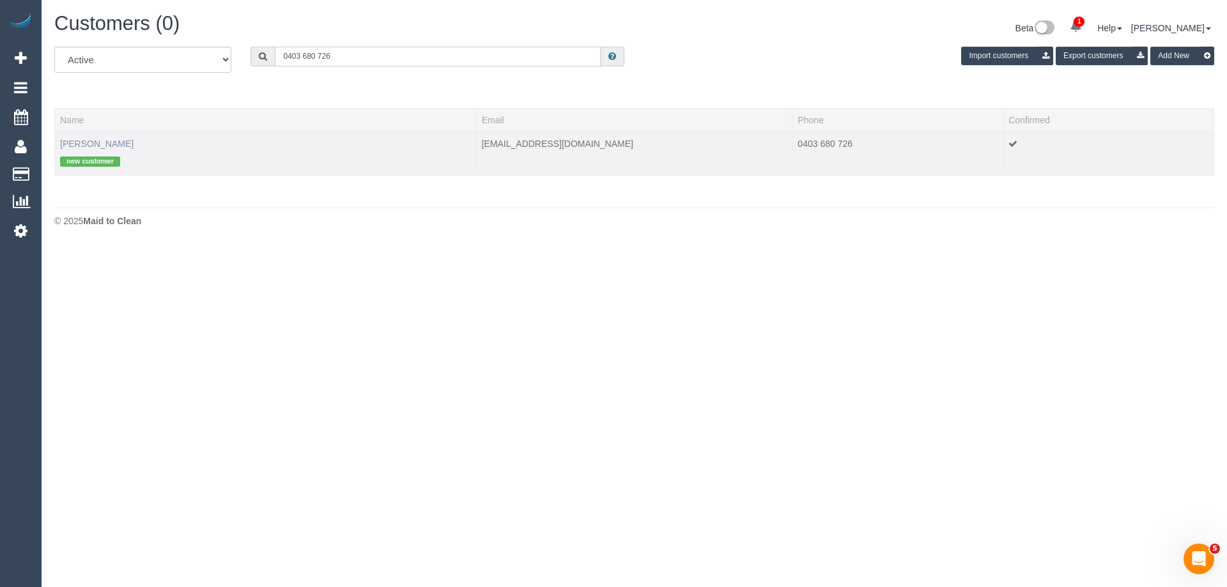
type input "0403 680 726"
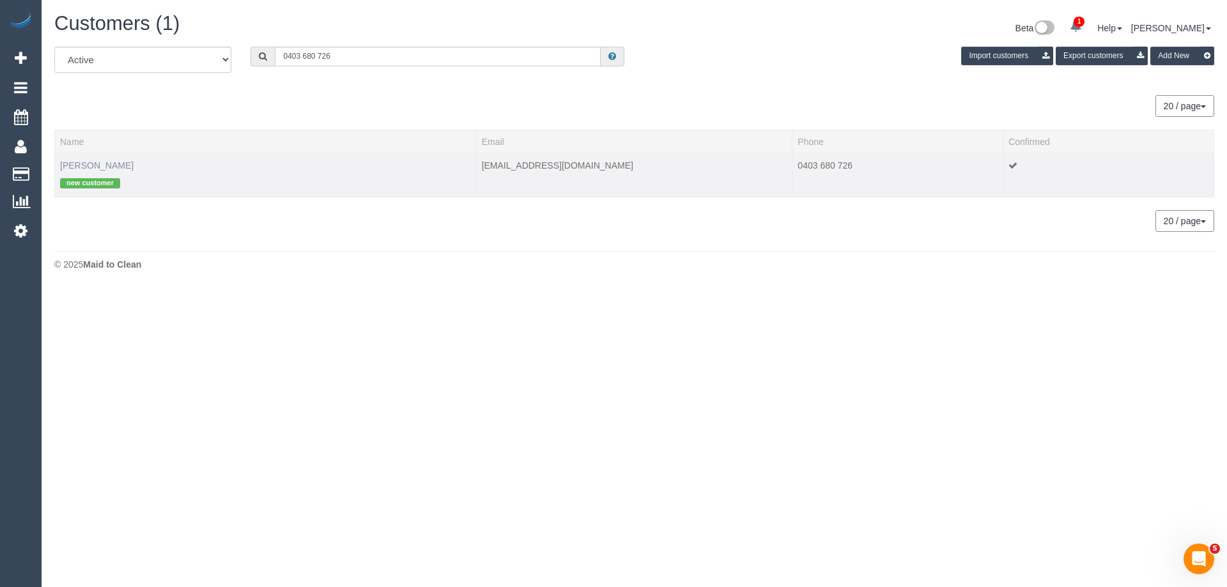
click at [105, 144] on th "Name" at bounding box center [266, 142] width 422 height 24
click at [102, 167] on link "Natasha Newton" at bounding box center [96, 165] width 73 height 10
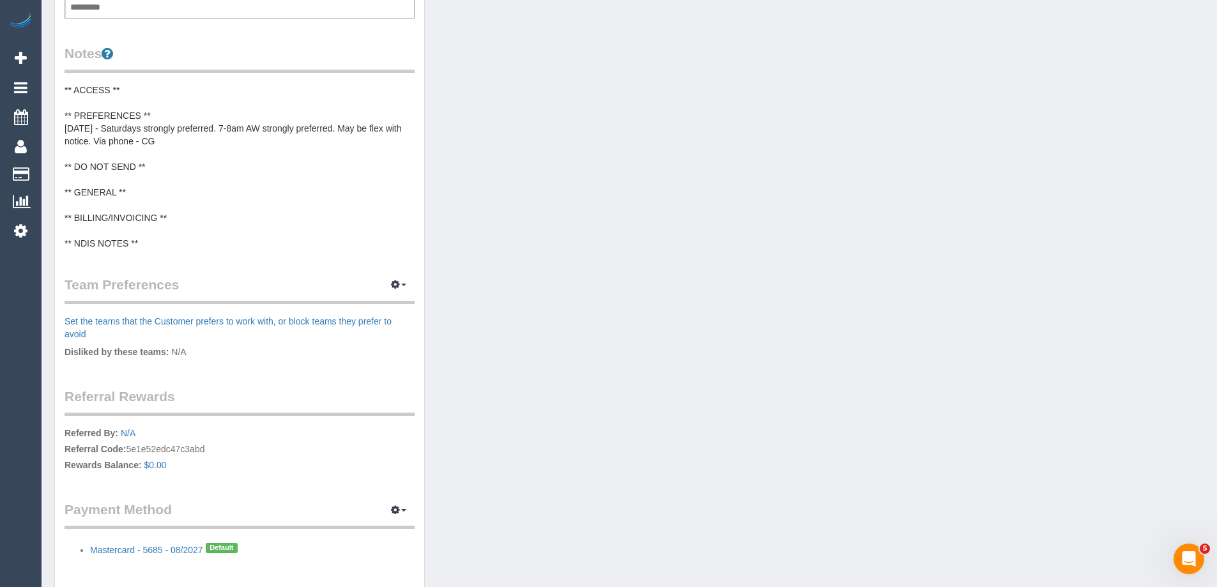
scroll to position [500, 0]
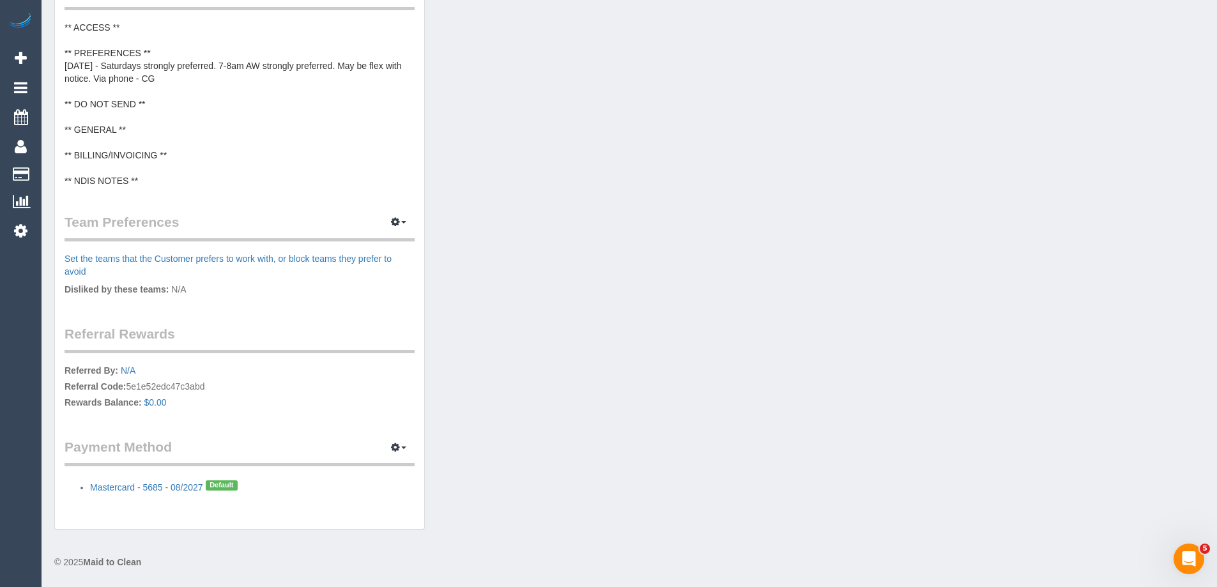
drag, startPoint x: 88, startPoint y: 473, endPoint x: 256, endPoint y: 480, distance: 168.1
click at [256, 479] on div "Payment Method View Payment Methods Add Credit/Debit Card Change Stripe ID: cus…" at bounding box center [240, 466] width 350 height 56
click at [260, 493] on li "Mastercard - 5685 - 08/2027 Default" at bounding box center [252, 485] width 325 height 17
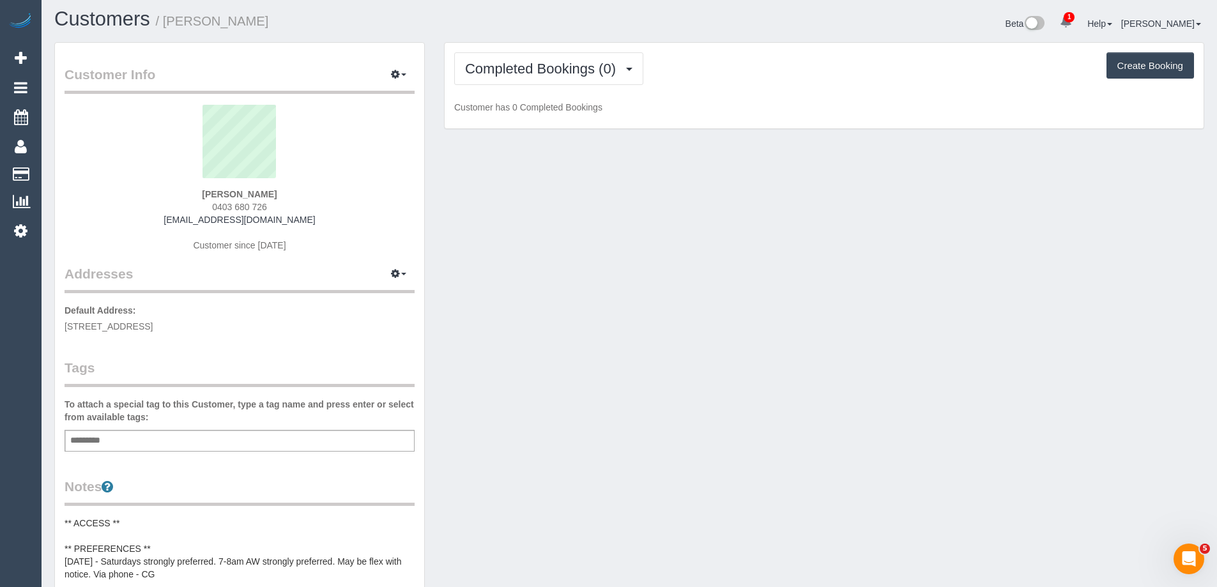
scroll to position [0, 0]
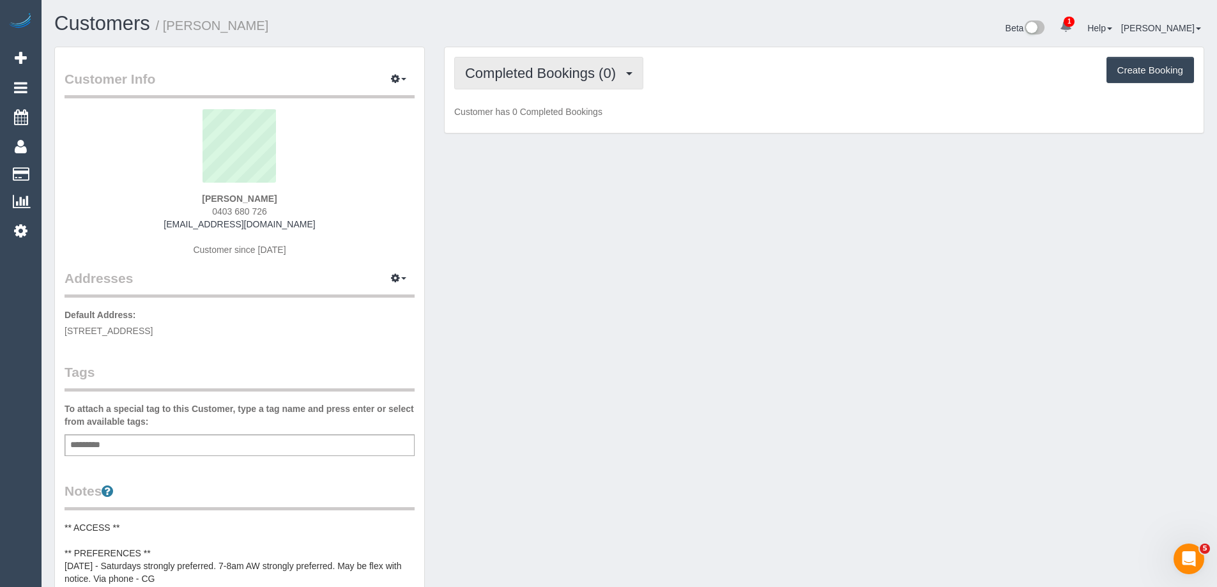
click at [498, 83] on button "Completed Bookings (0)" at bounding box center [548, 73] width 189 height 33
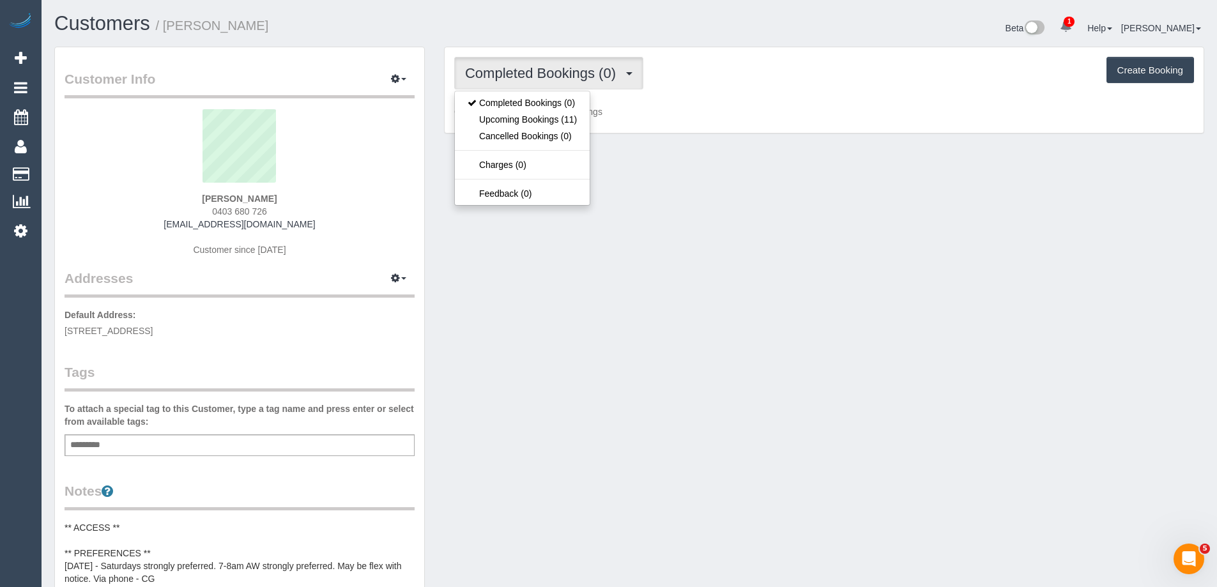
click at [344, 265] on div "Natasha Newton 0403 680 726 natashaleighpt@gmail.com Customer since 2025" at bounding box center [240, 189] width 350 height 160
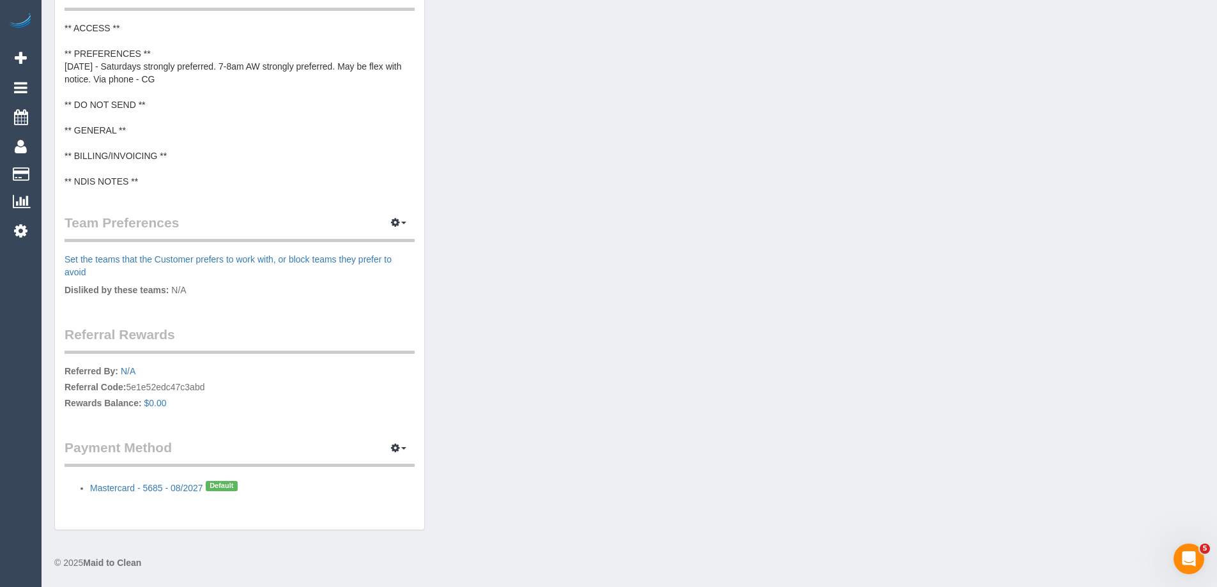
scroll to position [500, 0]
click at [396, 450] on icon "button" at bounding box center [395, 447] width 9 height 8
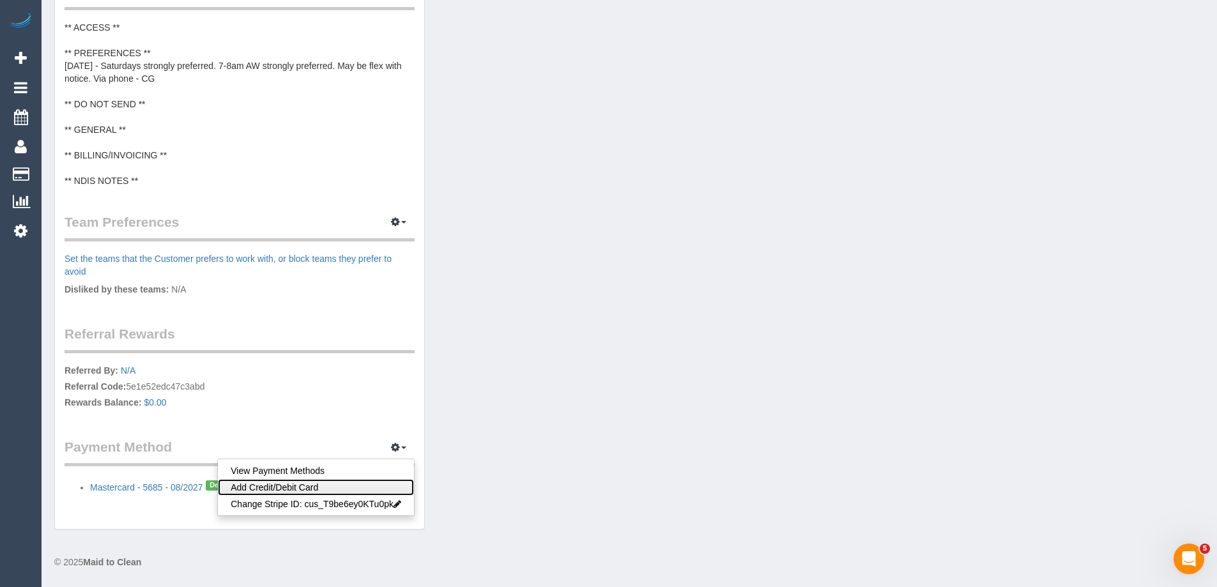
click at [284, 490] on link "Add Credit/Debit Card" at bounding box center [316, 487] width 196 height 17
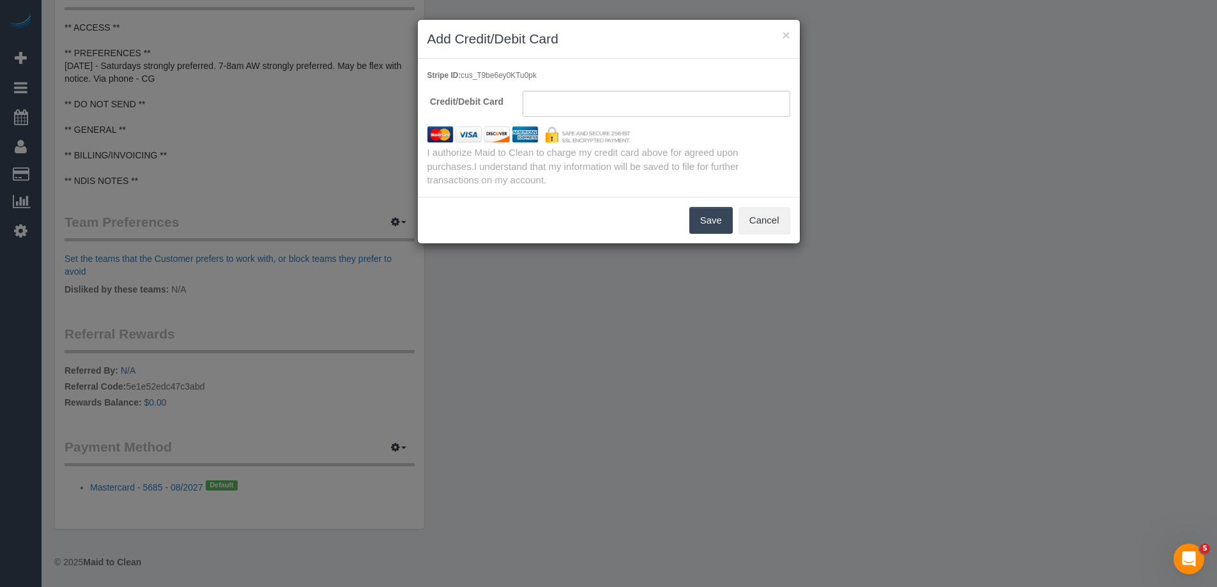
scroll to position [487, 0]
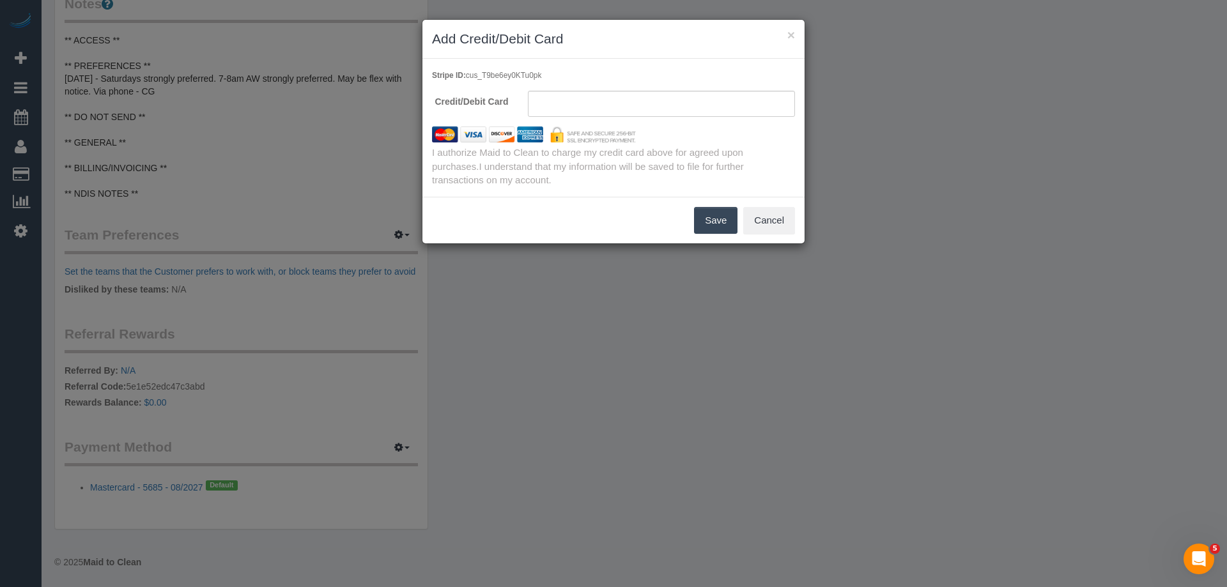
click at [712, 221] on button "Save" at bounding box center [715, 220] width 43 height 27
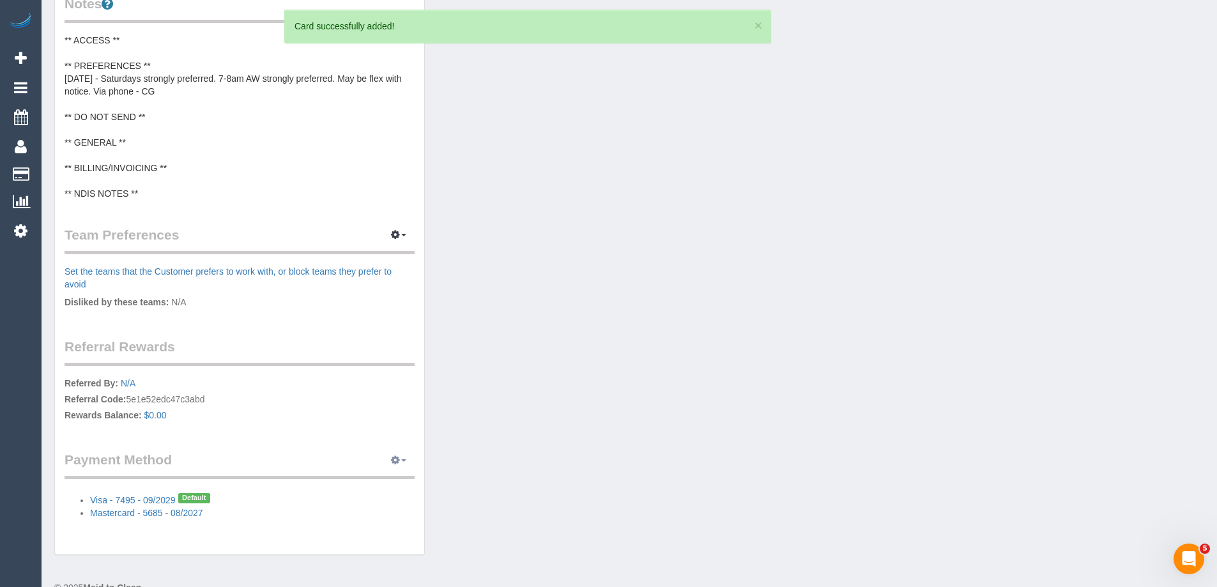
click at [397, 456] on icon "button" at bounding box center [395, 460] width 9 height 8
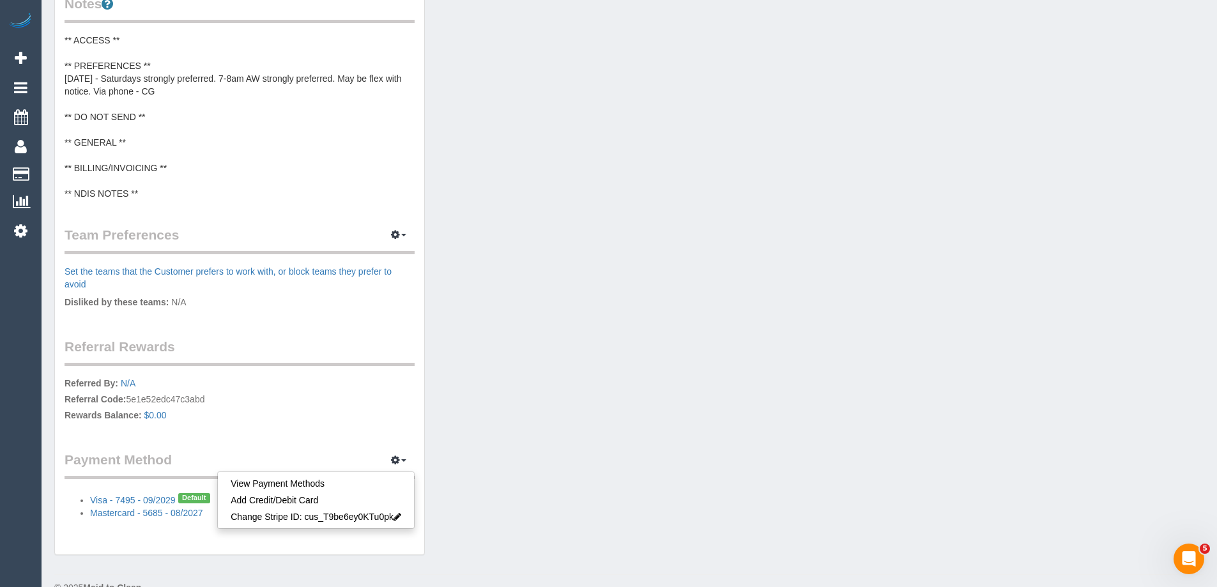
click at [305, 396] on p "Referred By: N/A Referral Code: 5e1e52edc47c3abd Rewards Balance: $0.00" at bounding box center [240, 401] width 350 height 48
click at [184, 448] on div "Customer Info Edit Contact Info Send Message Email Preferences Special Sales Ta…" at bounding box center [239, 57] width 369 height 995
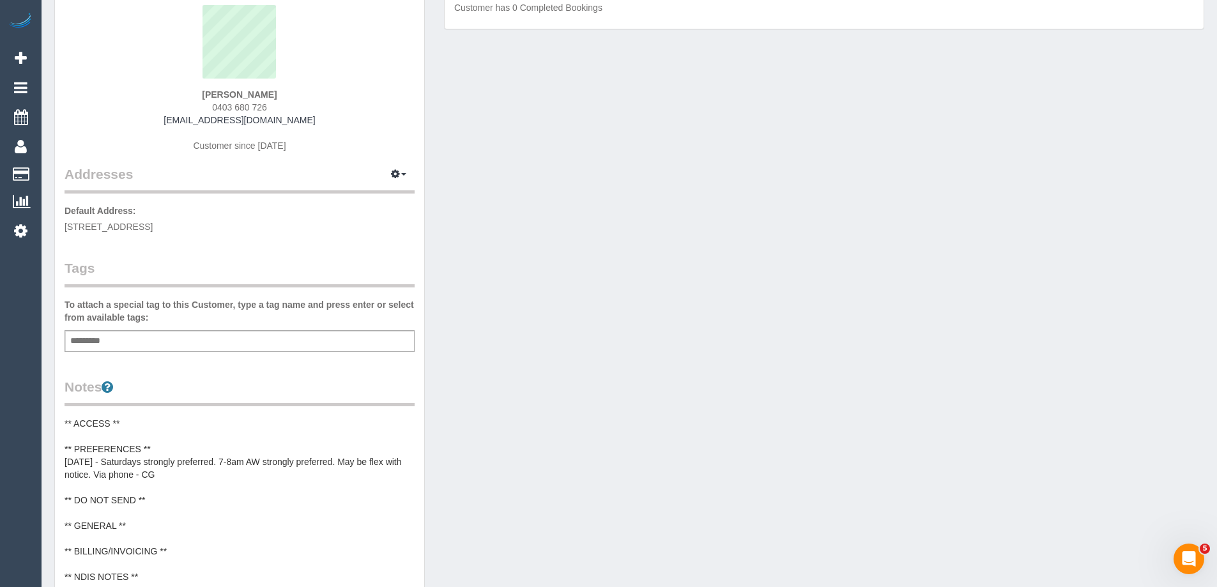
scroll to position [0, 0]
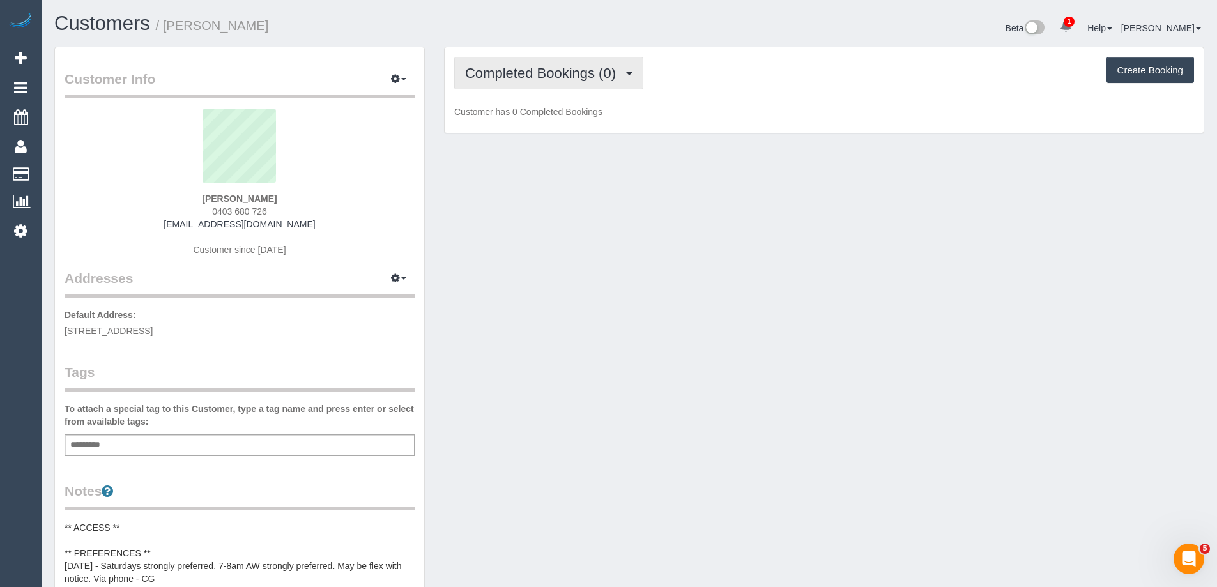
click at [510, 65] on button "Completed Bookings (0)" at bounding box center [548, 73] width 189 height 33
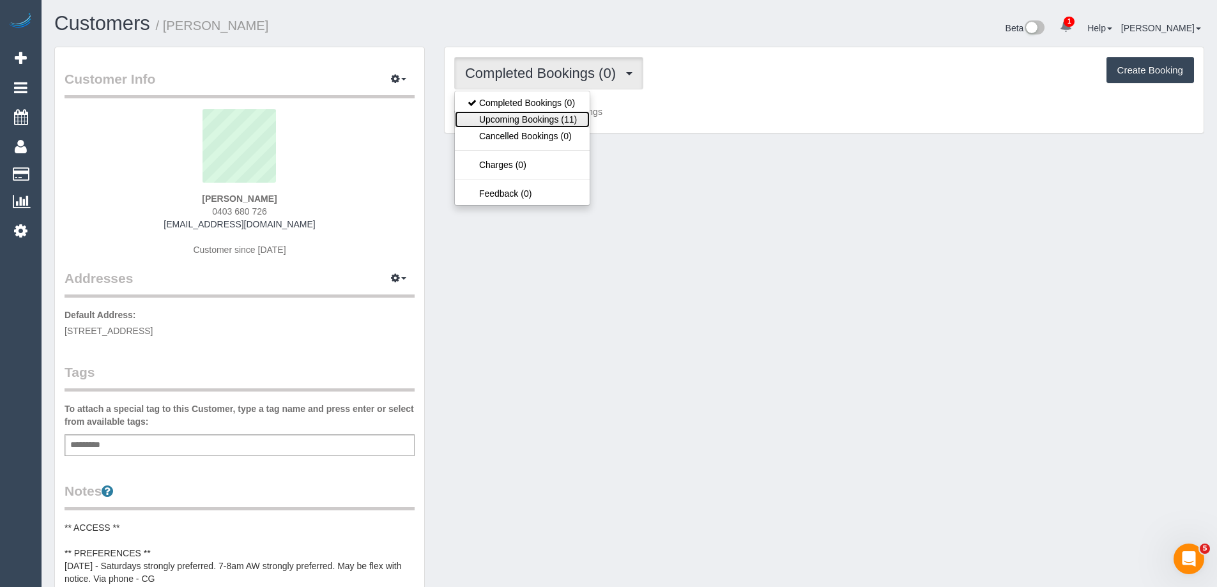
click at [510, 113] on link "Upcoming Bookings (11)" at bounding box center [522, 119] width 135 height 17
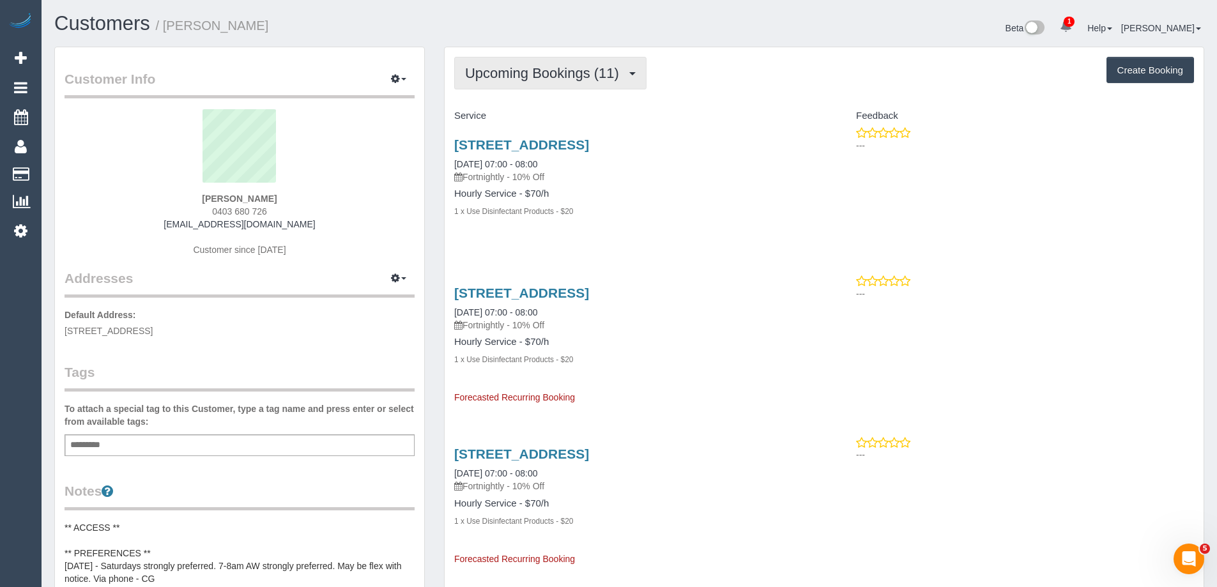
click at [537, 78] on span "Upcoming Bookings (11)" at bounding box center [545, 73] width 160 height 16
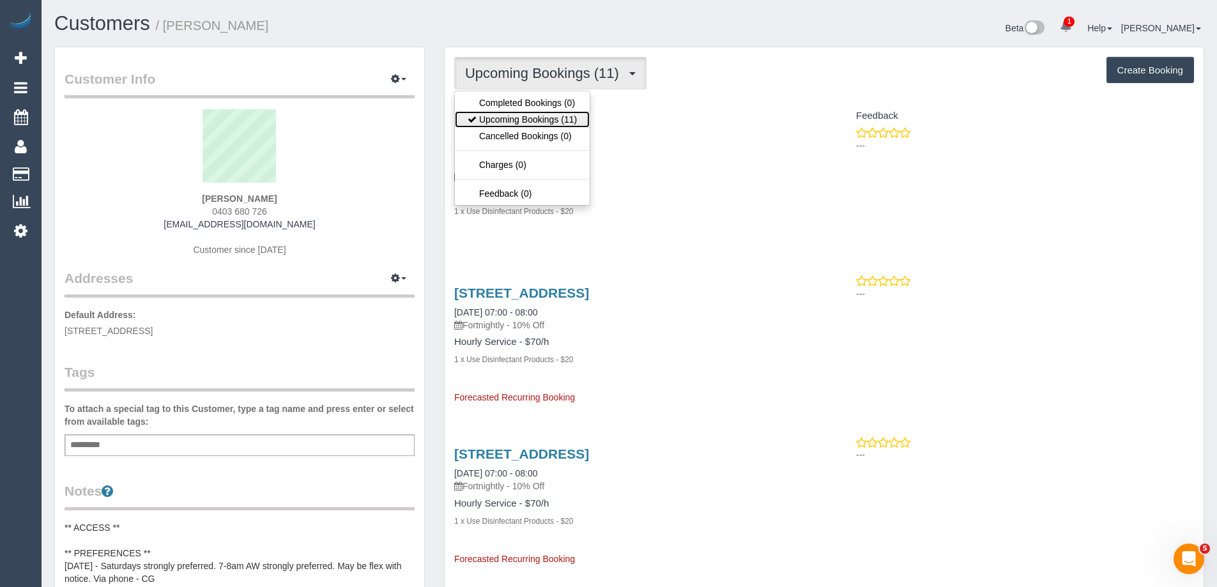
click at [539, 119] on link "Upcoming Bookings (11)" at bounding box center [522, 119] width 135 height 17
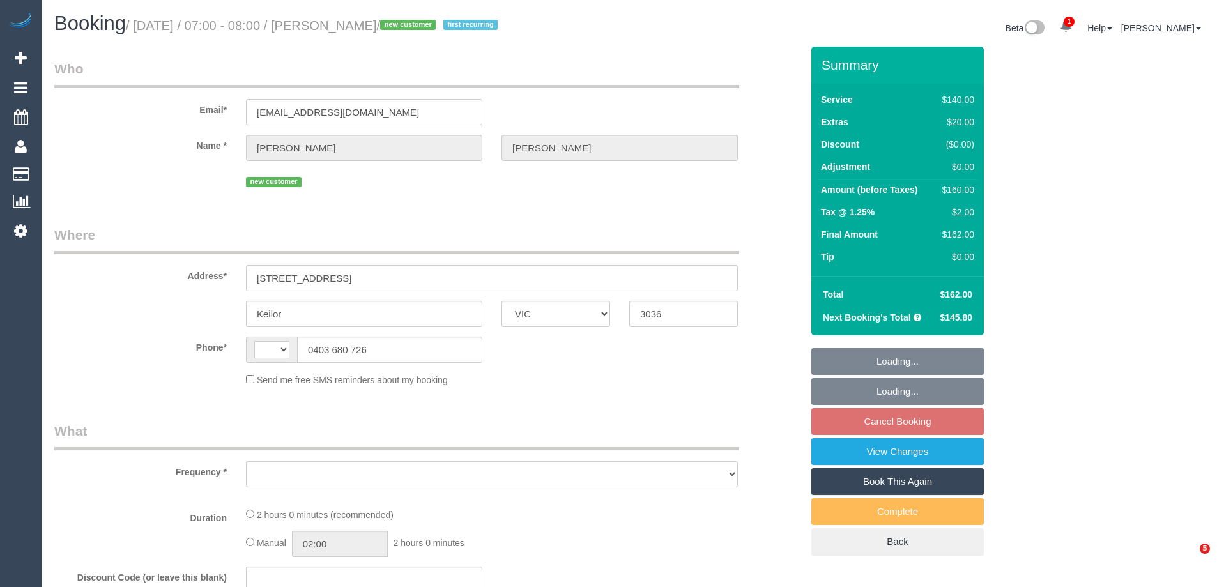
select select "VIC"
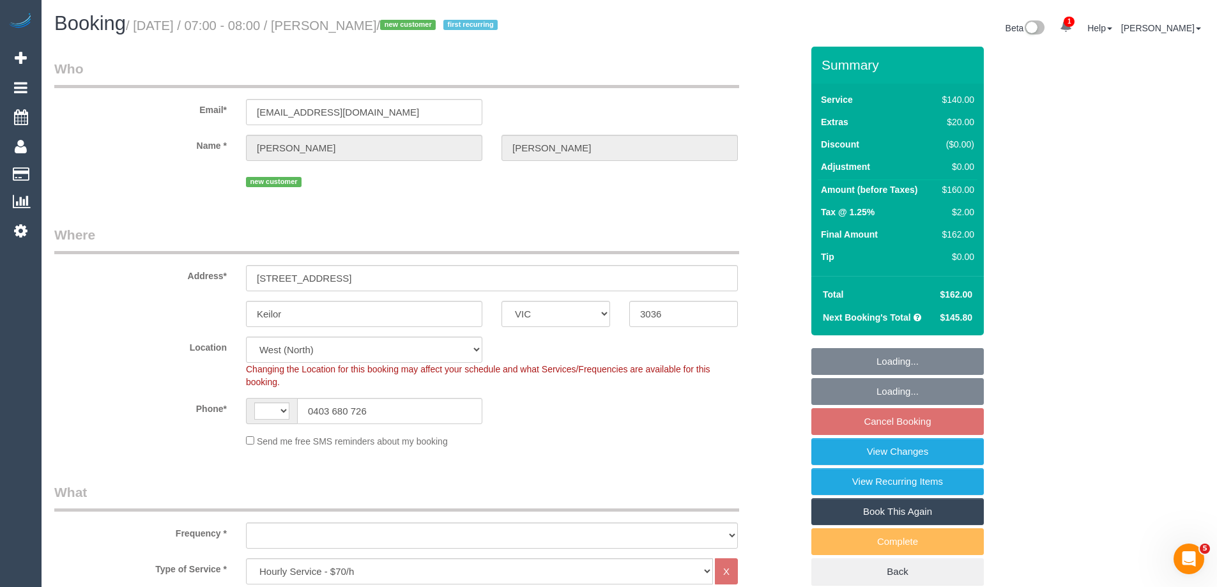
select select "string:stripe-pm_1SDIRO2GScqysDRVWr2nTltq"
select select "string:AU"
select select "object:892"
select select "number:27"
select select "number:14"
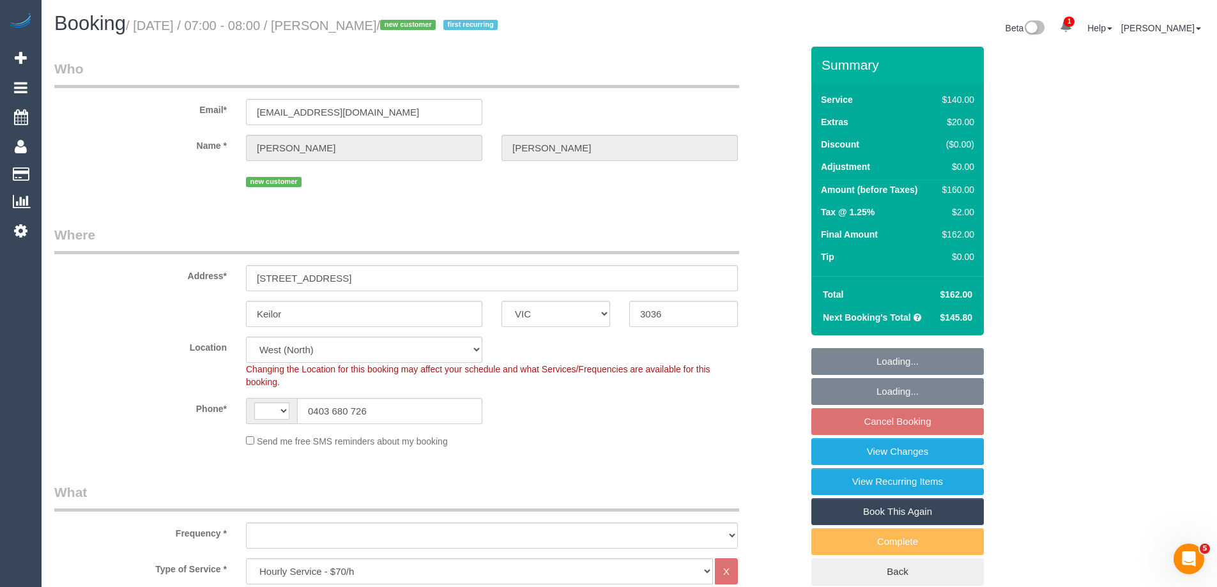
select select "number:19"
select select "number:25"
select select "number:34"
select select "object:1442"
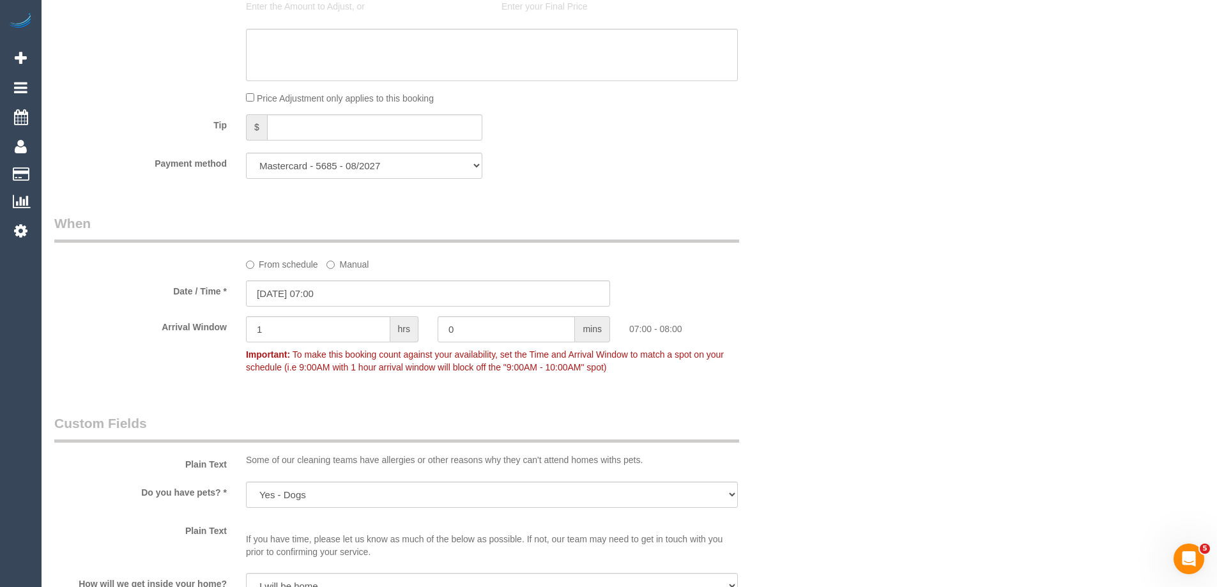
scroll to position [1106, 0]
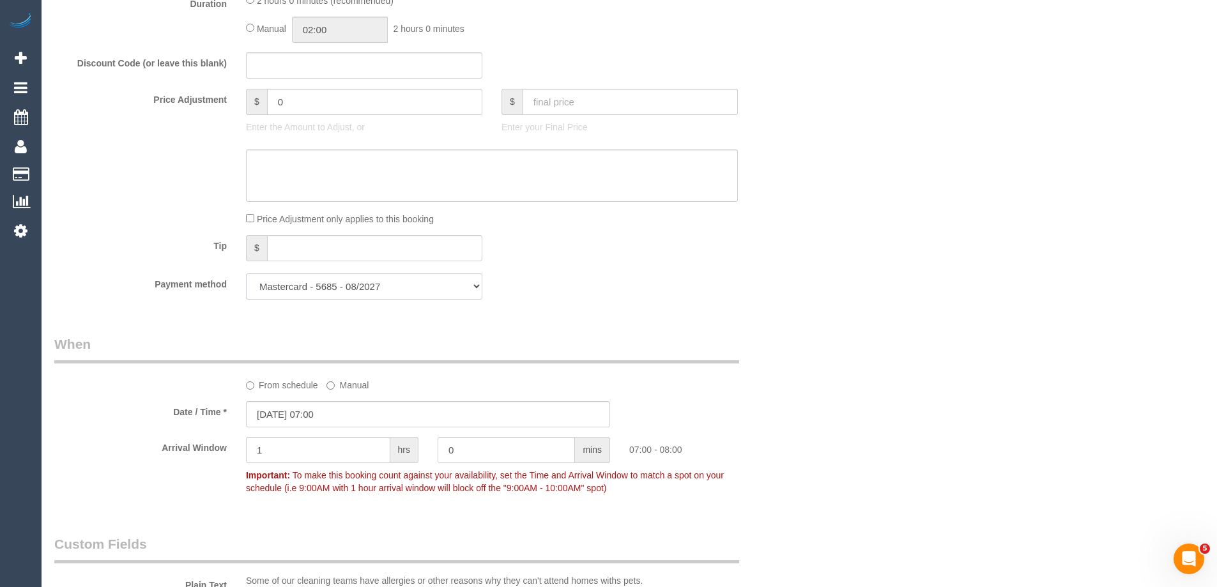
click at [363, 291] on select "Mastercard - 5685 - 08/2027 Visa - 7495 - 09/2029 (Default) Add Credit Card ───…" at bounding box center [364, 286] width 236 height 26
select select "string:stripe-pm_1SFPtQ2GScqysDRVG88wo898"
click at [246, 273] on select "Mastercard - 5685 - 08/2027 Visa - 7495 - 09/2029 (Default) Add Credit Card ───…" at bounding box center [364, 286] width 236 height 26
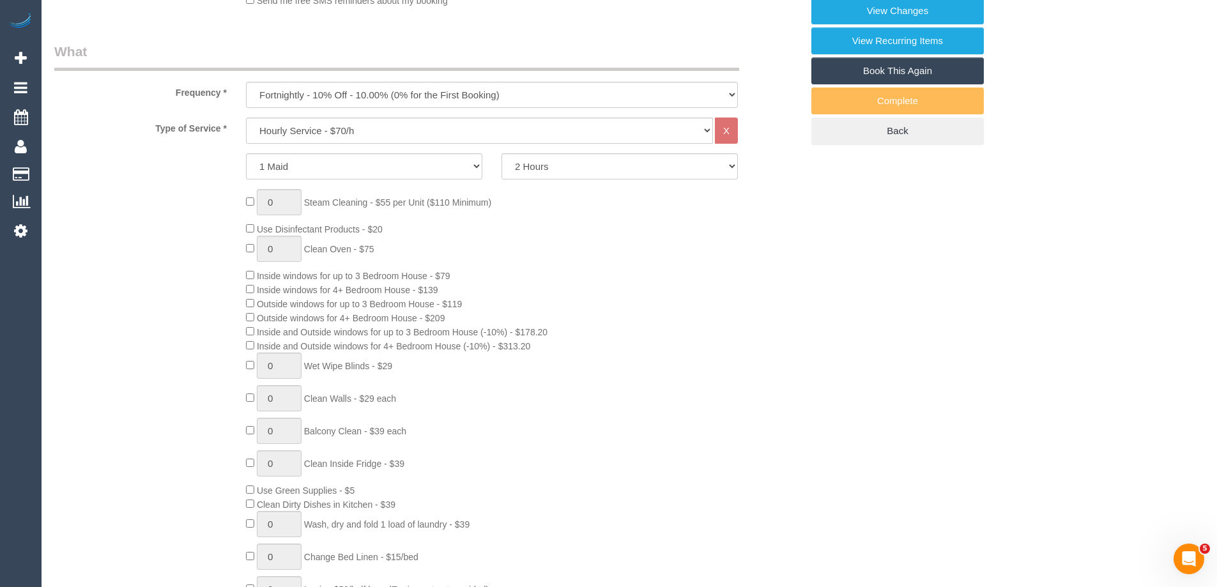
scroll to position [148, 0]
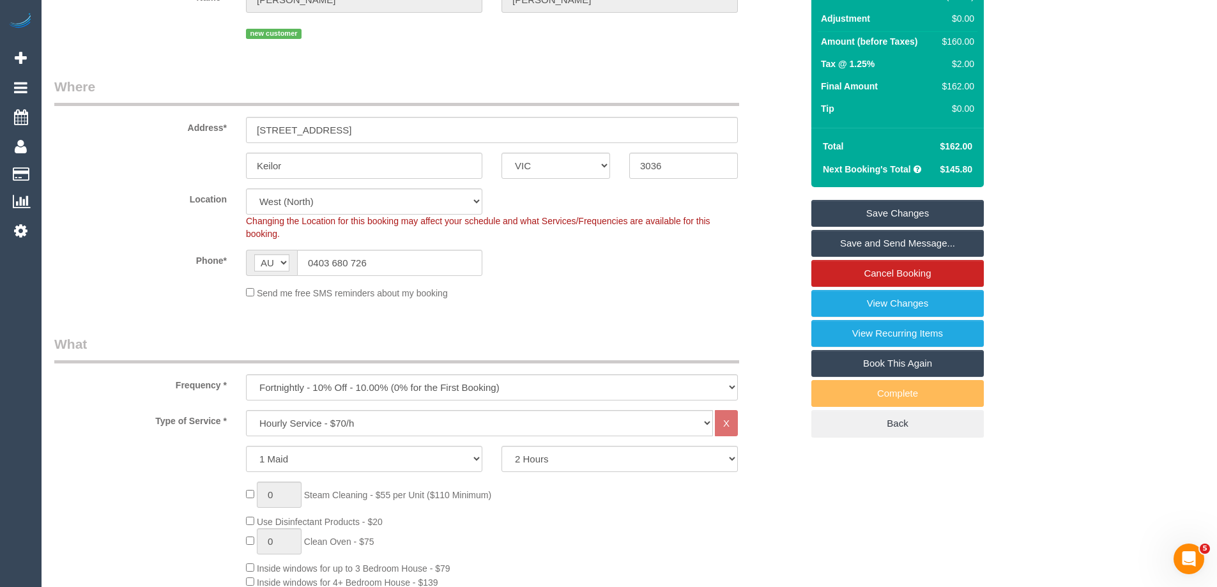
click at [909, 210] on link "Save Changes" at bounding box center [897, 213] width 172 height 27
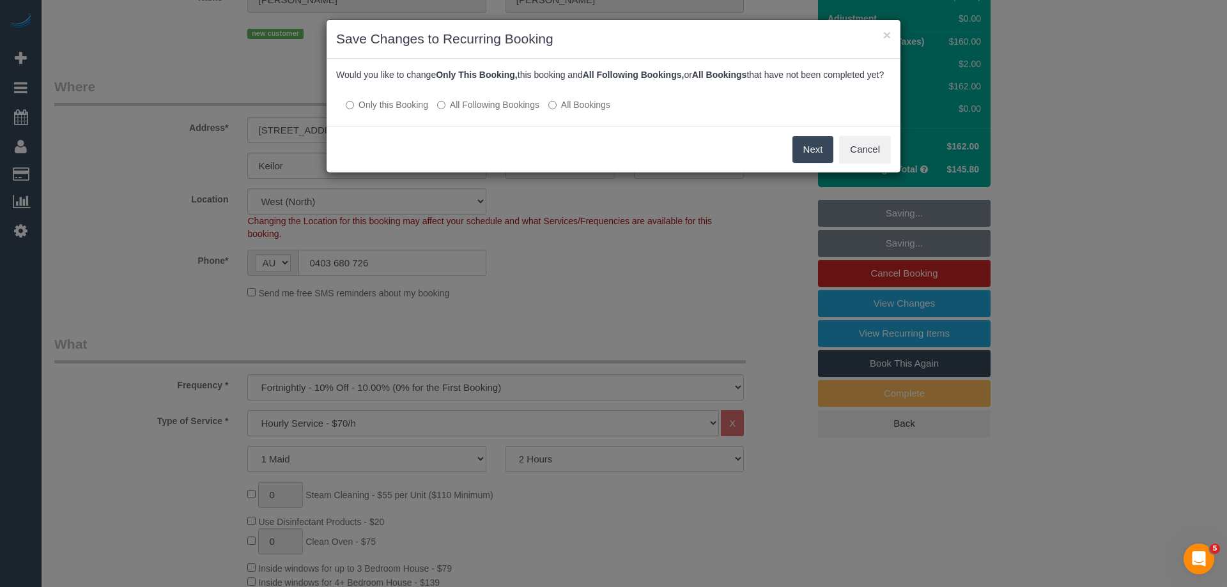
click at [474, 111] on label "All Following Bookings" at bounding box center [488, 104] width 102 height 13
click at [816, 162] on button "Save" at bounding box center [811, 149] width 43 height 27
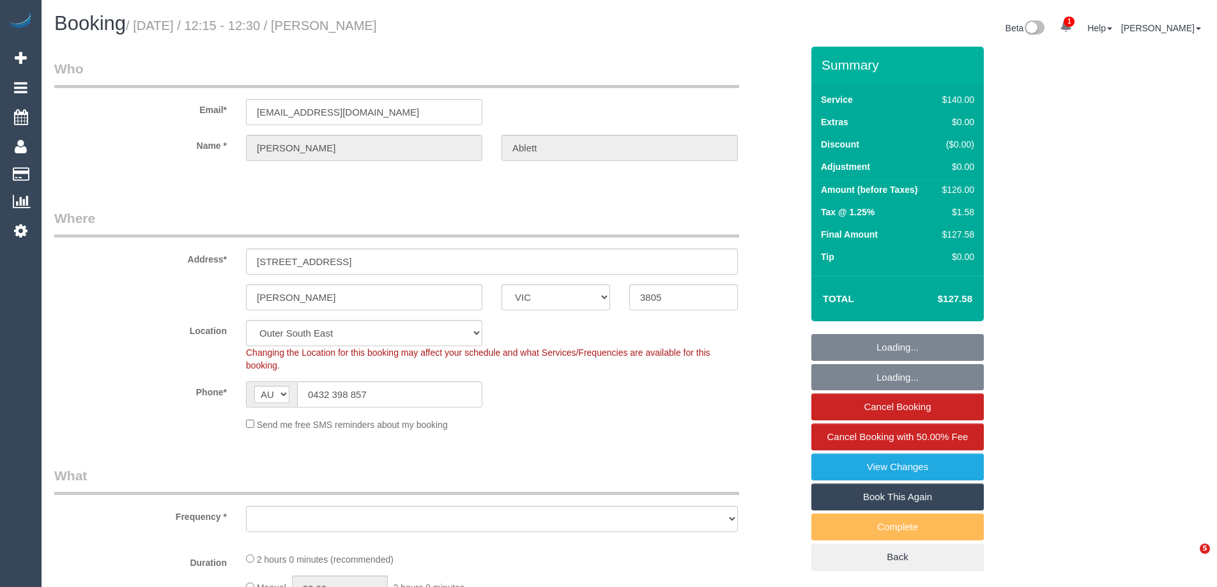
select select "VIC"
select select "string:stripe-pm_1RQzBa2GScqysDRVj8HqEay9"
select select "object:614"
select select "number:29"
select select "number:14"
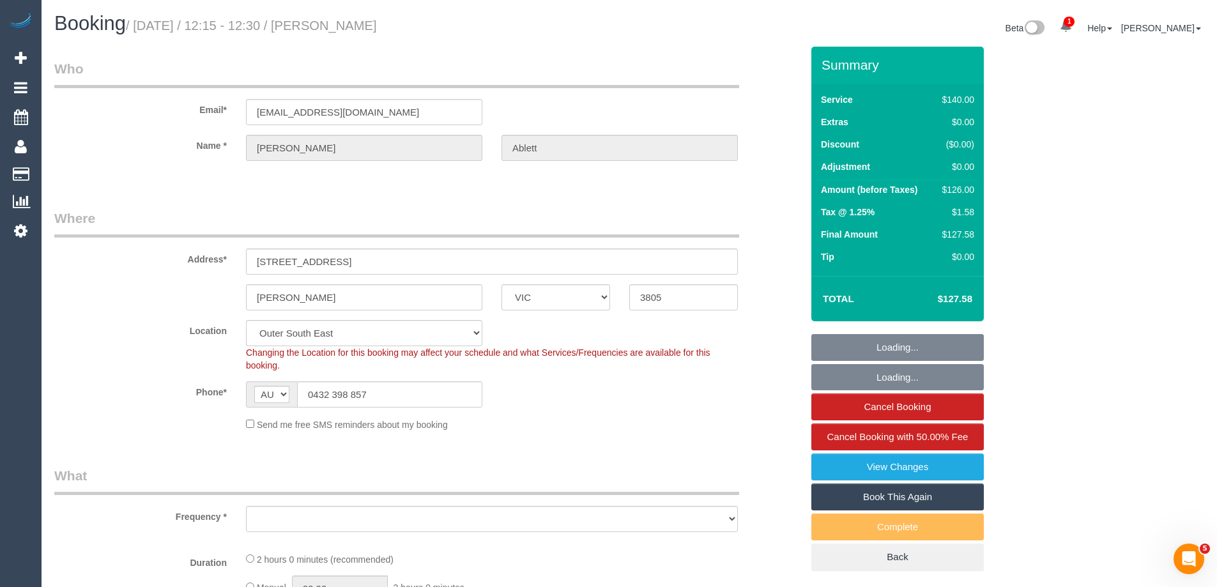
select select "number:19"
select select "number:23"
select select "number:33"
select select "number:12"
select select "object:1267"
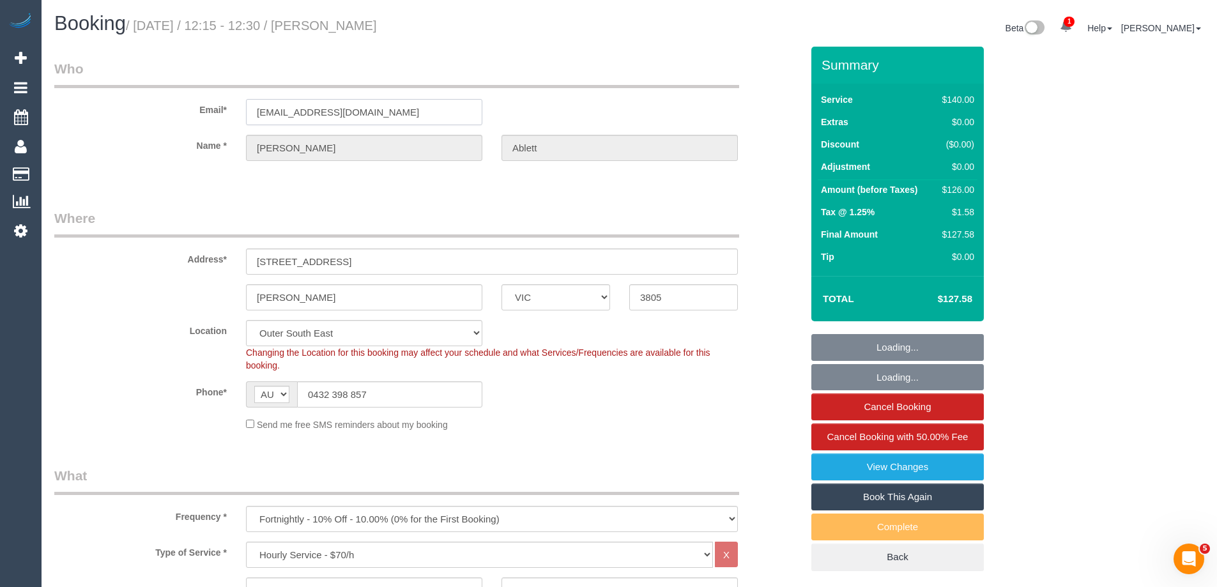
drag, startPoint x: 404, startPoint y: 116, endPoint x: 42, endPoint y: 105, distance: 361.8
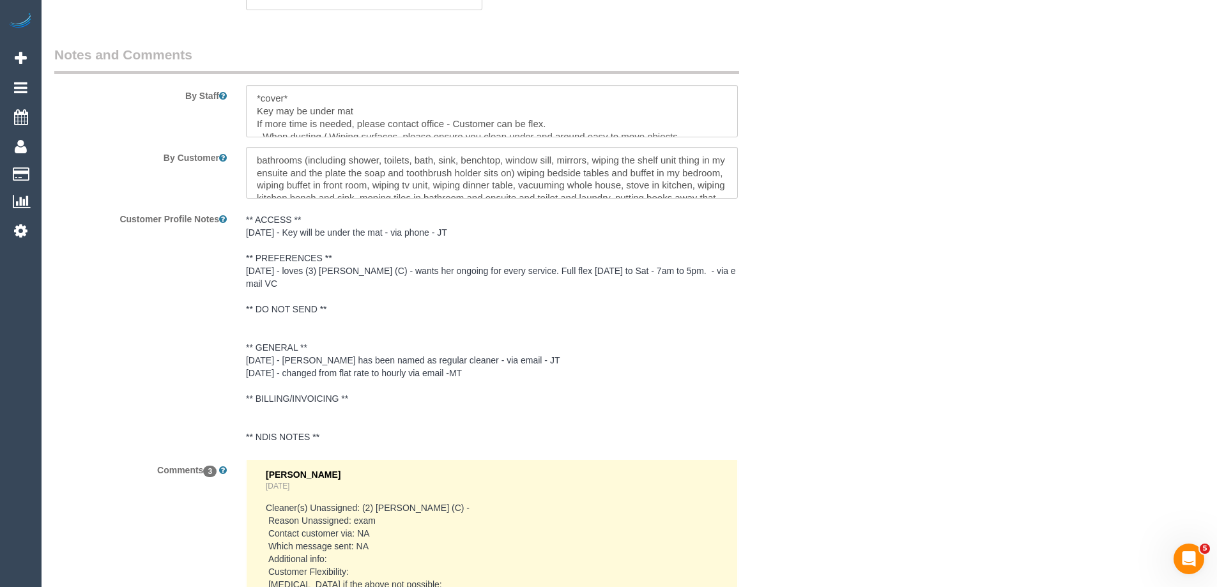
scroll to position [2492, 0]
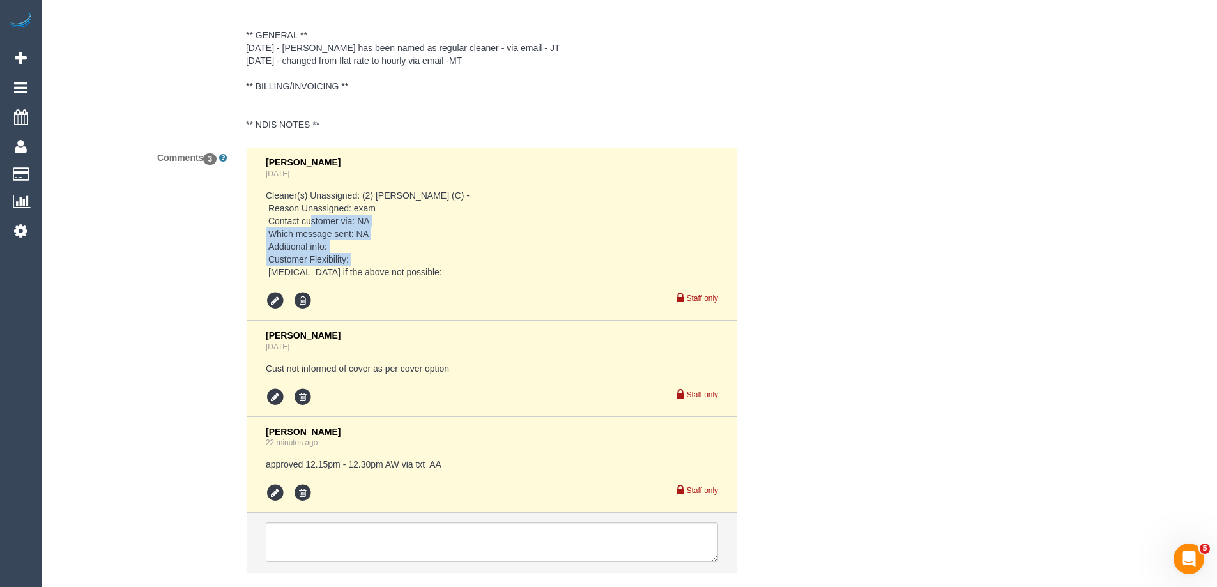
drag, startPoint x: 305, startPoint y: 220, endPoint x: 427, endPoint y: 254, distance: 126.6
click at [426, 254] on pre "Cleaner(s) Unassigned: (2) [PERSON_NAME] (C) - Reason Unassigned: exam Contact …" at bounding box center [492, 233] width 452 height 89
click at [430, 251] on pre "Cleaner(s) Unassigned: (2) [PERSON_NAME] (C) - Reason Unassigned: exam Contact …" at bounding box center [492, 233] width 452 height 89
click at [419, 243] on pre "Cleaner(s) Unassigned: (2) [PERSON_NAME] (C) - Reason Unassigned: exam Contact …" at bounding box center [492, 233] width 452 height 89
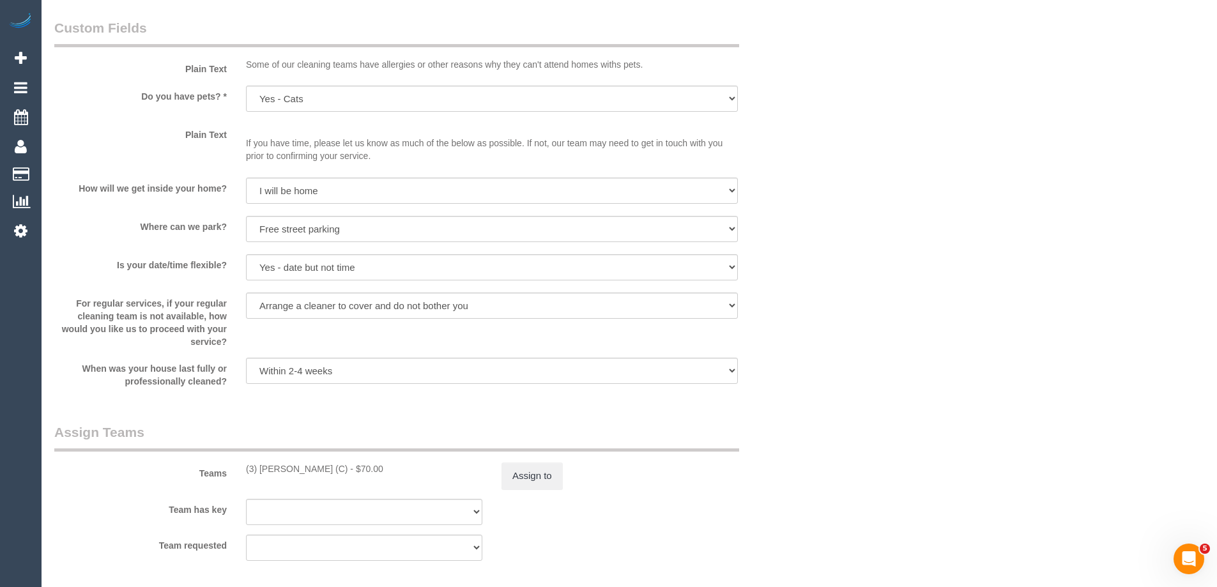
scroll to position [1597, 0]
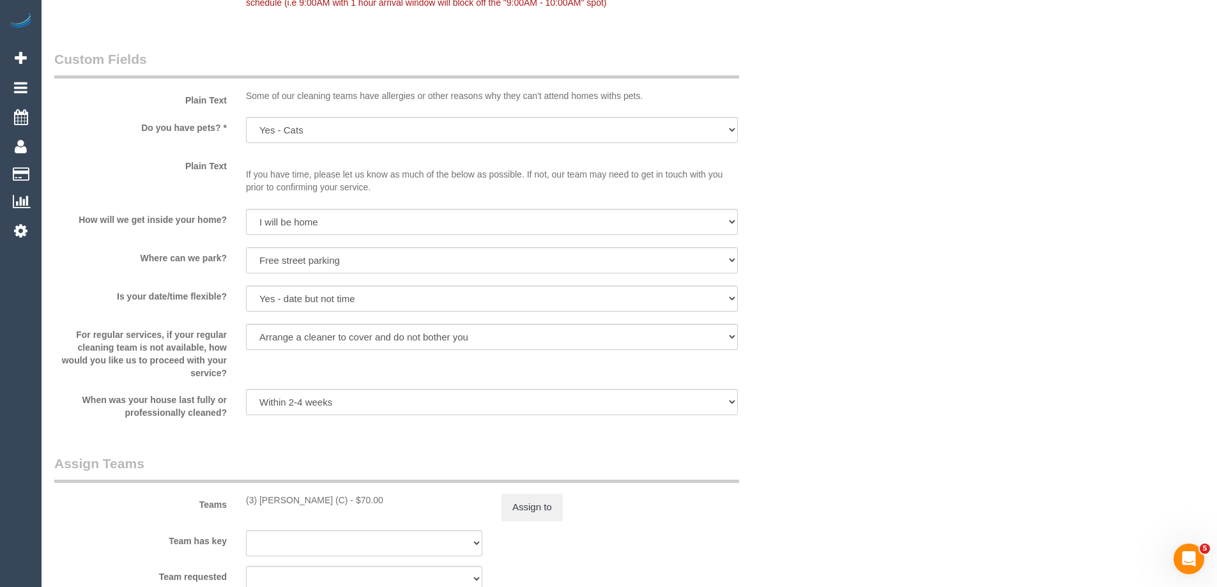
drag, startPoint x: 66, startPoint y: 333, endPoint x: 243, endPoint y: 374, distance: 181.5
click at [243, 374] on div "For regular services, if your regular cleaning team is not available, how would…" at bounding box center [428, 352] width 767 height 56
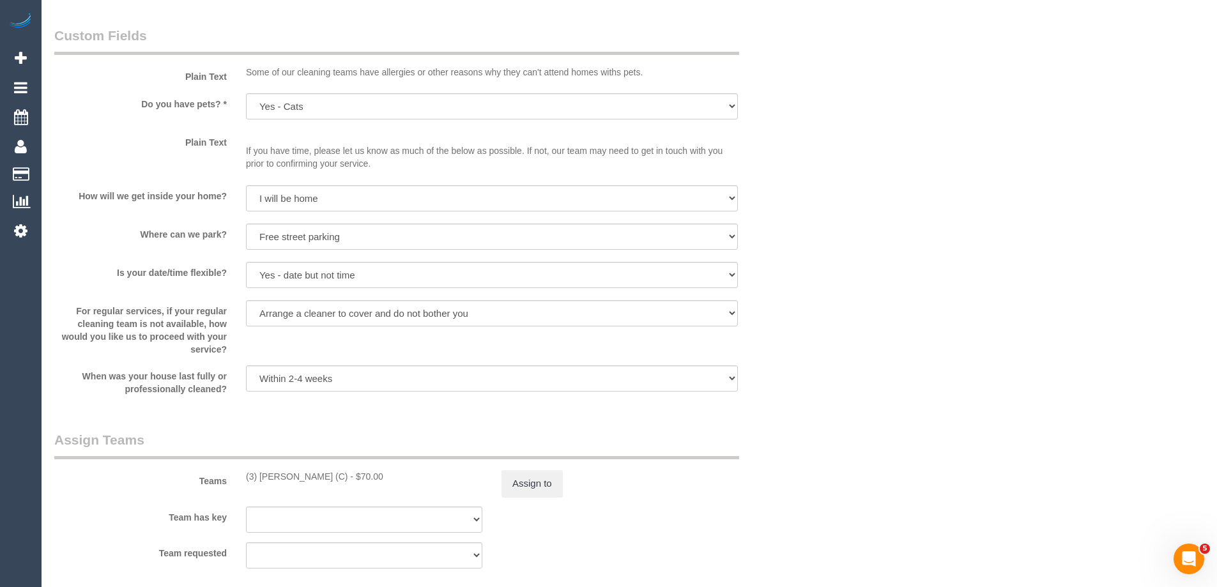
scroll to position [1611, 0]
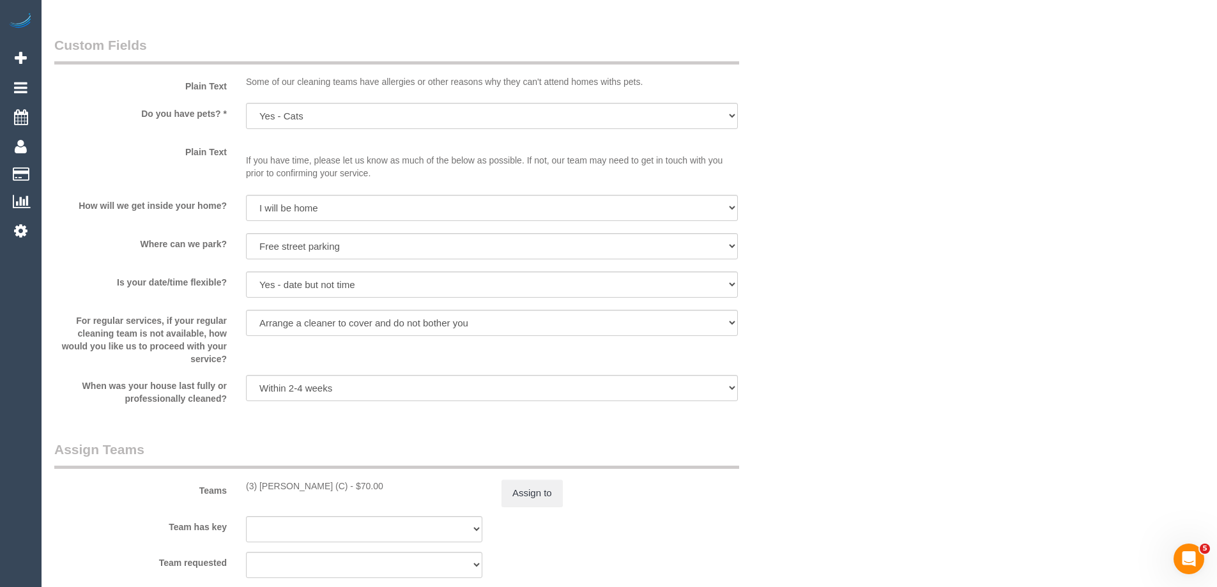
click at [75, 318] on label "For regular services, if your regular cleaning team is not available, how would…" at bounding box center [141, 338] width 192 height 56
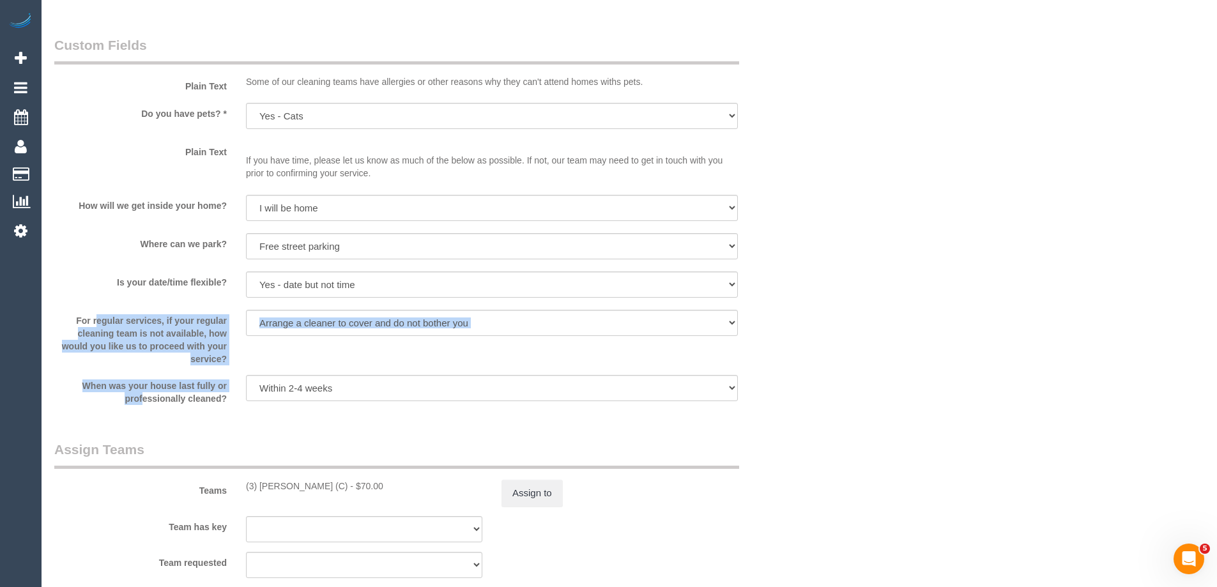
drag, startPoint x: 68, startPoint y: 318, endPoint x: 236, endPoint y: 368, distance: 175.3
click at [236, 368] on sui-booking-custom-fields "Plain Text Some of our cleaning teams have allergies or other reasons why they …" at bounding box center [427, 220] width 747 height 369
click at [235, 364] on label "For regular services, if your regular cleaning team is not available, how would…" at bounding box center [141, 338] width 192 height 56
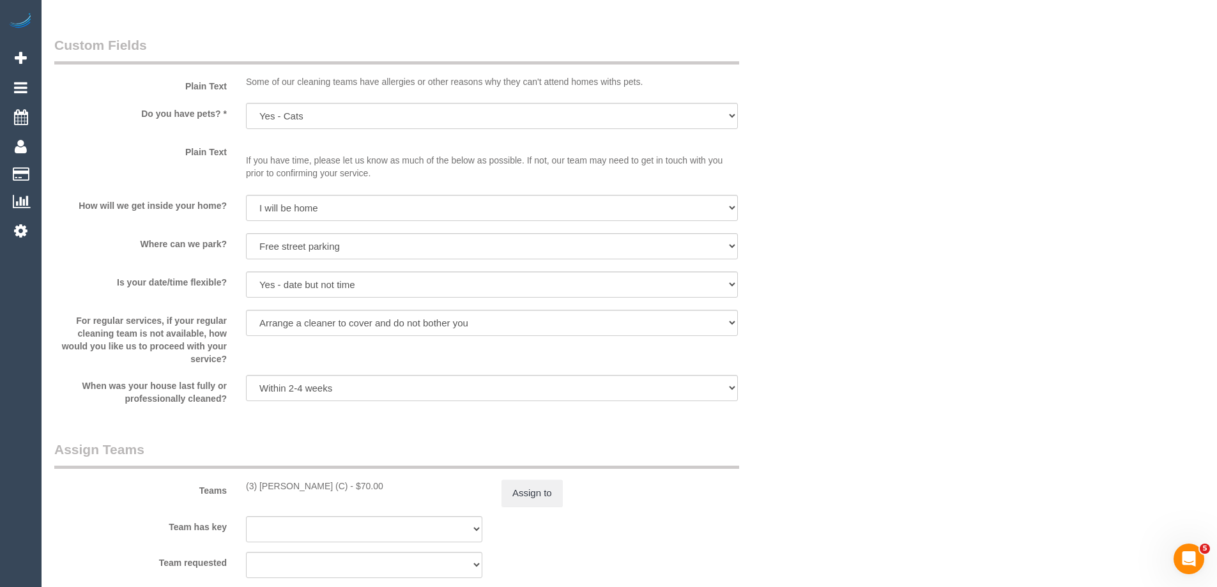
drag, startPoint x: 233, startPoint y: 363, endPoint x: 66, endPoint y: 310, distance: 174.2
click at [66, 310] on label "For regular services, if your regular cleaning team is not available, how would…" at bounding box center [141, 338] width 192 height 56
click at [68, 310] on label "For regular services, if your regular cleaning team is not available, how would…" at bounding box center [141, 338] width 192 height 56
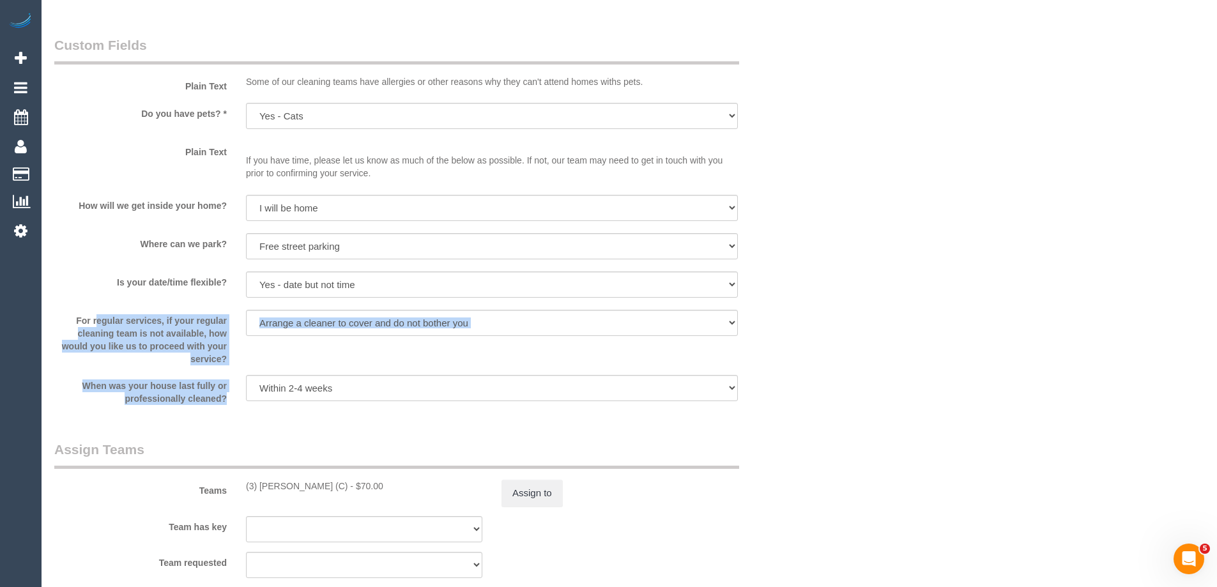
drag, startPoint x: 68, startPoint y: 317, endPoint x: 237, endPoint y: 367, distance: 175.9
click at [237, 367] on sui-booking-custom-fields "Plain Text Some of our cleaning teams have allergies or other reasons why they …" at bounding box center [427, 220] width 747 height 369
click at [233, 357] on label "For regular services, if your regular cleaning team is not available, how would…" at bounding box center [141, 338] width 192 height 56
drag, startPoint x: 233, startPoint y: 357, endPoint x: 62, endPoint y: 302, distance: 180.0
click at [62, 302] on sui-booking-custom-fields "Plain Text Some of our cleaning teams have allergies or other reasons why they …" at bounding box center [427, 220] width 747 height 369
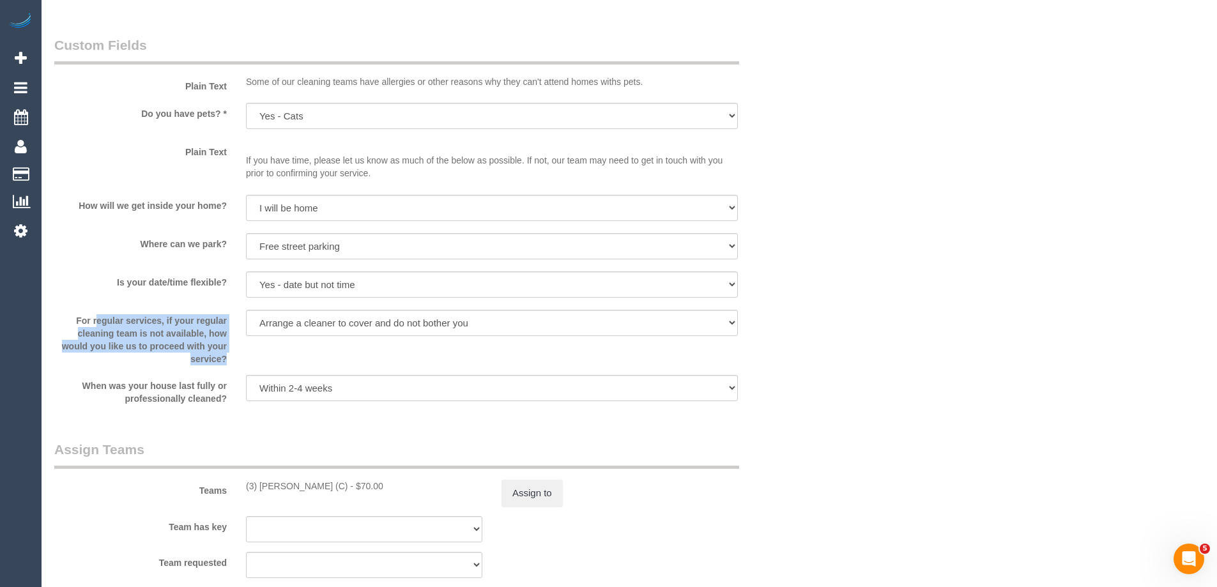
click at [65, 303] on sui-booking-custom-fields "Plain Text Some of our cleaning teams have allergies or other reasons why they …" at bounding box center [427, 220] width 747 height 369
drag, startPoint x: 63, startPoint y: 310, endPoint x: 232, endPoint y: 365, distance: 177.4
click at [232, 365] on sui-booking-custom-fields "Plain Text Some of our cleaning teams have allergies or other reasons why they …" at bounding box center [427, 220] width 747 height 369
click at [231, 360] on label "For regular services, if your regular cleaning team is not available, how would…" at bounding box center [141, 338] width 192 height 56
drag, startPoint x: 234, startPoint y: 362, endPoint x: 59, endPoint y: 302, distance: 184.9
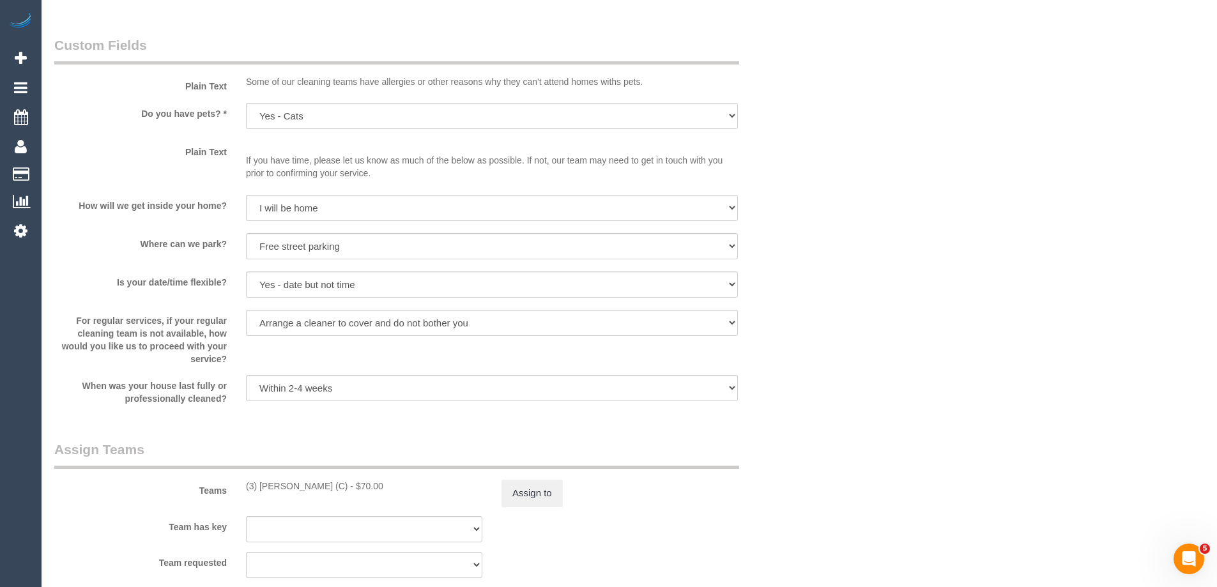
click at [59, 302] on sui-booking-custom-fields "Plain Text Some of our cleaning teams have allergies or other reasons why they …" at bounding box center [427, 220] width 747 height 369
click at [67, 307] on sui-booking-custom-fields "Plain Text Some of our cleaning teams have allergies or other reasons why they …" at bounding box center [427, 220] width 747 height 369
click at [363, 318] on select "Arrange a cleaner to cover and do not bother you Arrange a cleaner to cover and…" at bounding box center [492, 323] width 492 height 26
click at [378, 323] on select "Arrange a cleaner to cover and do not bother you Arrange a cleaner to cover and…" at bounding box center [492, 323] width 492 height 26
select select "number:34"
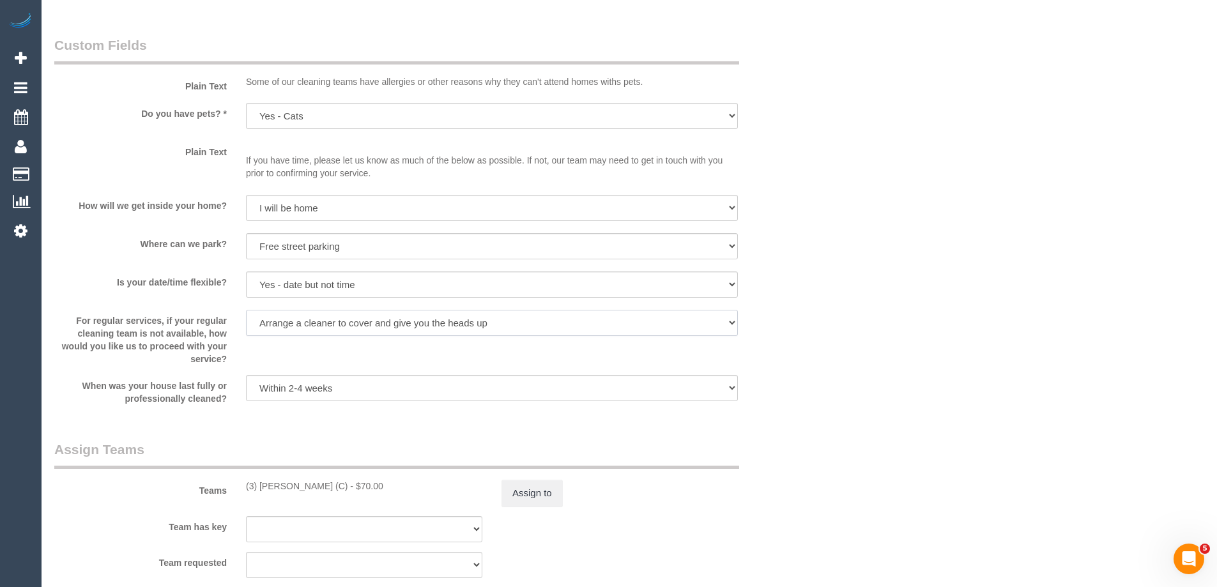
click at [246, 310] on select "Arrange a cleaner to cover and do not bother you Arrange a cleaner to cover and…" at bounding box center [492, 323] width 492 height 26
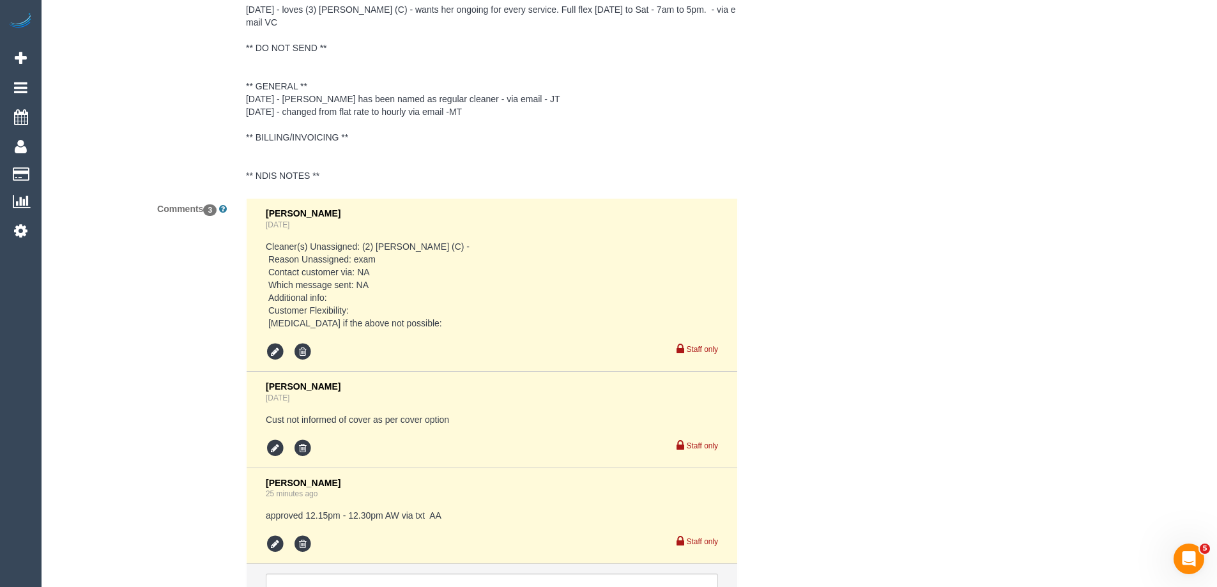
scroll to position [2506, 0]
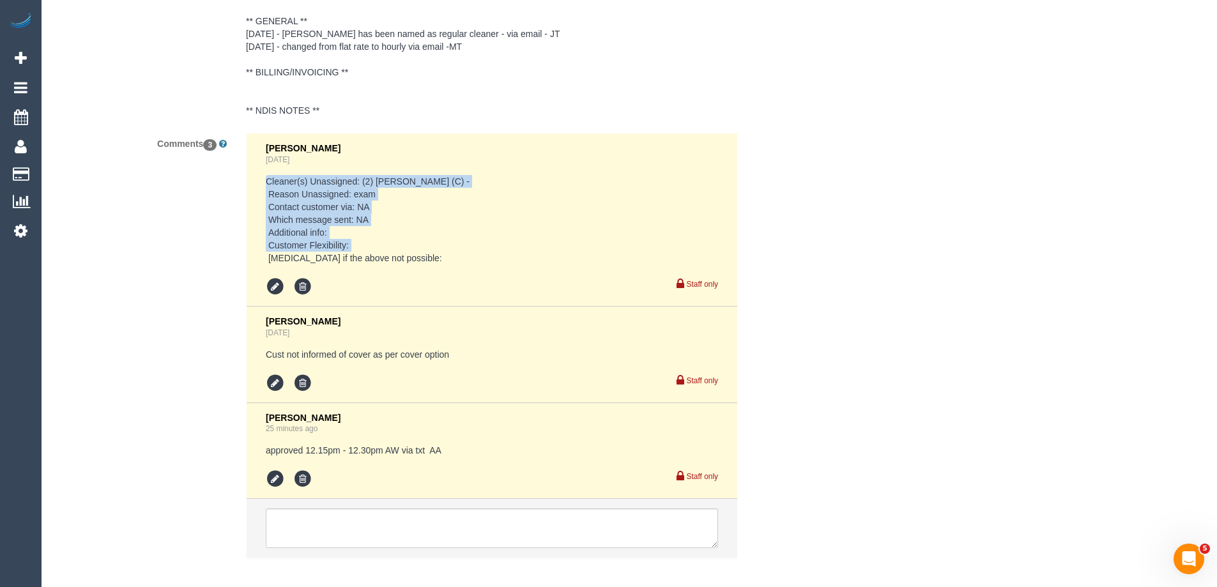
drag, startPoint x: 268, startPoint y: 184, endPoint x: 427, endPoint y: 266, distance: 178.3
click at [422, 261] on pre "Cleaner(s) Unassigned: (2) Catalina Fabro (C) - Reason Unassigned: exam Contact…" at bounding box center [492, 219] width 452 height 89
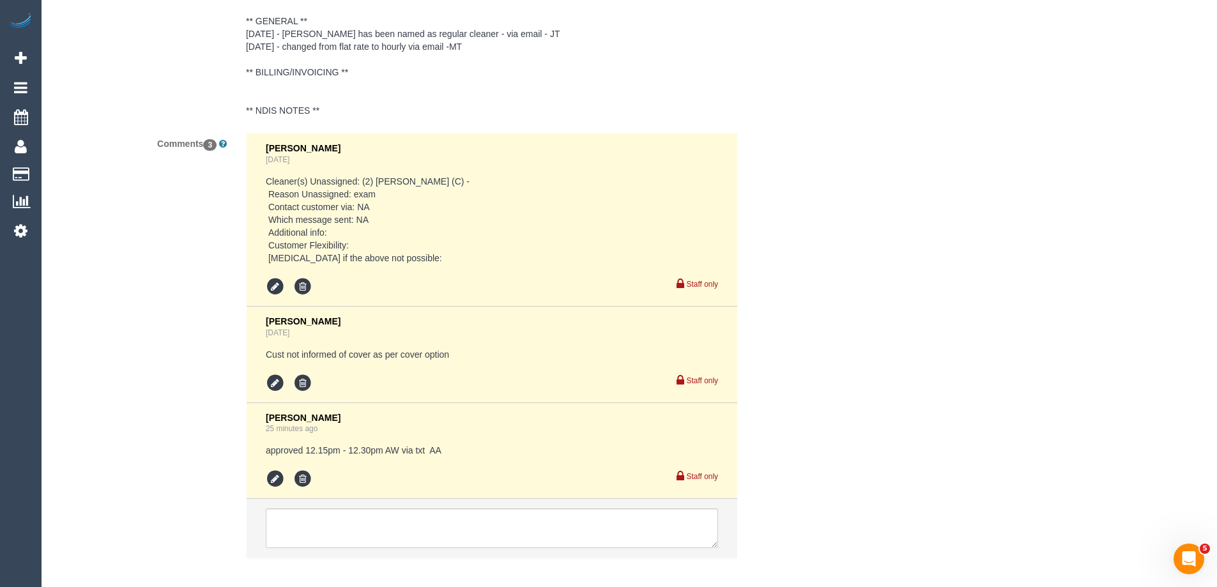
click at [430, 270] on div "Vanessa Christou 1 day ago Cleaner(s) Unassigned: (2) Catalina Fabro (C) - Reas…" at bounding box center [492, 219] width 452 height 153
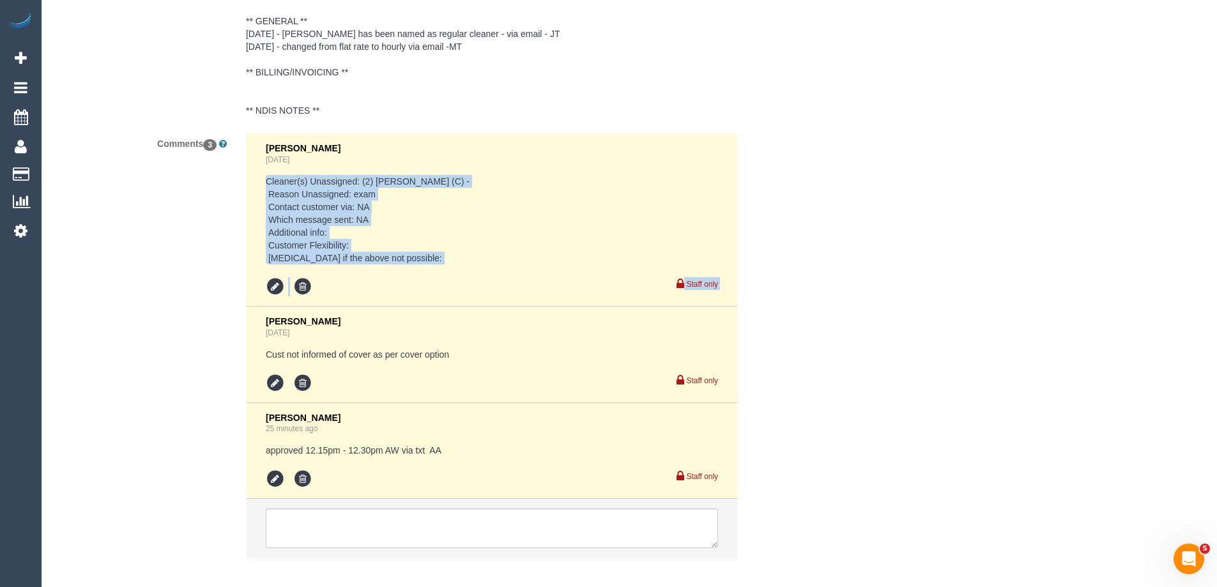
drag, startPoint x: 430, startPoint y: 270, endPoint x: 214, endPoint y: 169, distance: 238.1
click at [214, 170] on div "Comments 3 Vanessa Christou 1 day ago Cleaner(s) Unassigned: (2) Catalina Fabro…" at bounding box center [428, 352] width 767 height 438
click at [259, 205] on li "Vanessa Christou 1 day ago Cleaner(s) Unassigned: (2) Catalina Fabro (C) - Reas…" at bounding box center [492, 220] width 491 height 173
drag, startPoint x: 257, startPoint y: 179, endPoint x: 455, endPoint y: 234, distance: 206.3
click at [446, 233] on li "Vanessa Christou 1 day ago Cleaner(s) Unassigned: (2) Catalina Fabro (C) - Reas…" at bounding box center [492, 220] width 491 height 173
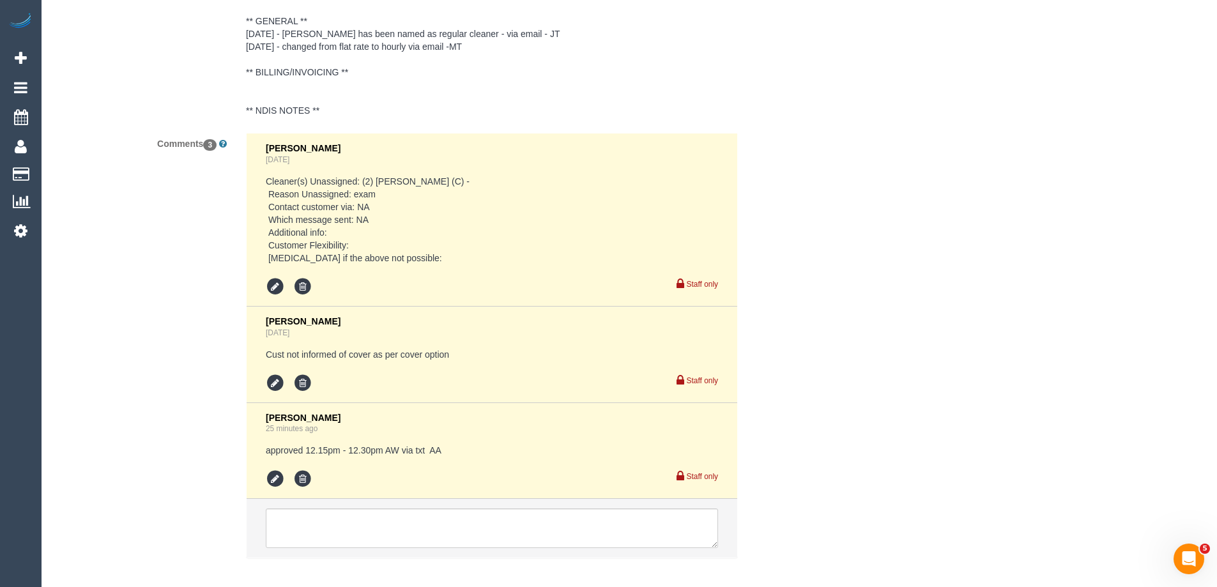
click at [467, 240] on pre "Cleaner(s) Unassigned: (2) Catalina Fabro (C) - Reason Unassigned: exam Contact…" at bounding box center [492, 219] width 452 height 89
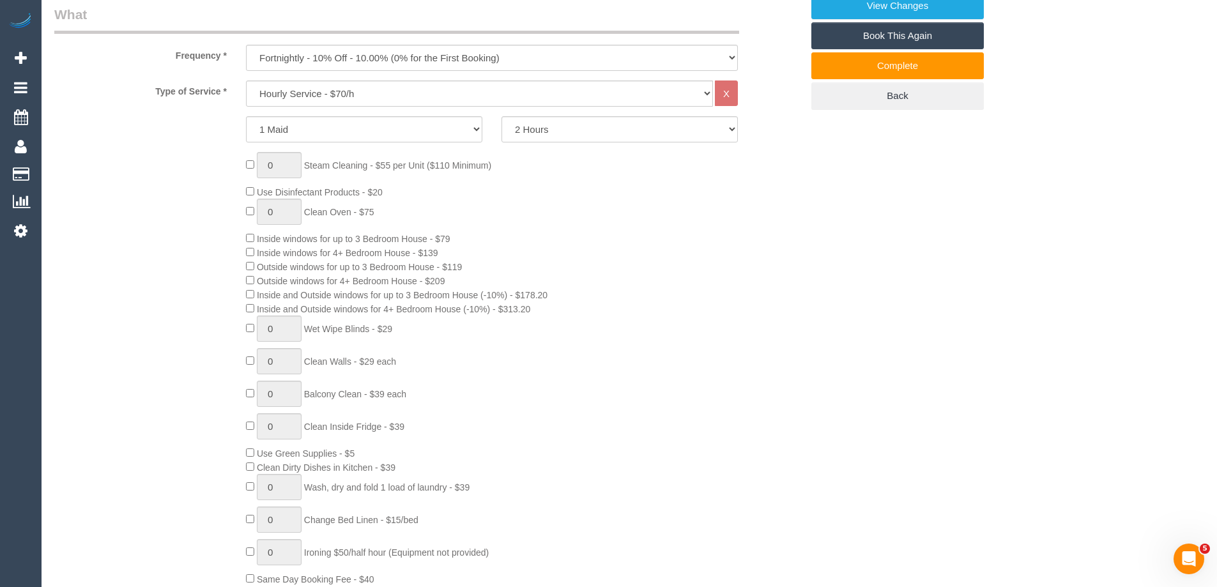
scroll to position [78, 0]
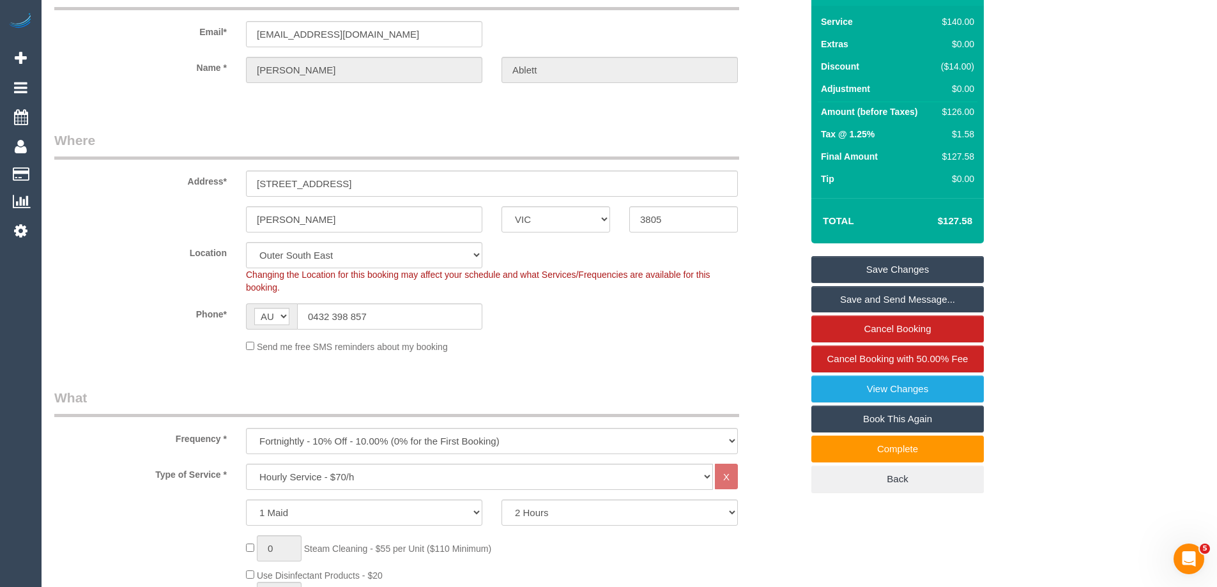
click at [892, 265] on link "Save Changes" at bounding box center [897, 269] width 172 height 27
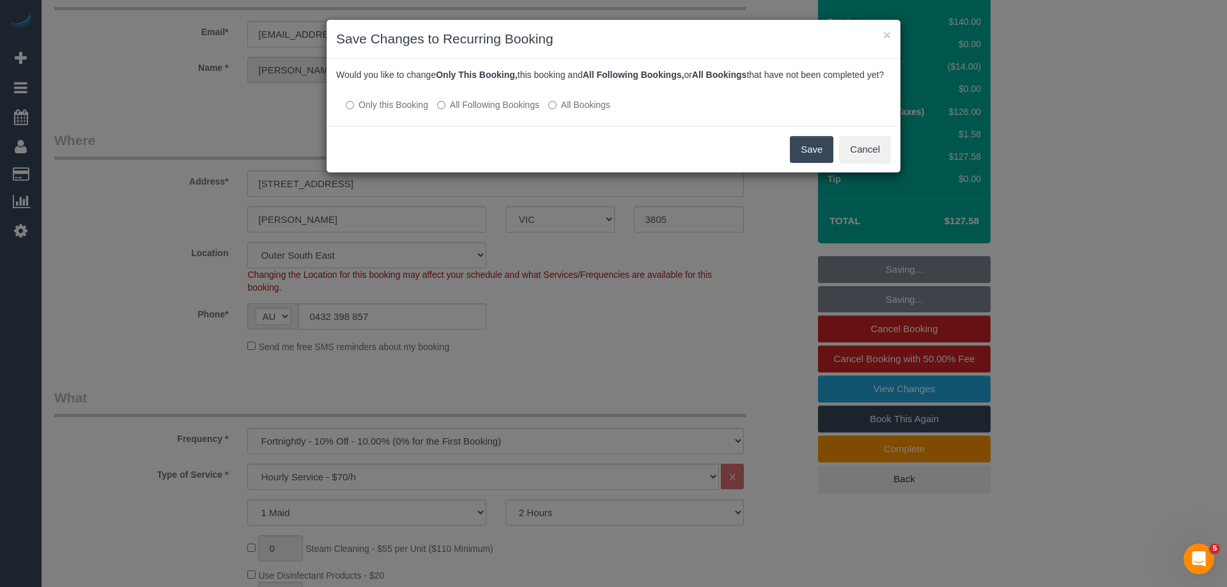
click at [496, 111] on label "All Following Bookings" at bounding box center [488, 104] width 102 height 13
click at [817, 157] on button "Save" at bounding box center [811, 149] width 43 height 27
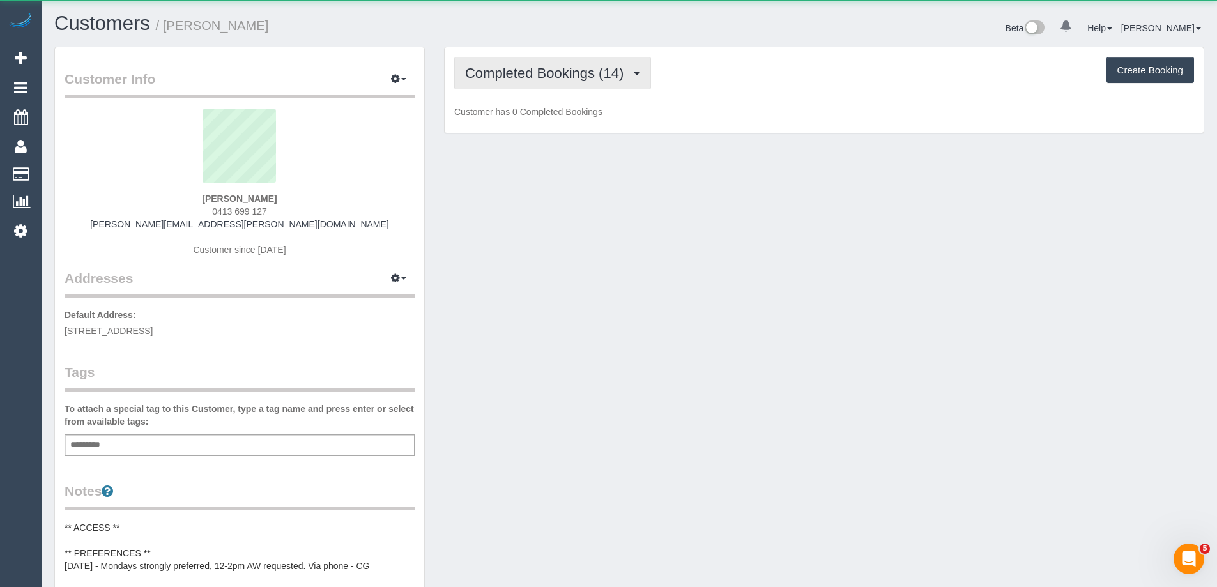
click at [524, 70] on span "Completed Bookings (14)" at bounding box center [547, 73] width 165 height 16
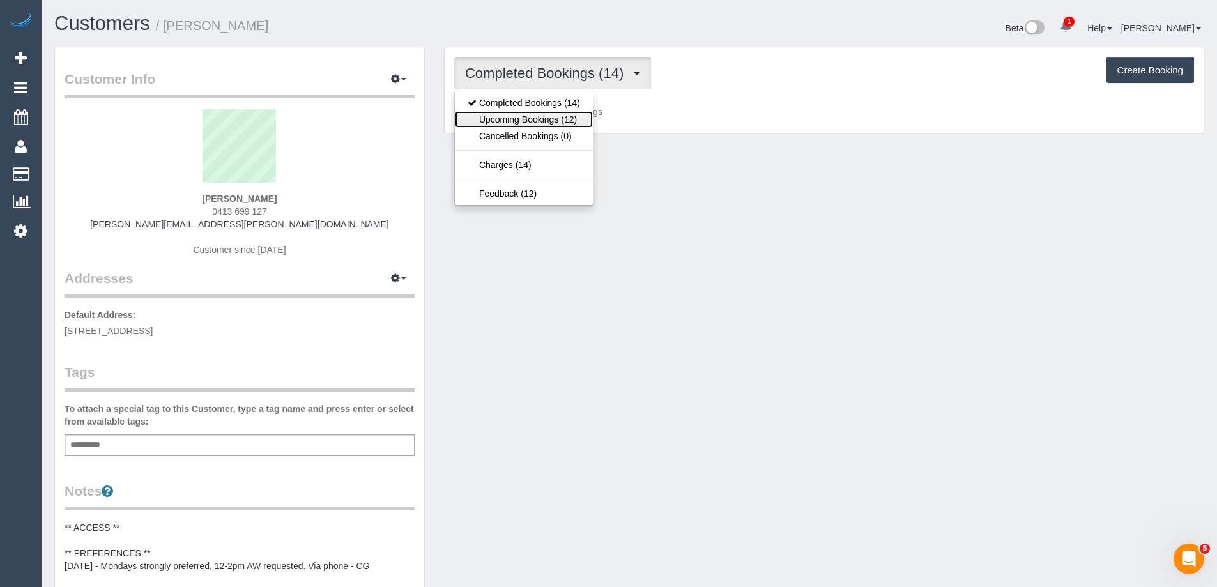
click at [525, 118] on link "Upcoming Bookings (12)" at bounding box center [524, 119] width 138 height 17
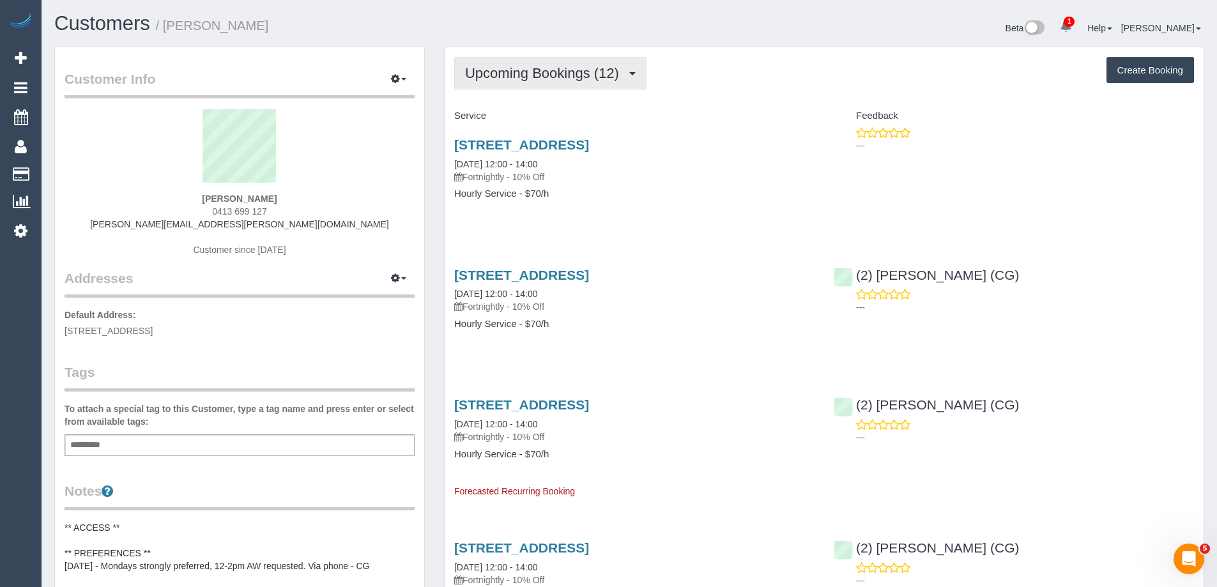
click at [523, 80] on span "Upcoming Bookings (12)" at bounding box center [545, 73] width 160 height 16
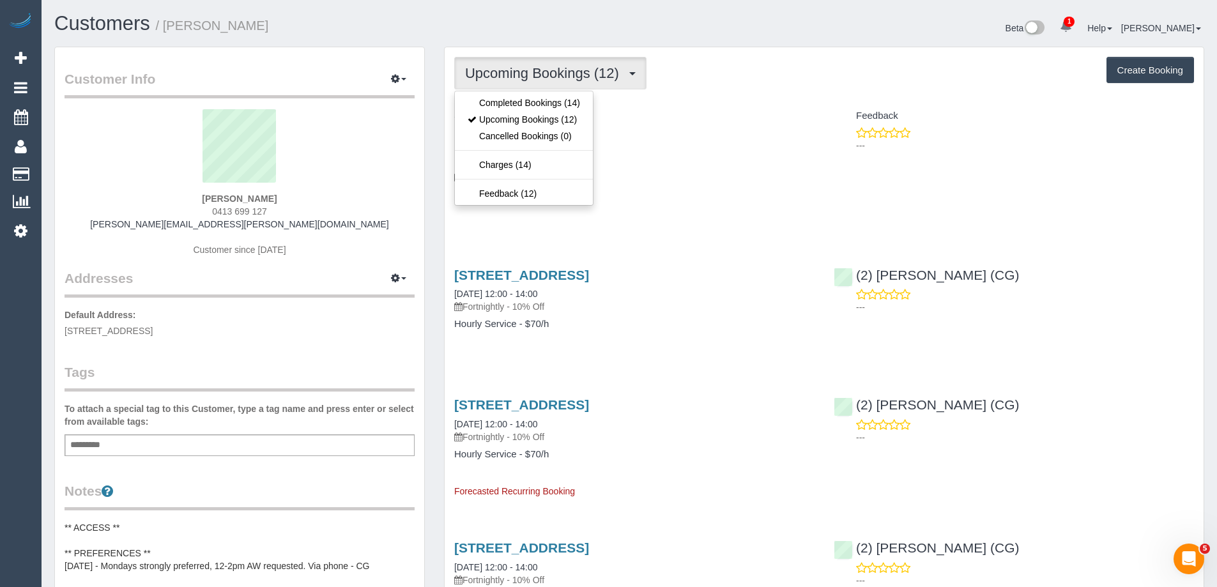
click at [789, 62] on div "Upcoming Bookings (12) Completed Bookings (14) Upcoming Bookings (12) Cancelled…" at bounding box center [824, 73] width 740 height 33
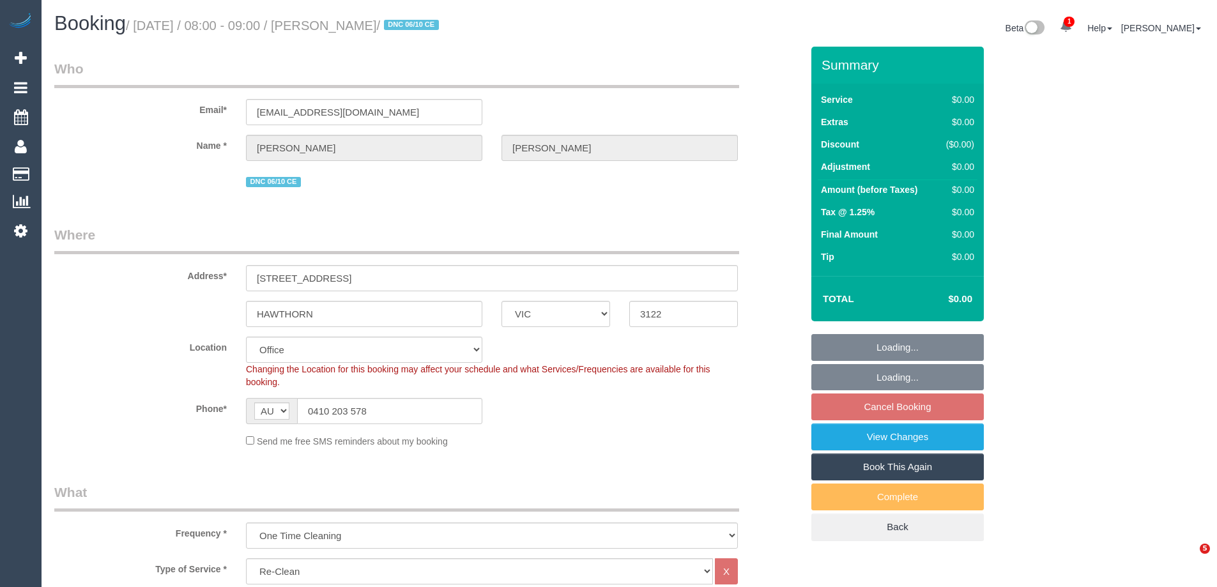
select select "VIC"
select select "number:28"
select select "number:14"
select select "number:19"
select select "number:25"
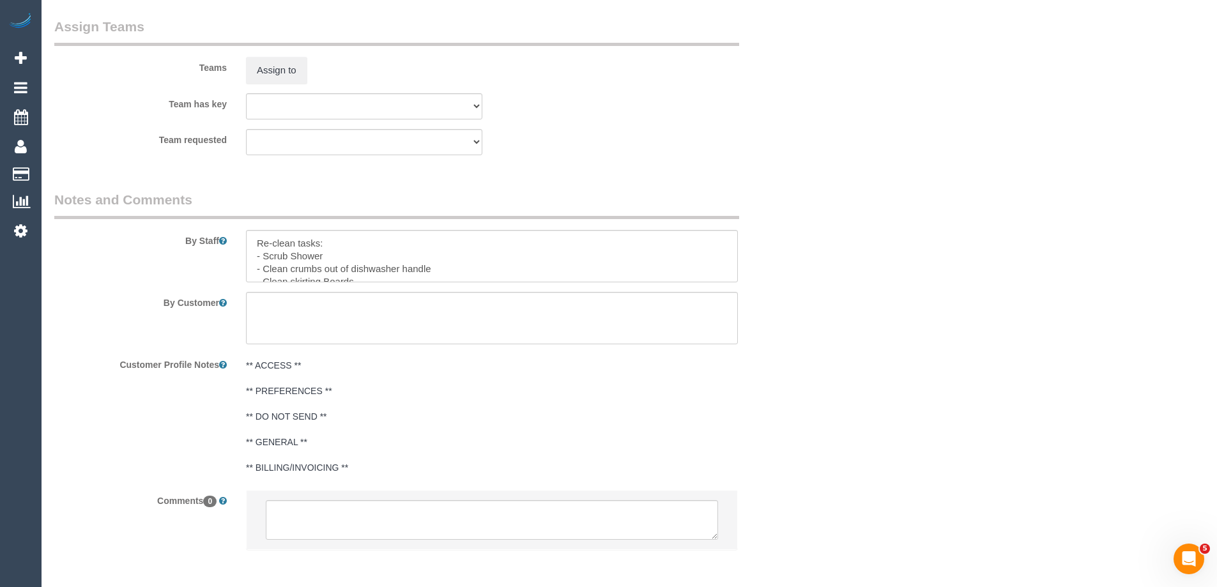
scroll to position [1908, 0]
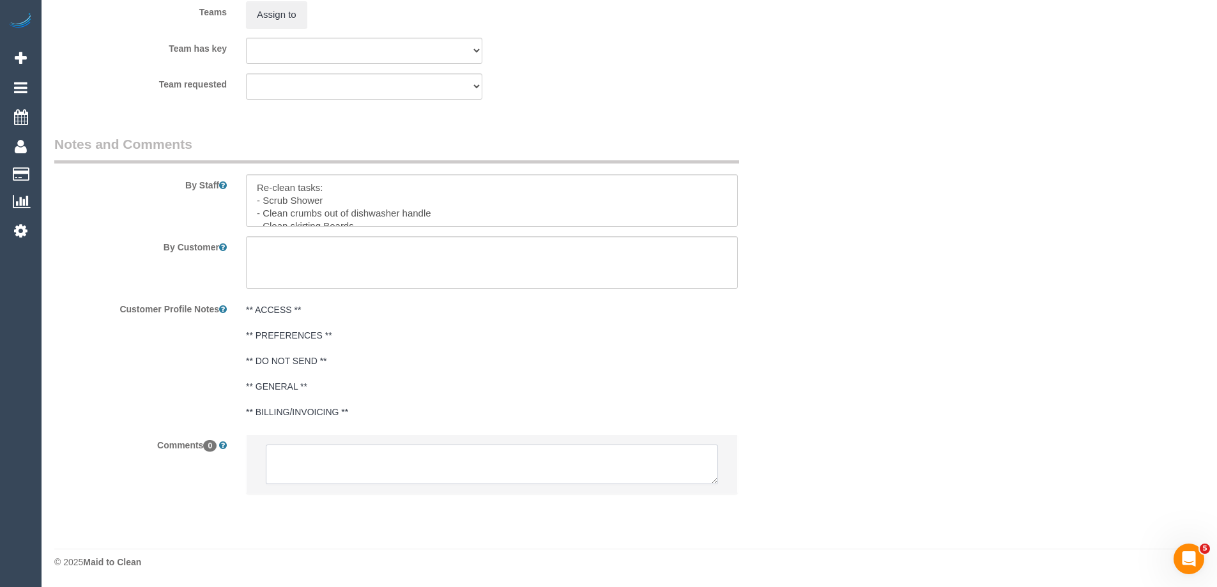
click at [369, 466] on textarea at bounding box center [492, 465] width 452 height 40
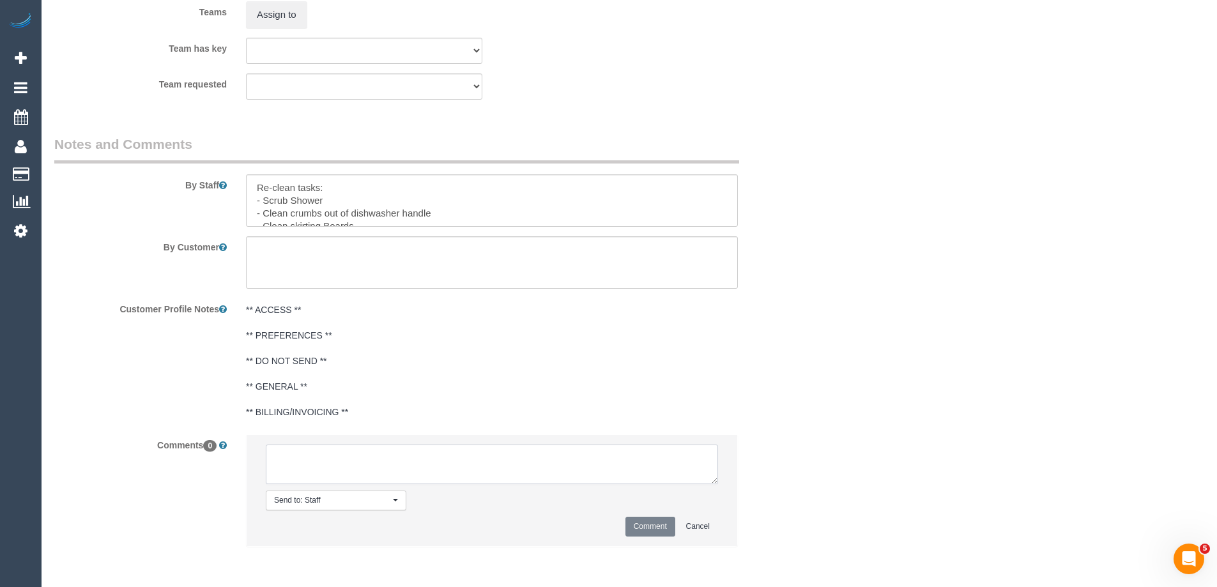
paste textarea "Customer availability: [DATE], [DATE] Morning. Cleaning must be done before 12p…"
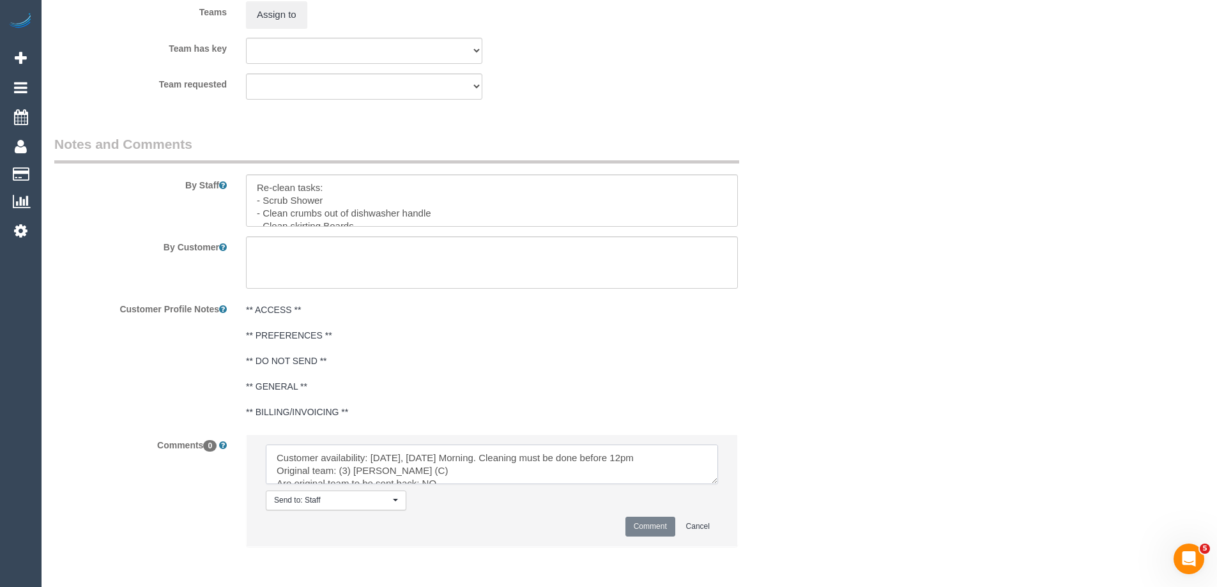
scroll to position [107, 0]
type textarea "Customer availability: [DATE], [DATE] Morning. Cleaning must be done before 12p…"
click at [643, 528] on button "Comment" at bounding box center [650, 527] width 50 height 20
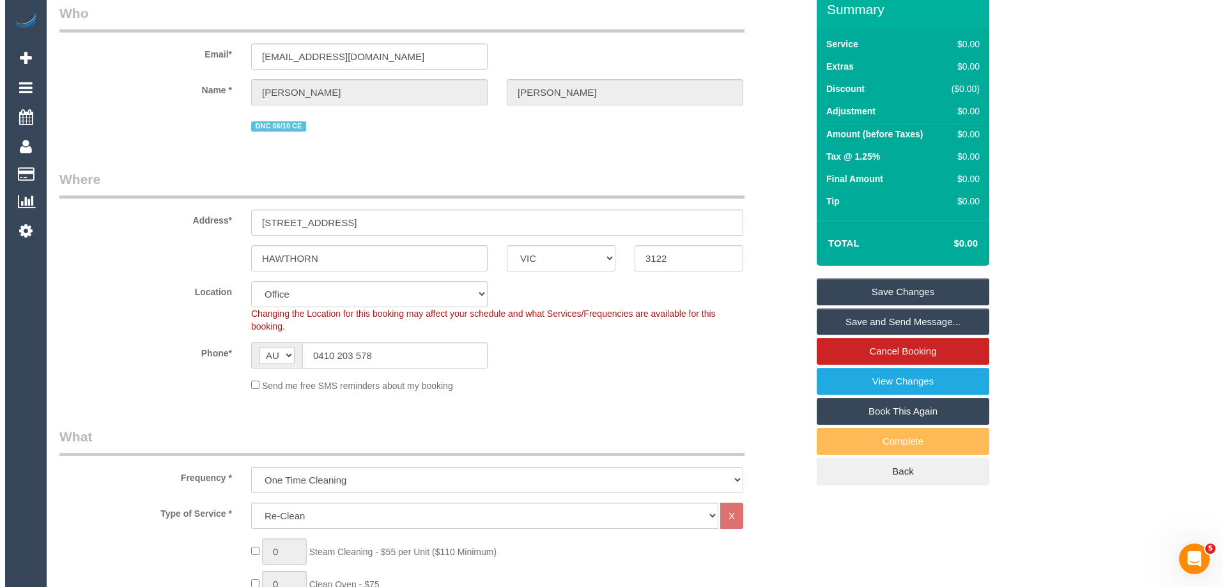
scroll to position [0, 0]
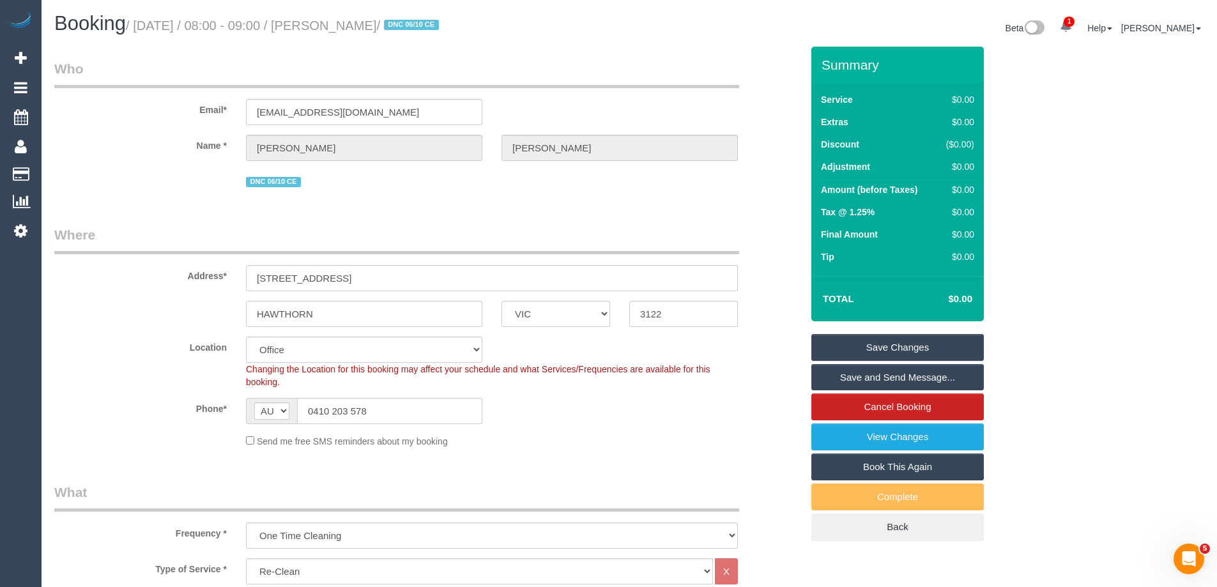
click at [905, 344] on link "Save Changes" at bounding box center [897, 347] width 172 height 27
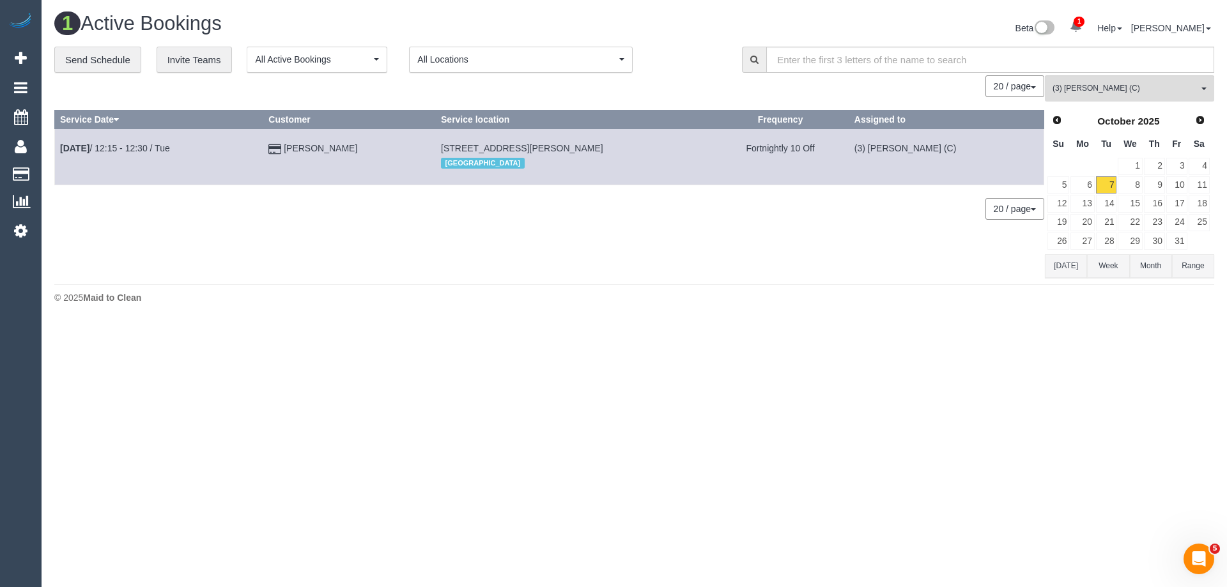
click at [696, 293] on div "© 2025 Maid to Clean" at bounding box center [634, 297] width 1160 height 13
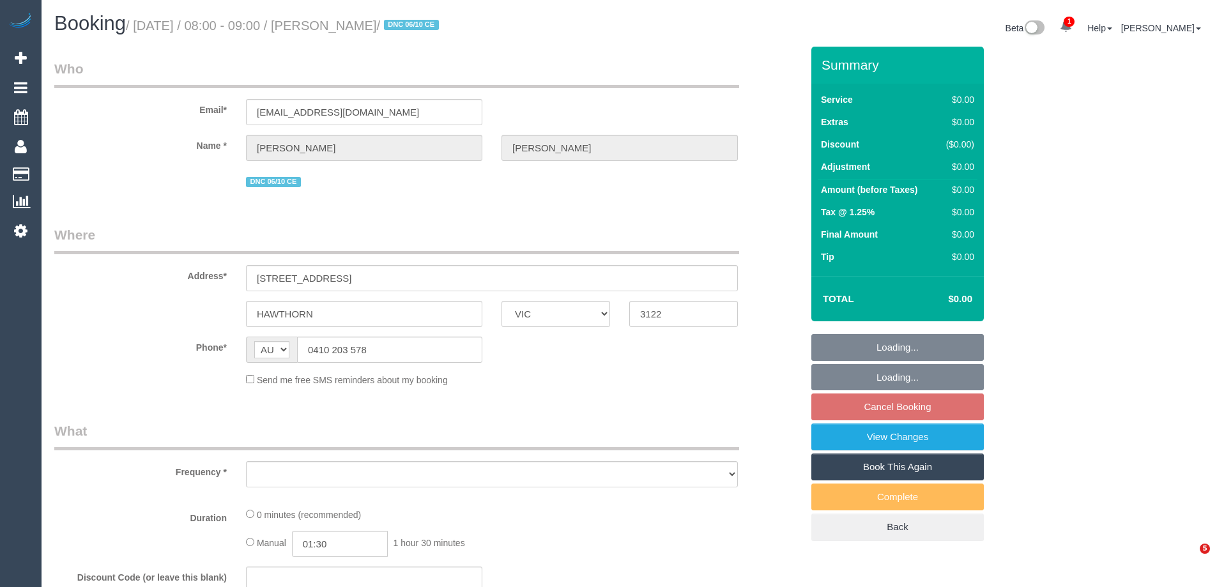
select select "VIC"
select select "object:561"
select select "string:stripe-pm_1SCDkv2GScqysDRV5dEuQCOq"
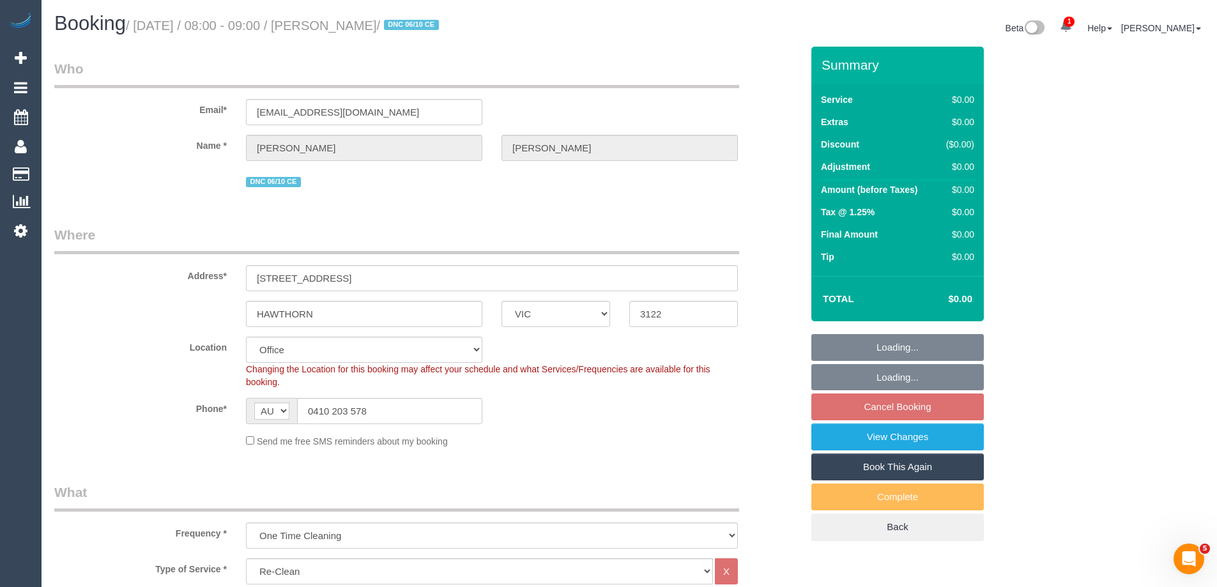
select select "object:783"
select select "number:28"
select select "number:14"
select select "number:19"
select select "number:25"
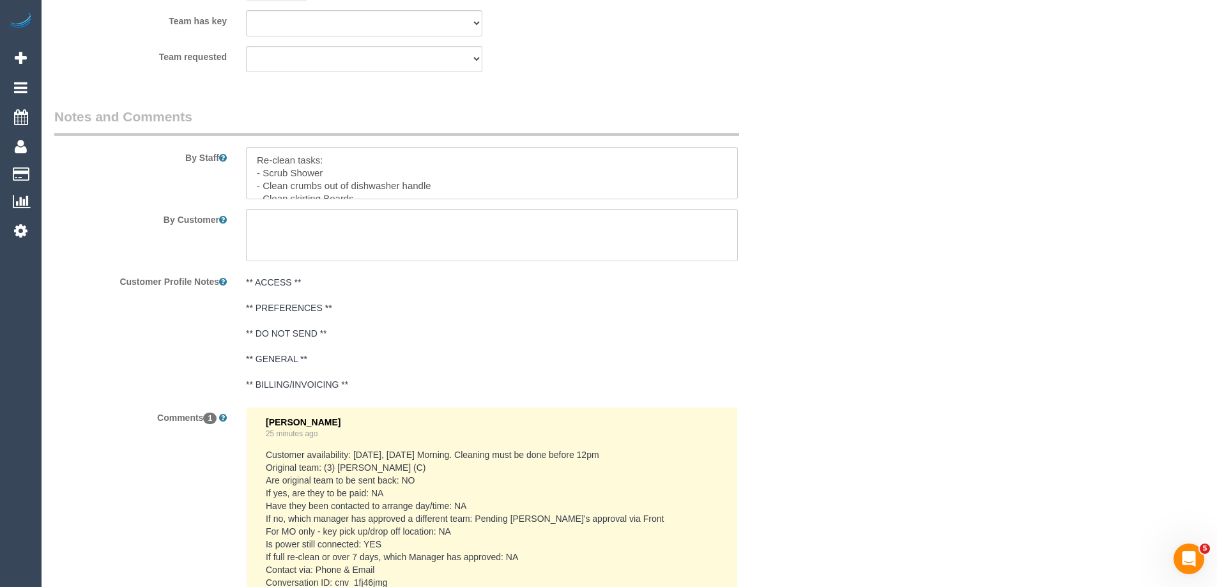
scroll to position [2132, 0]
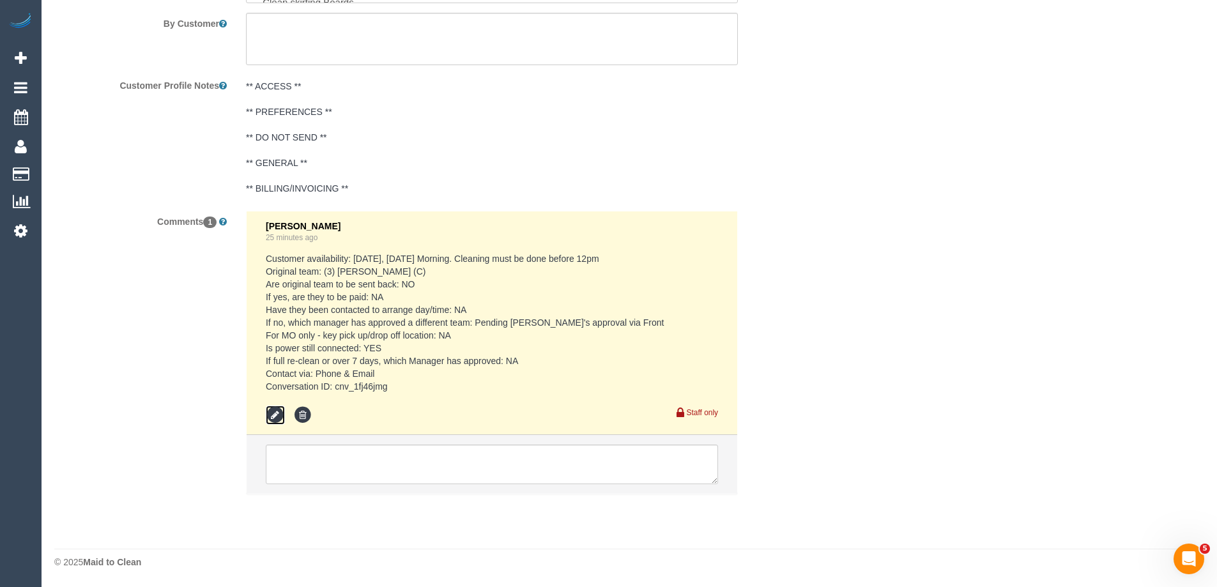
click at [274, 413] on icon at bounding box center [275, 415] width 19 height 19
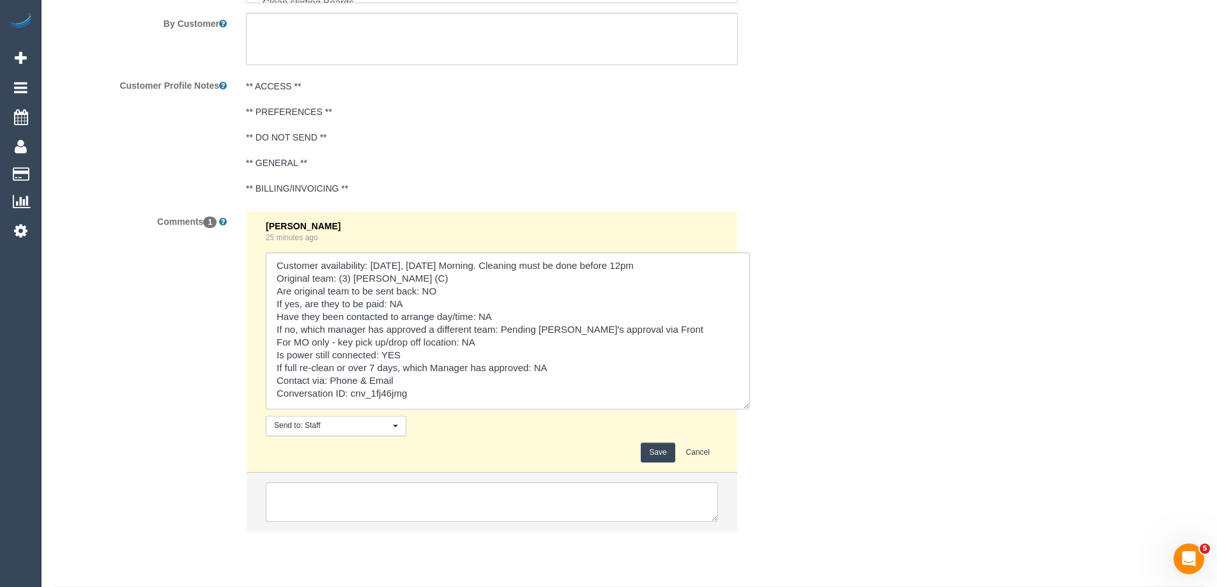
drag, startPoint x: 708, startPoint y: 365, endPoint x: 740, endPoint y: 483, distance: 122.4
click at [740, 483] on div "[PERSON_NAME] 25 minutes ago Send to: Staff Nothing selected Send to: Staff Sen…" at bounding box center [491, 378] width 511 height 334
drag, startPoint x: 533, startPoint y: 369, endPoint x: 551, endPoint y: 369, distance: 17.2
click at [551, 369] on textarea at bounding box center [508, 330] width 484 height 157
click at [484, 348] on textarea at bounding box center [508, 330] width 484 height 157
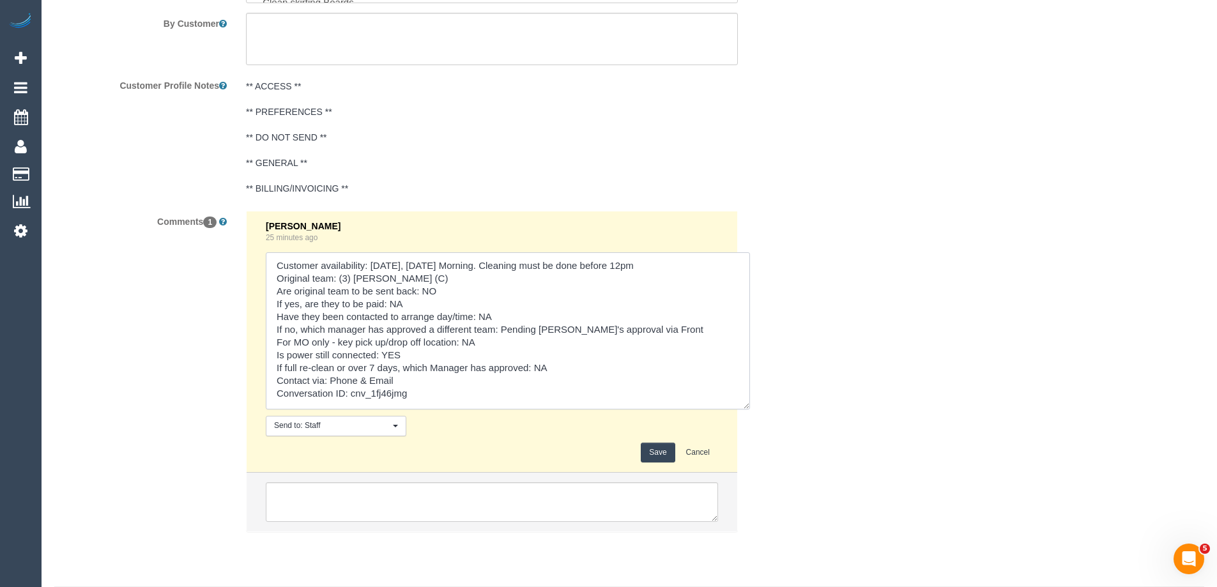
drag, startPoint x: 502, startPoint y: 329, endPoint x: 538, endPoint y: 329, distance: 35.8
click at [538, 329] on textarea at bounding box center [508, 330] width 484 height 157
click at [544, 331] on textarea at bounding box center [508, 330] width 484 height 157
click at [570, 331] on textarea at bounding box center [508, 330] width 484 height 157
type textarea "Customer availability: [DATE], [DATE] Morning. Cleaning must be done before 12p…"
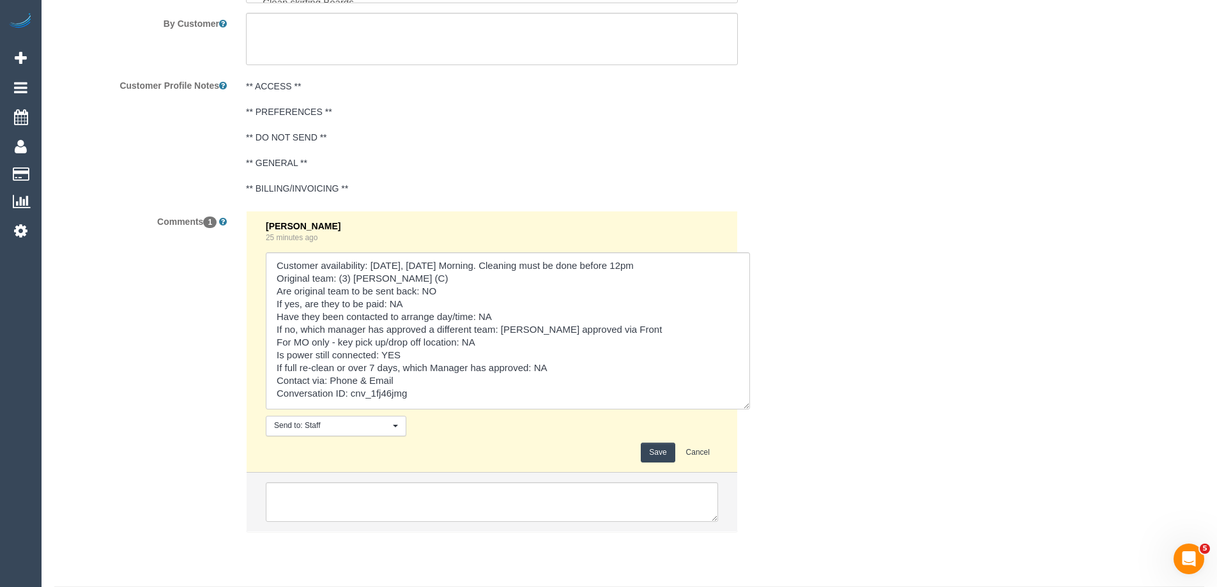
click at [654, 450] on button "Save" at bounding box center [658, 453] width 34 height 20
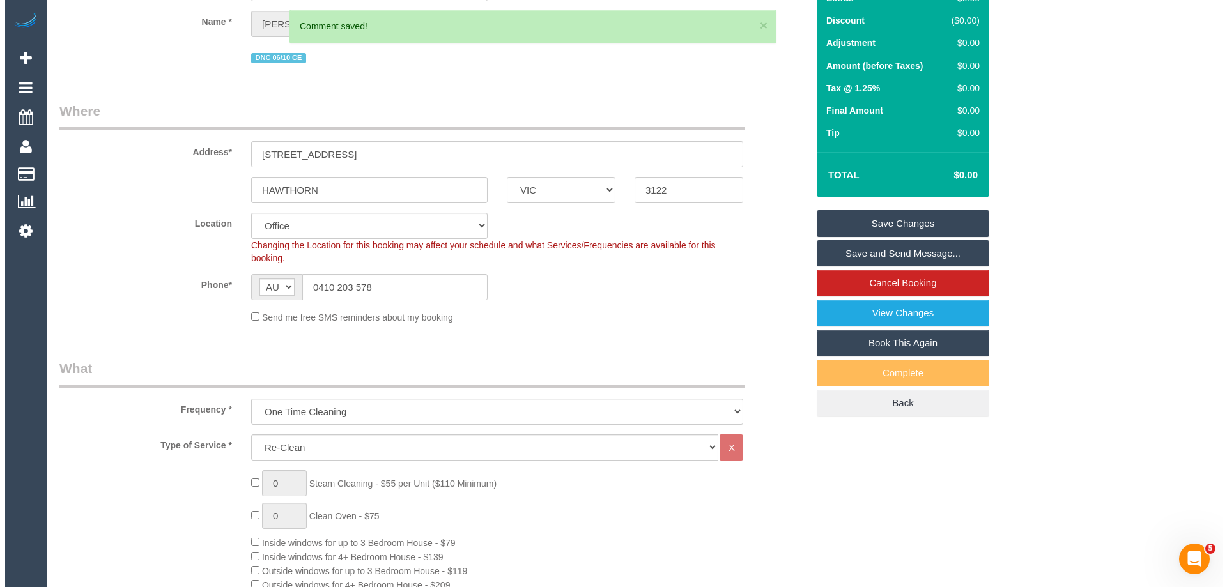
scroll to position [0, 0]
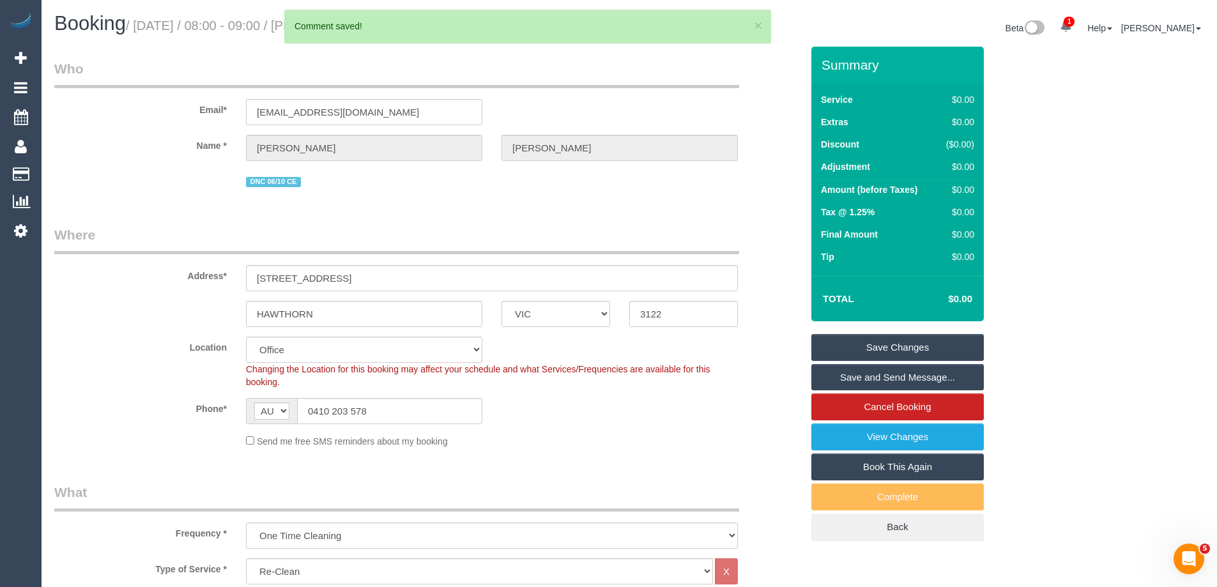
click at [883, 337] on link "Save Changes" at bounding box center [897, 347] width 172 height 27
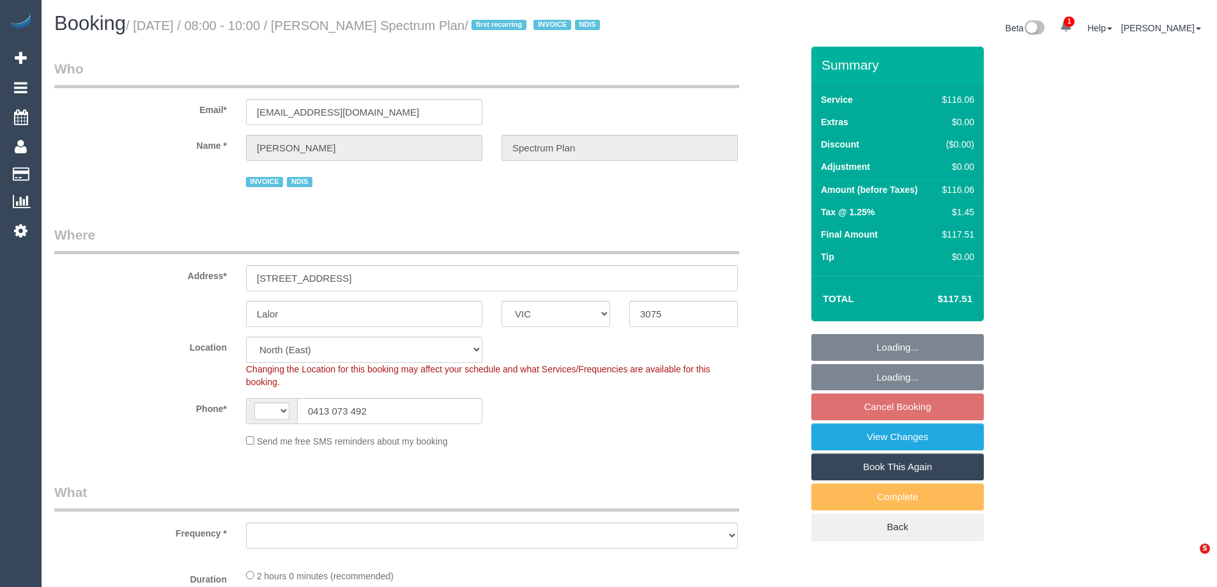
select select "VIC"
select select "string:AU"
select select "number:28"
select select "number:14"
select select "number:19"
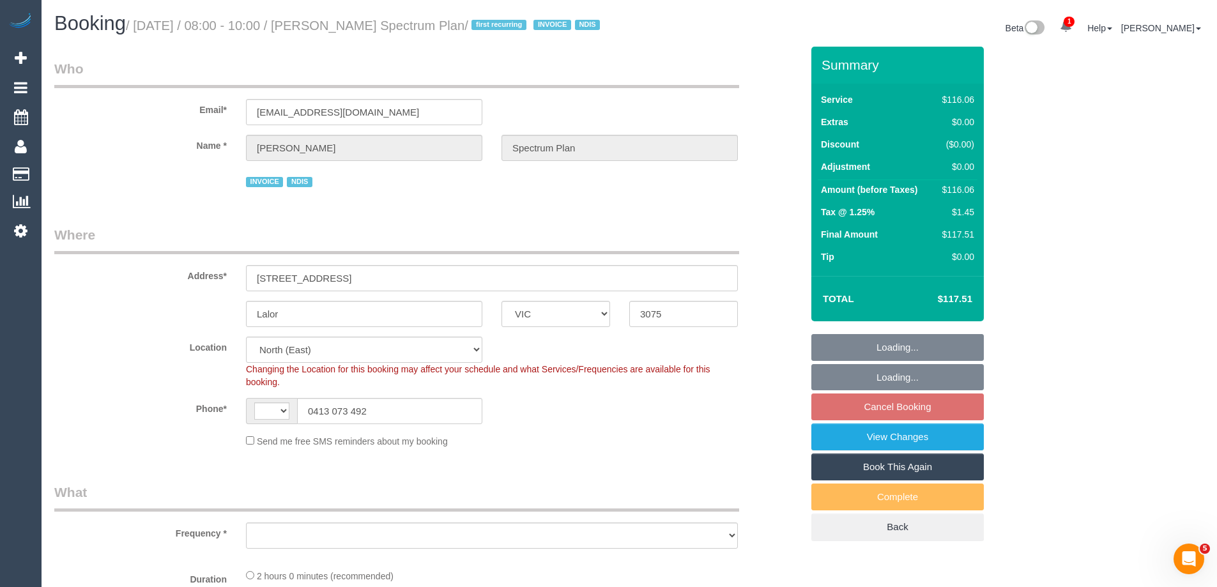
select select "number:22"
select select "number:34"
select select "object:1381"
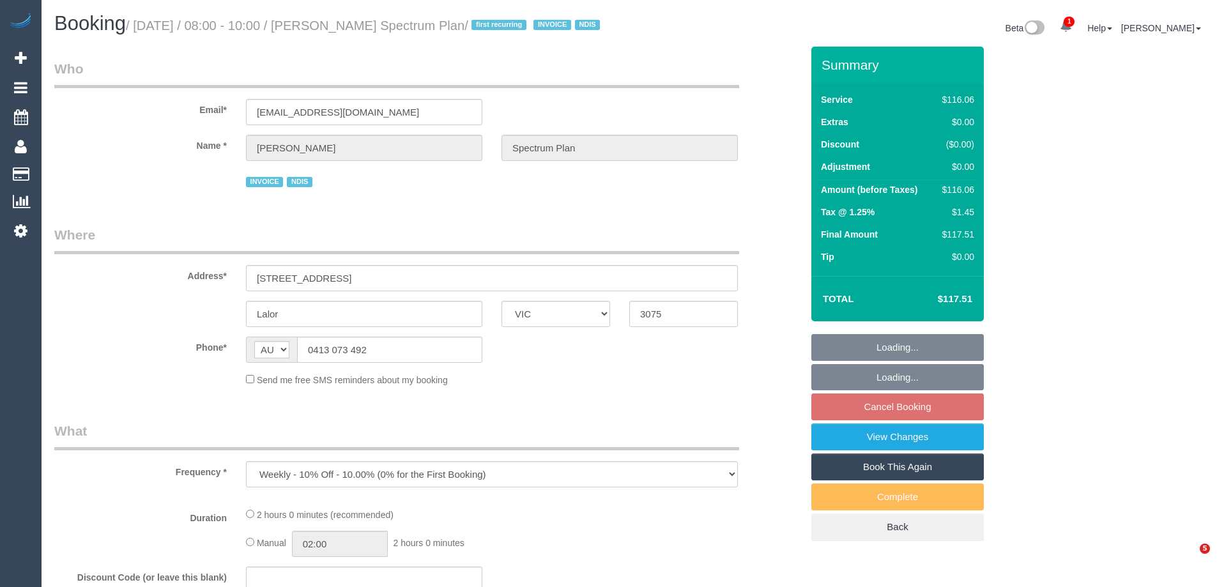
select select "VIC"
select select "number:28"
select select "number:14"
select select "number:19"
select select "number:22"
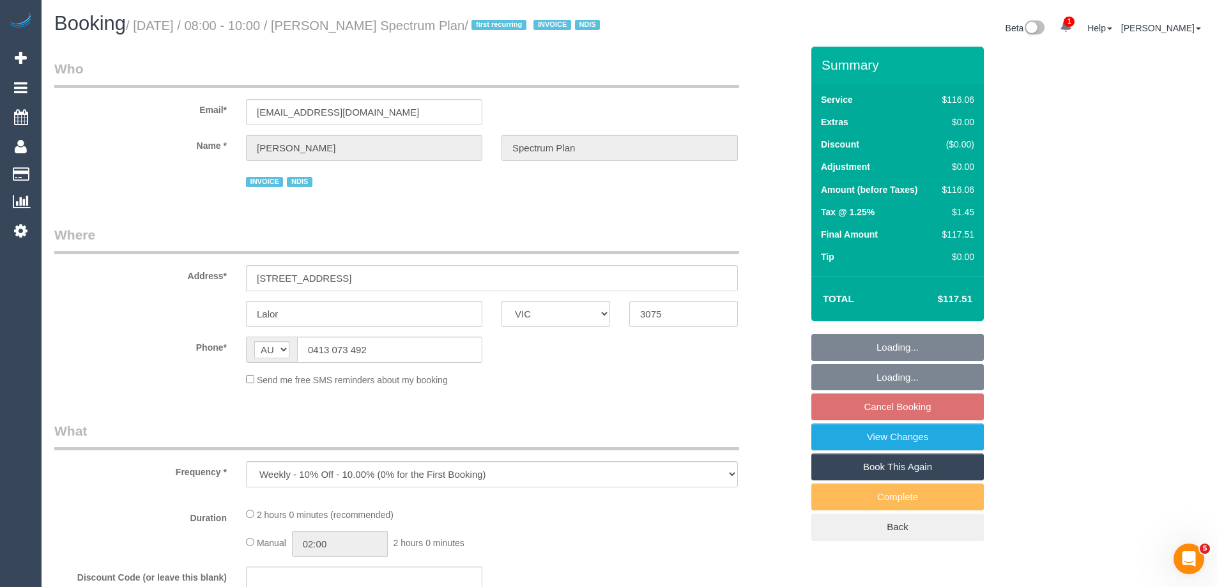
select select "number:34"
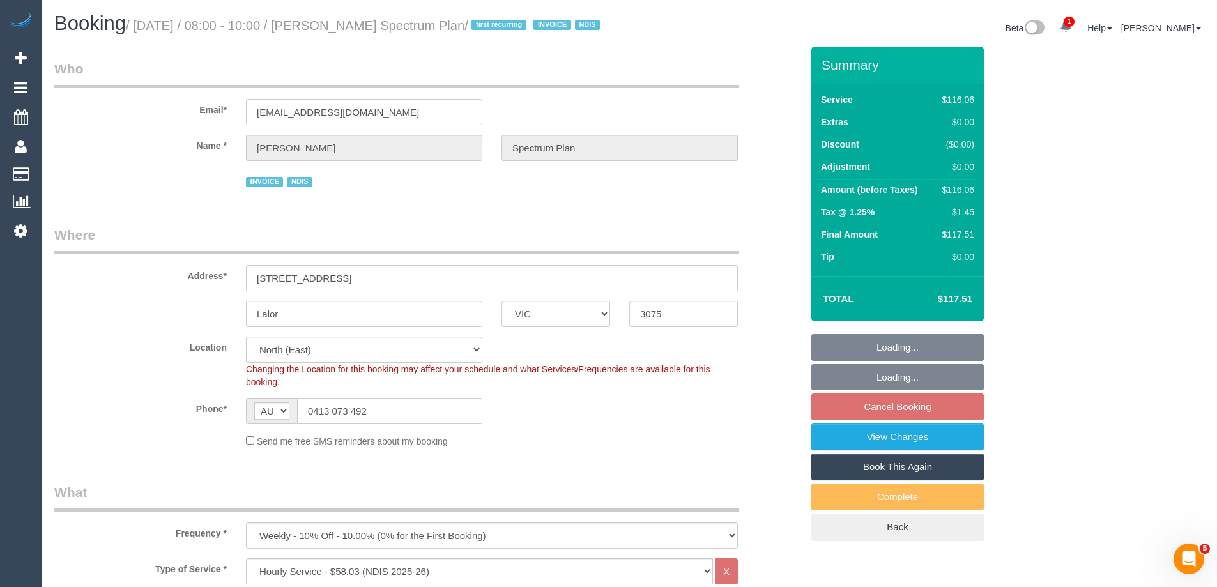
select select "object:823"
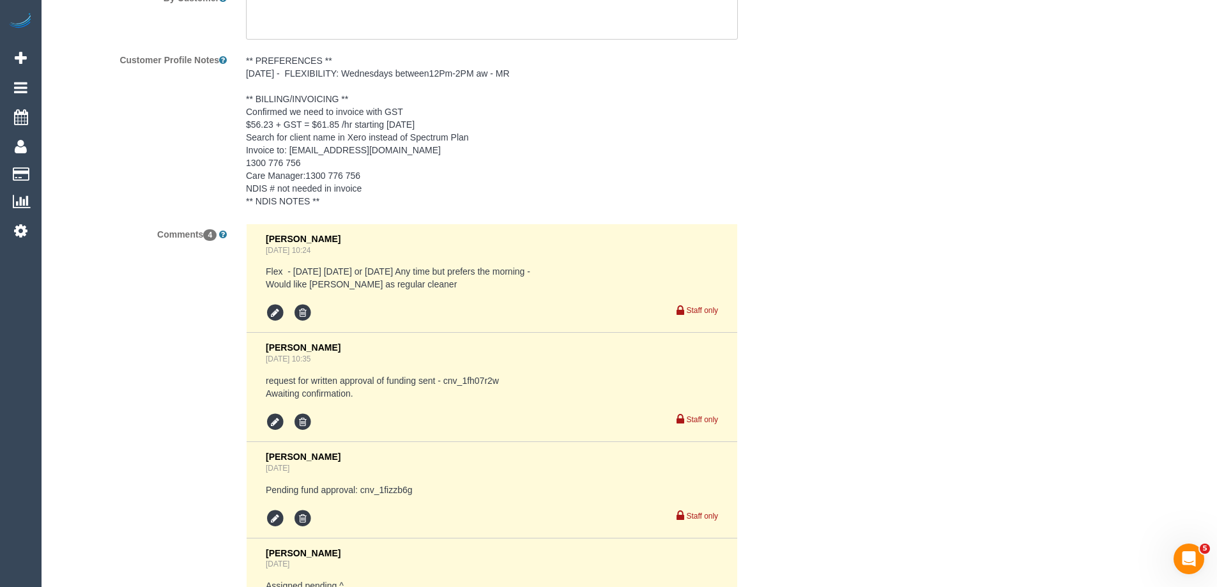
scroll to position [2115, 0]
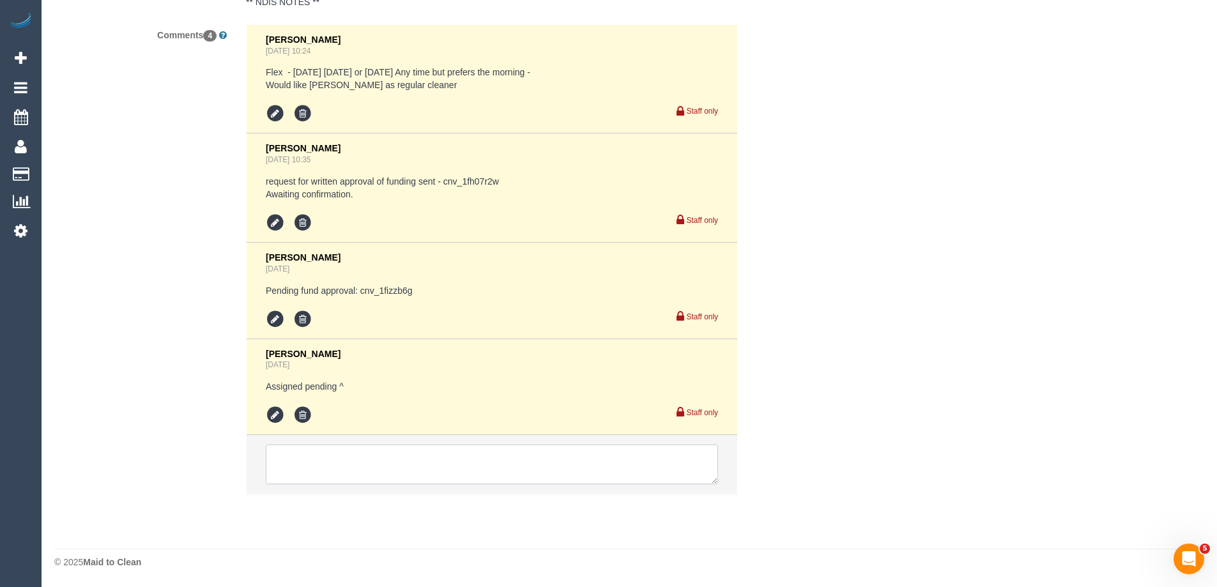
click at [568, 464] on textarea at bounding box center [492, 465] width 452 height 40
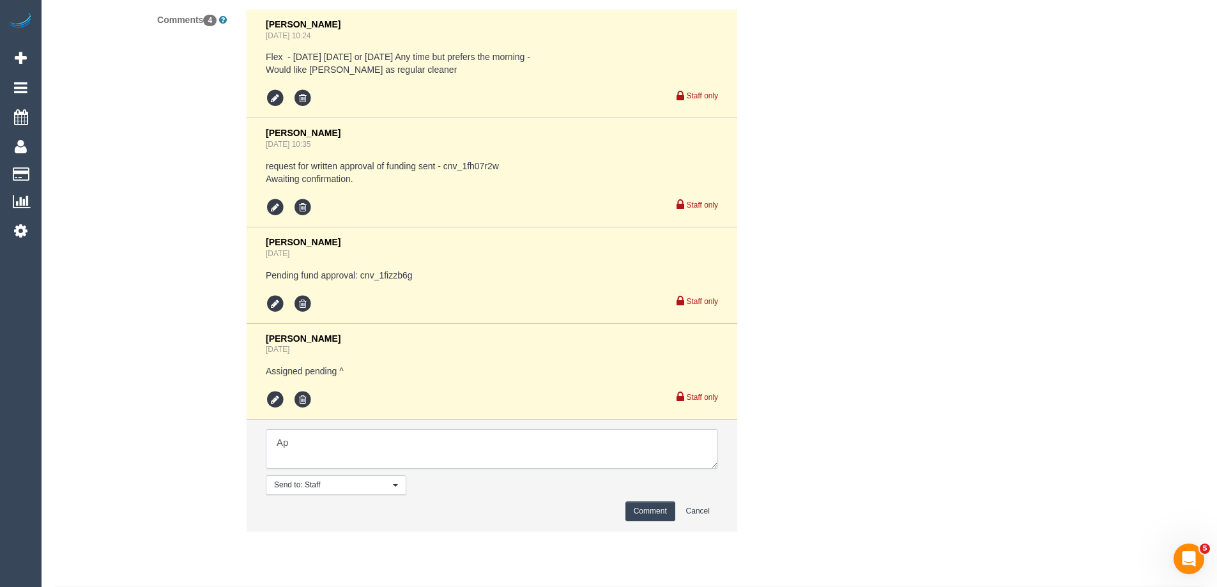
type textarea "A"
paste textarea "cnv_1fh07r2w"
type textarea "Funding has been approved - cnv_1fh07r2w"
click at [668, 521] on button "Comment" at bounding box center [650, 511] width 50 height 20
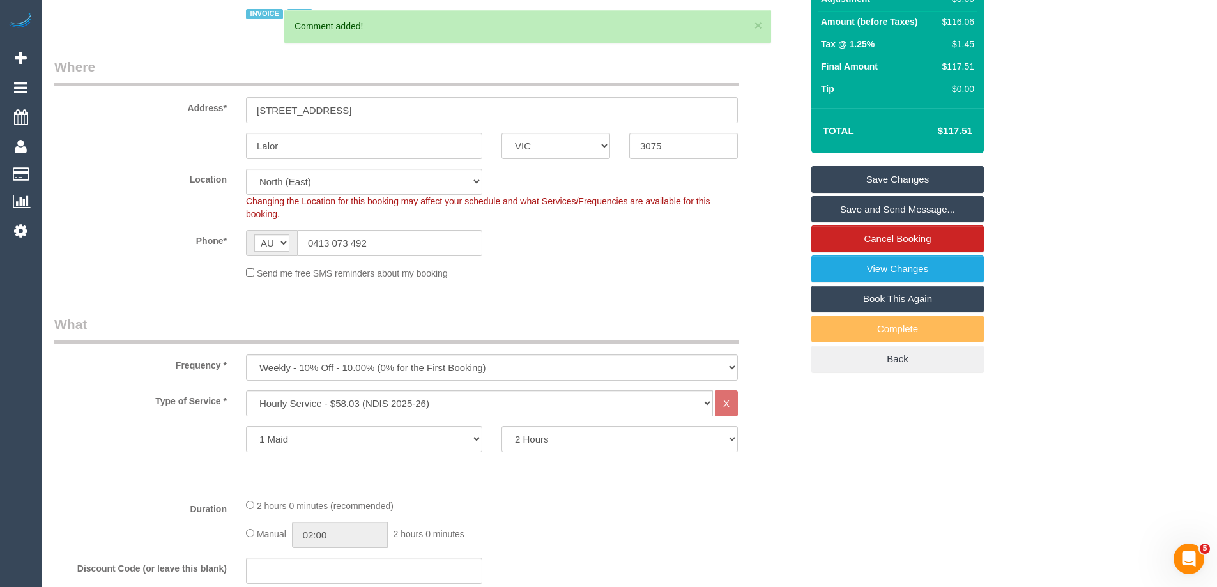
scroll to position [6, 0]
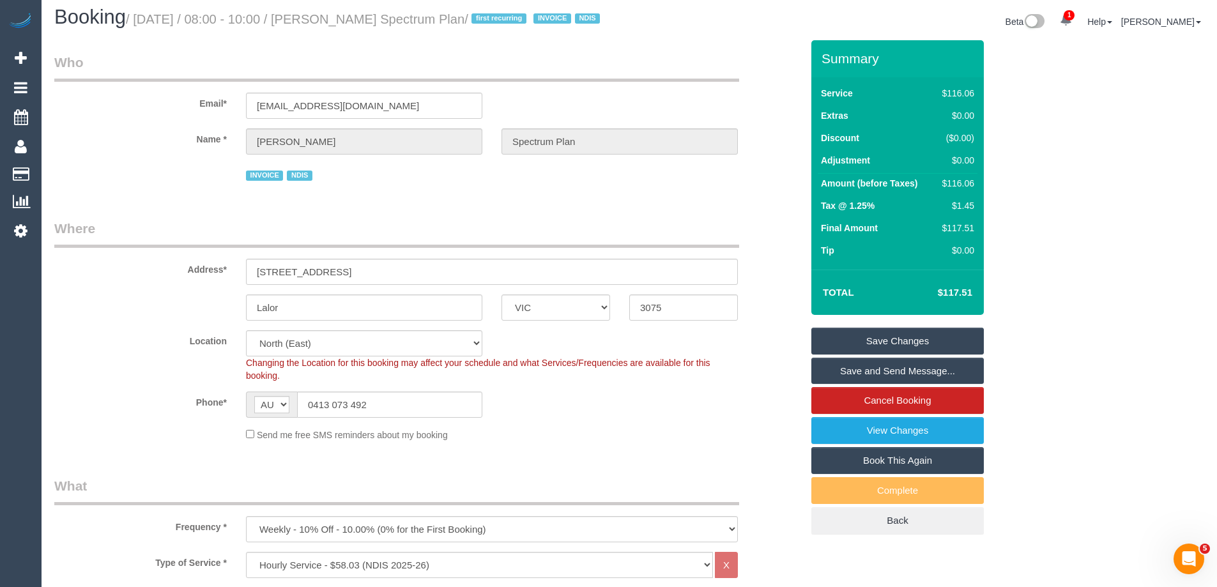
click at [886, 355] on link "Save Changes" at bounding box center [897, 341] width 172 height 27
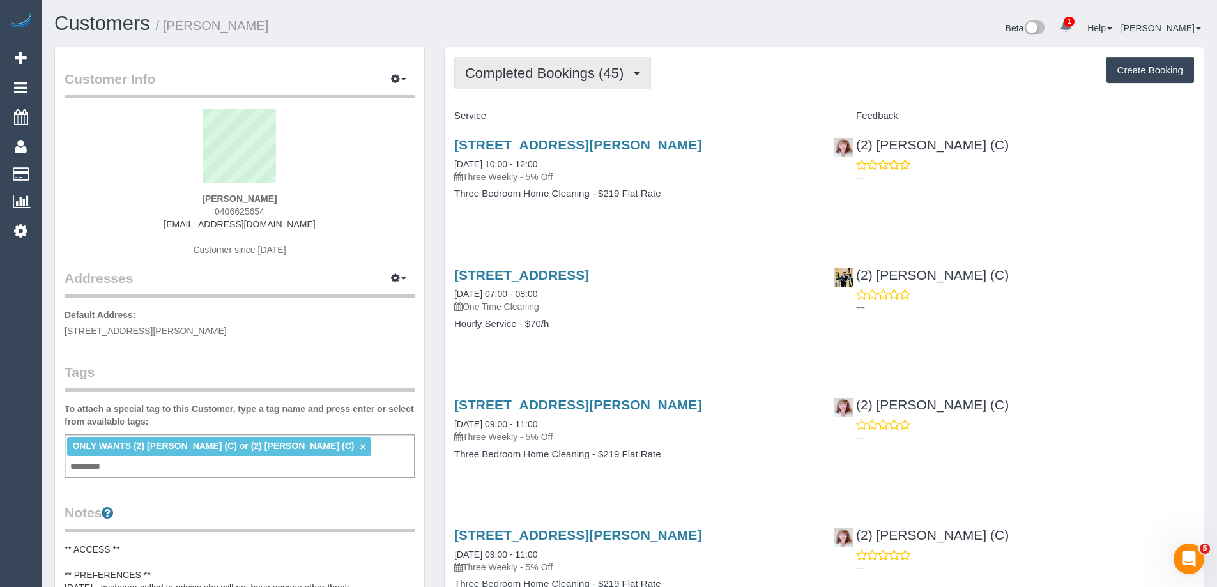
click at [522, 73] on span "Completed Bookings (45)" at bounding box center [547, 73] width 165 height 16
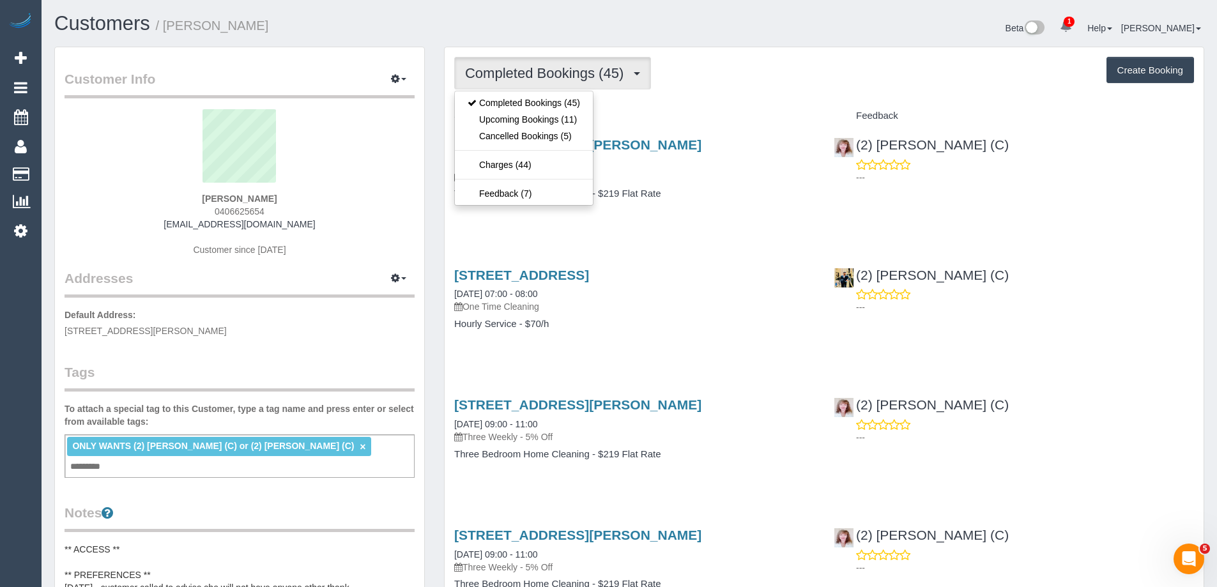
click at [739, 76] on div "Completed Bookings (45) Completed Bookings (45) Upcoming Bookings (11) Cancelle…" at bounding box center [824, 73] width 740 height 33
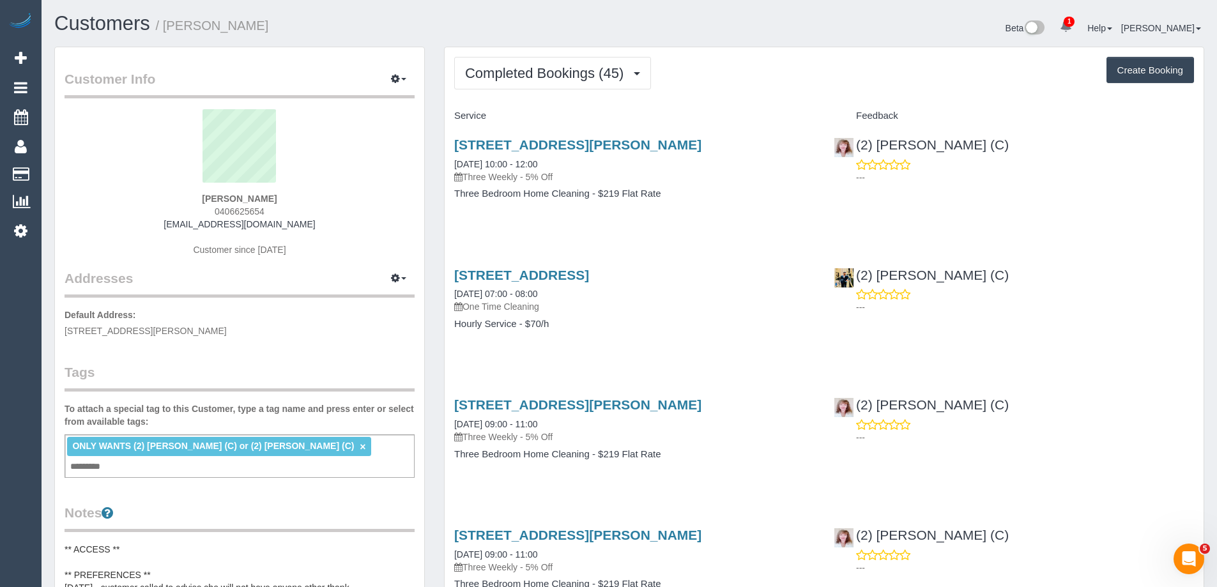
drag, startPoint x: 567, startPoint y: 289, endPoint x: 446, endPoint y: 289, distance: 121.4
click at [446, 289] on div "[STREET_ADDRESS] [DATE] 07:00 - 08:00 One Time Cleaning Hourly Service - $70/h" at bounding box center [634, 306] width 379 height 98
copy link "[DATE] 07:00 - 08:00"
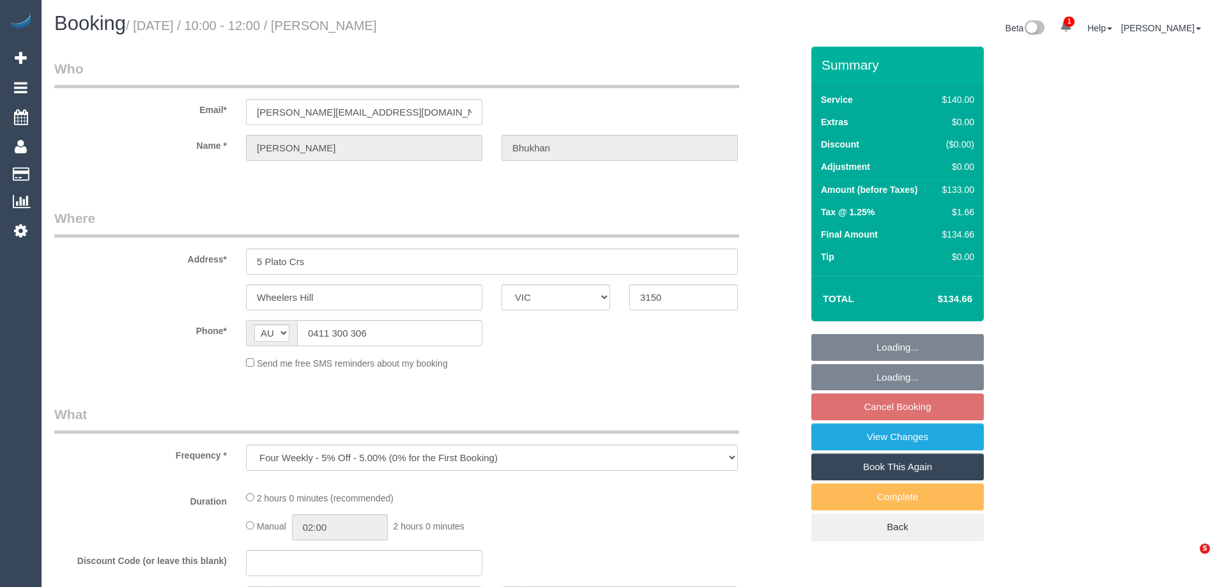
select select "VIC"
select select "number:28"
select select "number:14"
select select "number:18"
select select "number:23"
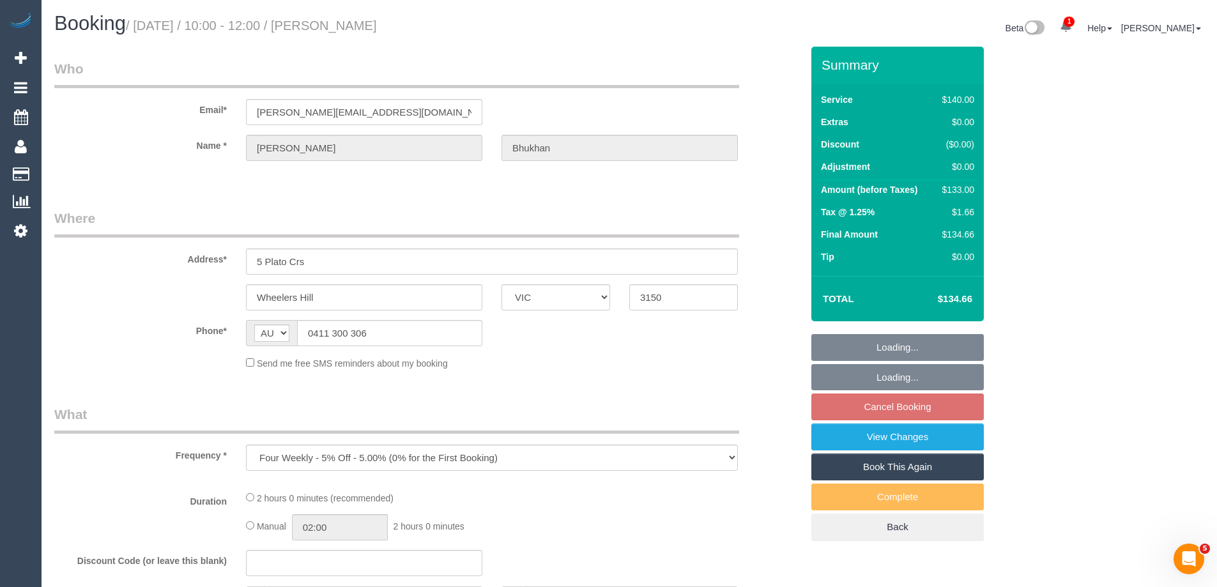
select select "number:34"
select select "number:12"
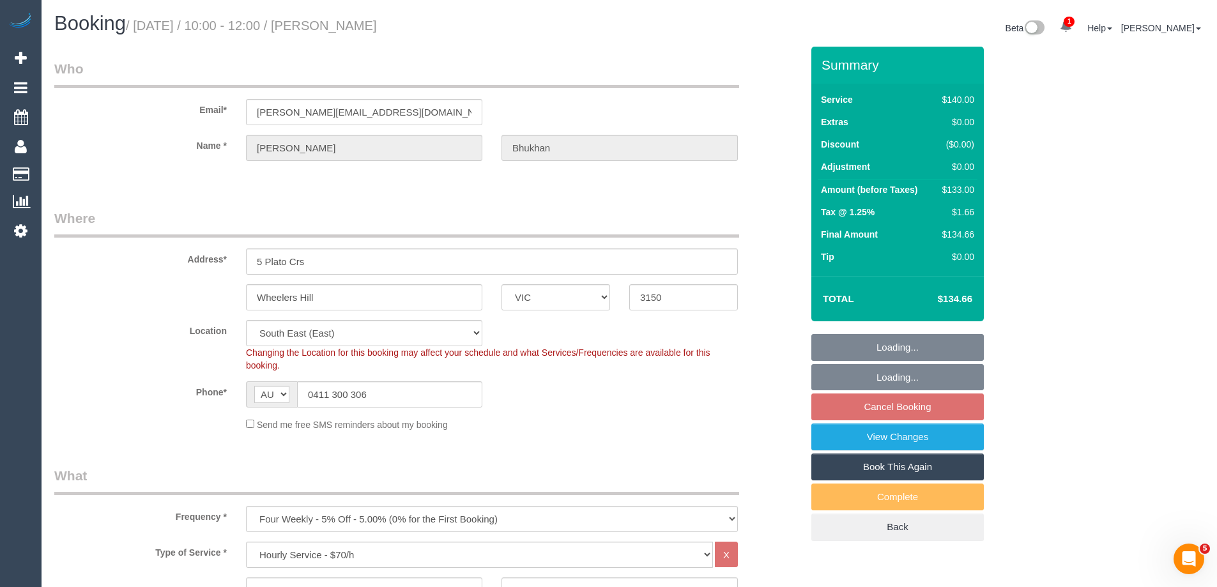
select select "object:901"
select select "string:stripe-pm_1RyOSO2GScqysDRVERiAuRoo"
click at [889, 441] on link "View Changes" at bounding box center [897, 437] width 172 height 27
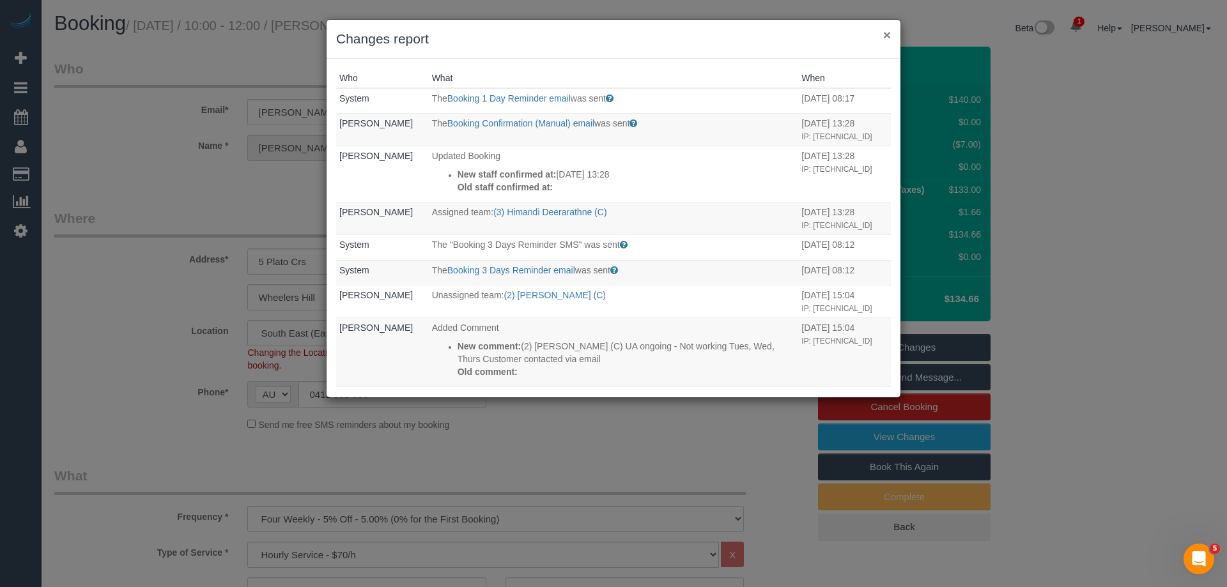
click at [889, 31] on button "×" at bounding box center [887, 34] width 8 height 13
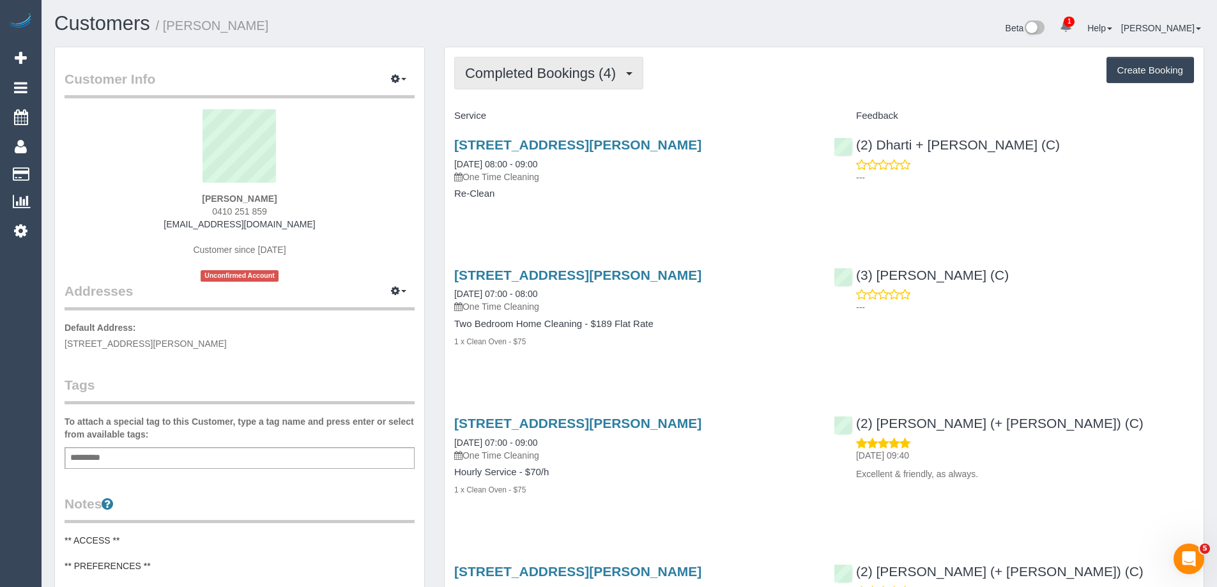
click at [573, 70] on span "Completed Bookings (4)" at bounding box center [543, 73] width 157 height 16
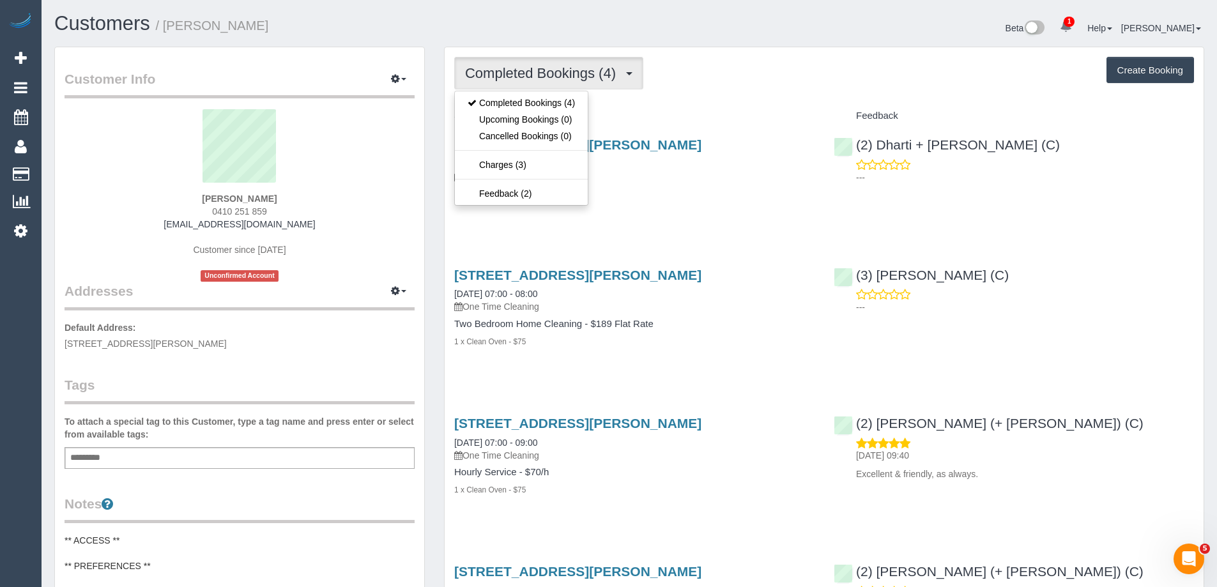
click at [712, 83] on div "Completed Bookings (4) Completed Bookings (4) Upcoming Bookings (0) Cancelled B…" at bounding box center [824, 73] width 740 height 33
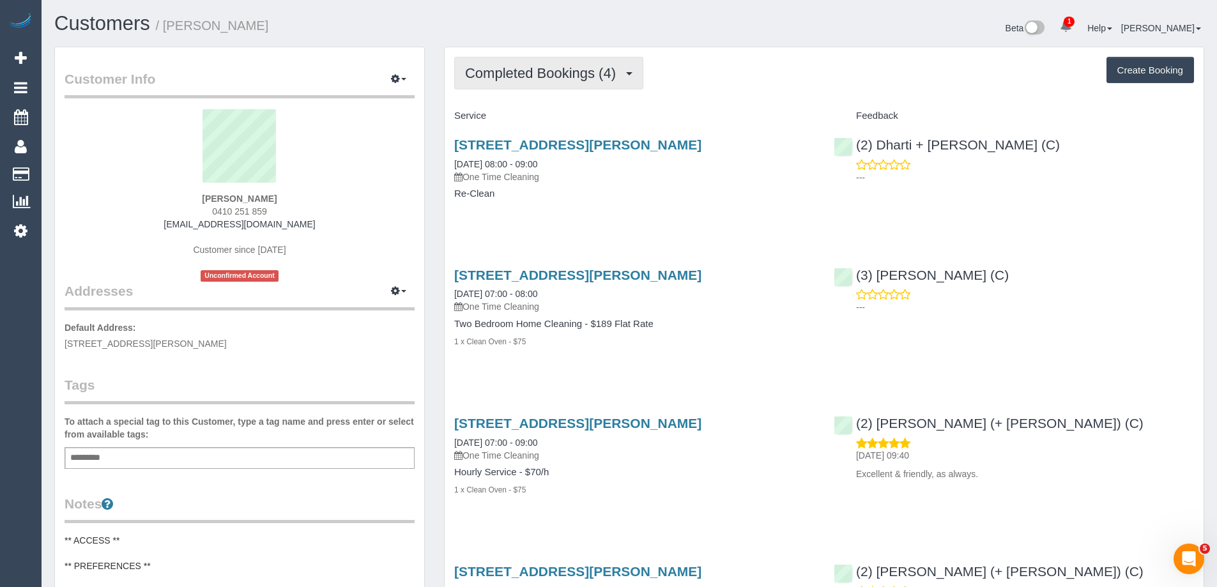
click at [532, 72] on span "Completed Bookings (4)" at bounding box center [543, 73] width 157 height 16
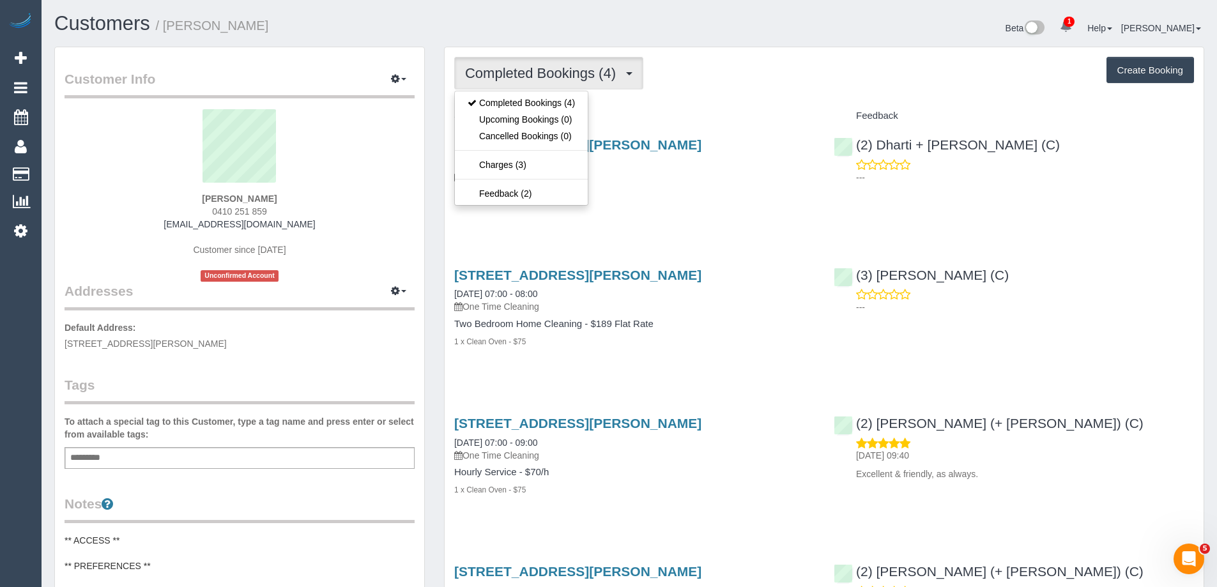
click at [699, 89] on div "Completed Bookings (4) Completed Bookings (4) Upcoming Bookings (0) Cancelled B…" at bounding box center [824, 73] width 740 height 33
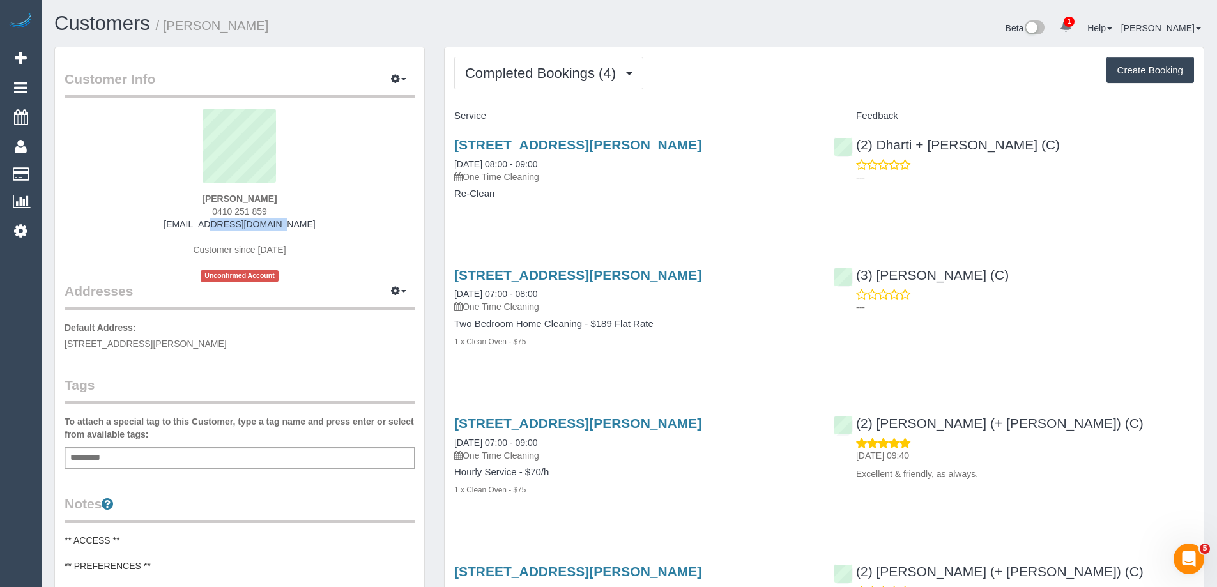
drag, startPoint x: 312, startPoint y: 227, endPoint x: 182, endPoint y: 229, distance: 130.3
click at [182, 229] on div "[PERSON_NAME] 0410 251 859 [EMAIL_ADDRESS][DOMAIN_NAME] Customer since [DATE] U…" at bounding box center [240, 195] width 350 height 172
copy link "[EMAIL_ADDRESS][DOMAIN_NAME]"
click at [627, 79] on button "Completed Bookings (4)" at bounding box center [548, 73] width 189 height 33
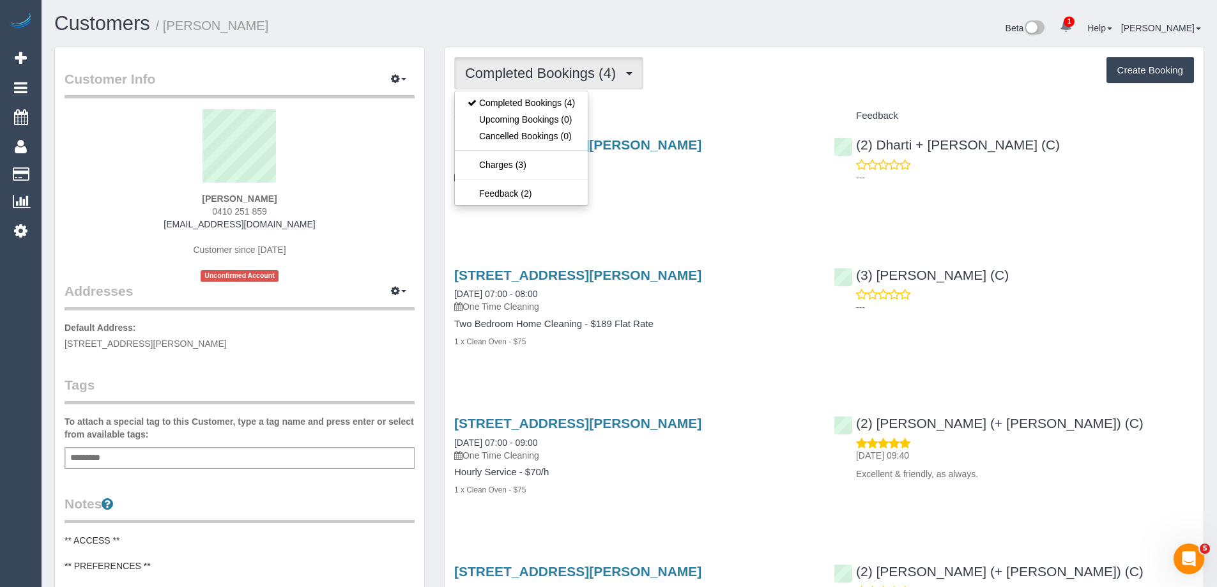
click at [746, 88] on div "Completed Bookings (4) Completed Bookings (4) Upcoming Bookings (0) Cancelled B…" at bounding box center [824, 73] width 740 height 33
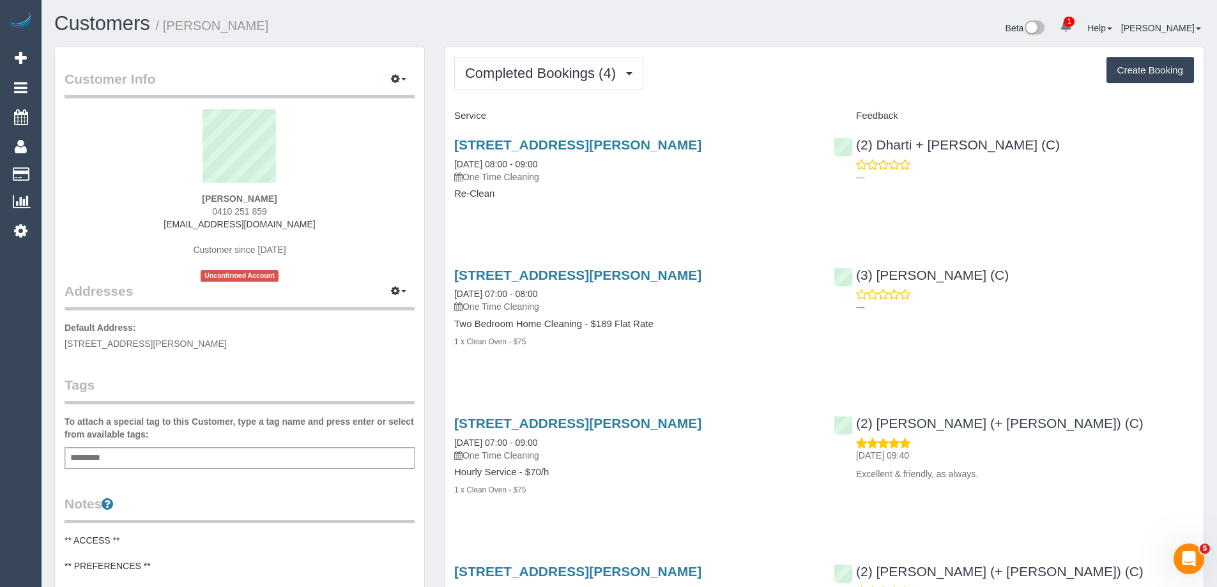
drag, startPoint x: 288, startPoint y: 214, endPoint x: 153, endPoint y: 211, distance: 135.5
click at [153, 211] on div "[PERSON_NAME] 0410 251 859 [EMAIL_ADDRESS][DOMAIN_NAME] Customer since [DATE] U…" at bounding box center [240, 195] width 350 height 172
copy span "0410 251 859"
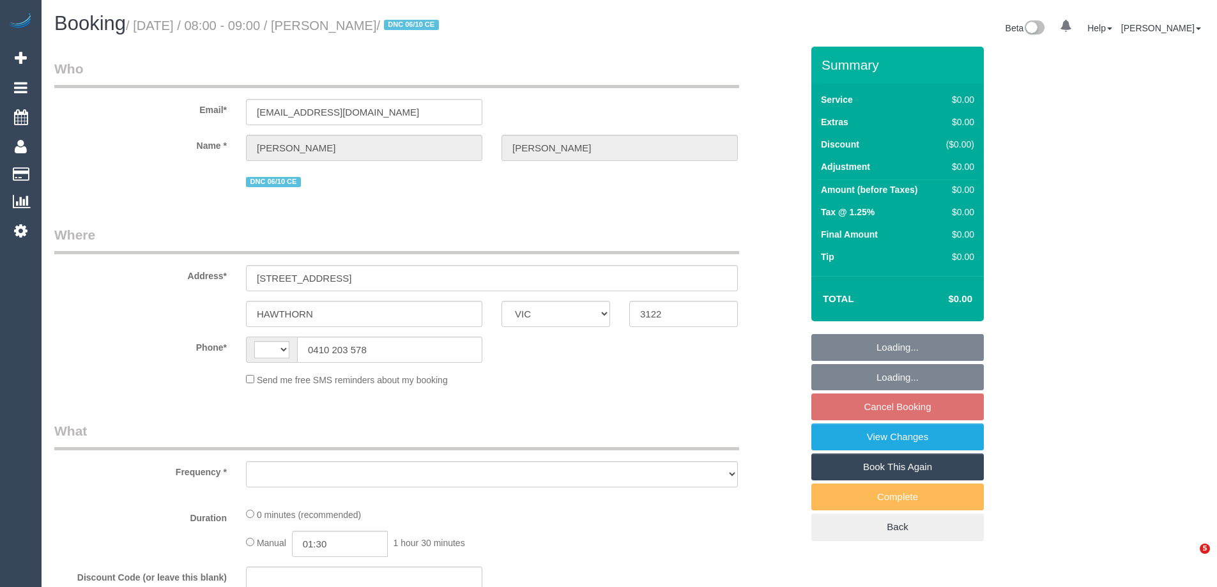
select select "VIC"
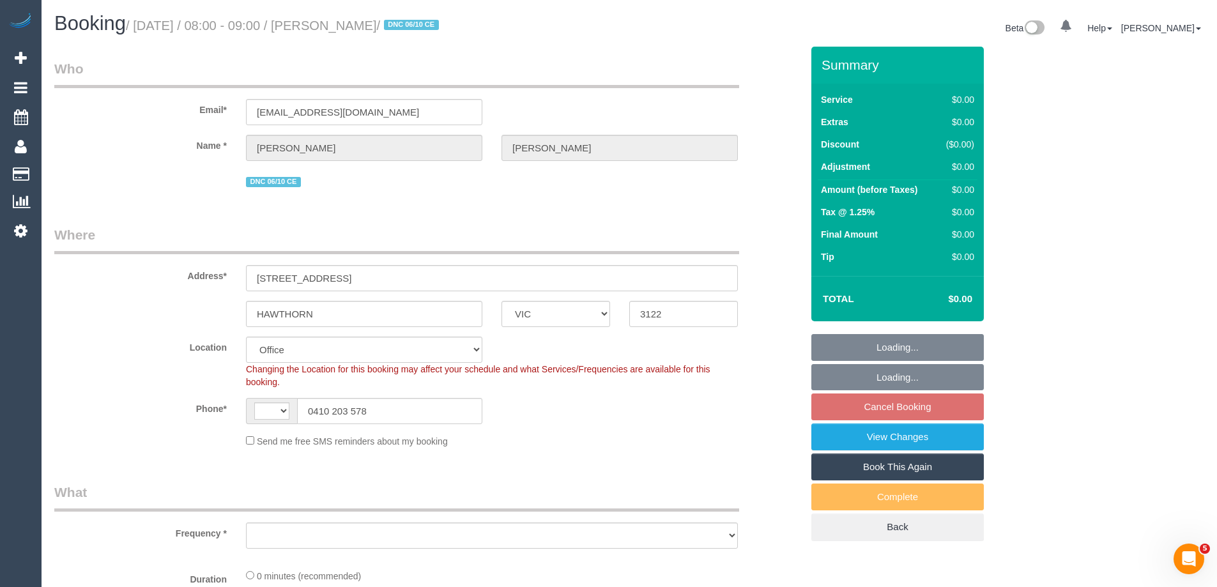
select select "string:AU"
select select "object:575"
select select "number:28"
select select "number:14"
select select "number:19"
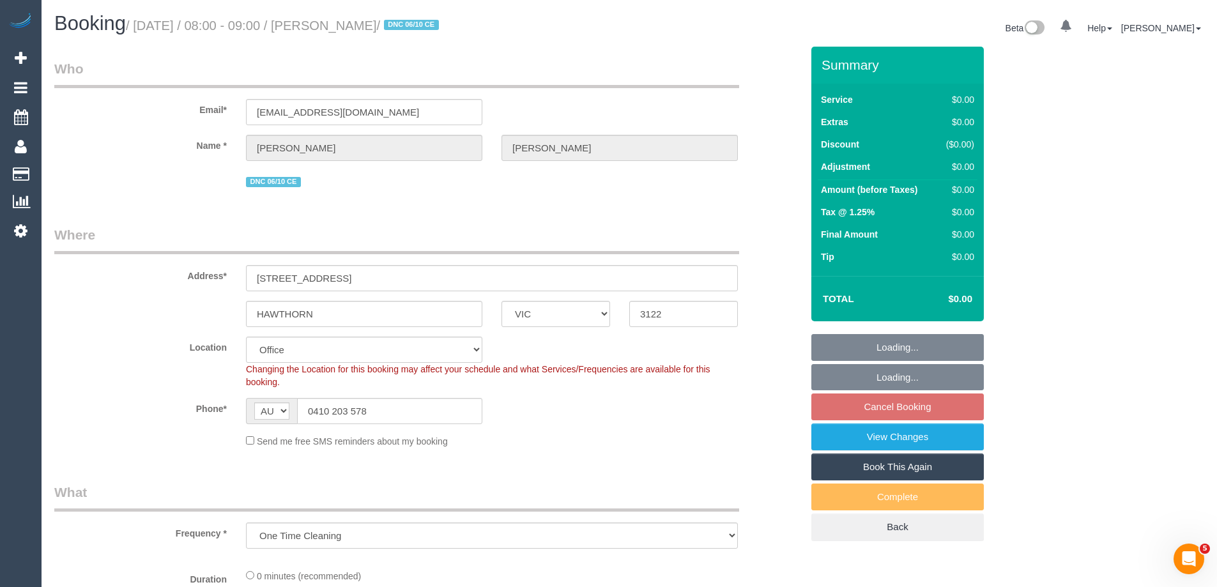
select select "number:25"
select select "object:2080"
select select "string:stripe-pm_1SCDkv2GScqysDRV5dEuQCOq"
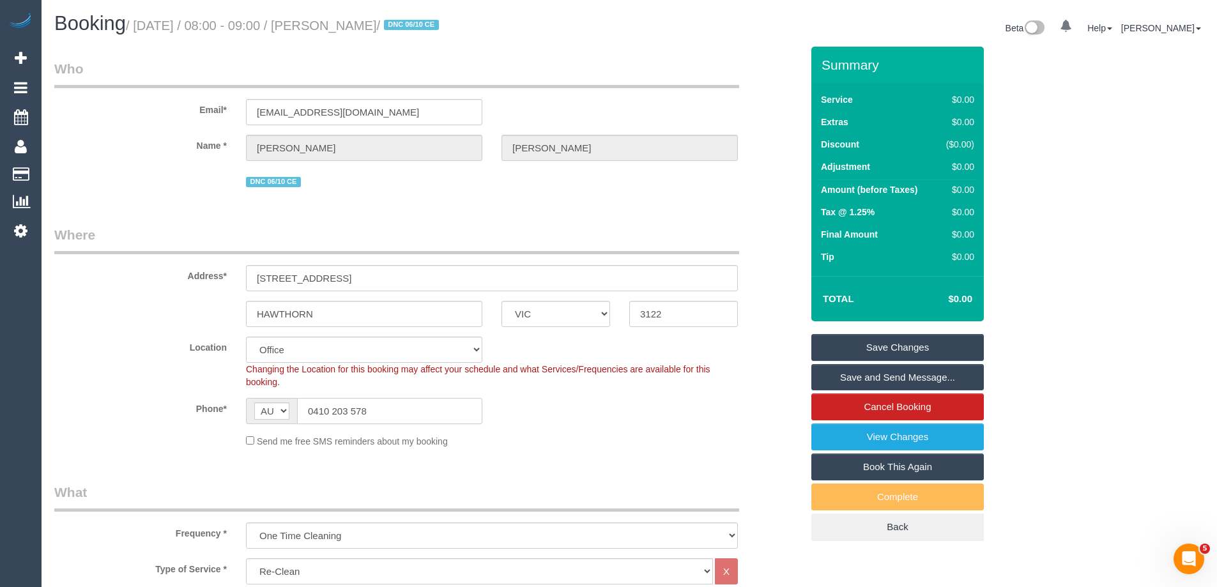
drag, startPoint x: 388, startPoint y: 411, endPoint x: 0, endPoint y: 373, distance: 390.3
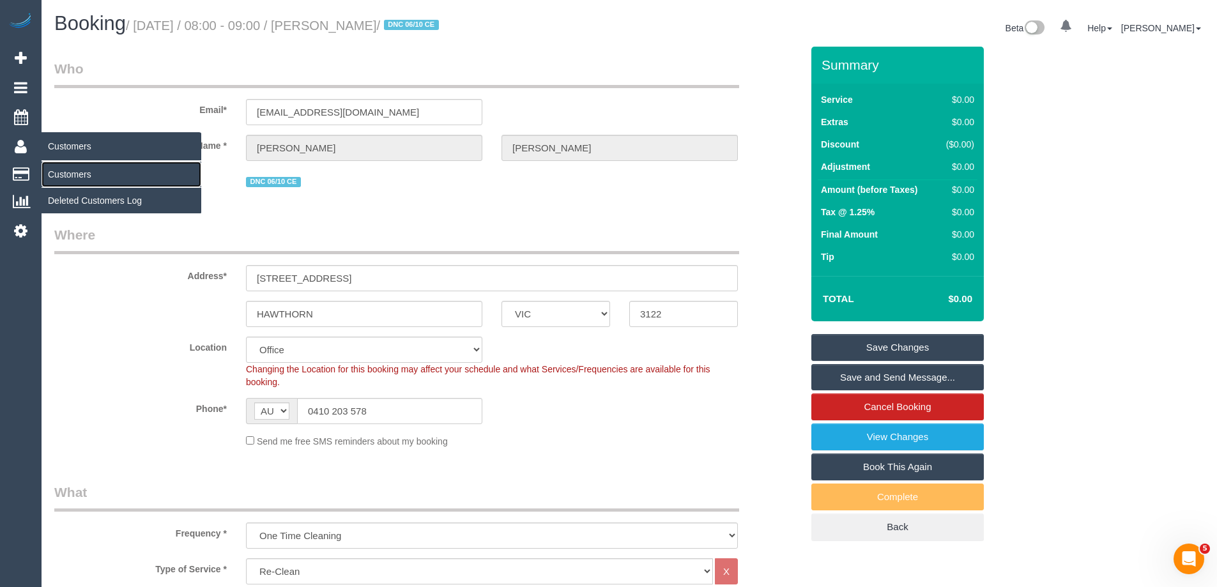
click at [80, 174] on link "Customers" at bounding box center [122, 175] width 160 height 26
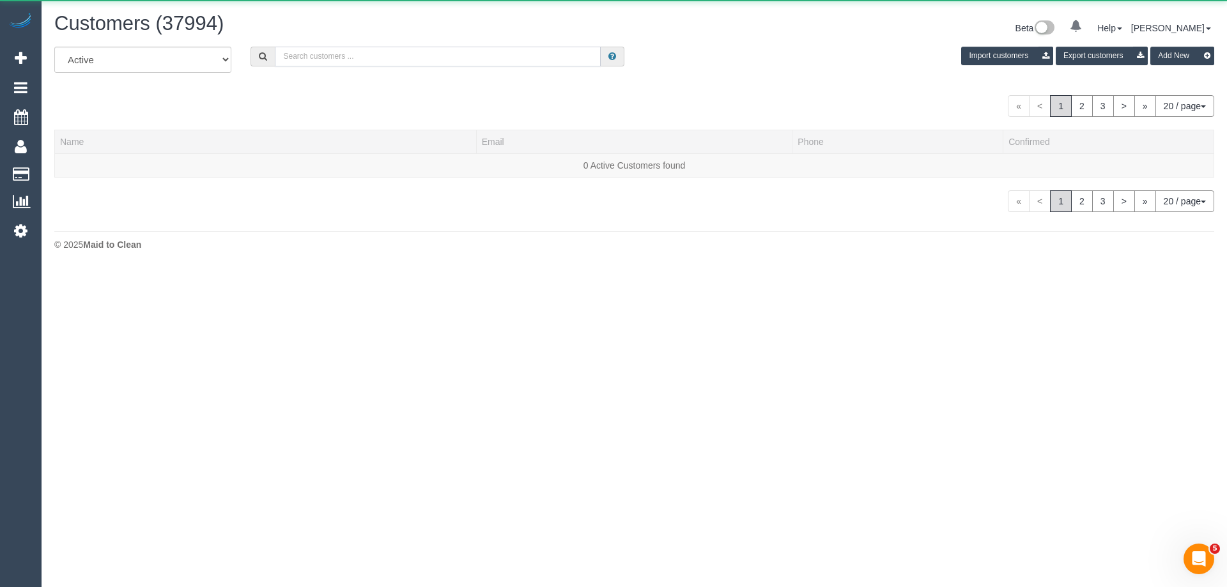
click at [516, 50] on input "text" at bounding box center [438, 57] width 326 height 20
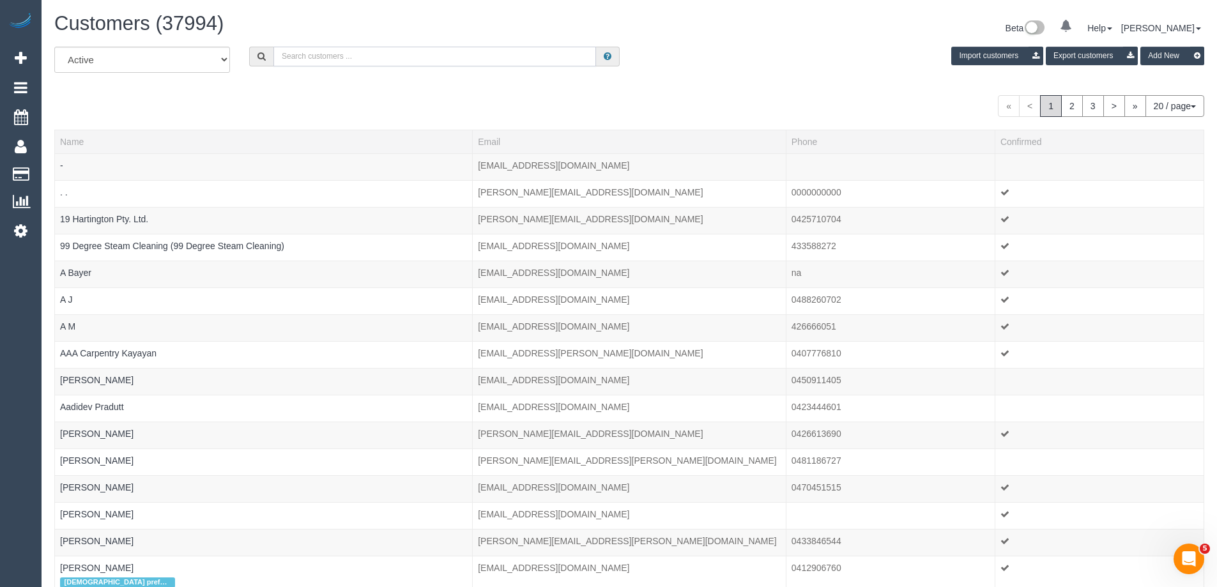
paste input "61402501894"
drag, startPoint x: 291, startPoint y: 54, endPoint x: 238, endPoint y: 54, distance: 52.4
click at [240, 54] on div "61402501894" at bounding box center [435, 57] width 390 height 20
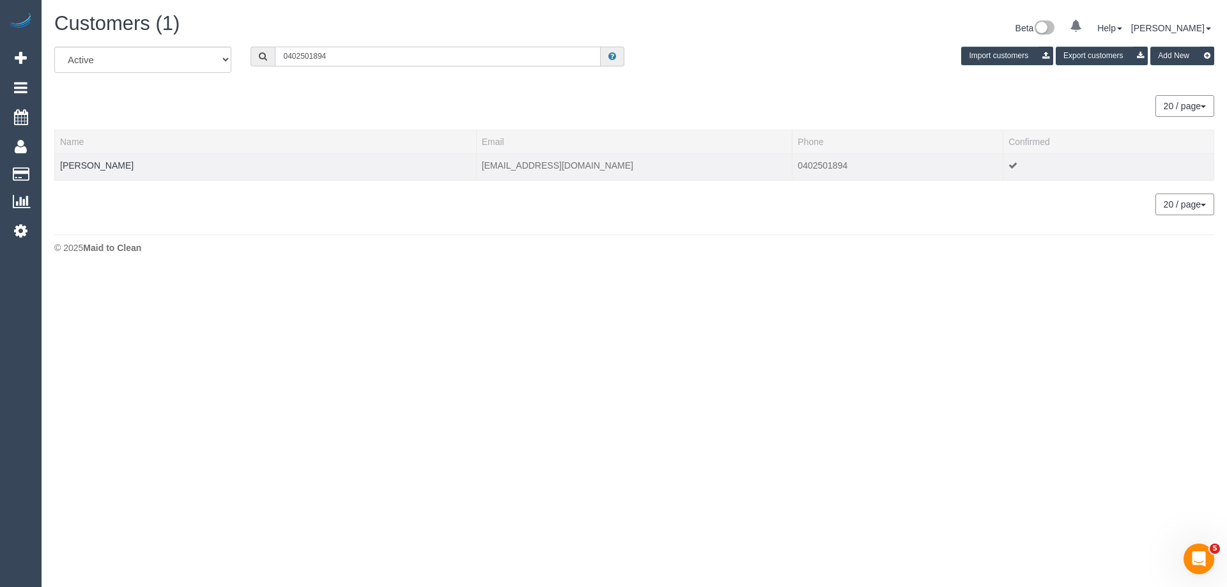
type input "0402501894"
drag, startPoint x: 592, startPoint y: 165, endPoint x: 477, endPoint y: 159, distance: 114.5
click at [477, 159] on td "[EMAIL_ADDRESS][DOMAIN_NAME]" at bounding box center [634, 166] width 316 height 27
copy td "[EMAIL_ADDRESS][DOMAIN_NAME]"
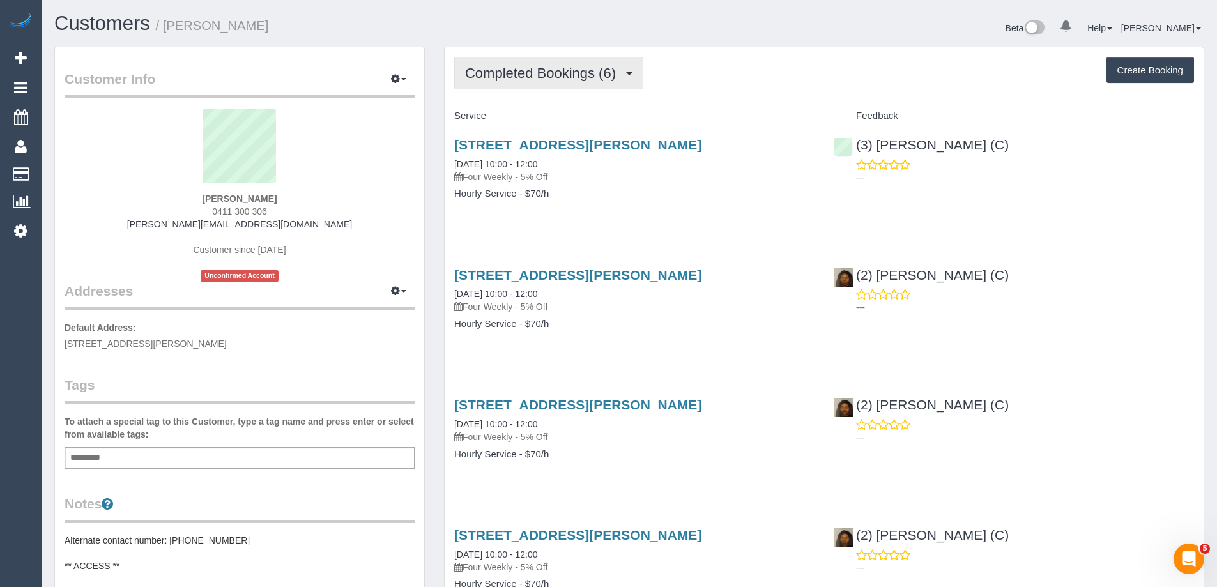
click at [554, 80] on span "Completed Bookings (6)" at bounding box center [543, 73] width 157 height 16
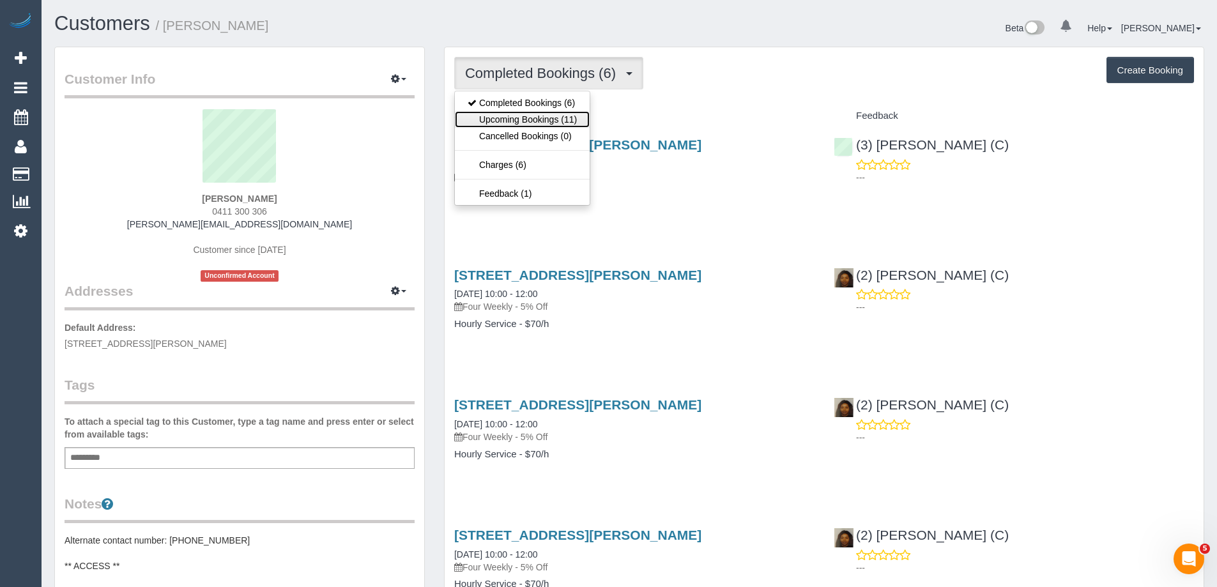
click at [533, 116] on link "Upcoming Bookings (11)" at bounding box center [522, 119] width 135 height 17
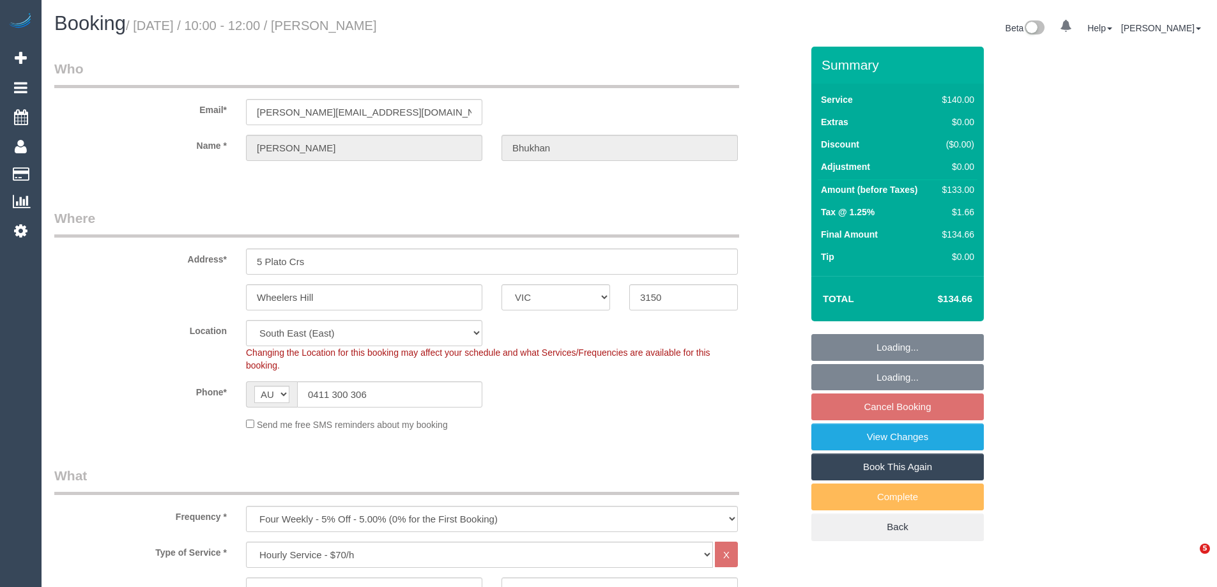
select select "VIC"
select select "number:28"
select select "number:14"
select select "number:18"
select select "number:23"
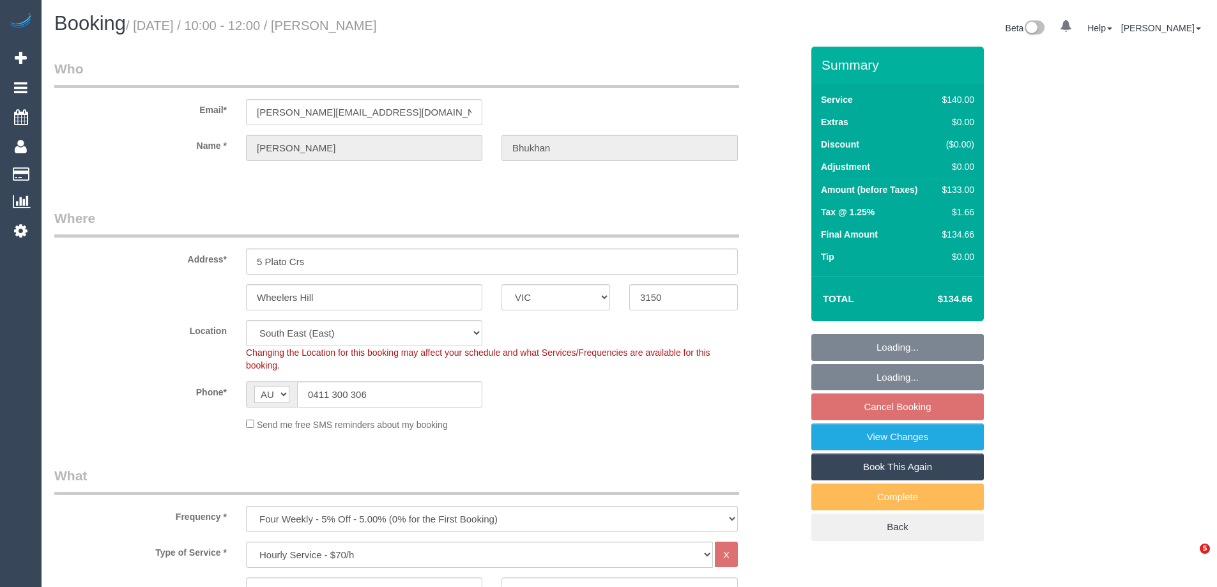
select select "number:34"
select select "number:12"
select select "string:stripe-pm_1RyOSO2GScqysDRVERiAuRoo"
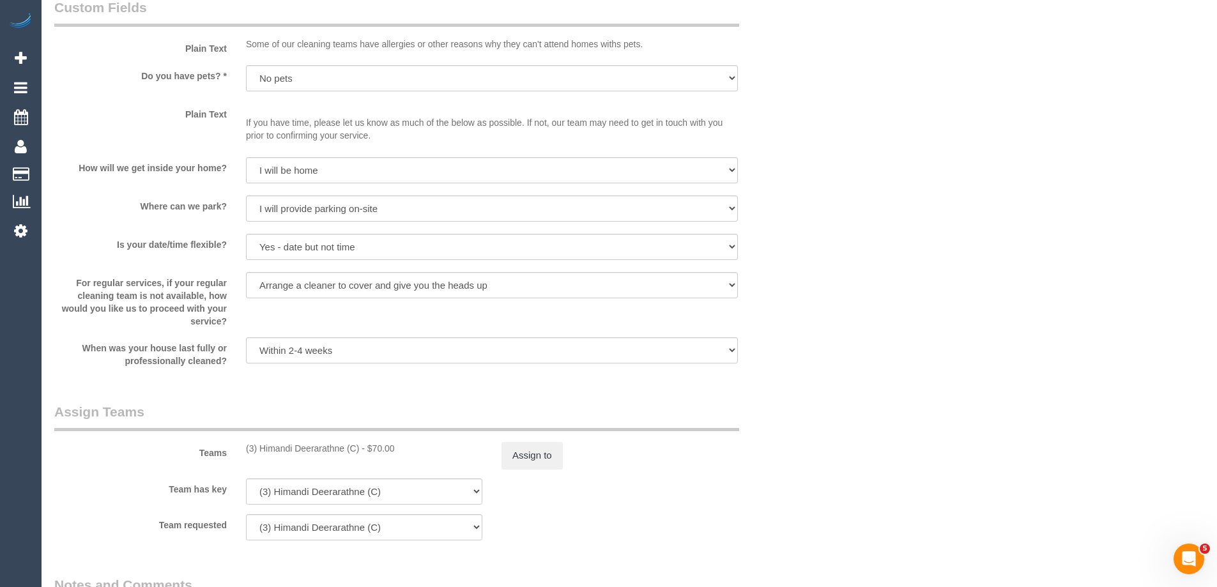
scroll to position [1789, 0]
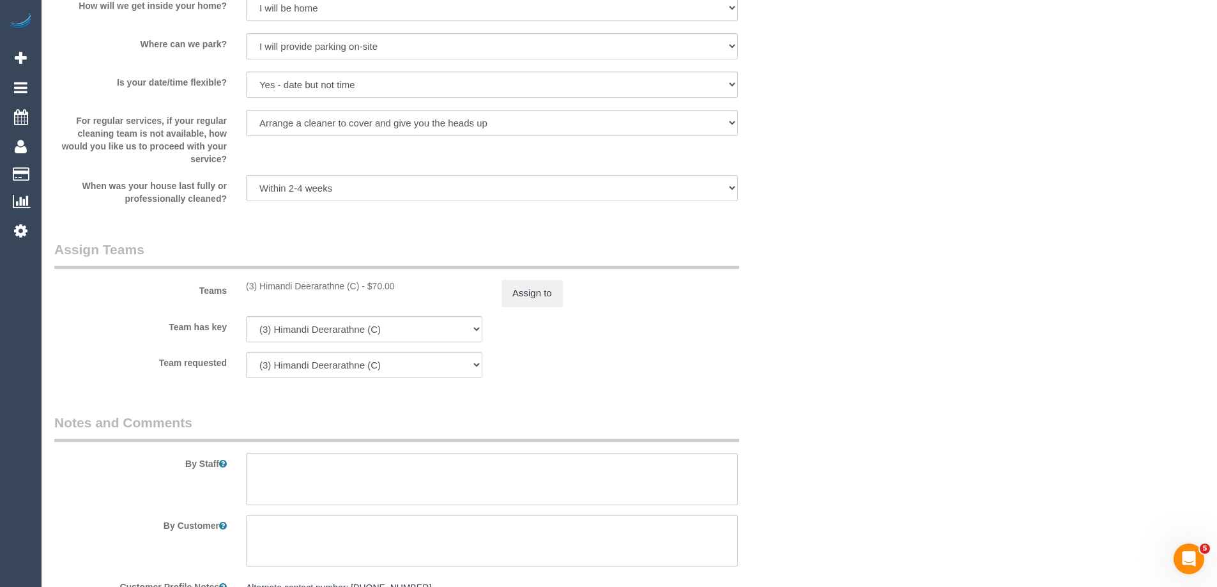
drag, startPoint x: 361, startPoint y: 289, endPoint x: 239, endPoint y: 284, distance: 122.1
click at [239, 284] on div "(3) Himandi Deerarathne (C) - $70.00" at bounding box center [364, 286] width 256 height 13
copy div "(3) Himandi Deerarathne (C)"
click at [541, 302] on button "Assign to" at bounding box center [531, 293] width 61 height 27
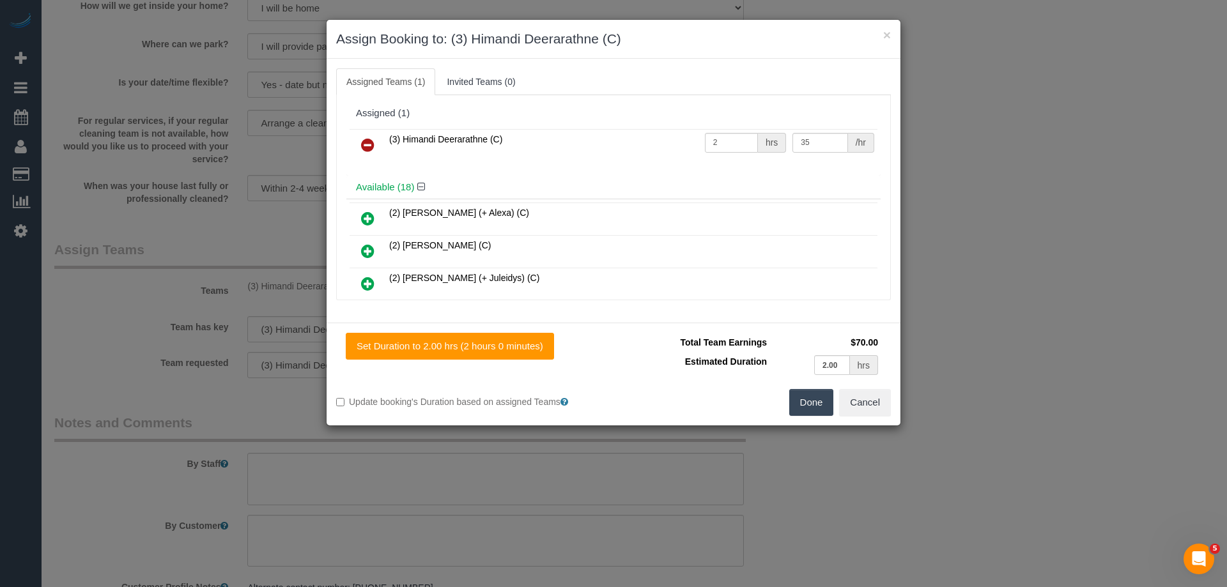
click at [372, 149] on icon at bounding box center [367, 144] width 13 height 15
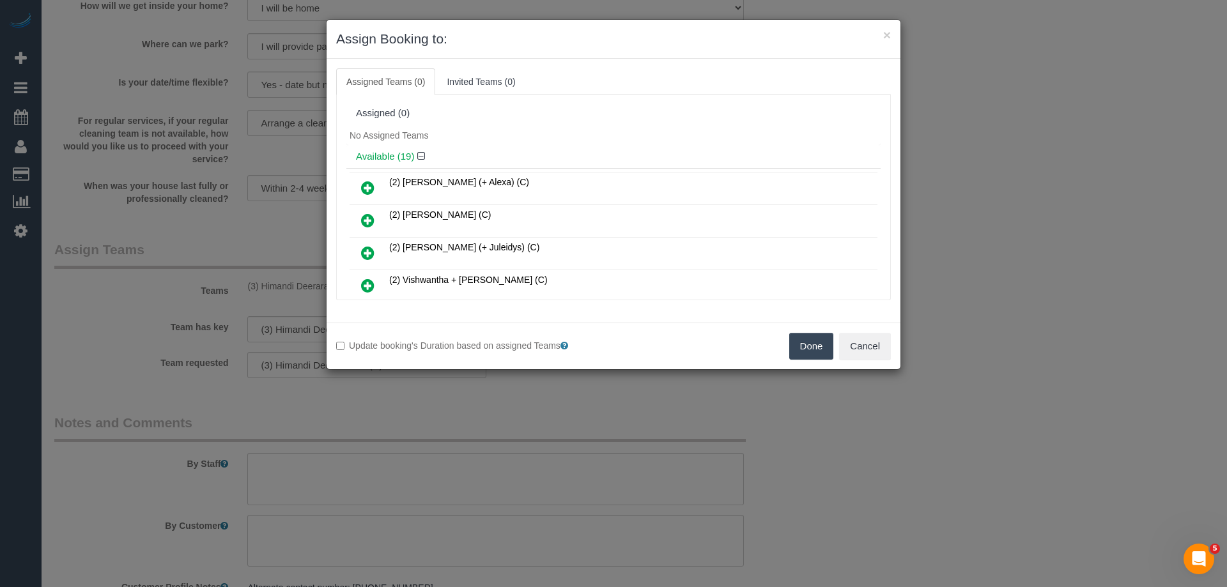
click at [797, 344] on button "Done" at bounding box center [811, 346] width 45 height 27
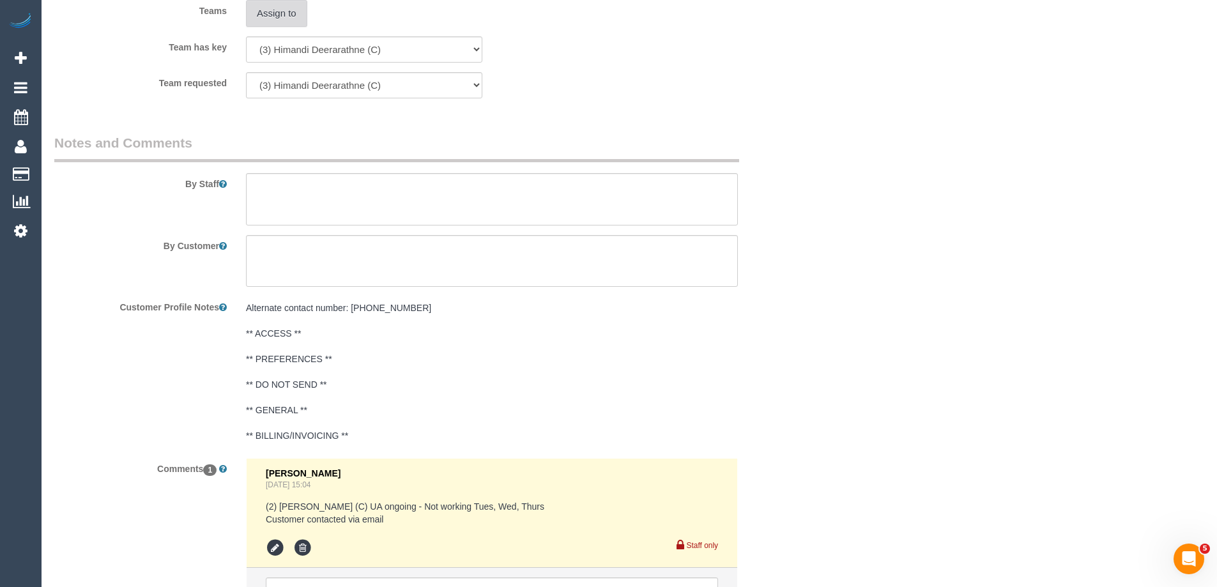
scroll to position [2201, 0]
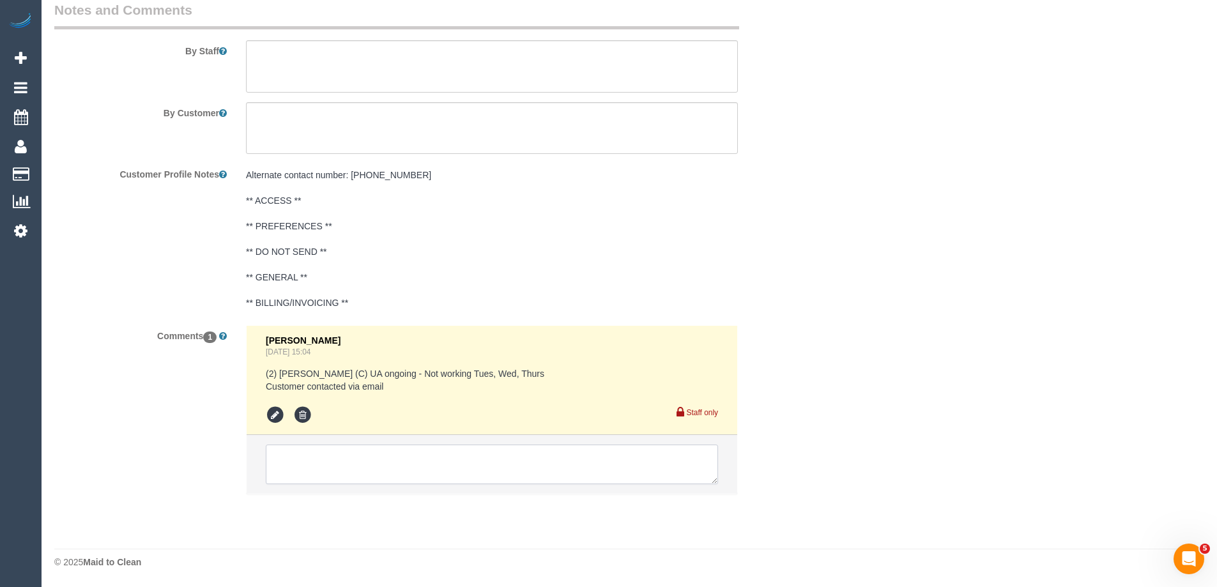
click at [330, 478] on textarea at bounding box center [492, 465] width 452 height 40
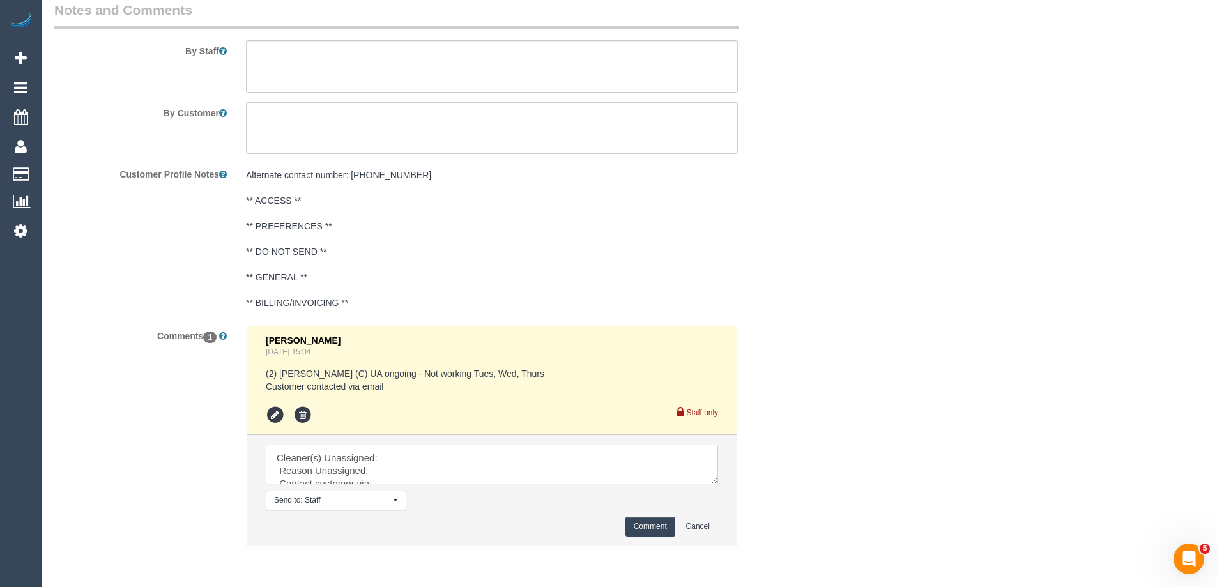
drag, startPoint x: 713, startPoint y: 479, endPoint x: 928, endPoint y: 612, distance: 253.0
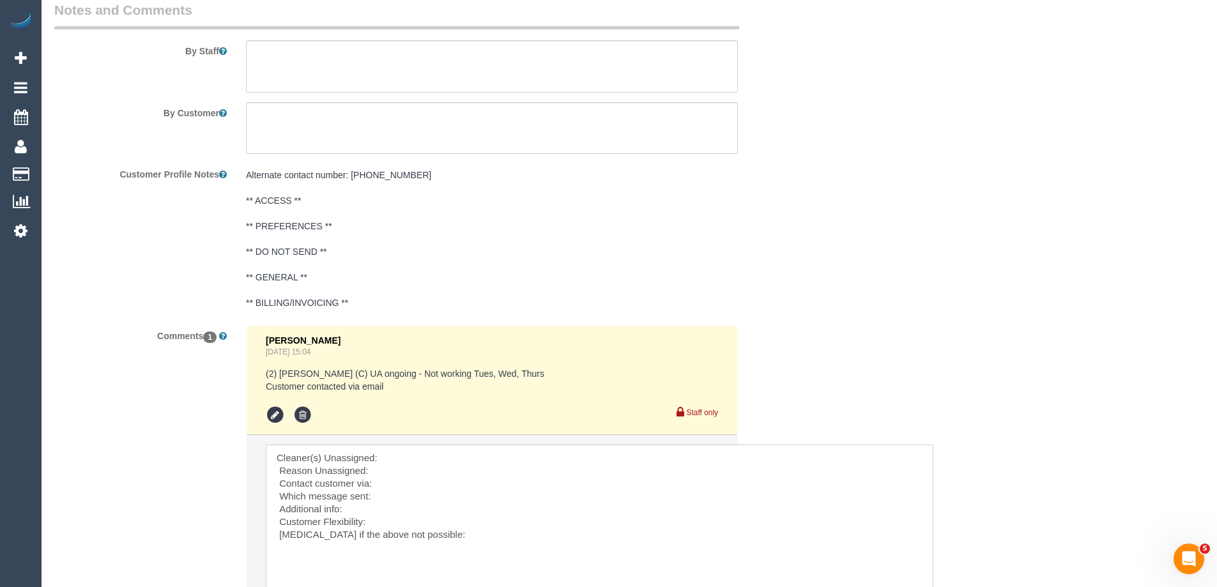
click at [408, 454] on textarea at bounding box center [600, 531] width 668 height 172
paste textarea "(3) Himandi Deerarathne (C)"
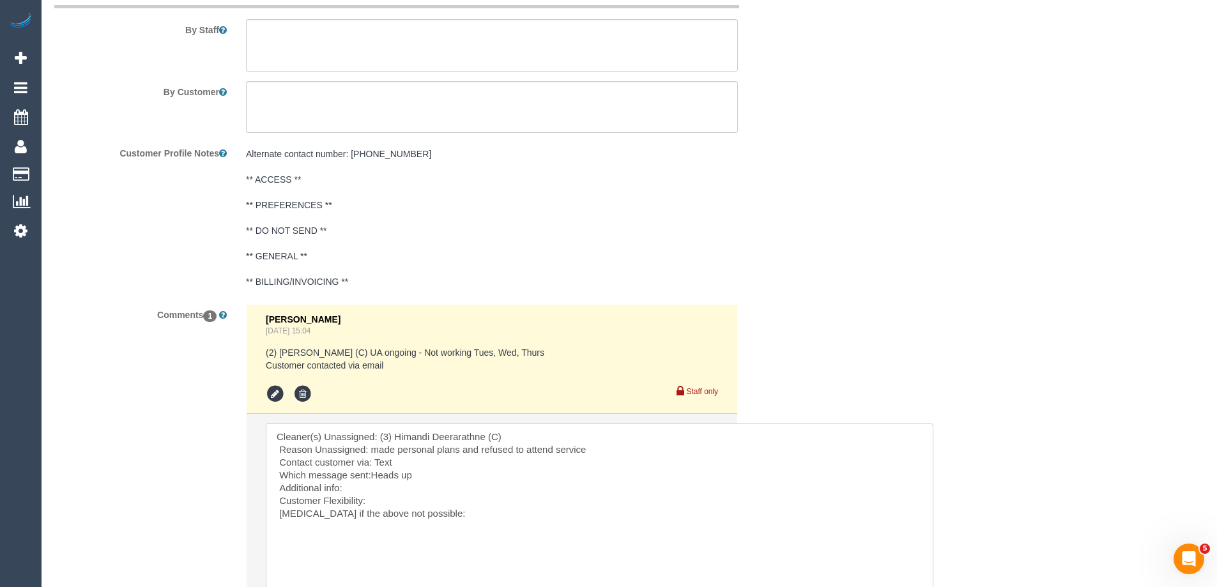
scroll to position [2364, 0]
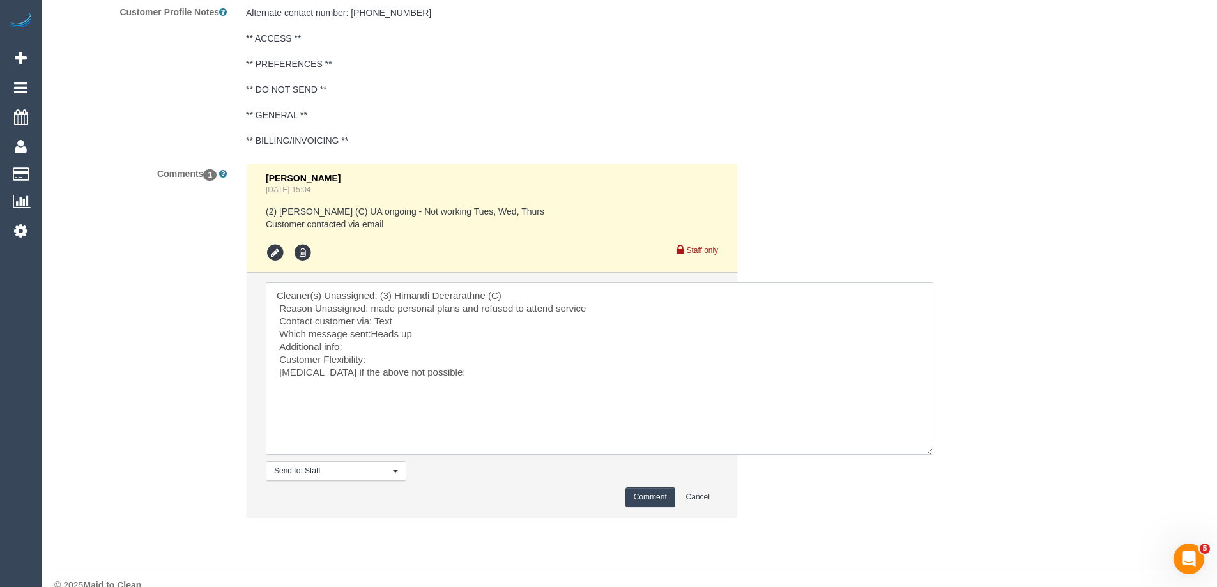
click at [370, 336] on textarea at bounding box center [600, 368] width 668 height 172
click at [417, 351] on textarea at bounding box center [600, 368] width 668 height 172
drag, startPoint x: 374, startPoint y: 321, endPoint x: 413, endPoint y: 322, distance: 39.0
click at [413, 322] on textarea at bounding box center [600, 368] width 668 height 172
click at [382, 322] on textarea at bounding box center [600, 368] width 668 height 172
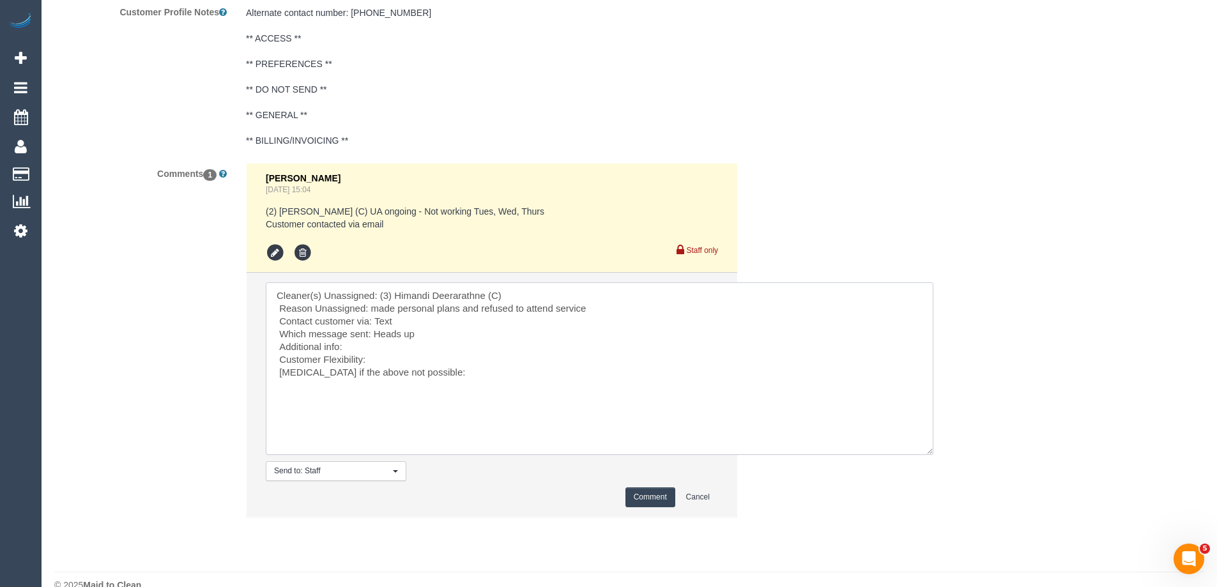
drag, startPoint x: 374, startPoint y: 321, endPoint x: 402, endPoint y: 323, distance: 27.6
click at [402, 323] on textarea at bounding box center [600, 368] width 668 height 172
drag, startPoint x: 375, startPoint y: 333, endPoint x: 416, endPoint y: 332, distance: 40.9
click at [416, 332] on textarea at bounding box center [600, 368] width 668 height 172
type textarea "Cleaner(s) Unassigned: (3) Himandi Deerarathne (C) Reason Unassigned: made pers…"
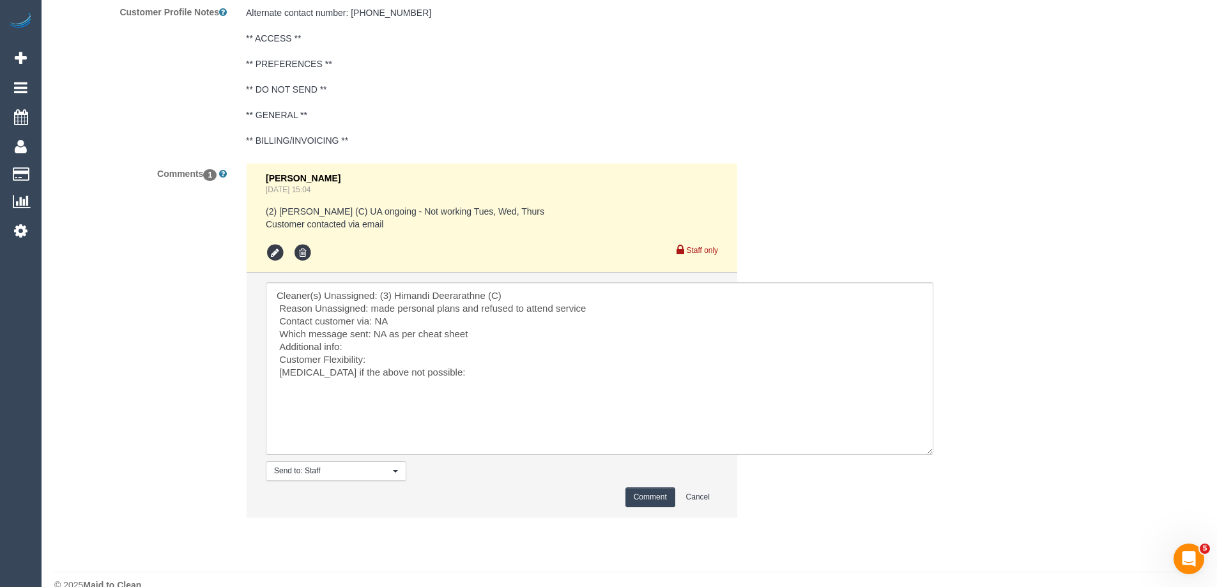
click at [631, 498] on button "Comment" at bounding box center [650, 497] width 50 height 20
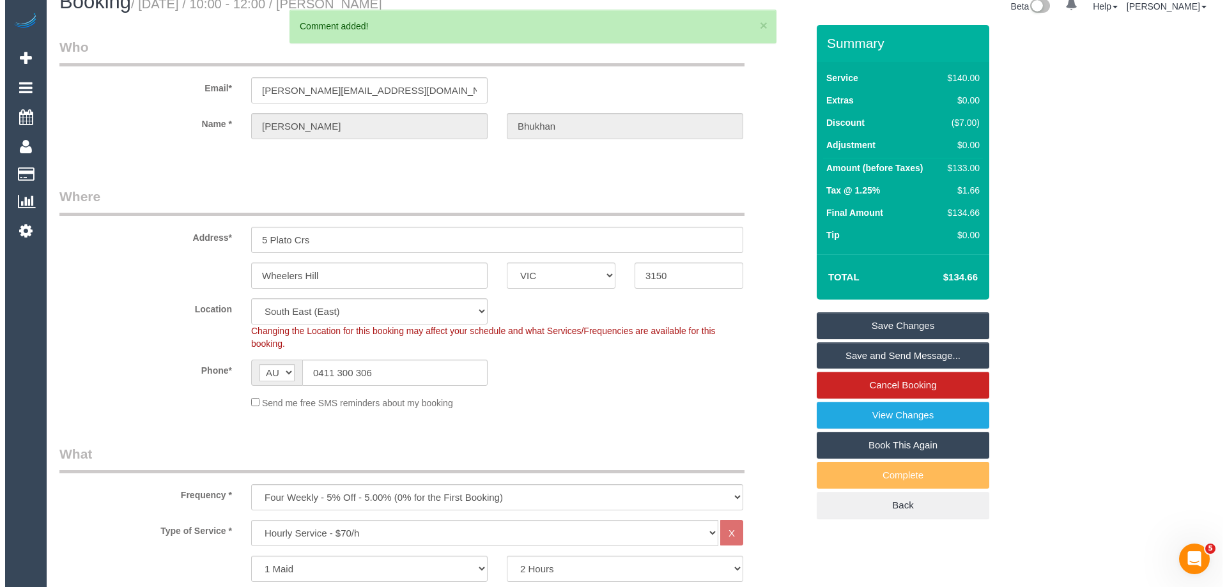
scroll to position [0, 0]
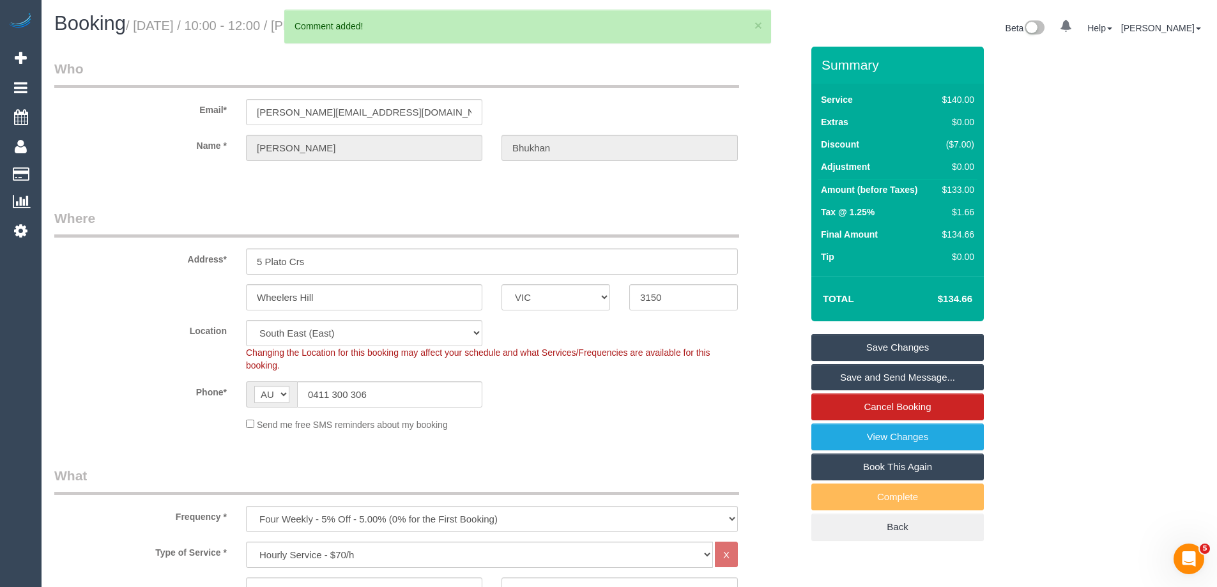
click at [887, 338] on link "Save Changes" at bounding box center [897, 347] width 172 height 27
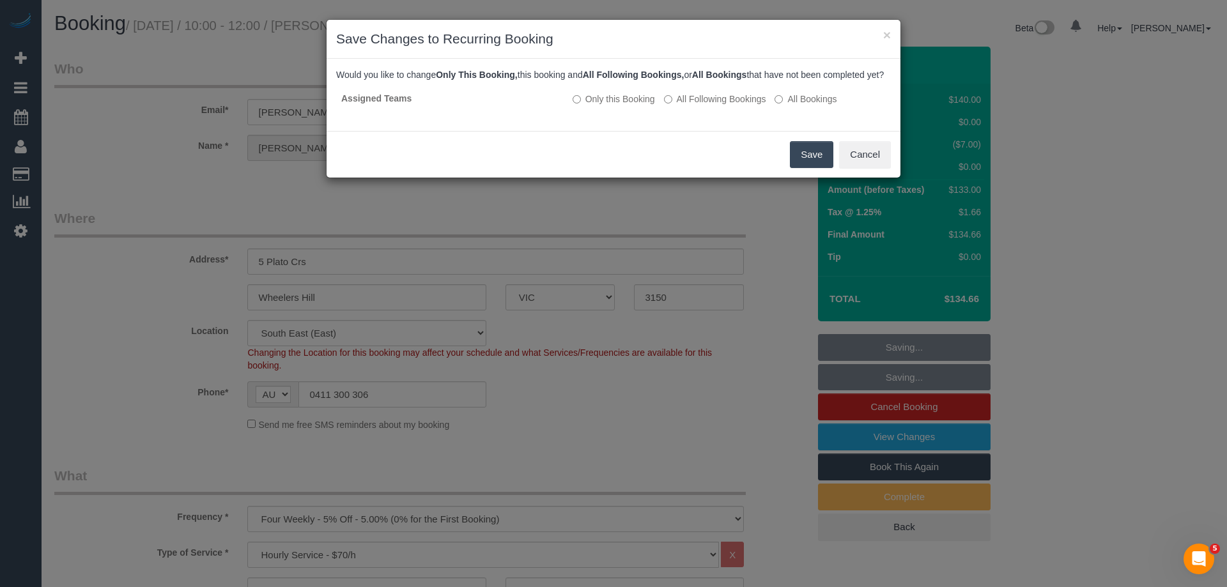
click at [800, 165] on button "Save" at bounding box center [811, 154] width 43 height 27
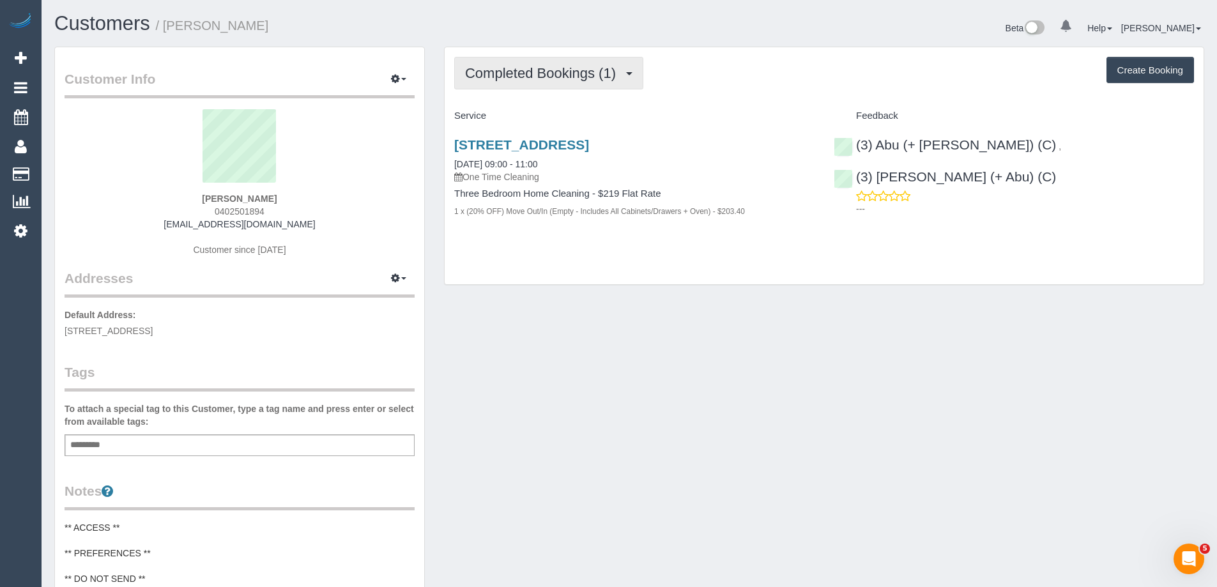
click at [526, 70] on span "Completed Bookings (1)" at bounding box center [543, 73] width 157 height 16
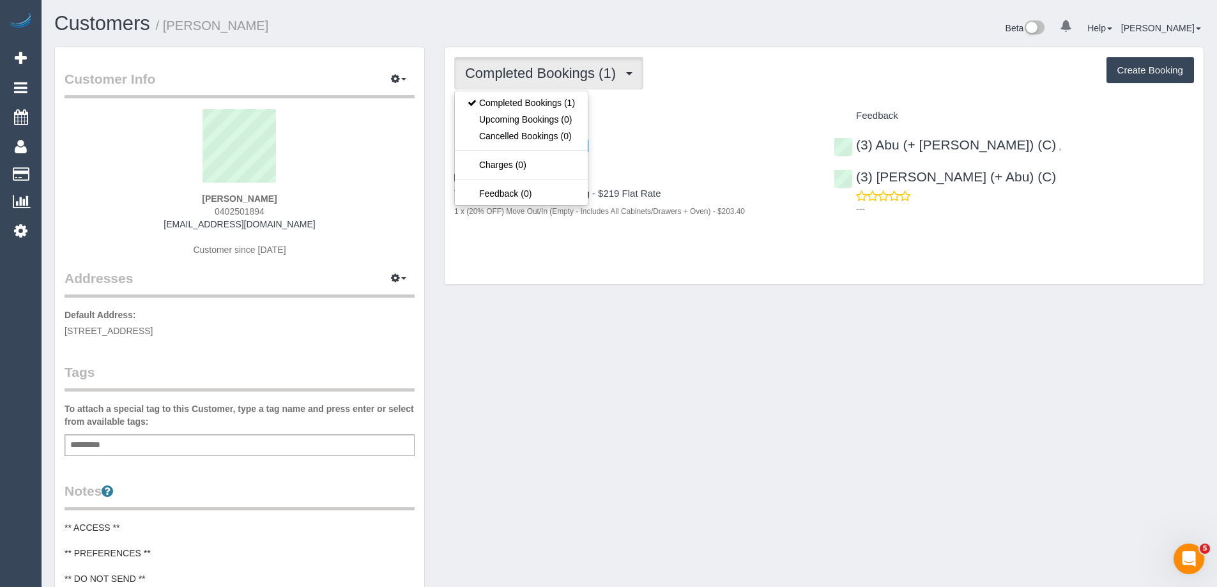
click at [697, 96] on div "Completed Bookings (1) Completed Bookings (1) Upcoming Bookings (0) Cancelled B…" at bounding box center [824, 166] width 759 height 238
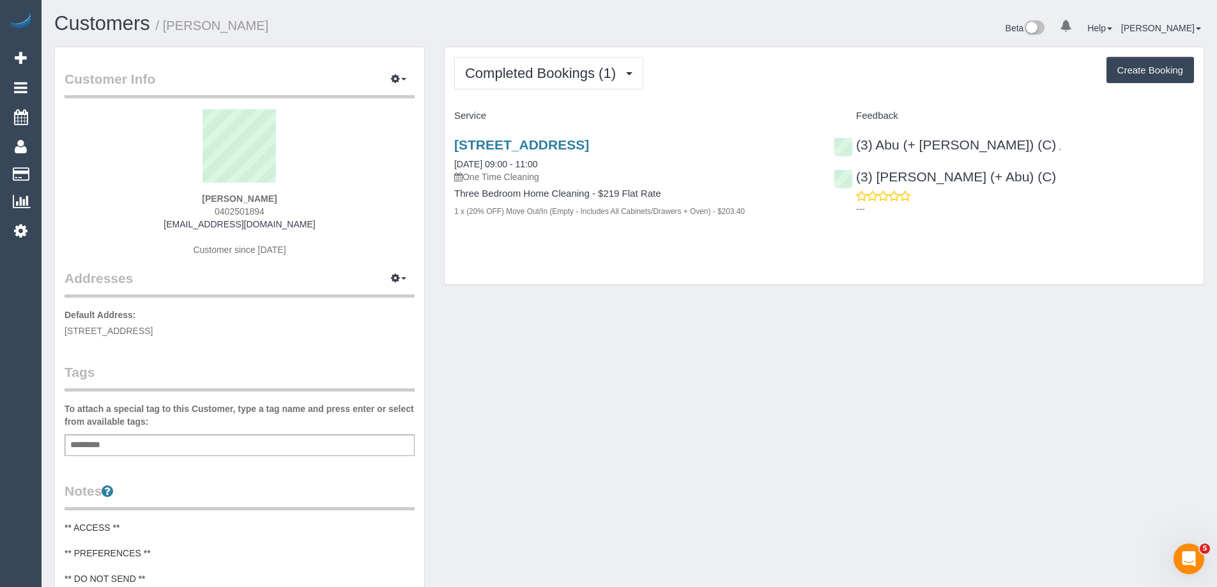
drag, startPoint x: 456, startPoint y: 211, endPoint x: 755, endPoint y: 212, distance: 299.0
click at [754, 212] on div "1 x (20% OFF) Move Out/In (Empty - Includes All Cabinets/Drawers + Oven) - $203…" at bounding box center [634, 210] width 360 height 13
click at [756, 214] on div "1 x (20% OFF) Move Out/In (Empty - Includes All Cabinets/Drawers + Oven) - $203…" at bounding box center [634, 210] width 360 height 13
drag, startPoint x: 758, startPoint y: 214, endPoint x: 562, endPoint y: 219, distance: 195.6
click at [579, 211] on div "1 x (20% OFF) Move Out/In (Empty - Includes All Cabinets/Drawers + Oven) - $203…" at bounding box center [634, 210] width 360 height 13
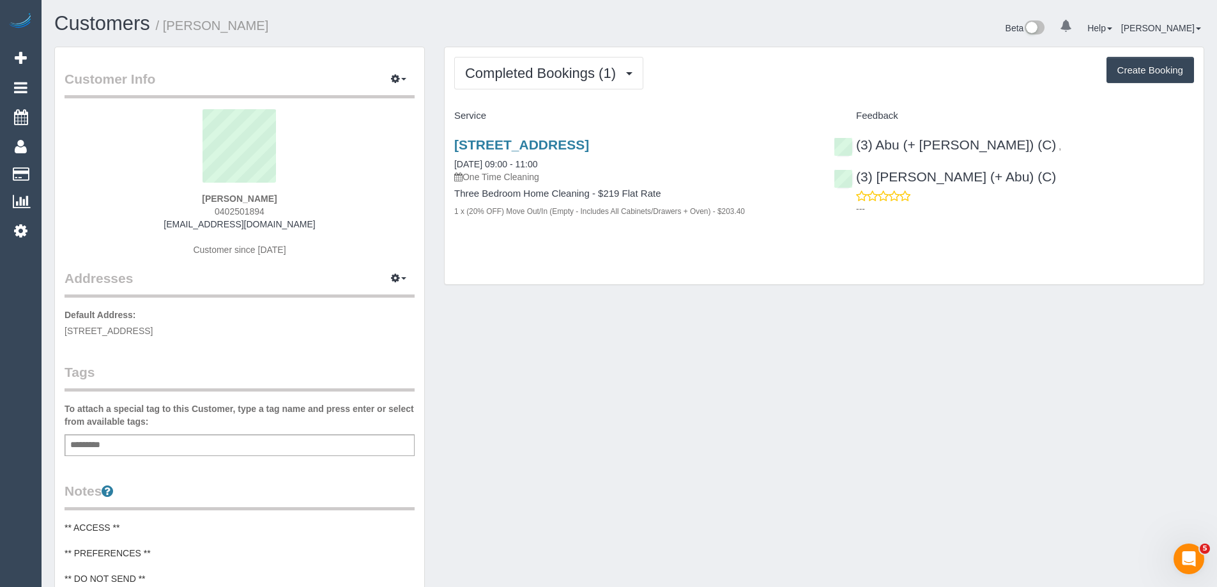
click at [654, 249] on div "Completed Bookings (1) Completed Bookings (1) Upcoming Bookings (0) Cancelled B…" at bounding box center [824, 166] width 759 height 238
click at [928, 15] on div "Beta 0 Your Notifications You have 0 alerts Help Help Docs Take a Tour Contact …" at bounding box center [921, 30] width 585 height 34
